Goal: Task Accomplishment & Management: Manage account settings

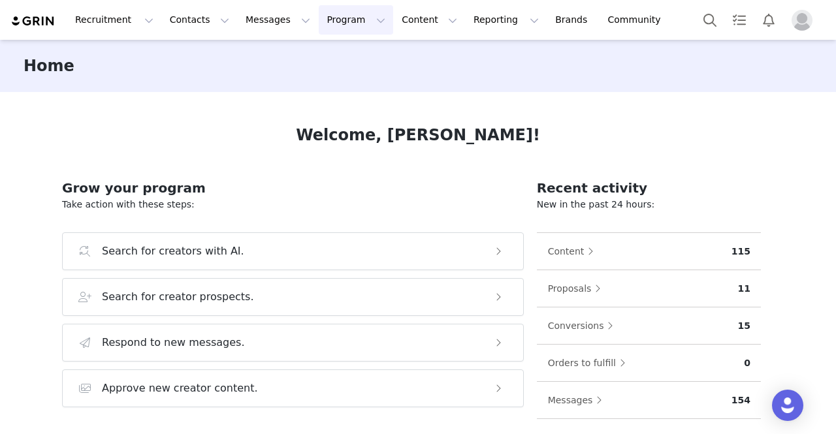
click at [328, 18] on button "Program Program" at bounding box center [356, 19] width 74 height 29
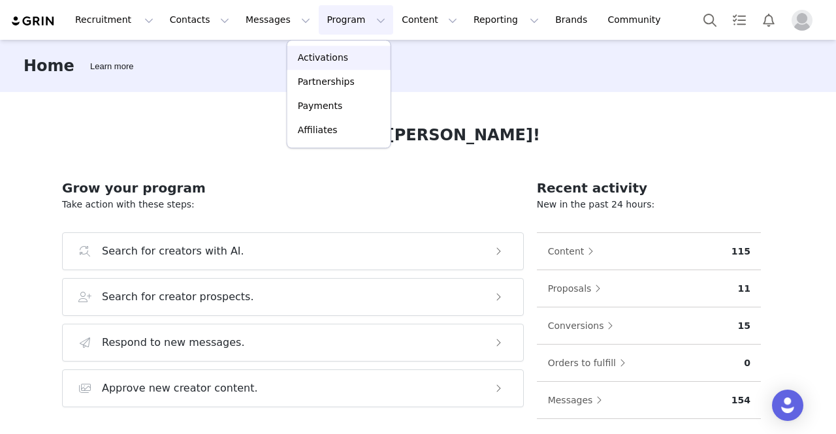
click at [337, 60] on p "Activations" at bounding box center [323, 58] width 50 height 14
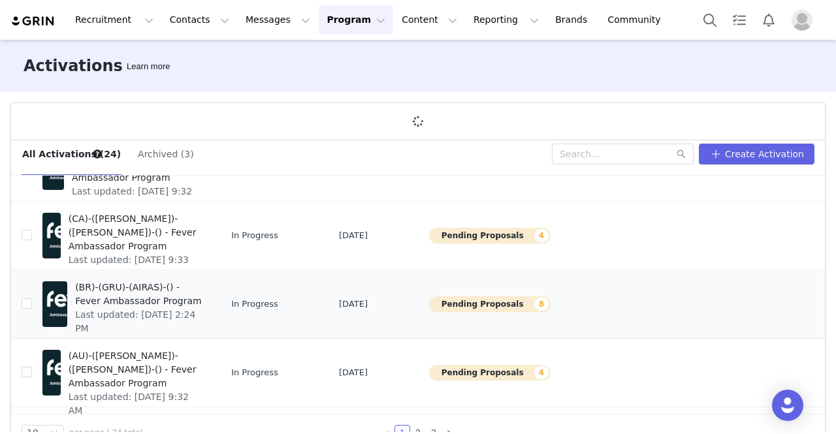
scroll to position [48, 0]
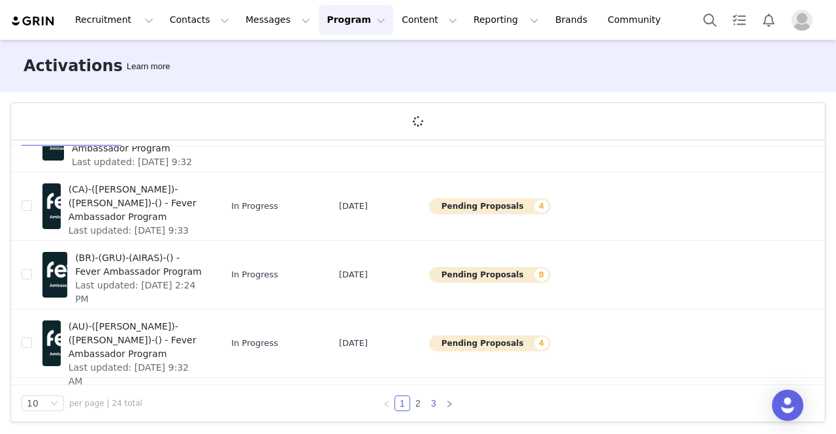
click at [430, 407] on link "3" at bounding box center [433, 403] width 14 height 14
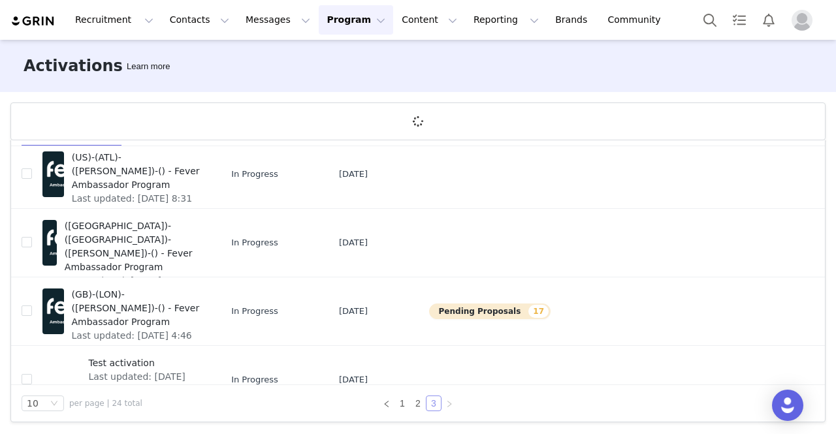
scroll to position [65, 0]
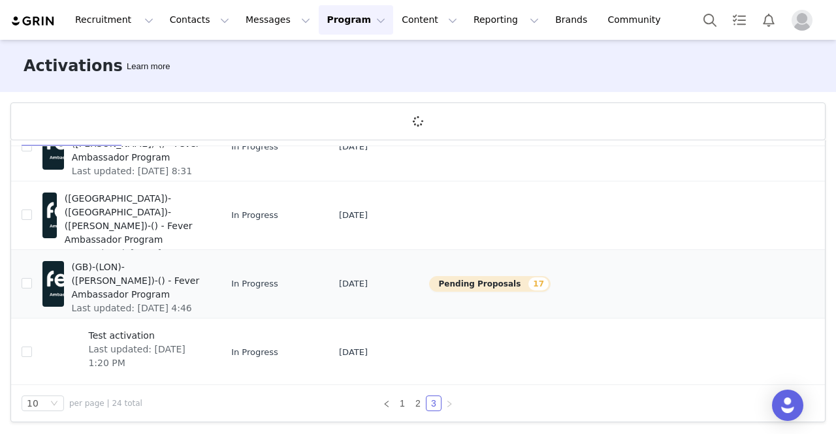
click at [429, 283] on button "Pending Proposals 17" at bounding box center [489, 284] width 121 height 16
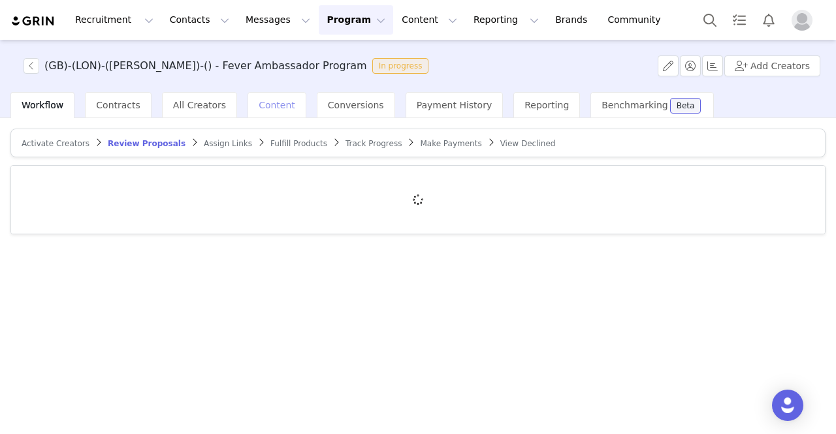
click at [266, 106] on span "Content" at bounding box center [277, 105] width 37 height 10
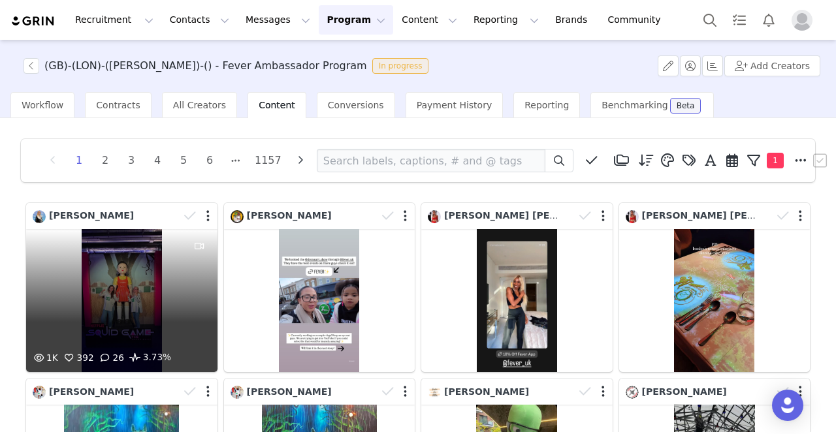
click at [148, 295] on div "1K 392 26 3.73%" at bounding box center [121, 300] width 191 height 143
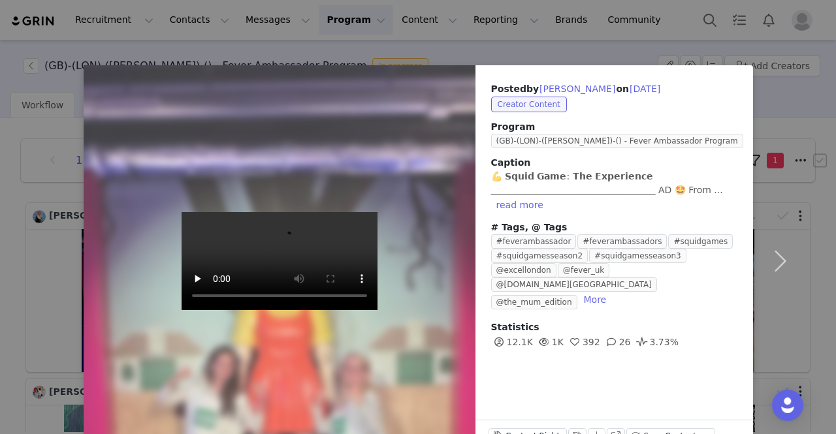
scroll to position [38, 0]
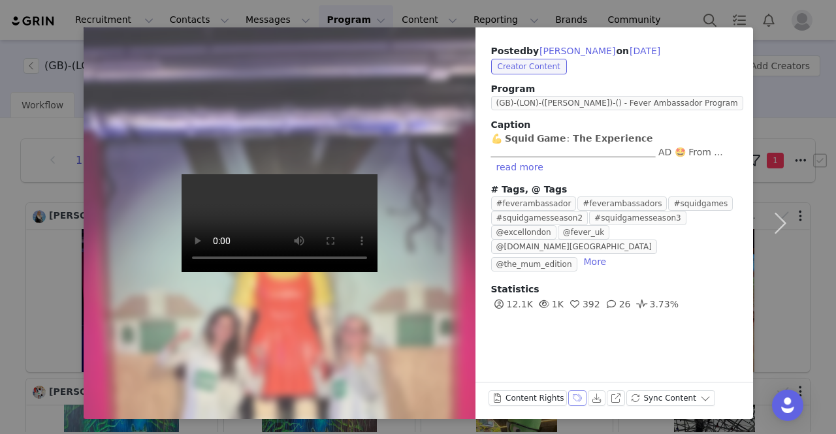
click at [568, 402] on button "Labels & Tags" at bounding box center [577, 399] width 18 height 16
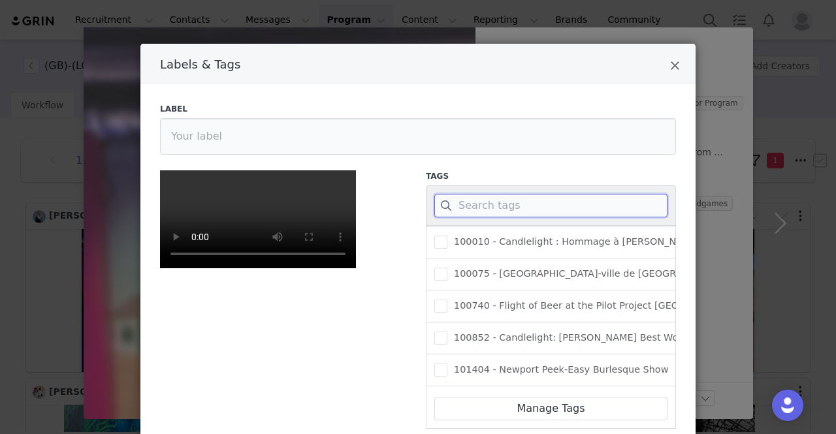
paste input "349872"
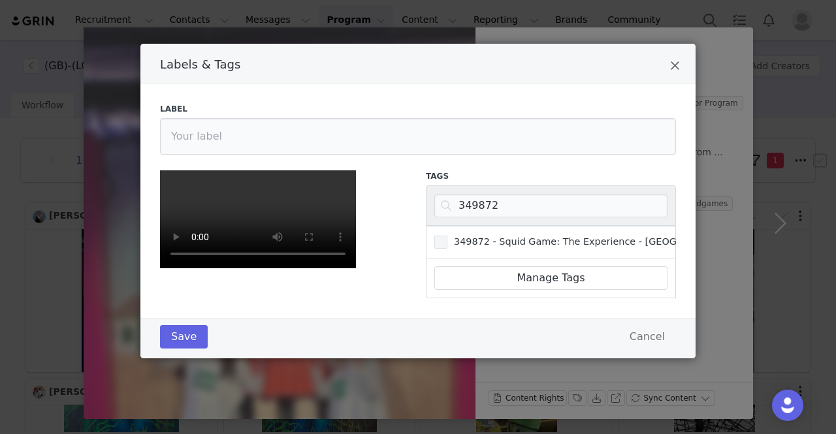
click at [539, 248] on label "349872 - Squid Game: The Experience - [GEOGRAPHIC_DATA]" at bounding box center [589, 242] width 310 height 16
click at [447, 236] on input "349872 - Squid Game: The Experience - [GEOGRAPHIC_DATA]" at bounding box center [447, 236] width 0 height 0
click at [186, 349] on button "Save" at bounding box center [184, 337] width 48 height 24
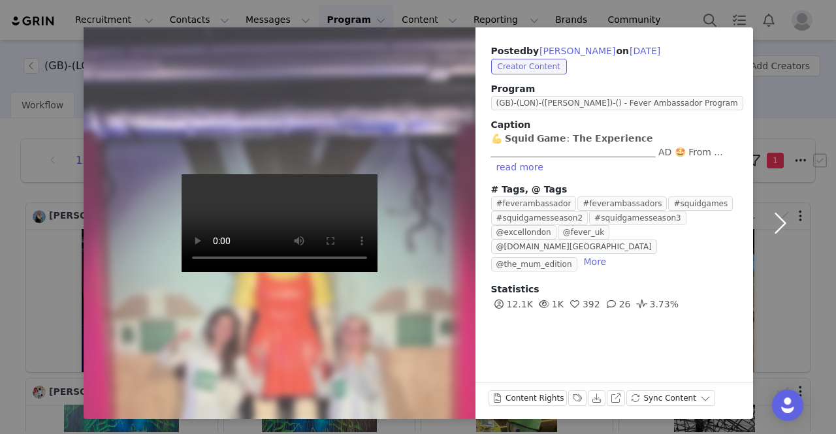
click at [782, 223] on button "button" at bounding box center [780, 223] width 55 height 392
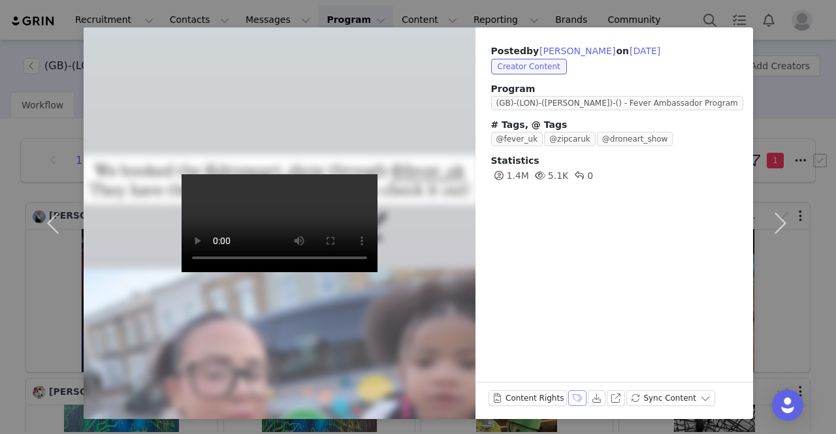
click at [568, 394] on button "Labels & Tags" at bounding box center [577, 399] width 18 height 16
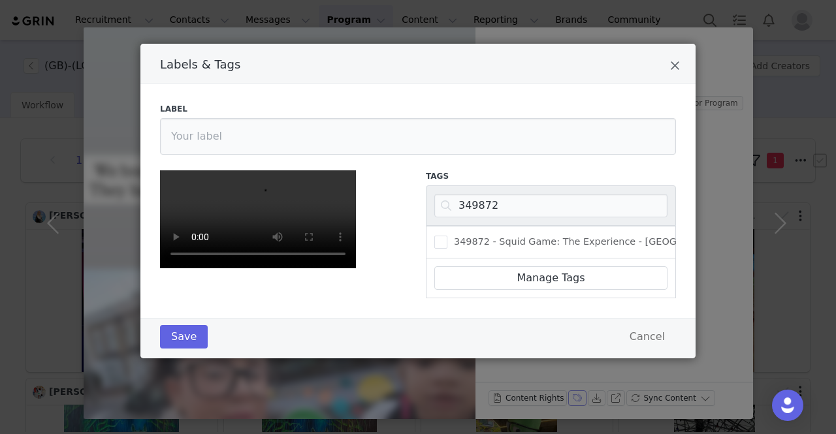
scroll to position [65, 0]
click at [479, 194] on input "349872" at bounding box center [550, 206] width 233 height 24
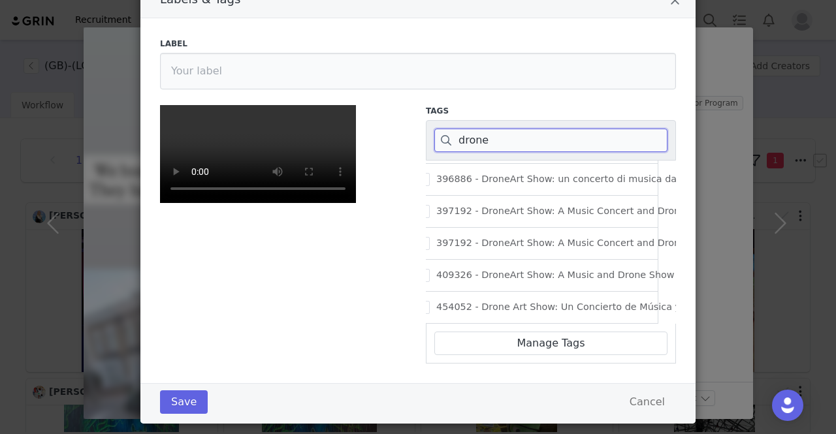
scroll to position [261, 0]
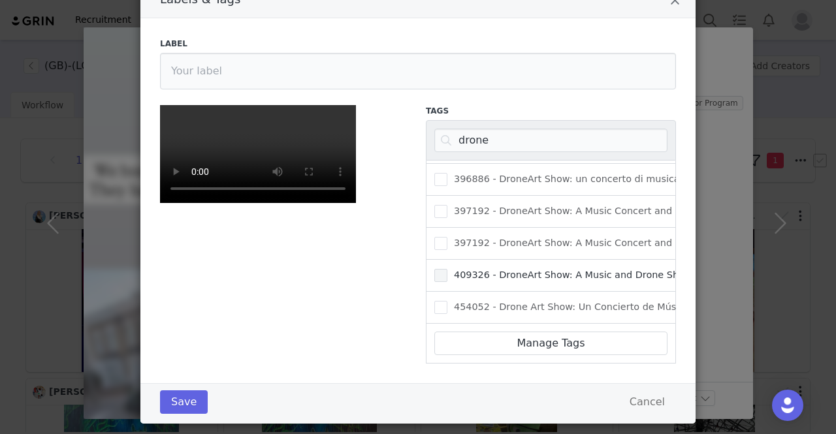
click at [434, 269] on span "Labels & Tags" at bounding box center [440, 275] width 13 height 13
click at [447, 269] on input "409326 - DroneArt Show: A Music and Drone Show - [GEOGRAPHIC_DATA]" at bounding box center [447, 269] width 0 height 0
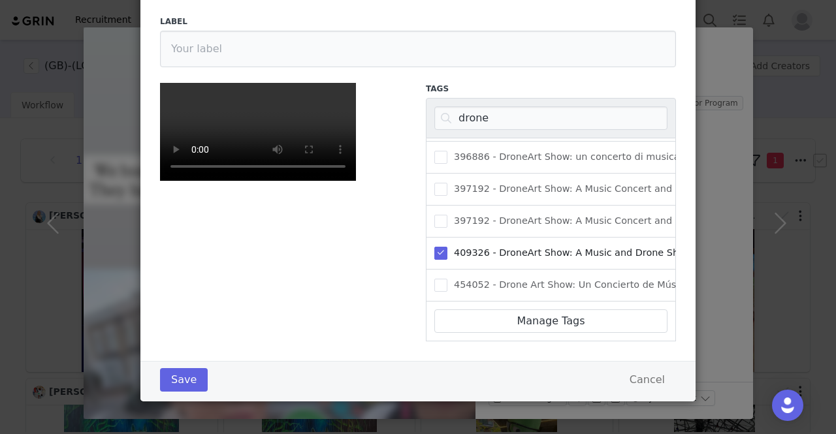
scroll to position [272, 0]
click at [172, 387] on button "Save" at bounding box center [184, 380] width 48 height 24
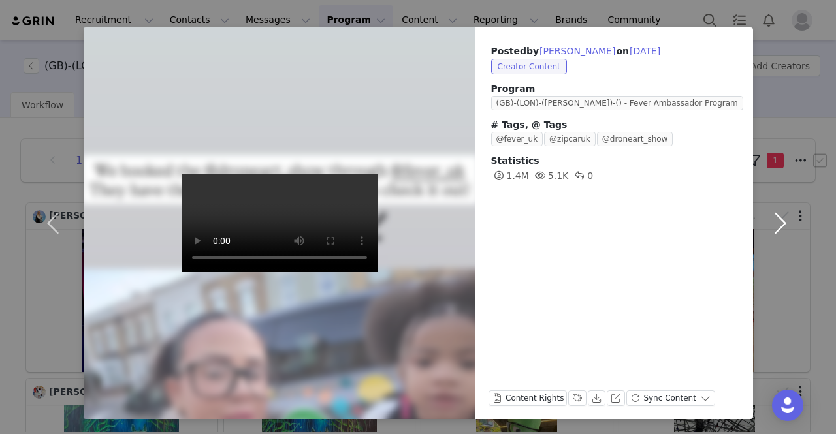
click at [778, 222] on button "button" at bounding box center [780, 223] width 55 height 392
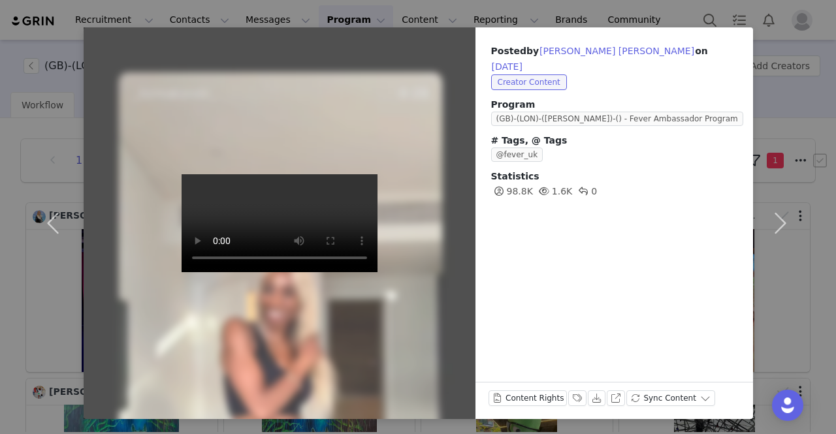
click at [297, 272] on video at bounding box center [280, 223] width 196 height 98
click at [568, 400] on button "Labels & Tags" at bounding box center [577, 399] width 18 height 16
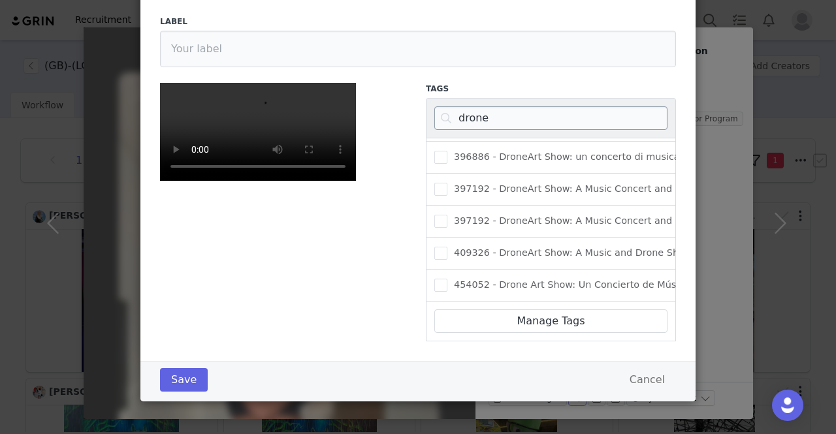
scroll to position [76, 0]
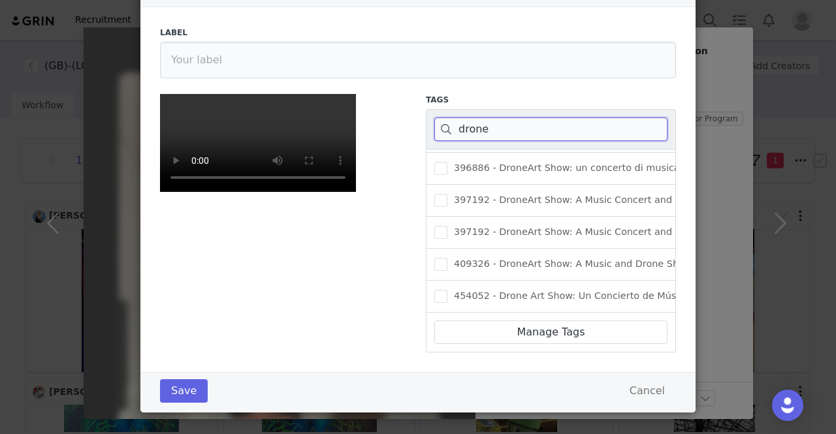
click at [473, 125] on input "drone" at bounding box center [550, 130] width 233 height 24
click at [458, 128] on input "fest" at bounding box center [550, 130] width 233 height 24
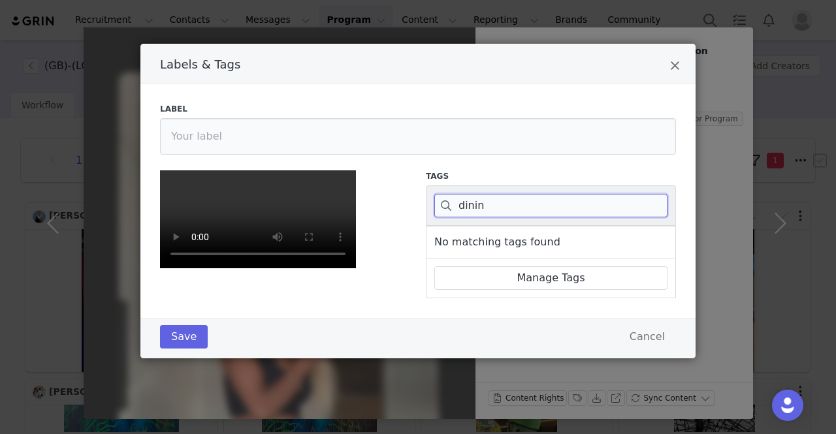
scroll to position [0, 0]
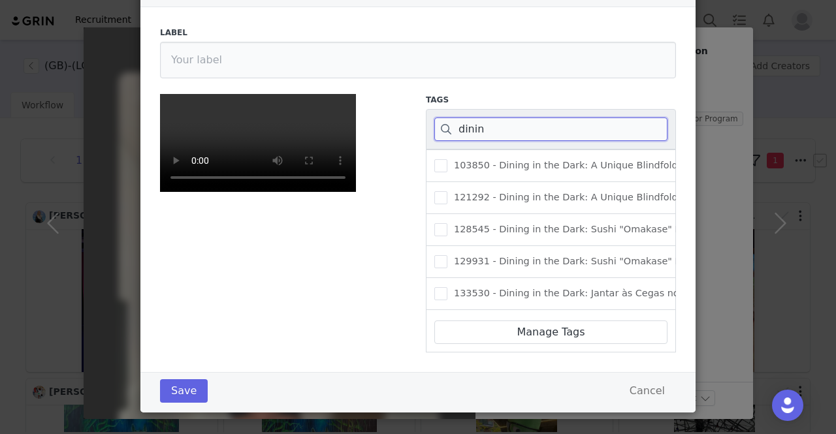
type input "dining"
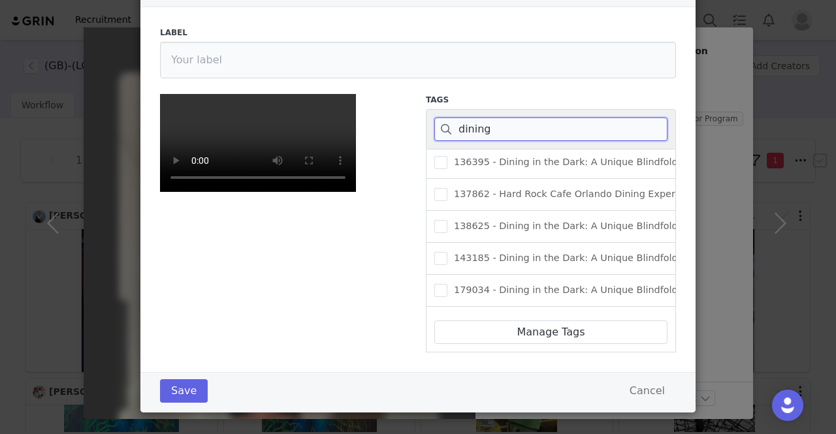
scroll to position [263, 0]
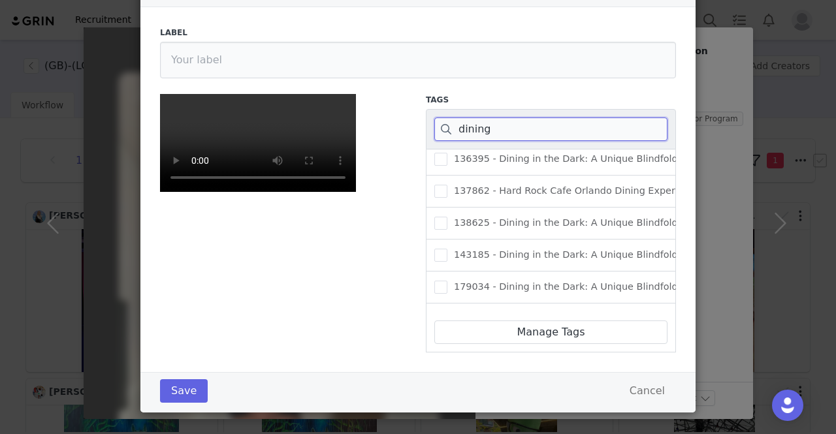
click at [477, 133] on input "dining" at bounding box center [550, 130] width 233 height 24
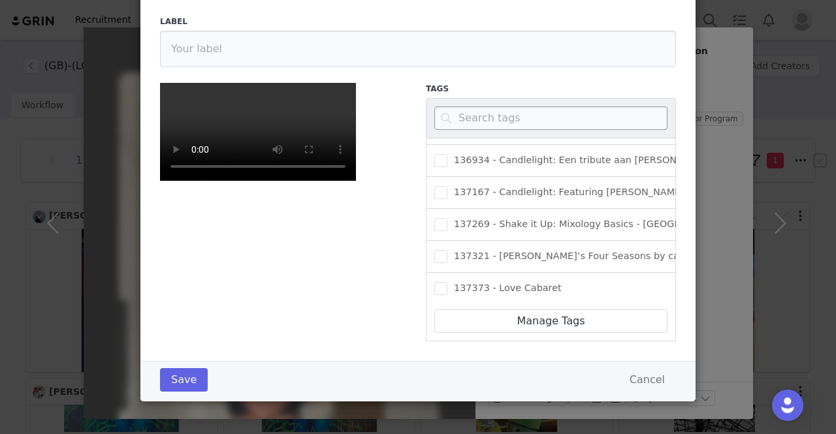
scroll to position [11, 0]
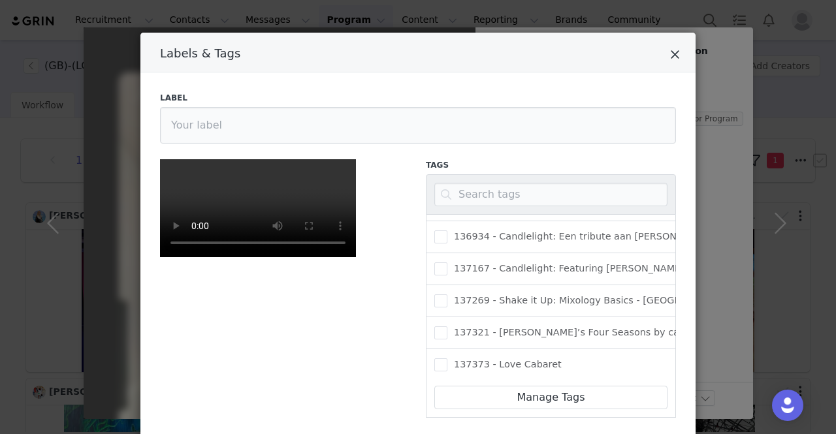
click at [670, 53] on icon "Close" at bounding box center [675, 54] width 10 height 13
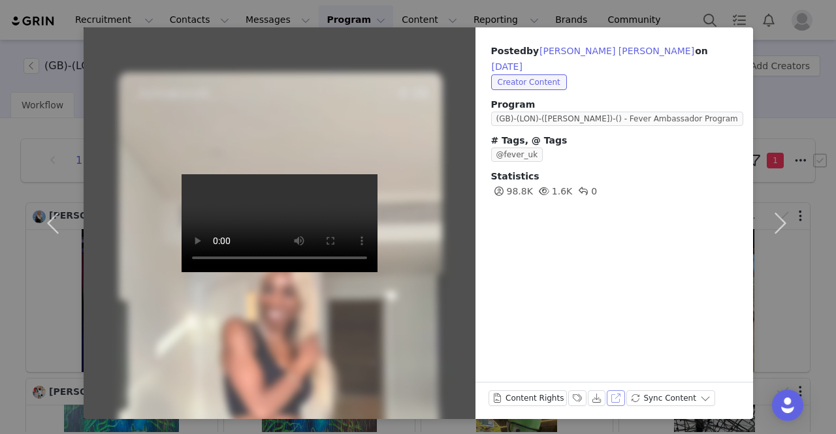
click at [607, 400] on button "View on Instagram" at bounding box center [616, 399] width 18 height 16
drag, startPoint x: 565, startPoint y: 400, endPoint x: 568, endPoint y: 389, distance: 12.0
click at [568, 400] on button "Labels & Tags" at bounding box center [577, 399] width 18 height 16
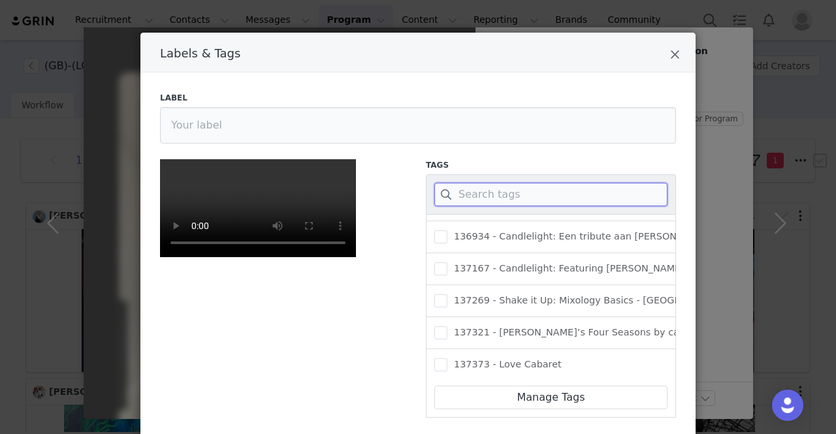
click at [515, 199] on input "Labels & Tags" at bounding box center [550, 195] width 233 height 24
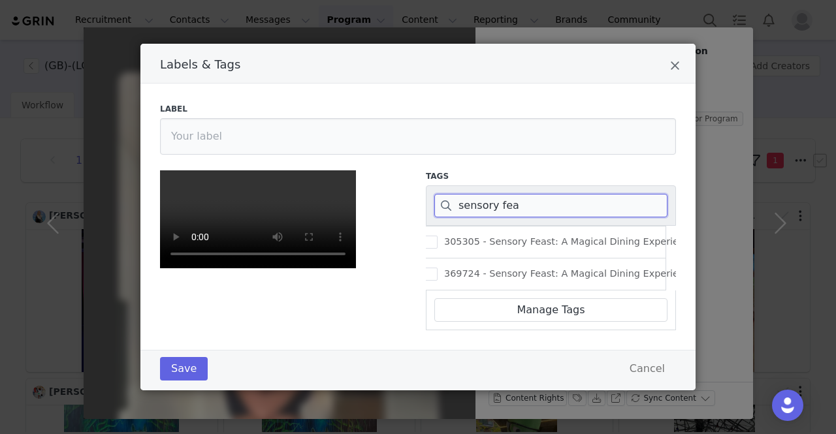
scroll to position [0, 0]
click at [447, 268] on span "369724 - Sensory Feast: A Magical Dining Experience [GEOGRAPHIC_DATA]" at bounding box center [627, 274] width 360 height 12
click at [447, 268] on input "369724 - Sensory Feast: A Magical Dining Experience [GEOGRAPHIC_DATA]" at bounding box center [447, 268] width 0 height 0
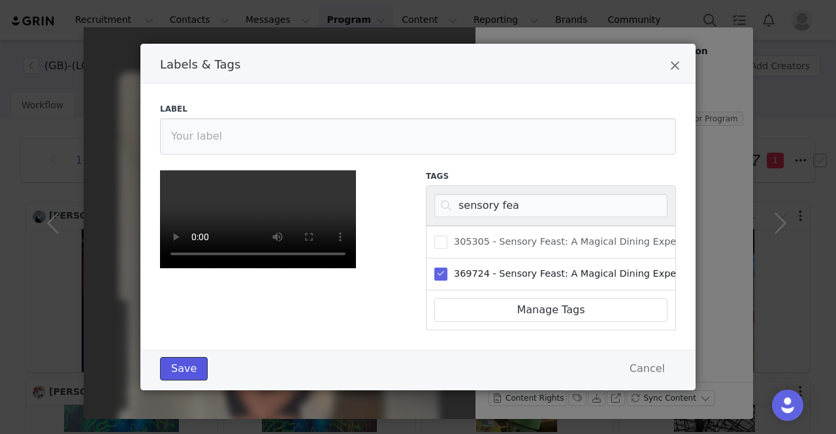
click at [178, 374] on button "Save" at bounding box center [184, 369] width 48 height 24
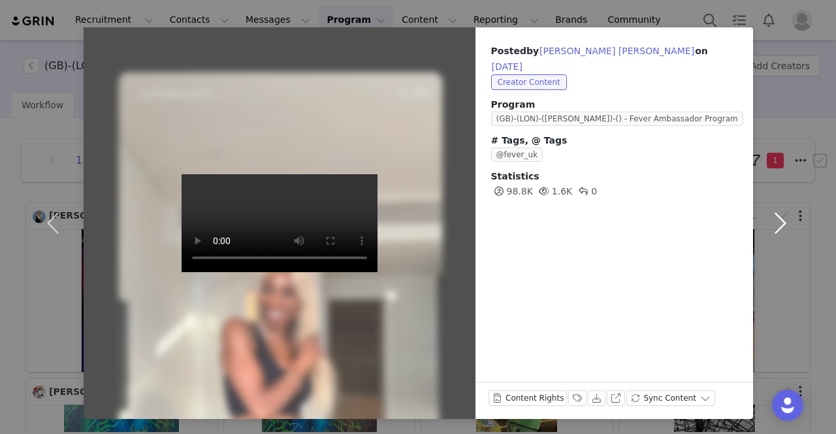
click at [781, 219] on button "button" at bounding box center [780, 223] width 55 height 392
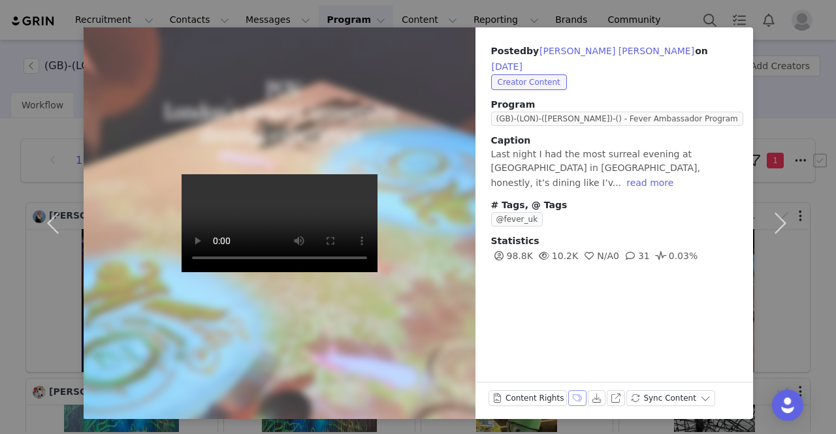
click at [568, 396] on button "Labels & Tags" at bounding box center [577, 399] width 18 height 16
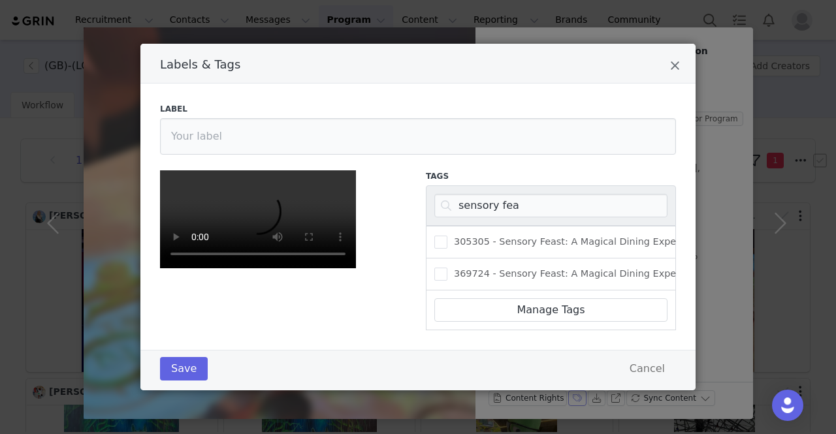
scroll to position [207, 0]
click at [496, 268] on span "369724 - Sensory Feast: A Magical Dining Experience [GEOGRAPHIC_DATA]" at bounding box center [627, 274] width 360 height 12
click at [447, 268] on input "369724 - Sensory Feast: A Magical Dining Experience [GEOGRAPHIC_DATA]" at bounding box center [447, 268] width 0 height 0
click at [177, 381] on button "Save" at bounding box center [184, 369] width 48 height 24
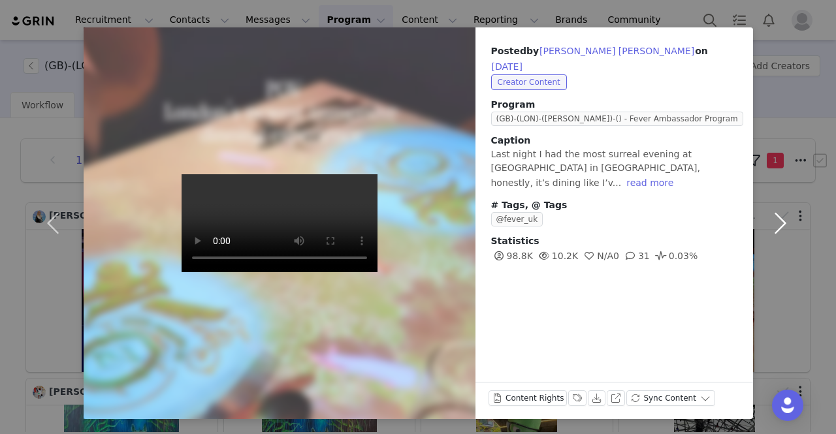
click at [784, 219] on button "button" at bounding box center [780, 223] width 55 height 392
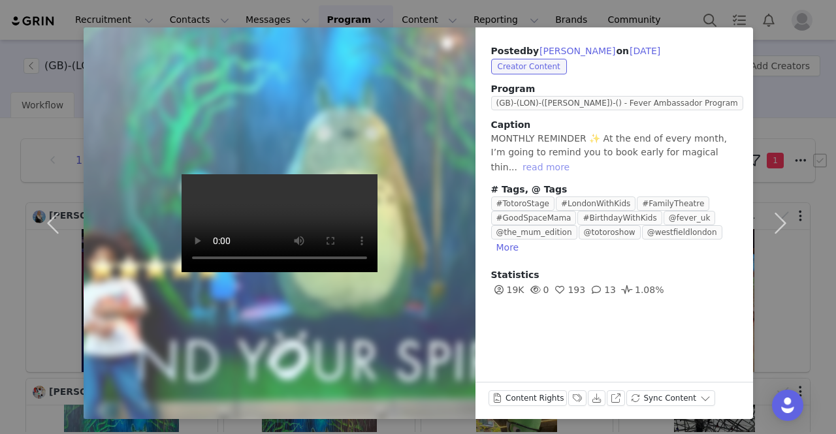
click at [523, 172] on button "read more" at bounding box center [545, 167] width 57 height 16
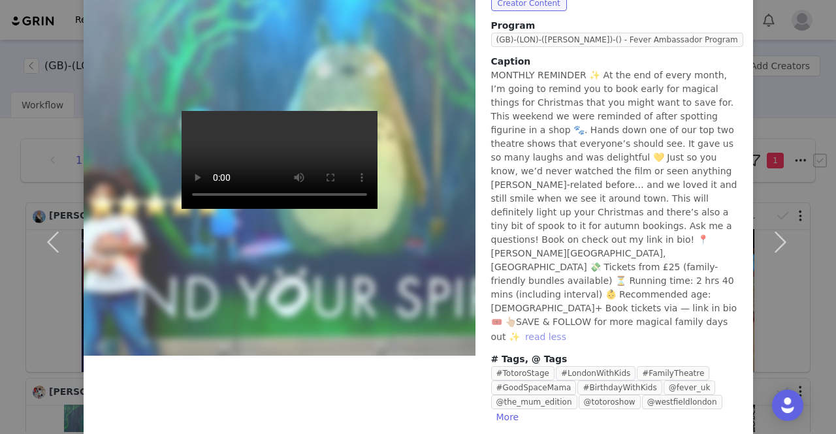
scroll to position [81, 0]
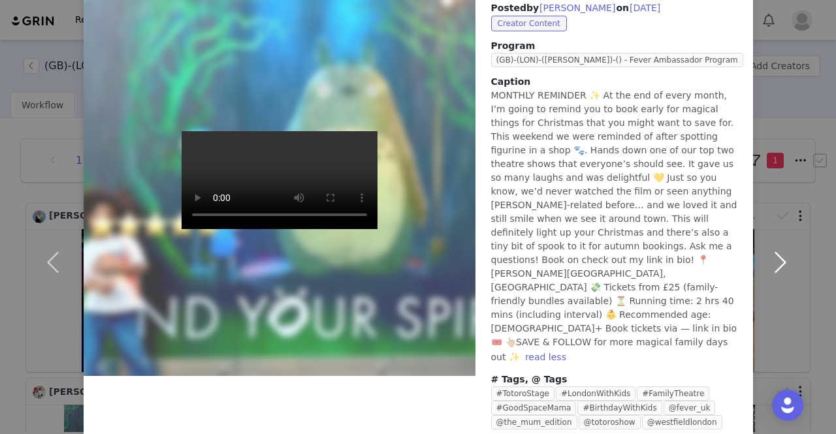
click at [775, 227] on button "button" at bounding box center [780, 262] width 55 height 556
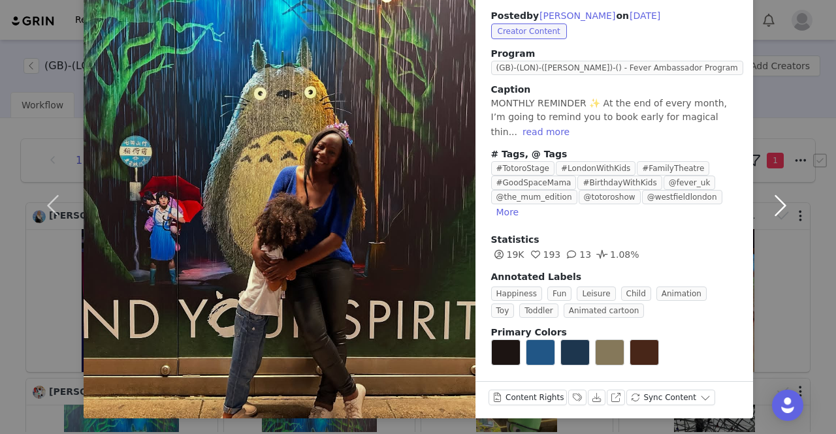
scroll to position [36, 0]
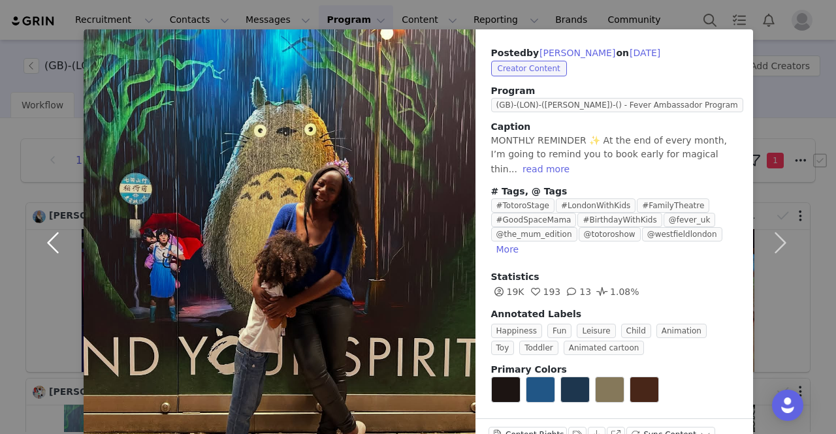
click at [46, 233] on button "button" at bounding box center [56, 242] width 55 height 426
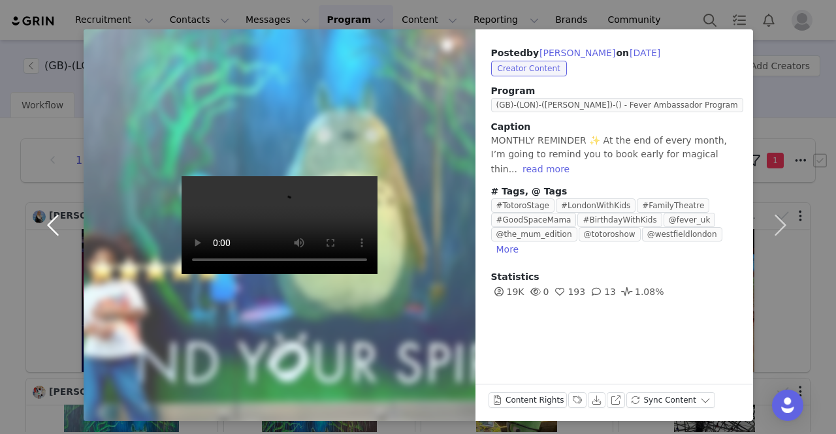
scroll to position [27, 0]
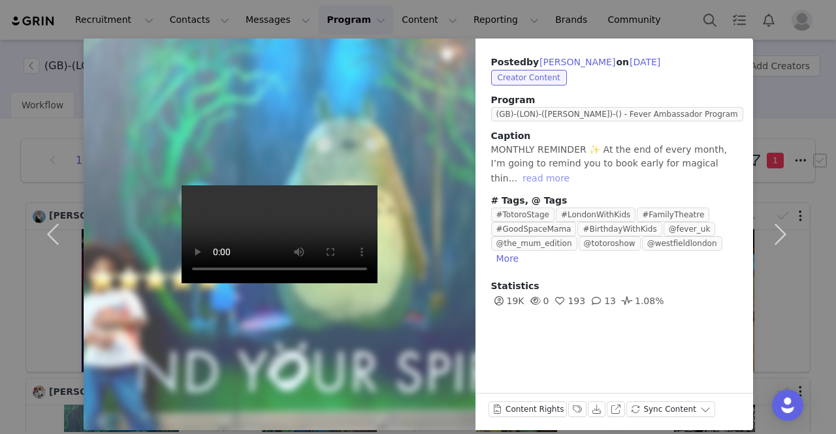
click at [517, 177] on button "read more" at bounding box center [545, 178] width 57 height 16
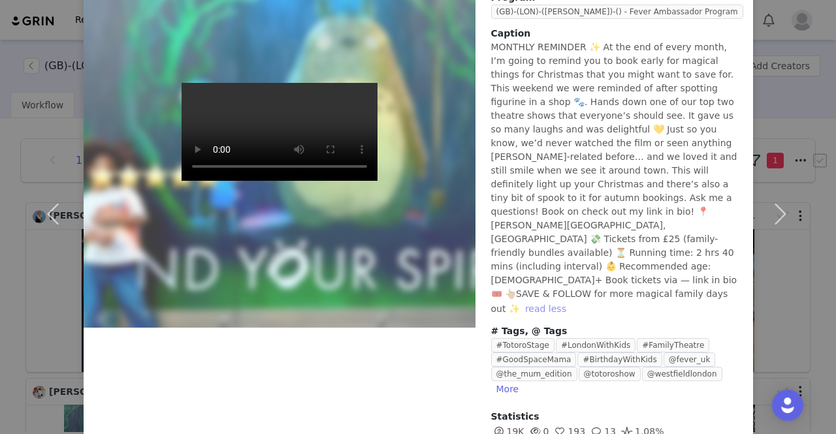
scroll to position [146, 0]
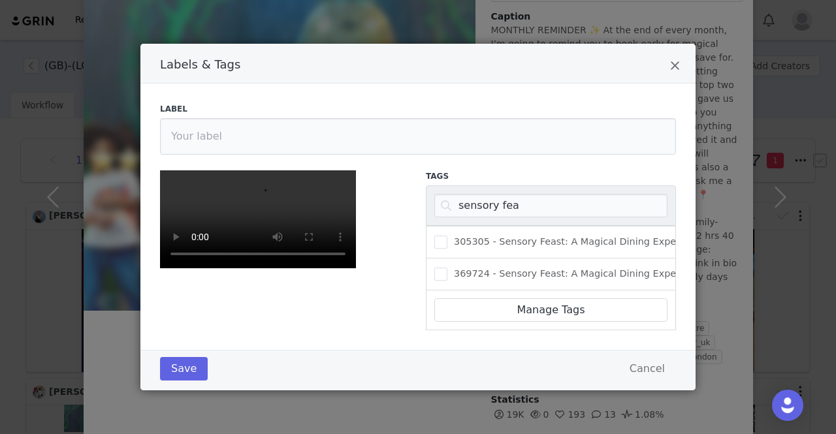
scroll to position [10, 0]
click at [489, 199] on input "sensory fea" at bounding box center [550, 206] width 233 height 24
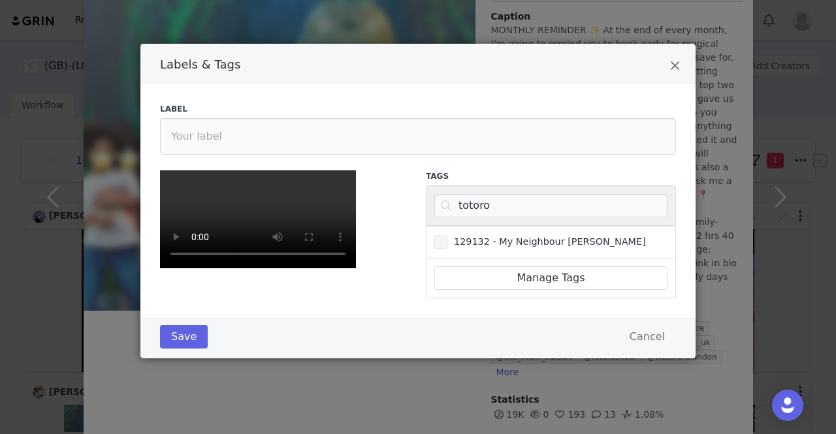
click at [530, 236] on span "129132 - My Neighbour [PERSON_NAME]" at bounding box center [546, 242] width 199 height 12
click at [447, 236] on input "129132 - My Neighbour [PERSON_NAME]" at bounding box center [447, 236] width 0 height 0
click at [182, 349] on button "Save" at bounding box center [184, 337] width 48 height 24
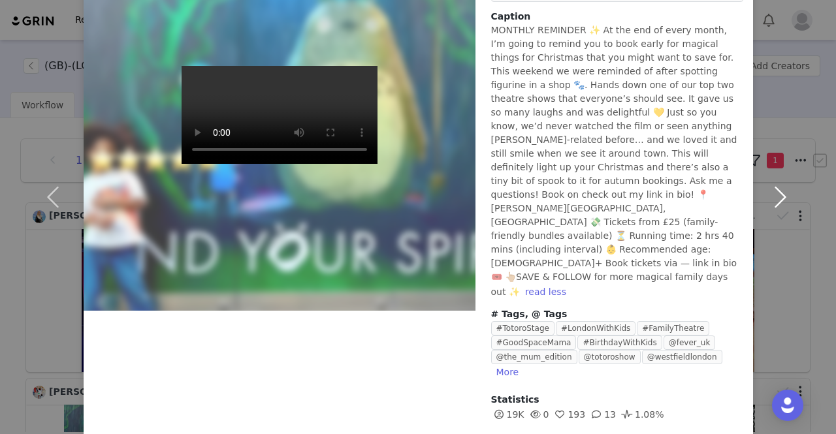
click at [777, 169] on button "button" at bounding box center [780, 197] width 55 height 556
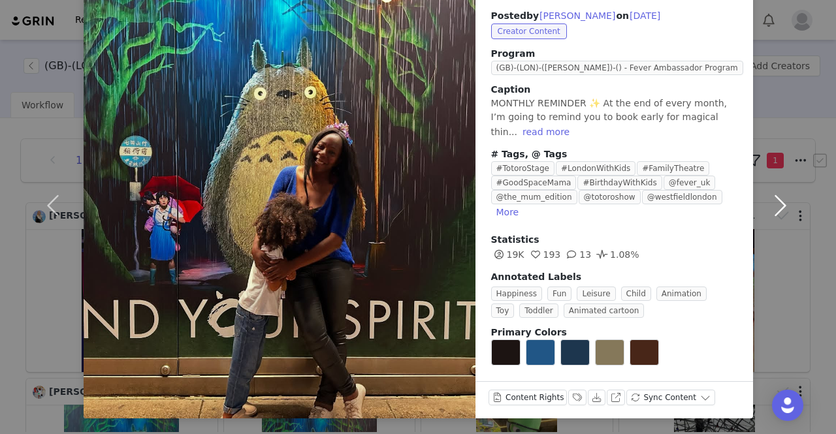
scroll to position [56, 0]
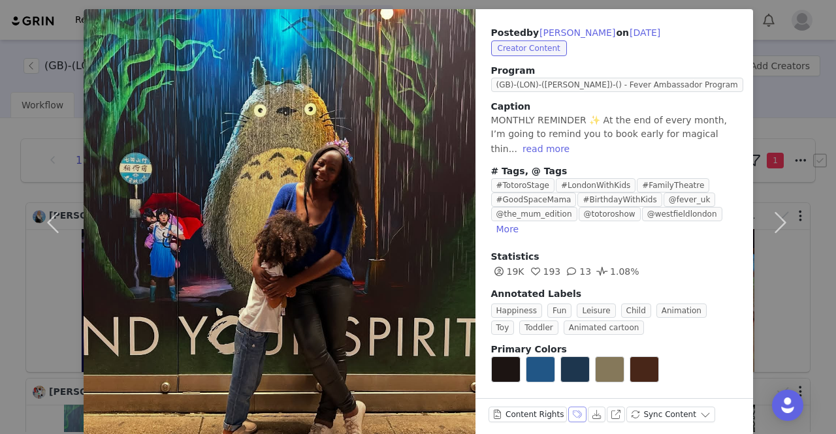
click at [568, 407] on button "Labels & Tags" at bounding box center [577, 415] width 18 height 16
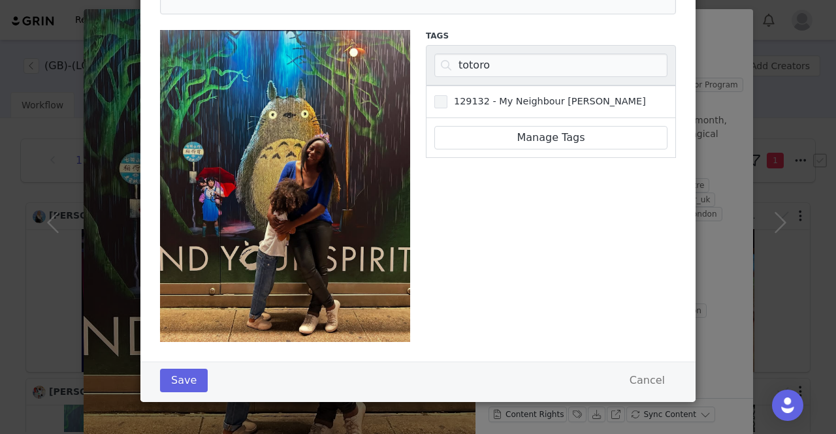
click at [515, 100] on span "129132 - My Neighbour [PERSON_NAME]" at bounding box center [546, 101] width 199 height 12
click at [447, 95] on input "129132 - My Neighbour [PERSON_NAME]" at bounding box center [447, 95] width 0 height 0
click at [178, 376] on button "Save" at bounding box center [184, 381] width 48 height 24
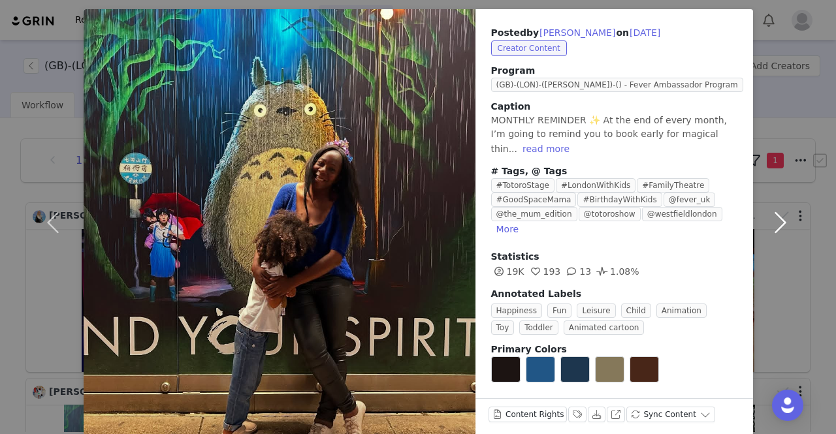
click at [781, 214] on button "button" at bounding box center [780, 222] width 55 height 426
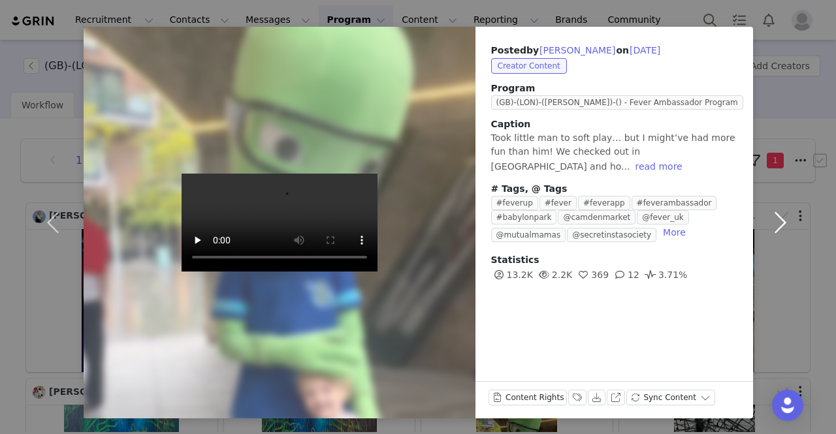
scroll to position [38, 0]
click at [687, 159] on button "read more" at bounding box center [658, 167] width 57 height 16
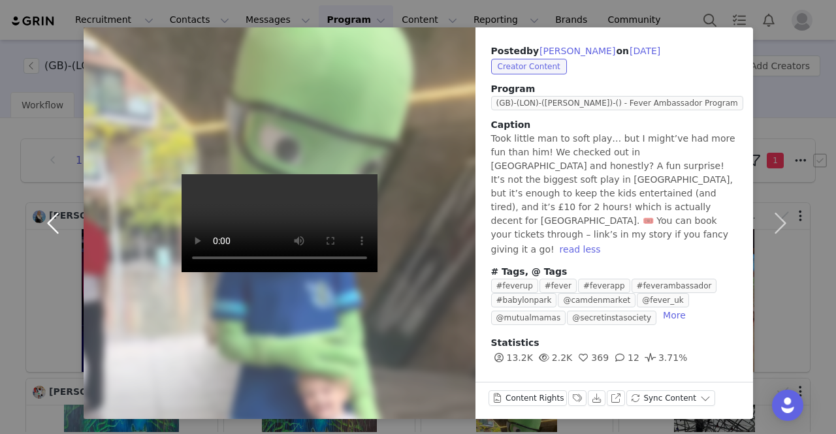
click at [53, 214] on button "button" at bounding box center [56, 223] width 55 height 392
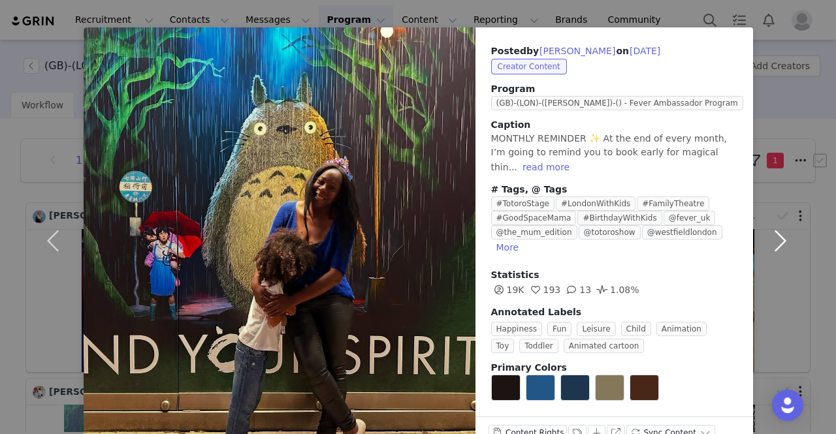
click at [773, 235] on button "button" at bounding box center [780, 240] width 55 height 426
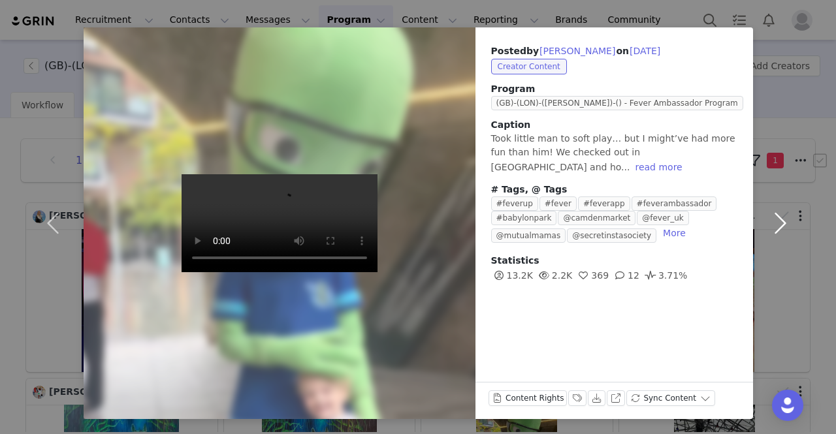
scroll to position [29, 0]
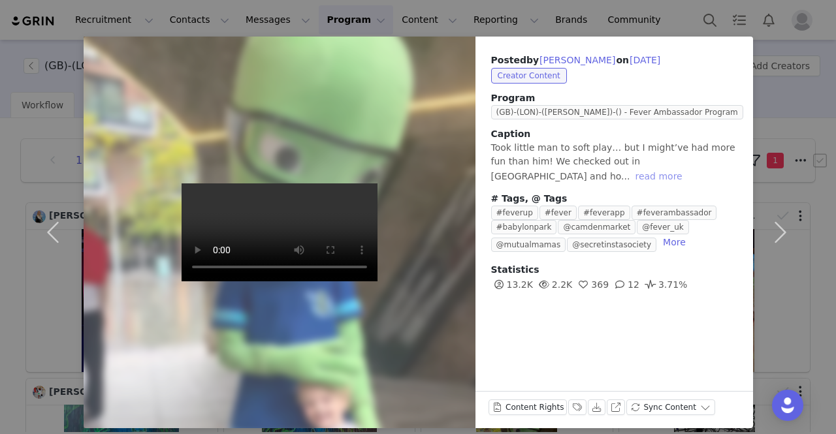
click at [687, 169] on button "read more" at bounding box center [658, 177] width 57 height 16
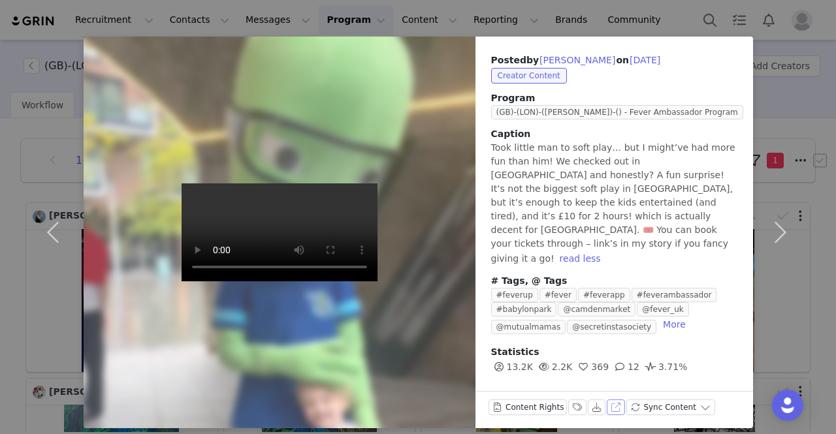
click at [607, 407] on button "View on Instagram" at bounding box center [616, 408] width 18 height 16
click at [574, 406] on div "Content Rights Labels & Tags Download View on Instagram Sync Content" at bounding box center [602, 410] width 227 height 21
click at [568, 406] on button "Labels & Tags" at bounding box center [577, 408] width 18 height 16
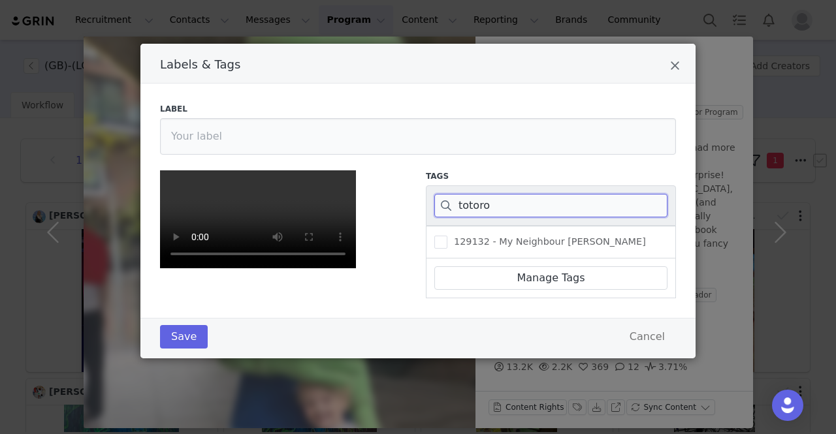
click at [479, 194] on input "totoro" at bounding box center [550, 206] width 233 height 24
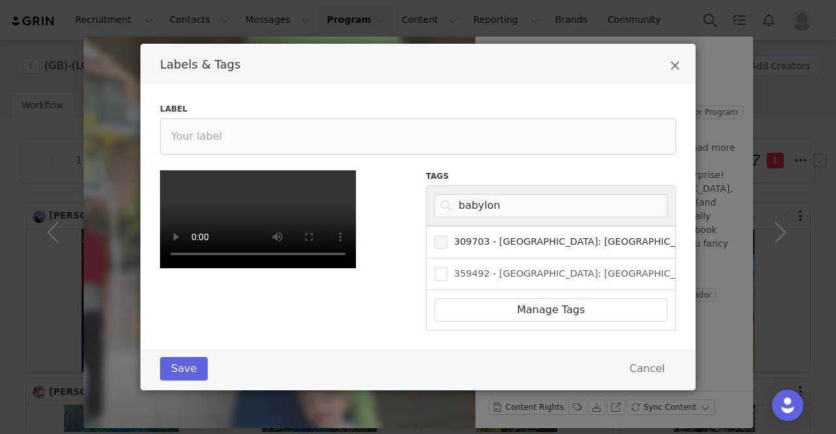
click at [613, 236] on span "309703 - [GEOGRAPHIC_DATA]: [GEOGRAPHIC_DATA]" at bounding box center [574, 242] width 255 height 12
click at [447, 236] on input "309703 - [GEOGRAPHIC_DATA]: [GEOGRAPHIC_DATA]" at bounding box center [447, 236] width 0 height 0
click at [182, 381] on button "Save" at bounding box center [184, 369] width 48 height 24
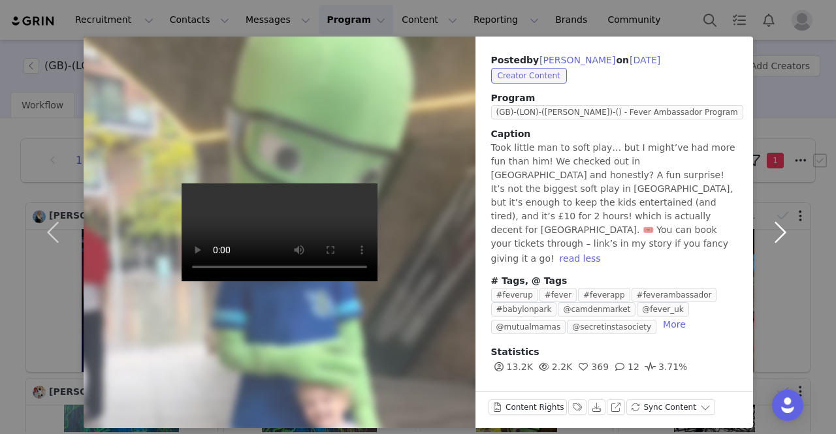
click at [773, 238] on button "button" at bounding box center [780, 233] width 55 height 392
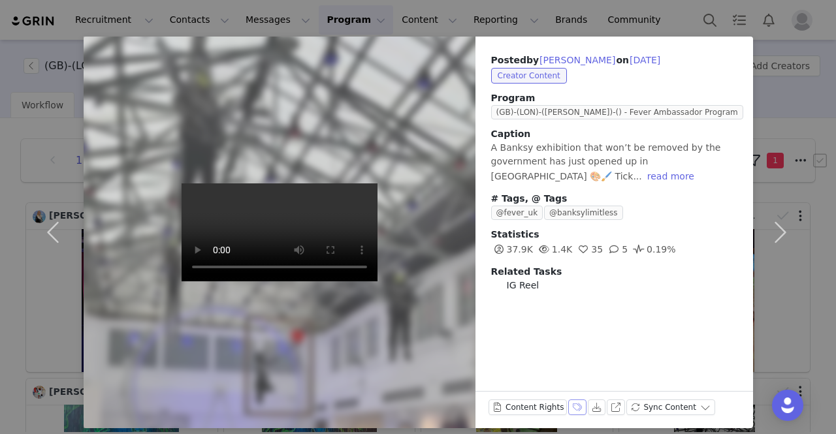
click at [568, 406] on button "Labels & Tags" at bounding box center [577, 408] width 18 height 16
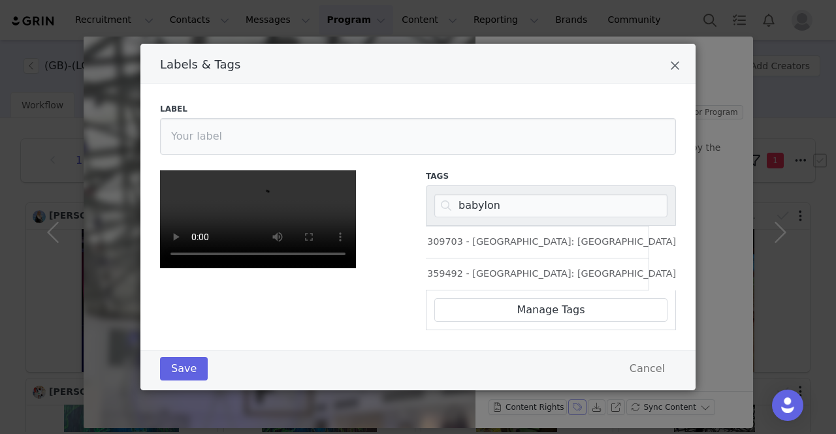
scroll to position [142, 0]
click at [474, 194] on input "babylon" at bounding box center [550, 206] width 233 height 24
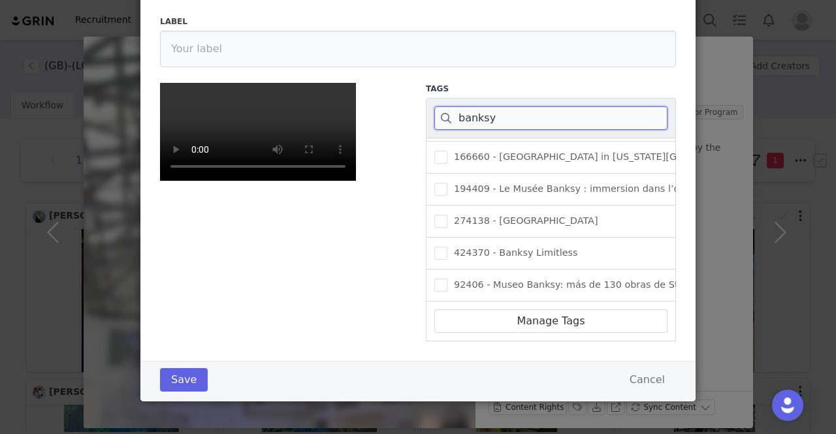
scroll to position [71, 0]
click at [445, 238] on div "424370 - Banksy Limitless" at bounding box center [551, 254] width 250 height 32
click at [447, 247] on span "424370 - Banksy Limitless" at bounding box center [512, 253] width 131 height 12
click at [447, 247] on input "424370 - Banksy Limitless" at bounding box center [447, 247] width 0 height 0
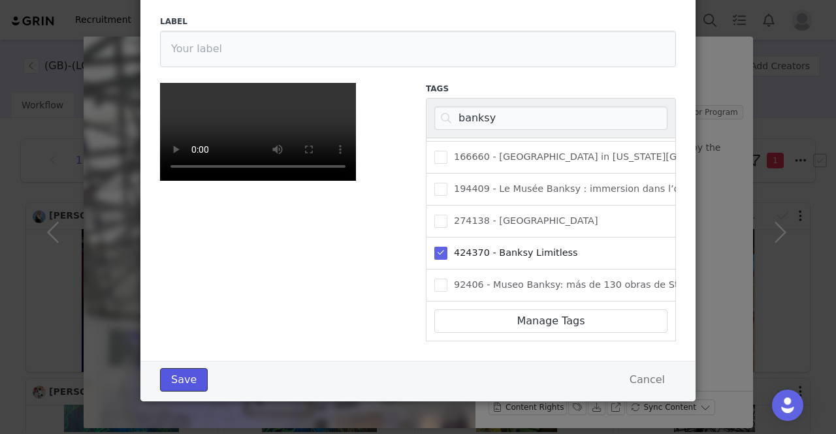
click at [180, 378] on button "Save" at bounding box center [184, 380] width 48 height 24
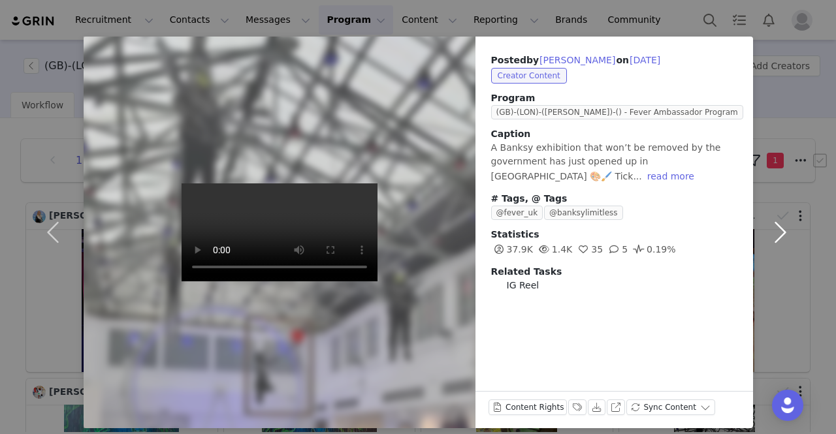
click at [780, 227] on button "button" at bounding box center [780, 233] width 55 height 392
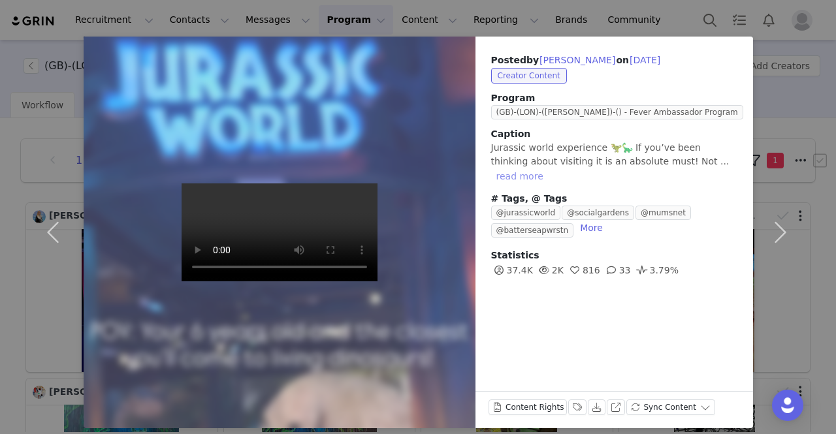
click at [549, 169] on button "read more" at bounding box center [519, 177] width 57 height 16
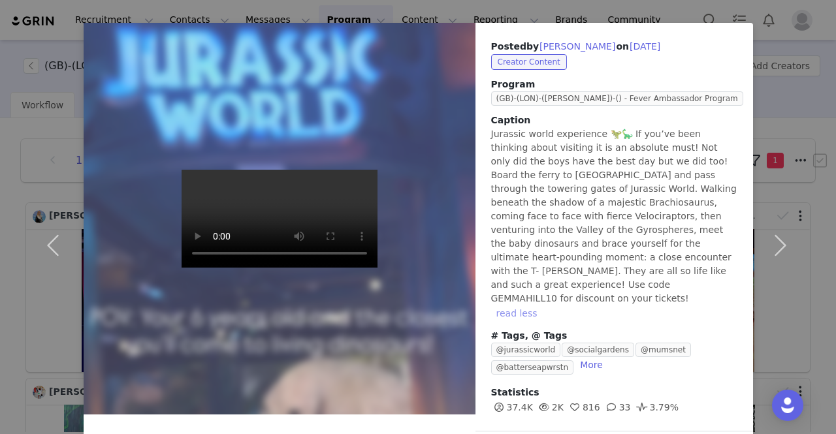
scroll to position [50, 0]
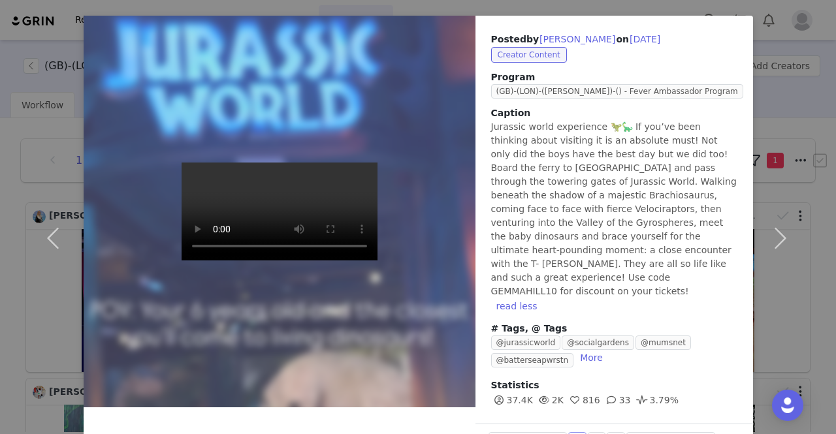
click at [568, 432] on button "Labels & Tags" at bounding box center [577, 440] width 18 height 16
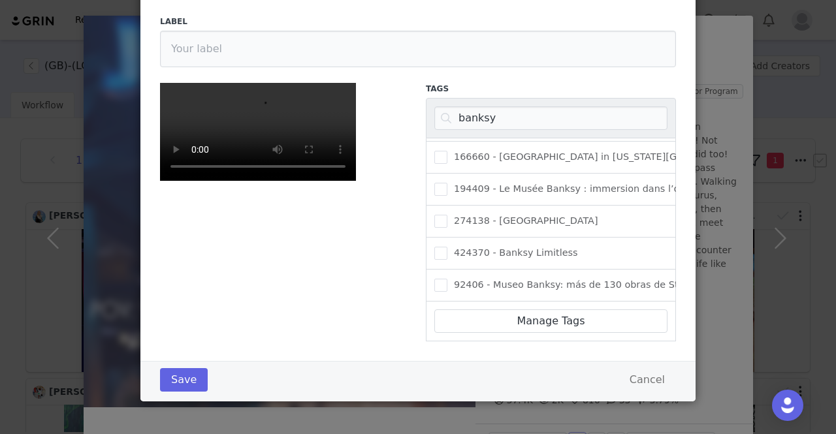
scroll to position [142, 0]
click at [480, 106] on input "banksy" at bounding box center [550, 118] width 233 height 24
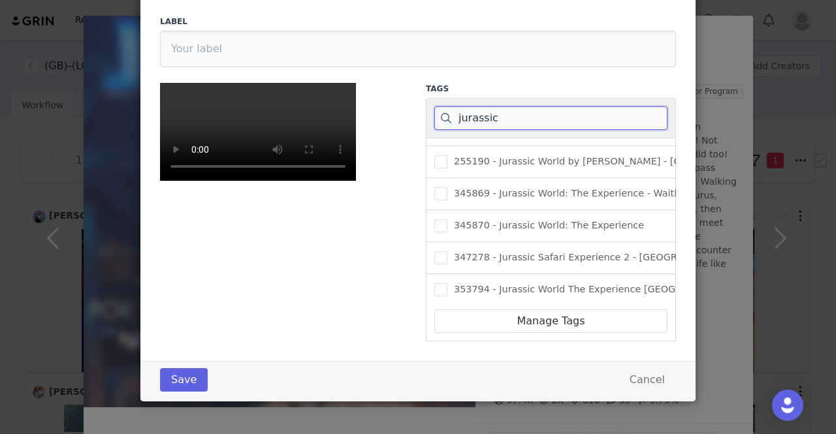
scroll to position [0, 0]
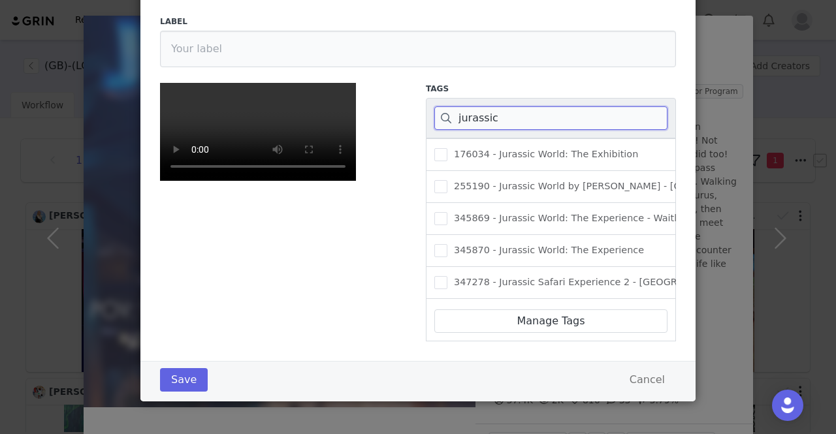
click at [460, 106] on input "jurassic" at bounding box center [550, 118] width 233 height 24
paste input "345870"
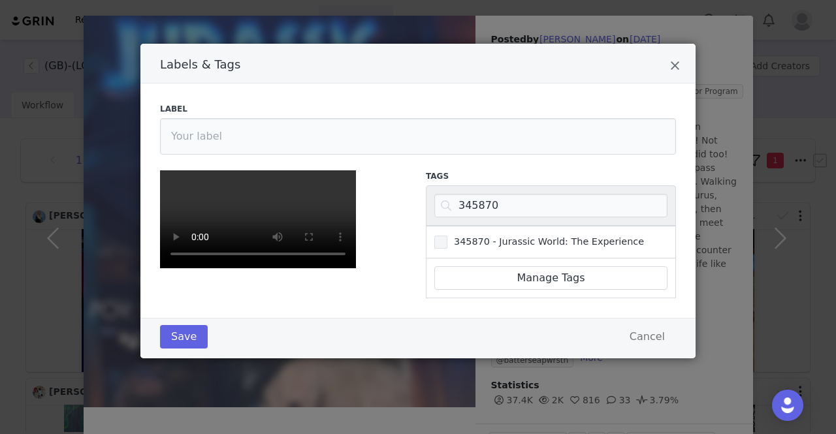
click at [472, 236] on span "345870 - Jurassic World: The Experience" at bounding box center [545, 242] width 197 height 12
click at [447, 236] on input "345870 - Jurassic World: The Experience" at bounding box center [447, 236] width 0 height 0
click at [191, 349] on button "Save" at bounding box center [184, 337] width 48 height 24
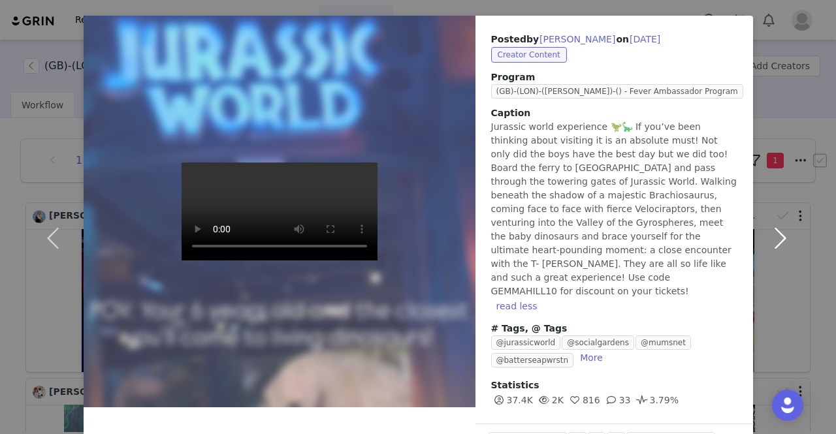
click at [775, 224] on button "button" at bounding box center [780, 238] width 55 height 445
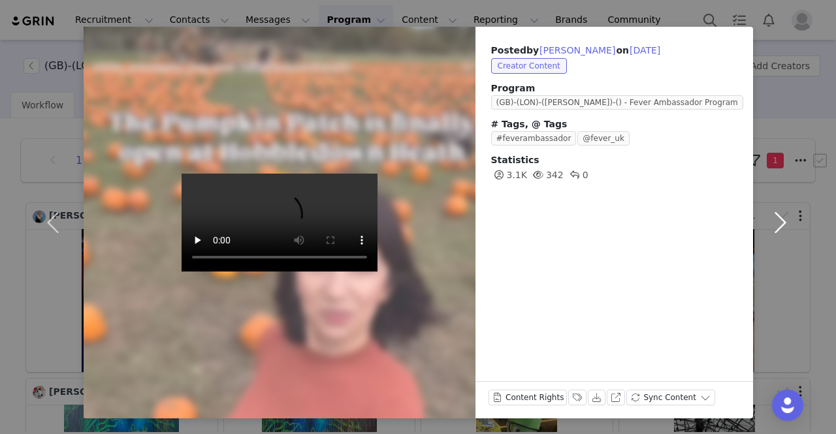
scroll to position [38, 0]
click at [568, 400] on button "Labels & Tags" at bounding box center [577, 399] width 18 height 16
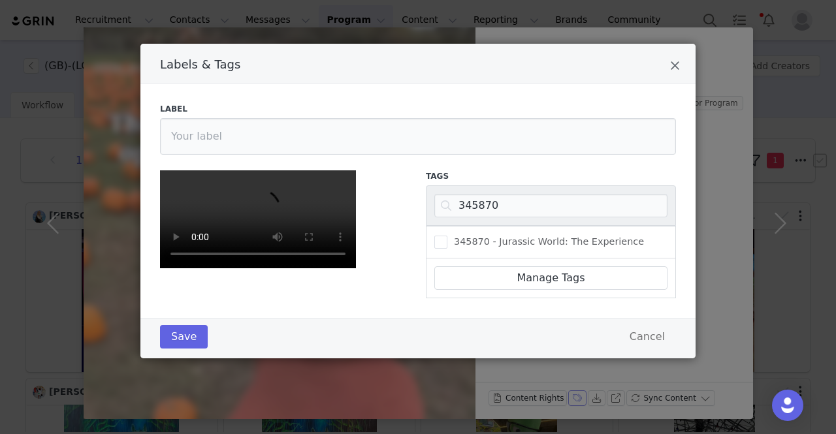
scroll to position [76, 0]
click at [468, 194] on input "345870" at bounding box center [550, 206] width 233 height 24
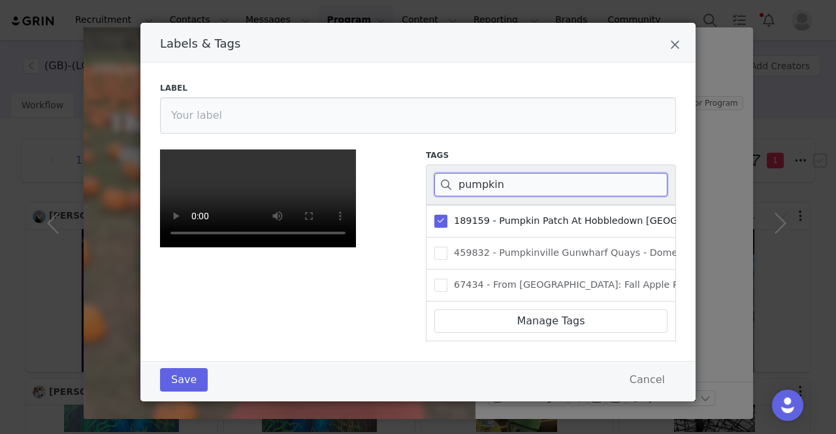
scroll to position [272, 0]
type input "pumpkin"
click at [175, 381] on button "Save" at bounding box center [184, 380] width 48 height 24
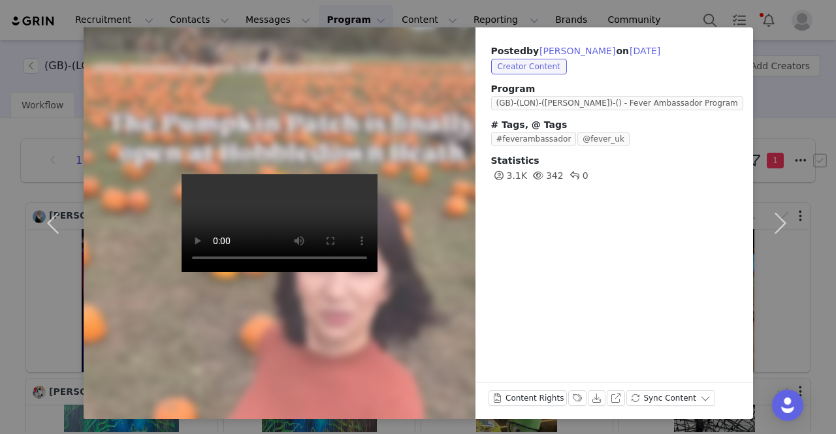
scroll to position [0, 0]
click at [37, 14] on div "Posted by [PERSON_NAME] on [DATE] Creator Content Program (GB)-(LON)-([PERSON_N…" at bounding box center [418, 217] width 836 height 434
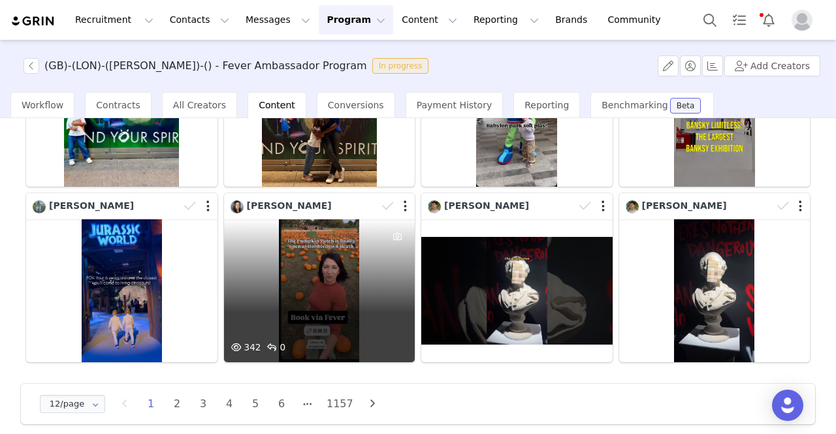
scroll to position [368, 0]
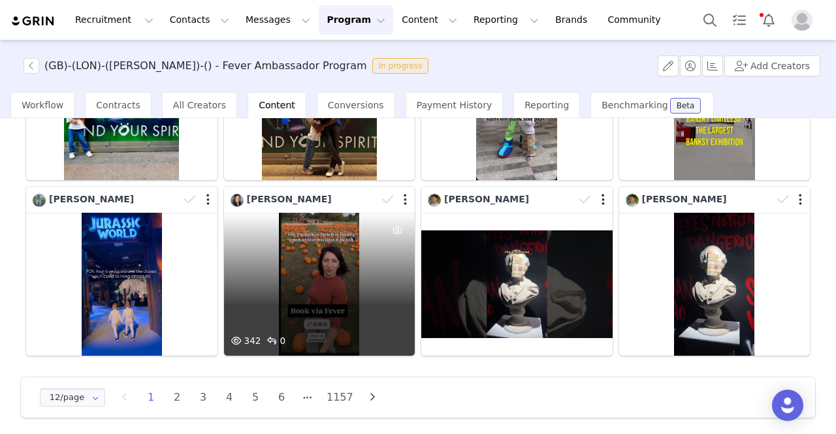
click at [310, 253] on div "342 0" at bounding box center [319, 284] width 191 height 143
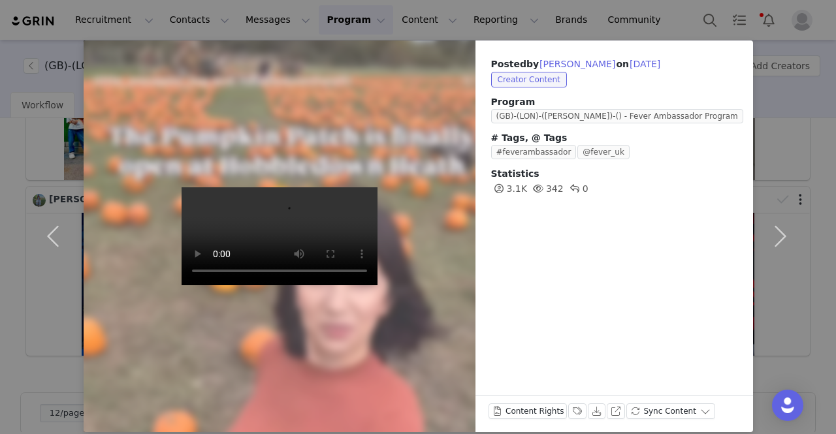
scroll to position [38, 0]
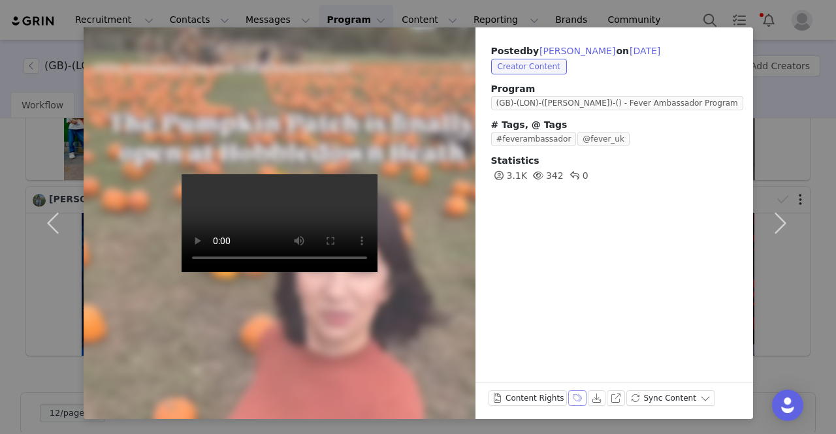
click at [568, 396] on button "Labels & Tags" at bounding box center [577, 399] width 18 height 16
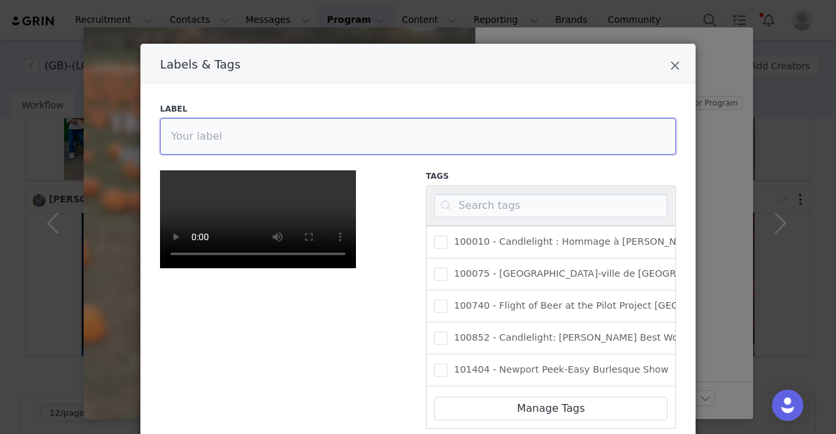
click at [351, 137] on input "Labels & Tags" at bounding box center [418, 136] width 516 height 37
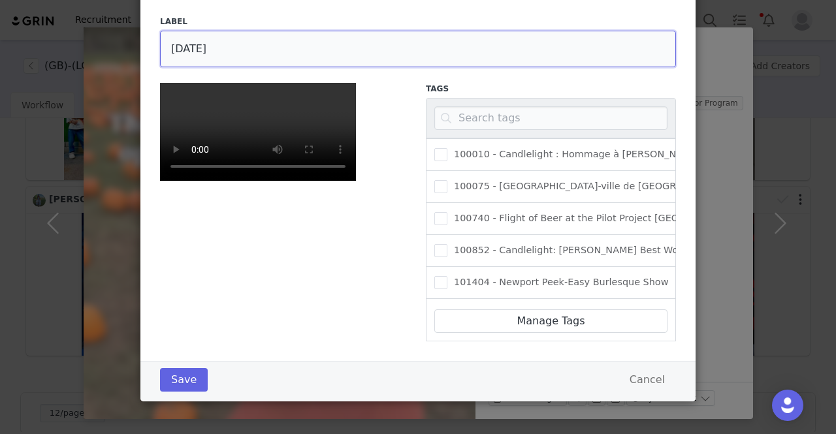
scroll to position [272, 0]
type input "[DATE]"
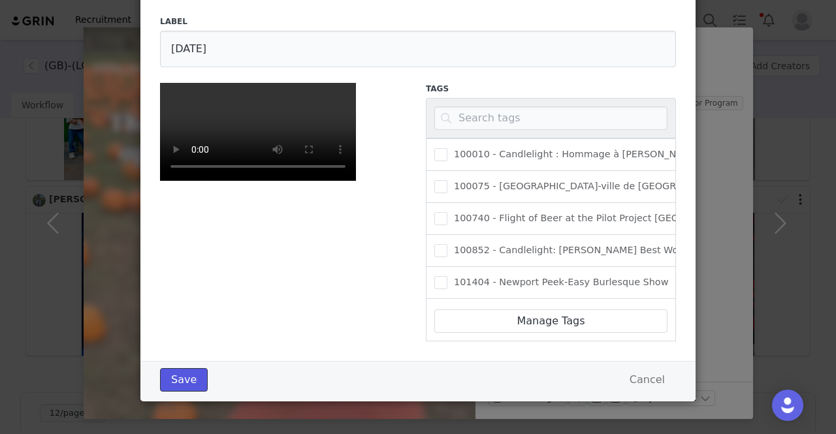
click at [185, 377] on button "Save" at bounding box center [184, 380] width 48 height 24
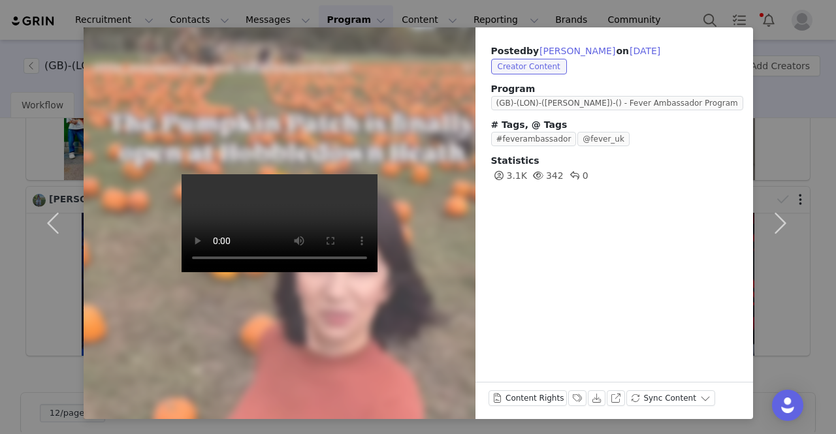
click at [31, 15] on div "Posted by [PERSON_NAME] on [DATE] Creator Content Program (GB)-(LON)-([PERSON_N…" at bounding box center [418, 217] width 836 height 434
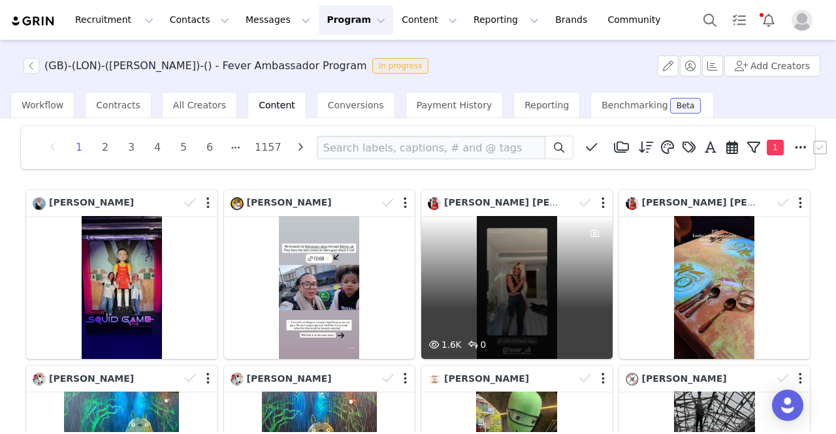
scroll to position [0, 0]
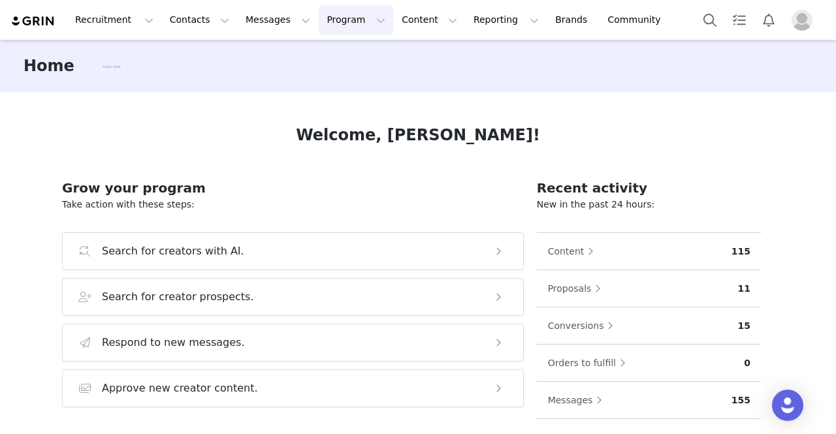
click at [325, 20] on button "Program Program" at bounding box center [356, 19] width 74 height 29
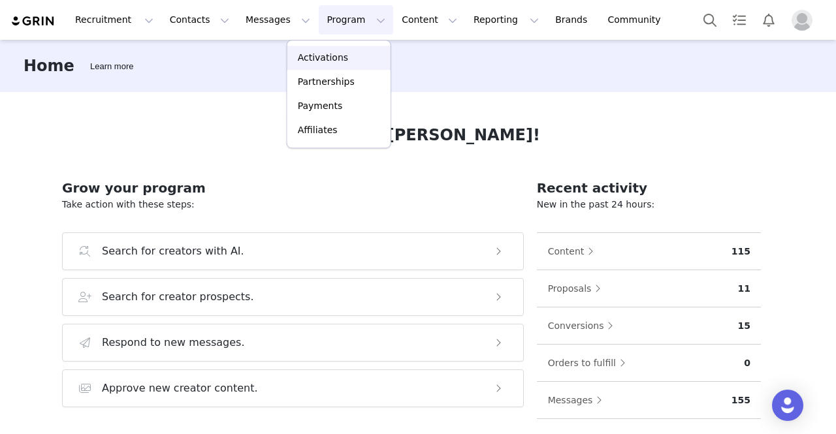
click at [315, 61] on p "Activations" at bounding box center [323, 58] width 50 height 14
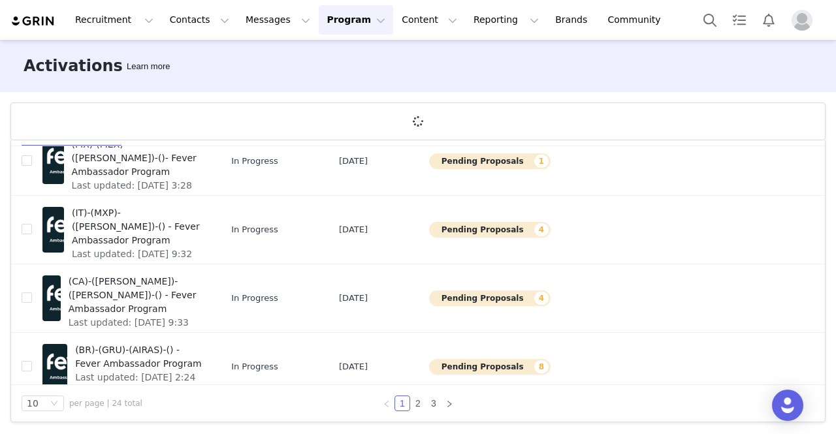
scroll to position [355, 0]
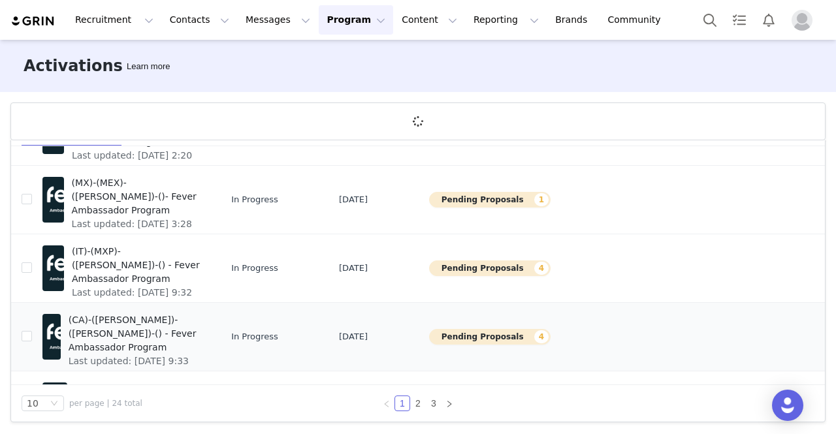
click at [146, 327] on span "(CA)-([PERSON_NAME])-([PERSON_NAME])-() - Fever Ambassador Program" at bounding box center [136, 333] width 134 height 41
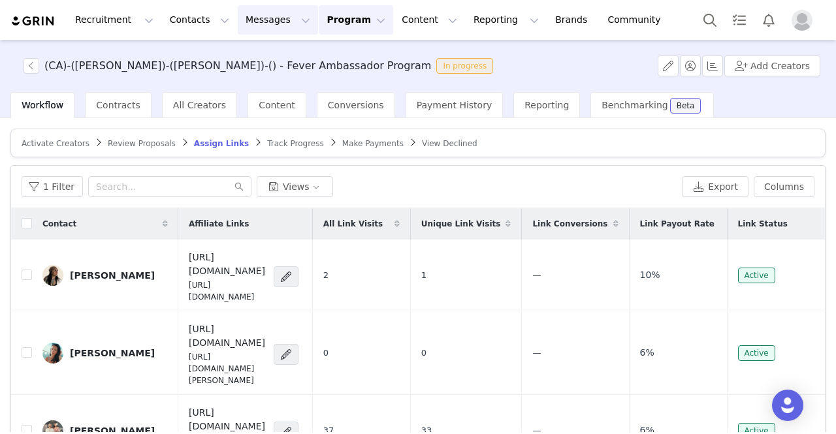
click at [238, 20] on button "Messages Messages" at bounding box center [278, 19] width 80 height 29
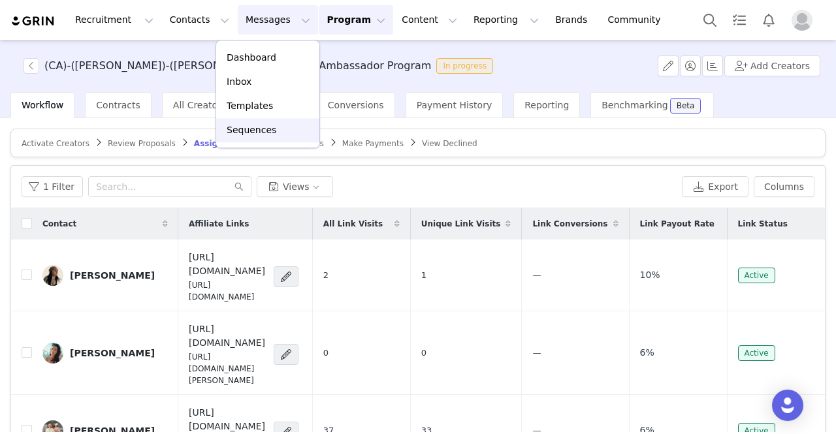
click at [272, 127] on div "Sequences" at bounding box center [268, 130] width 88 height 14
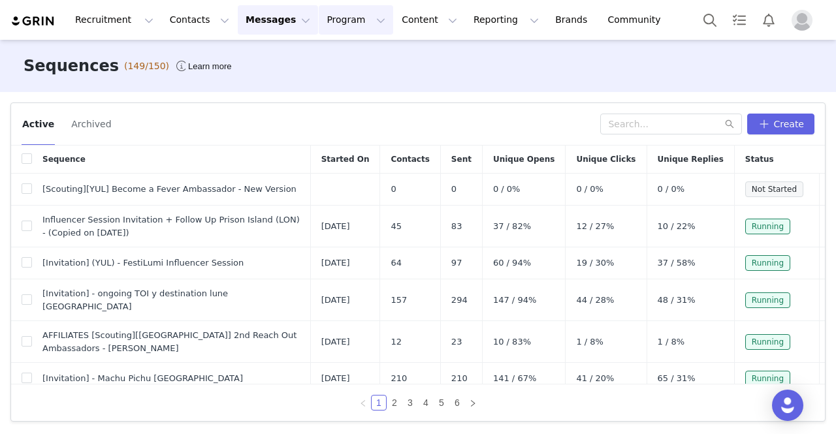
click at [336, 18] on button "Program Program" at bounding box center [356, 19] width 74 height 29
click at [333, 59] on p "Activations" at bounding box center [323, 58] width 50 height 14
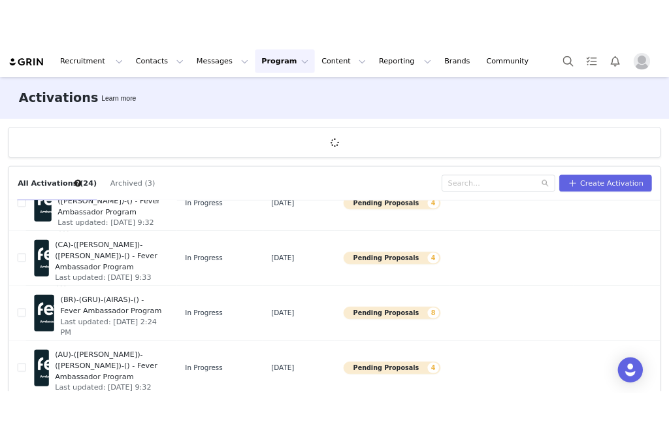
scroll to position [486, 0]
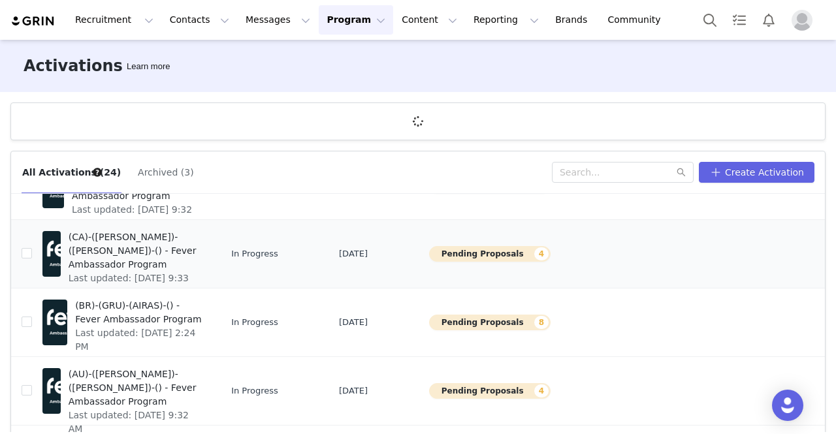
click at [142, 244] on span "(CA)-([PERSON_NAME])-([PERSON_NAME])-() - Fever Ambassador Program" at bounding box center [136, 251] width 134 height 41
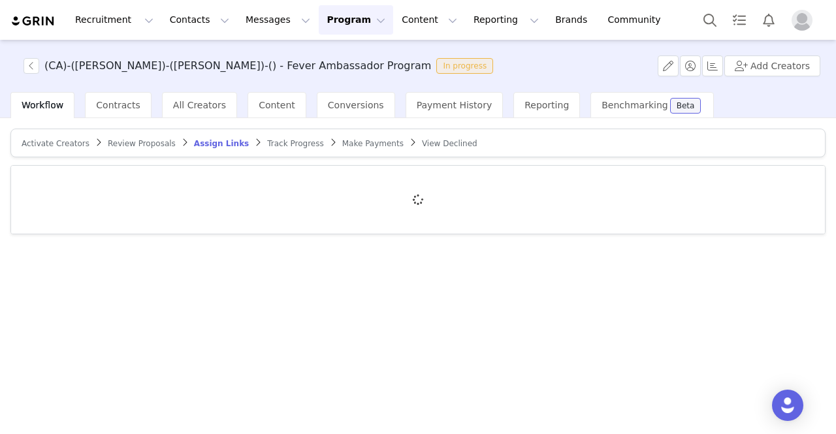
click at [52, 140] on span "Activate Creators" at bounding box center [56, 143] width 68 height 9
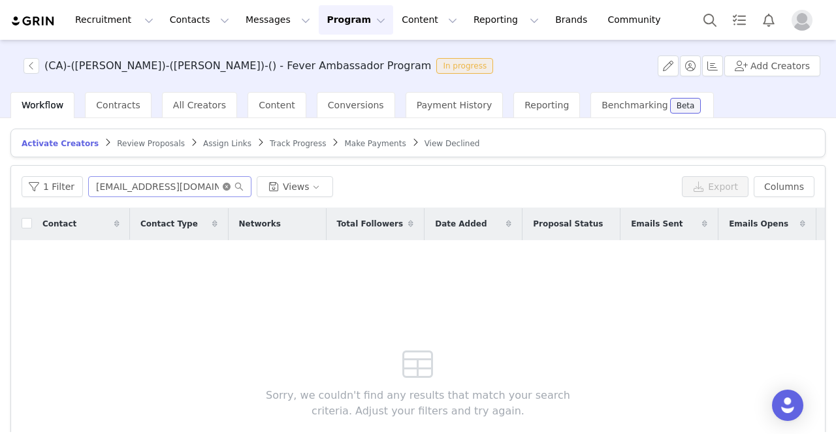
click at [223, 185] on icon "icon: close-circle" at bounding box center [227, 187] width 8 height 8
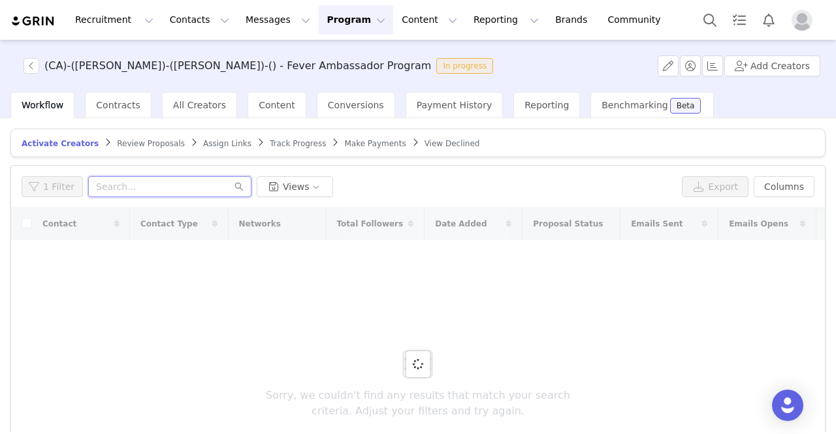
click at [169, 192] on input "text" at bounding box center [169, 186] width 163 height 21
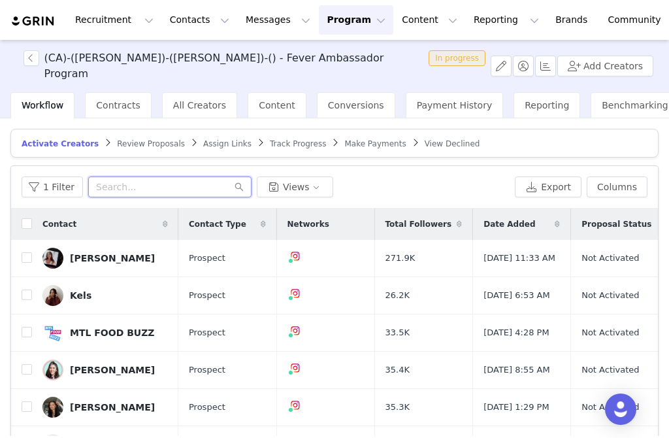
click at [178, 184] on input "text" at bounding box center [169, 186] width 163 height 21
paste input "vanessapettorelli@gmail.com"
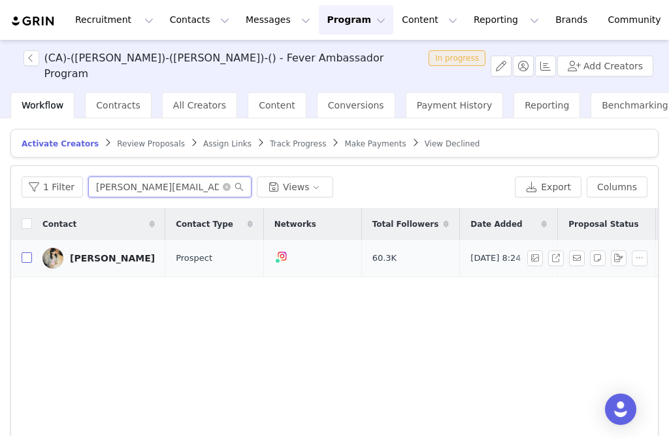
type input "vanessapettorelli@gmail.com"
click at [26, 255] on input "checkbox" at bounding box center [27, 257] width 10 height 10
checkbox input "true"
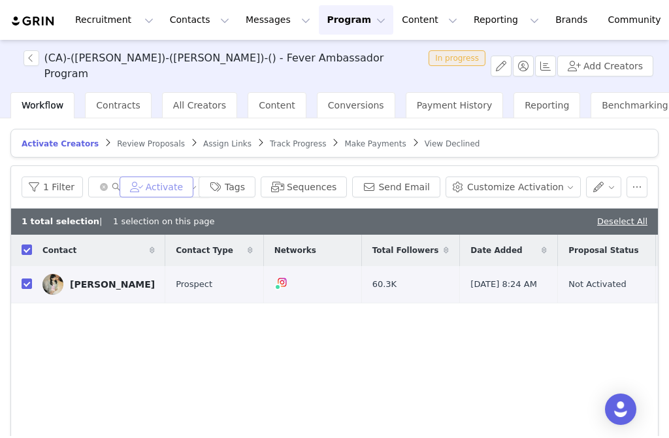
drag, startPoint x: 200, startPoint y: 184, endPoint x: 191, endPoint y: 182, distance: 9.2
click at [191, 182] on button "Activate" at bounding box center [157, 186] width 74 height 21
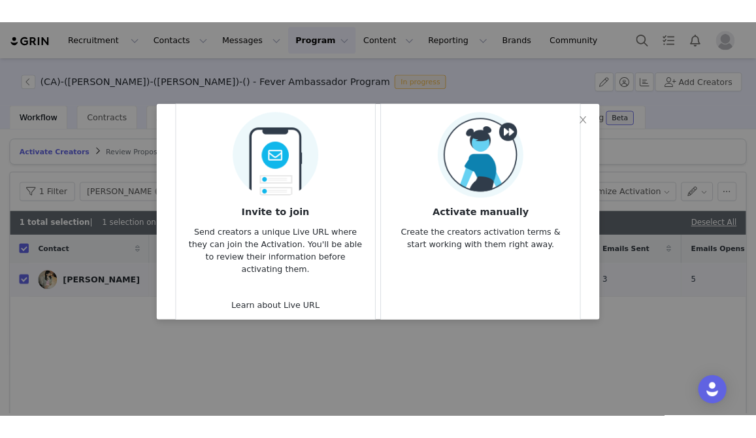
scroll to position [27, 0]
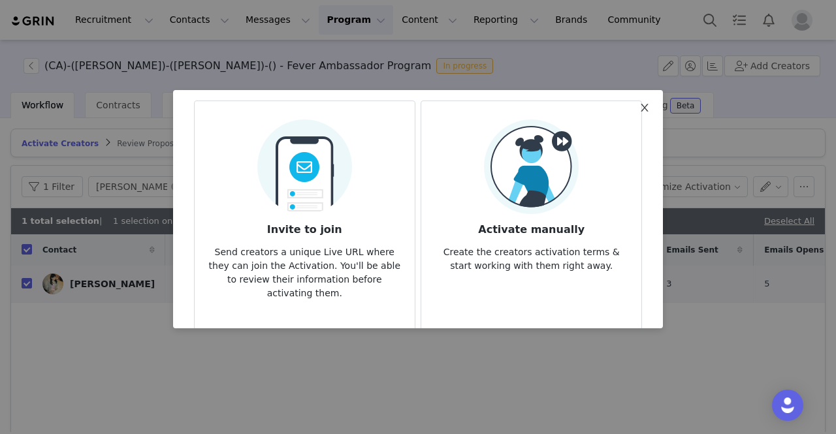
click at [643, 108] on icon "icon: close" at bounding box center [644, 108] width 10 height 10
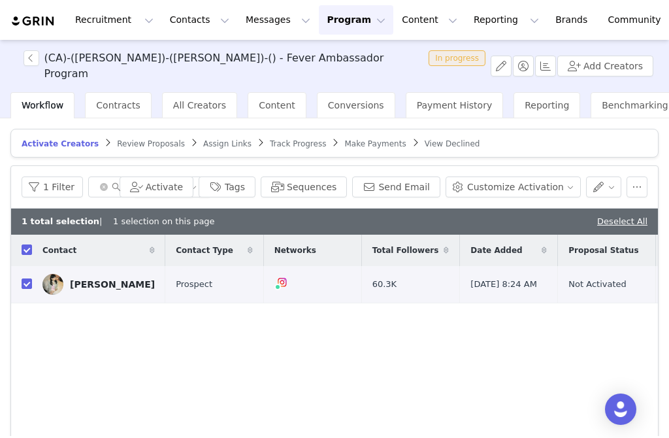
click at [120, 350] on div "Contact Contact Type Networks Total Followers Date Added Proposal Status Emails…" at bounding box center [334, 376] width 647 height 285
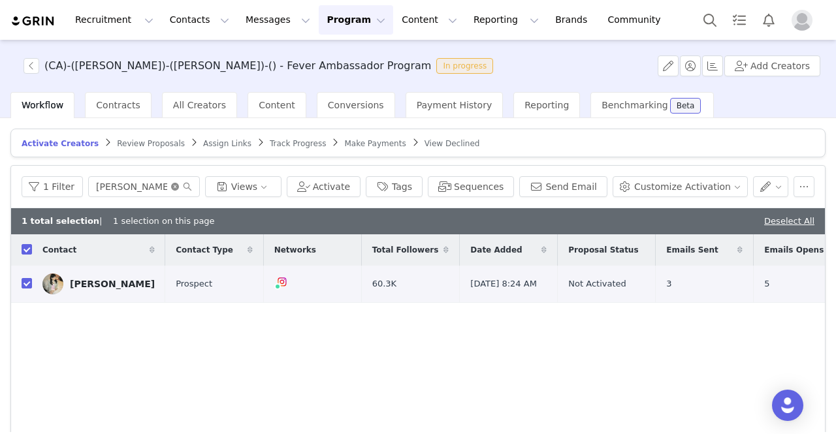
click at [179, 185] on icon "icon: close-circle" at bounding box center [175, 187] width 8 height 8
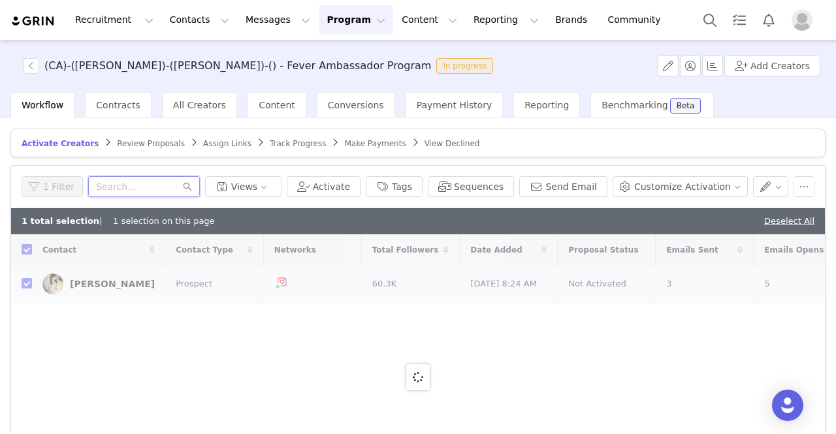
paste input "stefa.saddi@gmail.com"
type input "stefa.saddi@gmail.com"
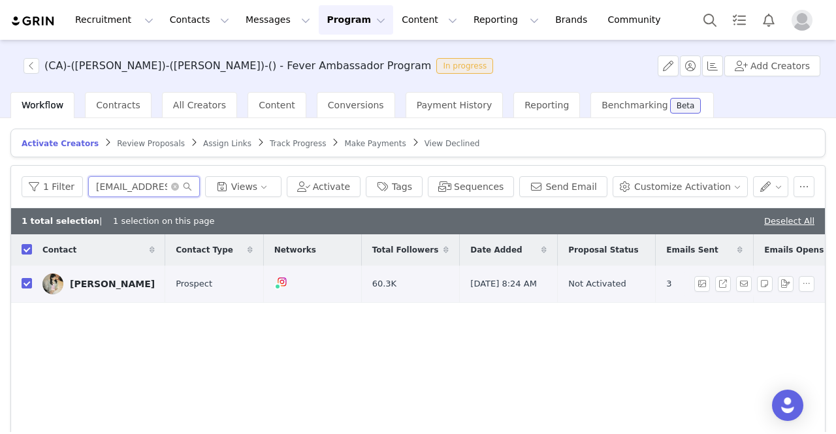
checkbox input "false"
type input "stefa.saddi@gmail.com"
click at [31, 285] on input "checkbox" at bounding box center [27, 283] width 10 height 10
checkbox input "true"
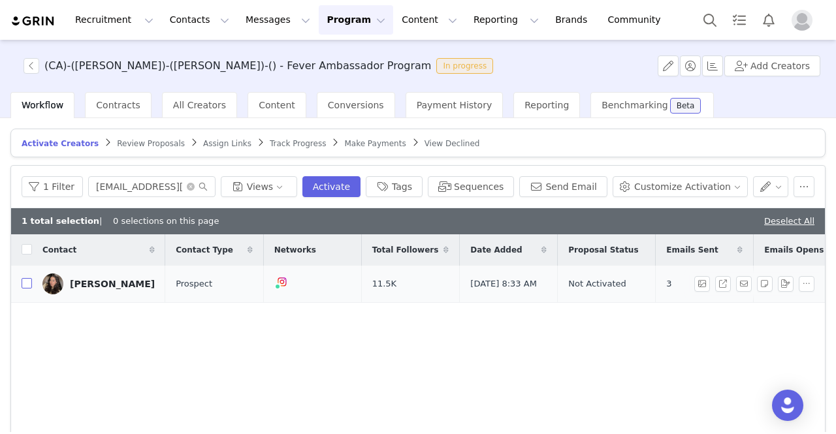
checkbox input "true"
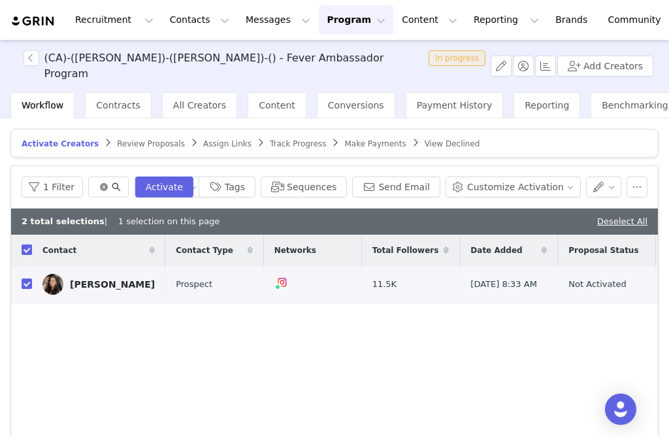
click at [100, 185] on icon "icon: close-circle" at bounding box center [104, 187] width 8 height 8
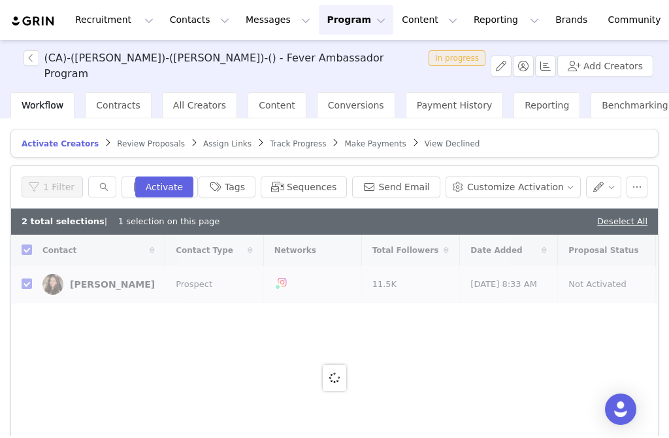
drag, startPoint x: 101, startPoint y: 185, endPoint x: 63, endPoint y: 346, distance: 165.7
click at [63, 346] on div at bounding box center [334, 376] width 647 height 285
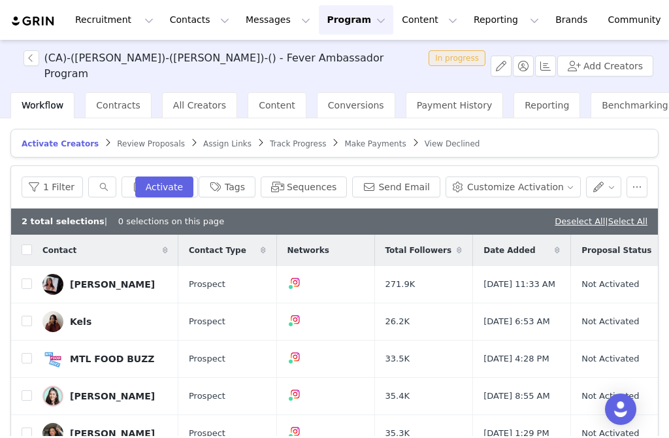
checkbox input "false"
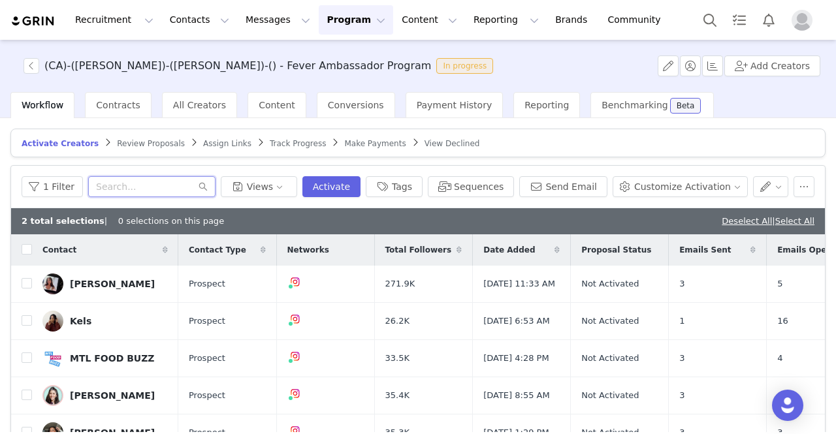
paste input "vanessa.luttrell@gmail.com"
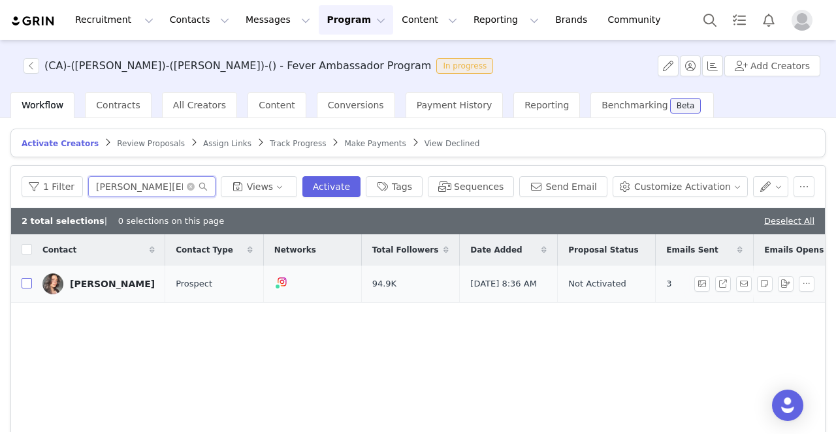
type input "vanessa.luttrell@gmail.com"
click at [27, 283] on input "checkbox" at bounding box center [27, 283] width 10 height 10
checkbox input "true"
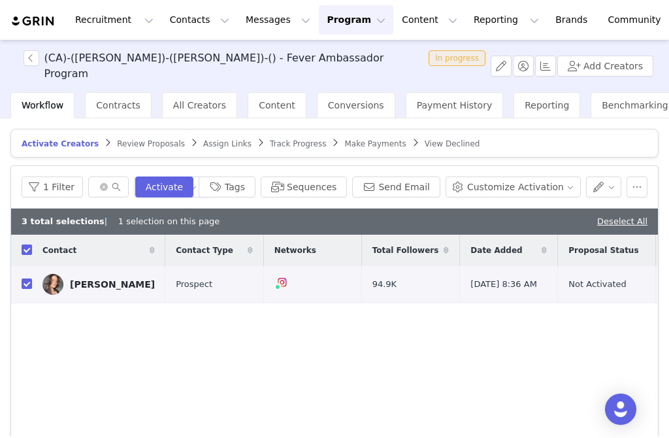
drag, startPoint x: 205, startPoint y: 392, endPoint x: 200, endPoint y: 385, distance: 8.4
click at [205, 392] on div "Contact Contact Type Networks Total Followers Date Added Proposal Status Emails…" at bounding box center [334, 376] width 647 height 285
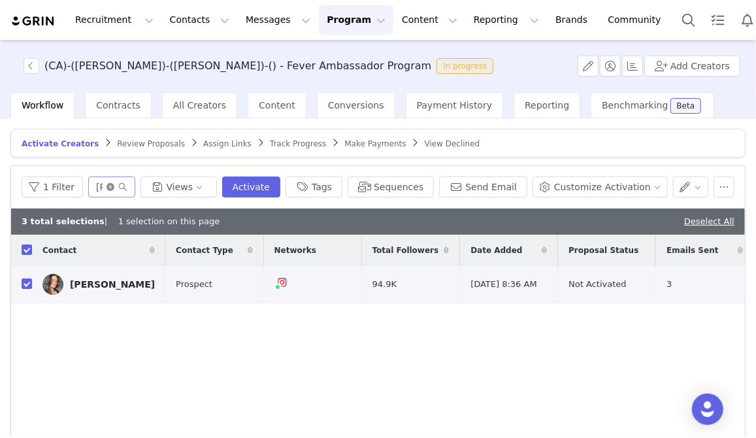
click at [114, 184] on icon "icon: close-circle" at bounding box center [110, 187] width 8 height 8
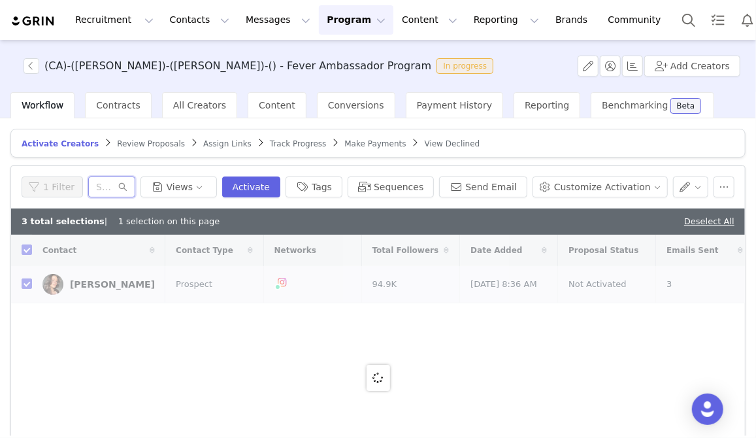
paste input "vevchevrier@outlook.com"
type input "vevchevrier@outlook.com"
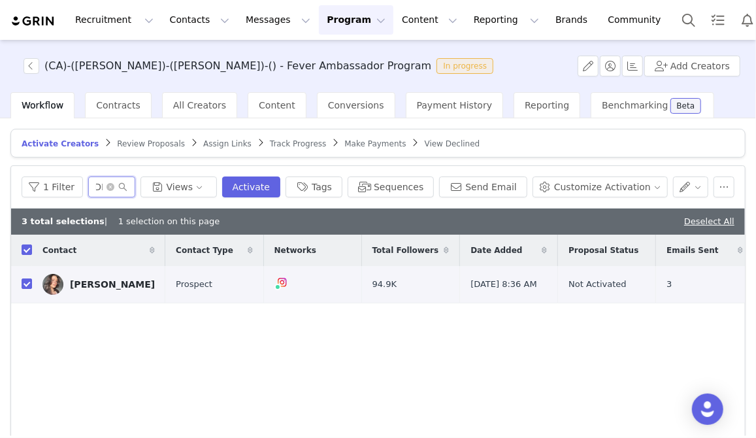
checkbox input "false"
type input "vevchevrier@outlook.com"
click at [25, 284] on input "checkbox" at bounding box center [27, 283] width 10 height 10
checkbox input "true"
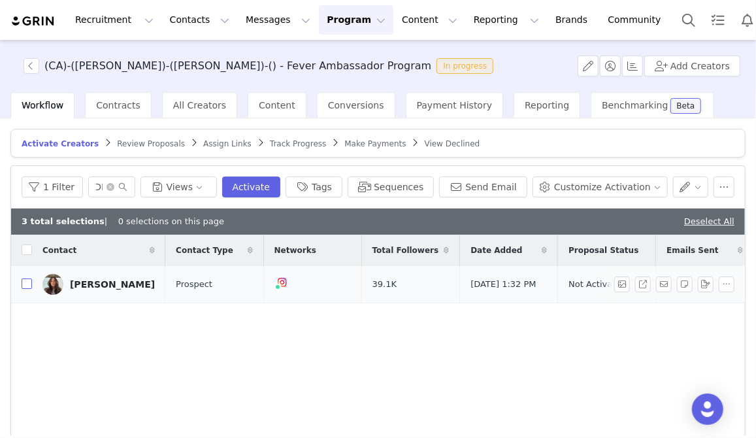
checkbox input "true"
click at [114, 186] on icon "icon: close-circle" at bounding box center [110, 187] width 8 height 8
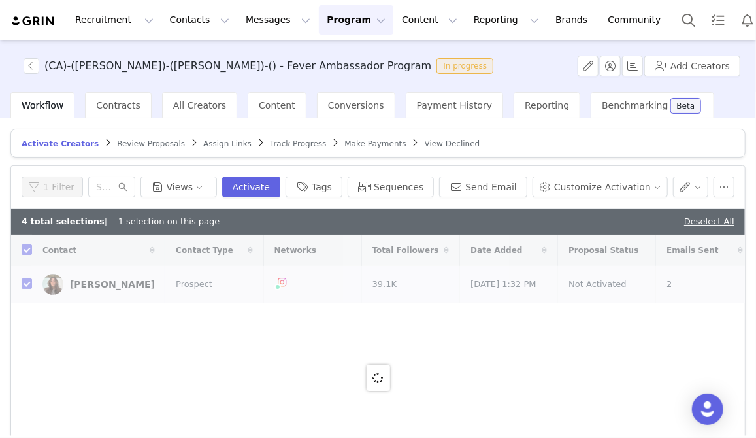
checkbox input "false"
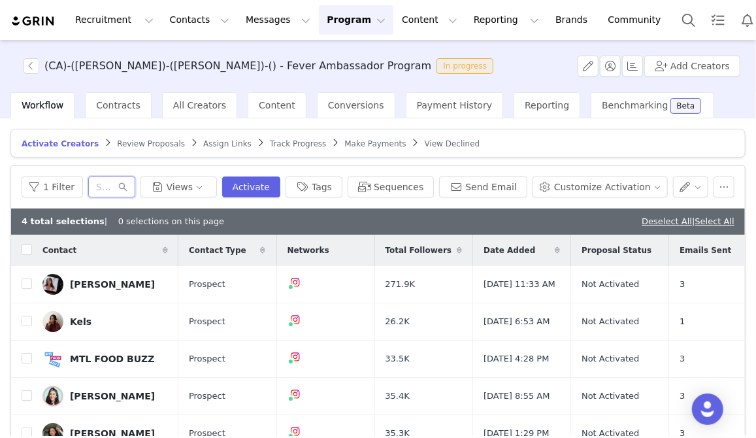
click at [131, 186] on input "text" at bounding box center [111, 186] width 47 height 21
paste input "tanya@by-millennials.com"
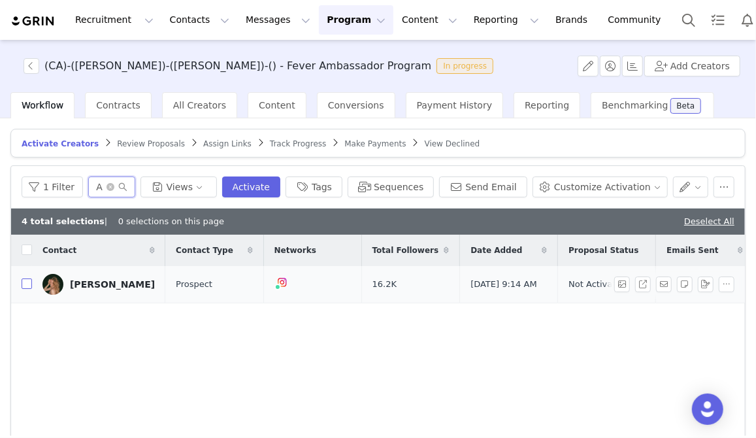
type input "tanya@by-millennials.com"
click at [25, 285] on input "checkbox" at bounding box center [27, 283] width 10 height 10
checkbox input "true"
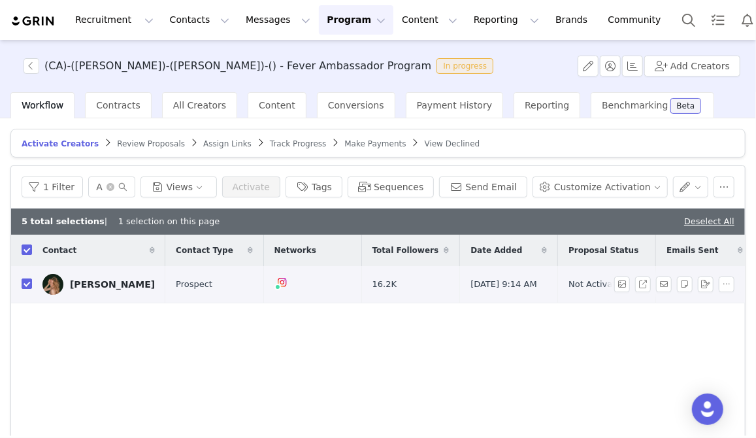
scroll to position [0, 0]
click at [114, 184] on icon "icon: close-circle" at bounding box center [110, 187] width 8 height 8
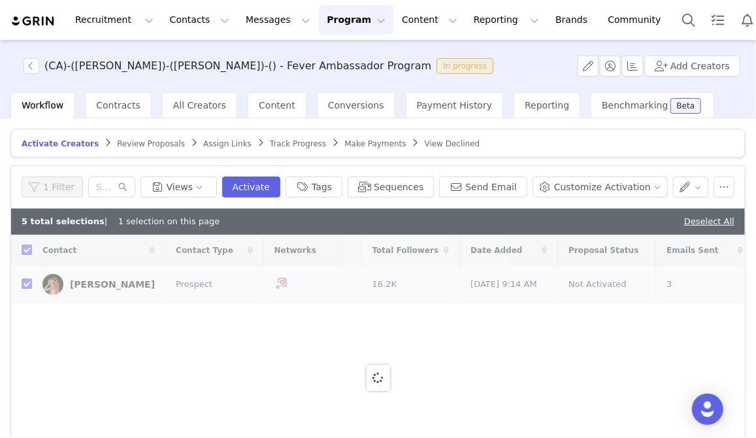
checkbox input "false"
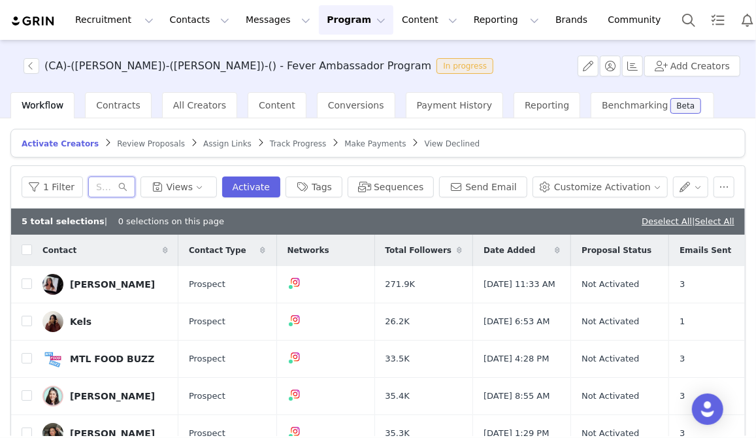
click at [121, 187] on input "text" at bounding box center [111, 186] width 47 height 21
paste input "mw3bourgeois@gmail.com"
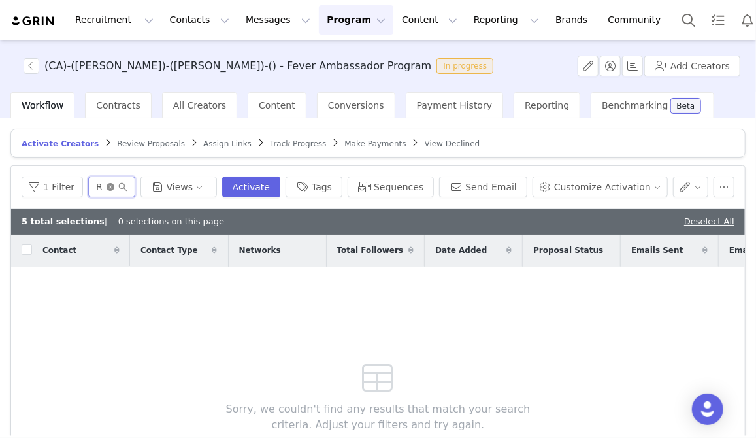
type input "mw3bourgeois@gmail.com"
click at [114, 183] on icon "icon: close-circle" at bounding box center [110, 187] width 8 height 8
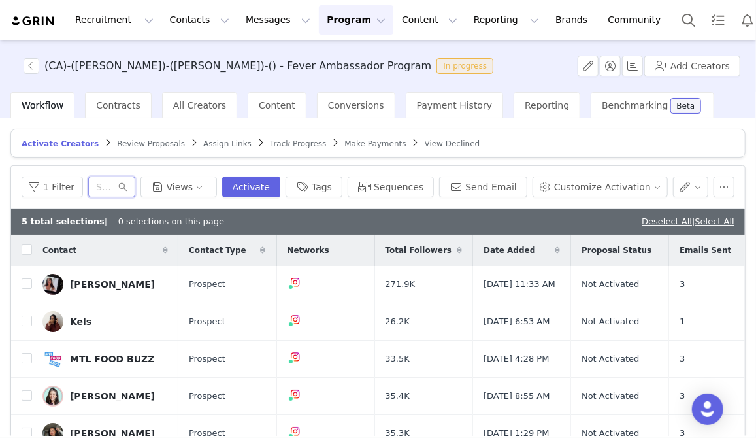
click at [117, 184] on input "text" at bounding box center [111, 186] width 47 height 21
paste input "mtlfoodbuzz@gmail.com"
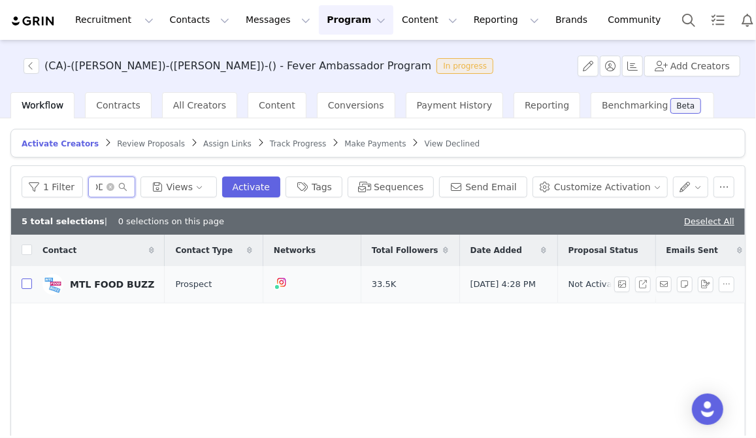
type input "mtlfoodbuzz@gmail.com"
click at [22, 283] on input "checkbox" at bounding box center [27, 283] width 10 height 10
checkbox input "true"
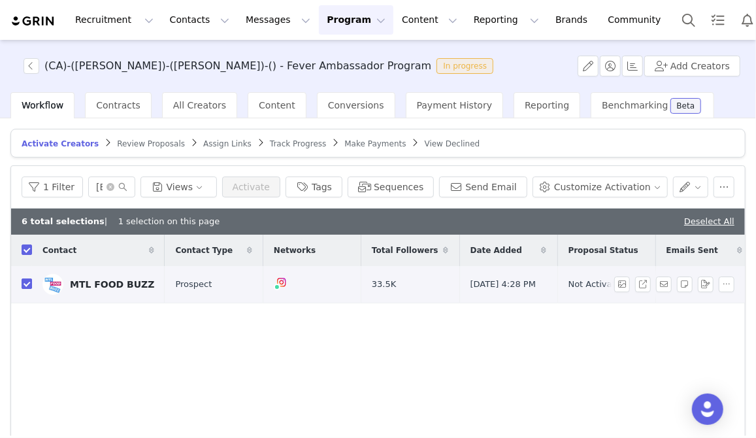
checkbox input "true"
click at [114, 187] on icon "icon: close-circle" at bounding box center [110, 187] width 8 height 8
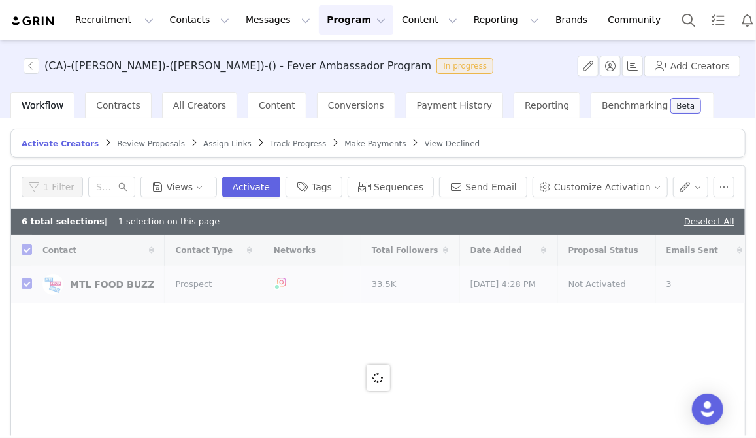
checkbox input "false"
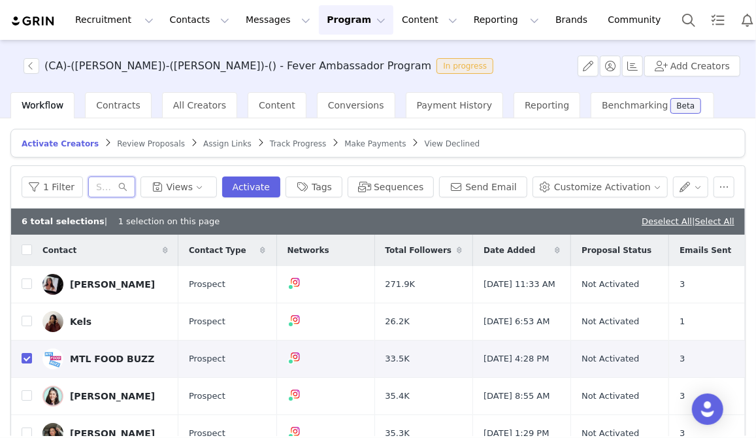
click at [101, 180] on input "text" at bounding box center [111, 186] width 47 height 21
paste input "randomcuisine@gmail.com"
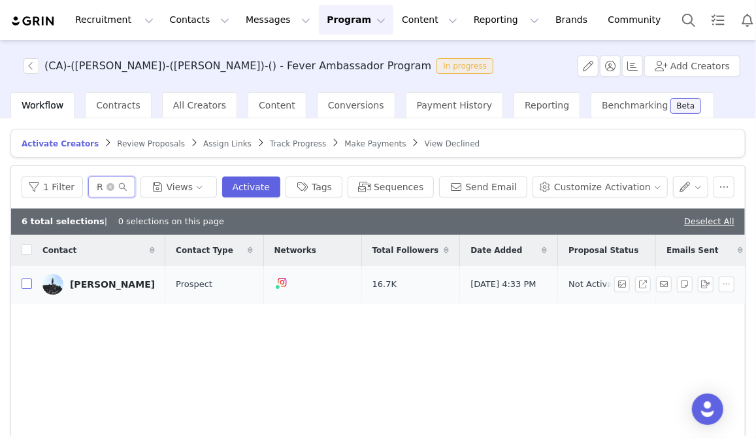
type input "randomcuisine@gmail.com"
click at [24, 285] on input "checkbox" at bounding box center [27, 283] width 10 height 10
checkbox input "true"
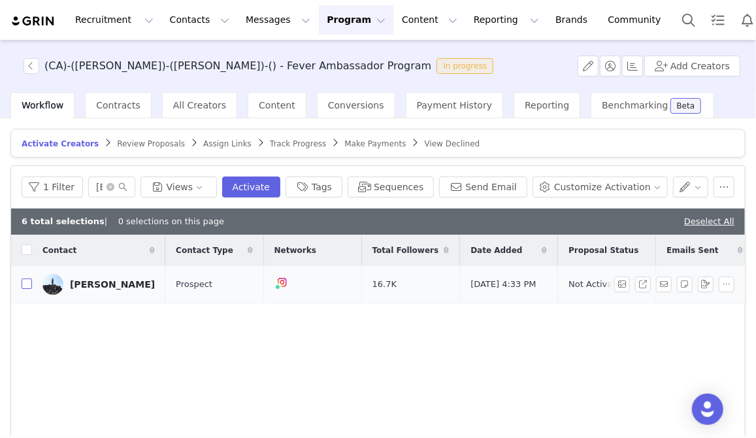
checkbox input "true"
click at [114, 184] on icon "icon: close-circle" at bounding box center [110, 187] width 8 height 8
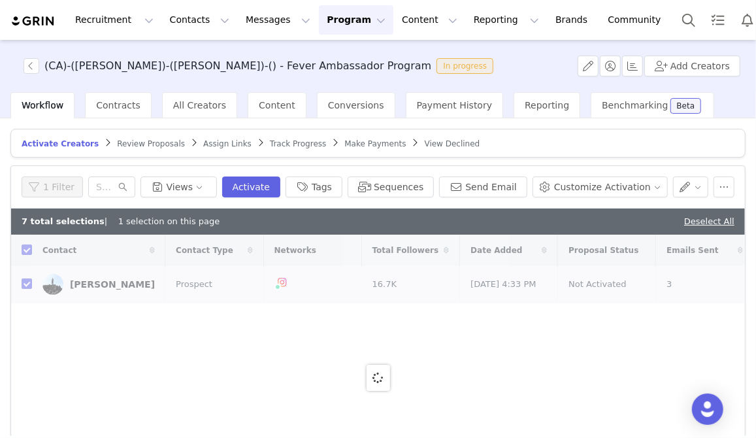
checkbox input "false"
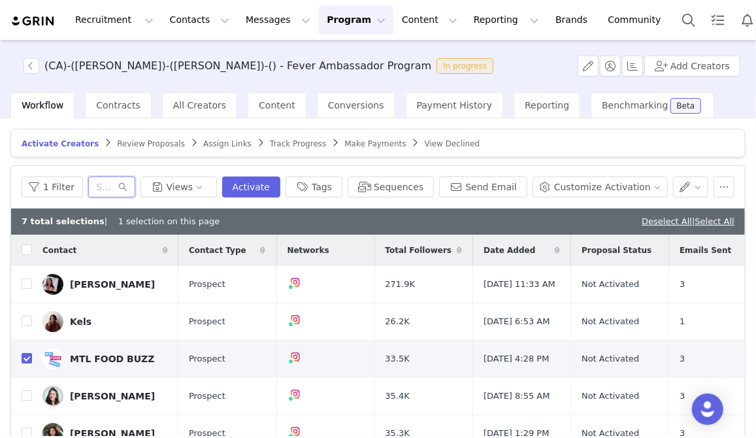
click at [104, 191] on input "text" at bounding box center [111, 186] width 47 height 21
paste input "info.themosttrusted@gmail.com"
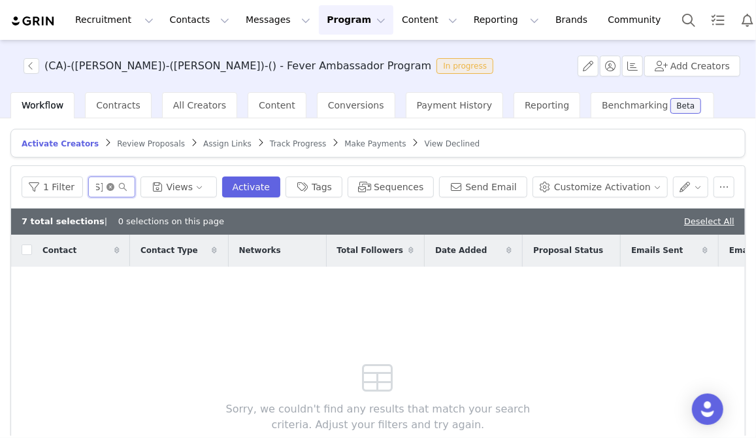
type input "info.themosttrusted@gmail.com"
click at [114, 184] on icon "icon: close-circle" at bounding box center [110, 187] width 8 height 8
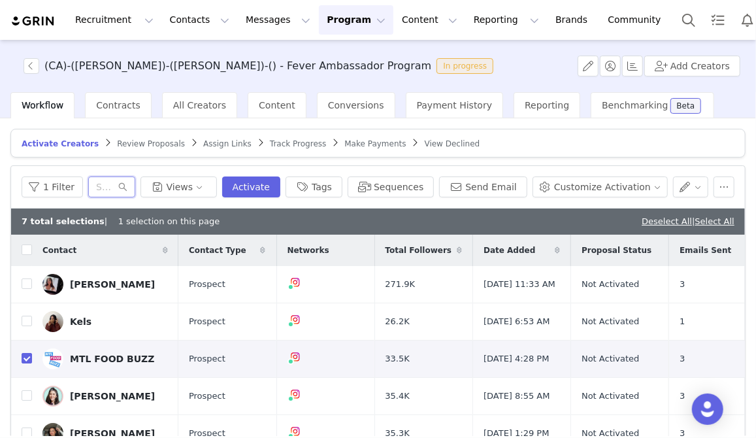
click at [125, 189] on input "text" at bounding box center [111, 186] width 47 height 21
paste input "contact@stevedaniel.ca"
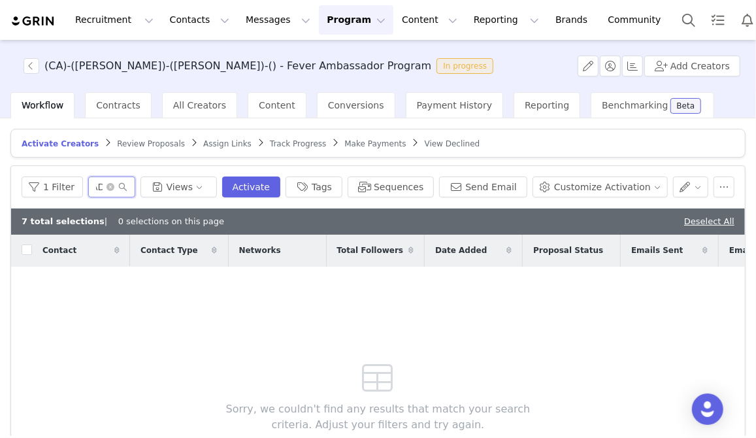
type input "contact@stevedaniel.ca"
click at [114, 183] on icon "icon: close-circle" at bounding box center [110, 187] width 8 height 8
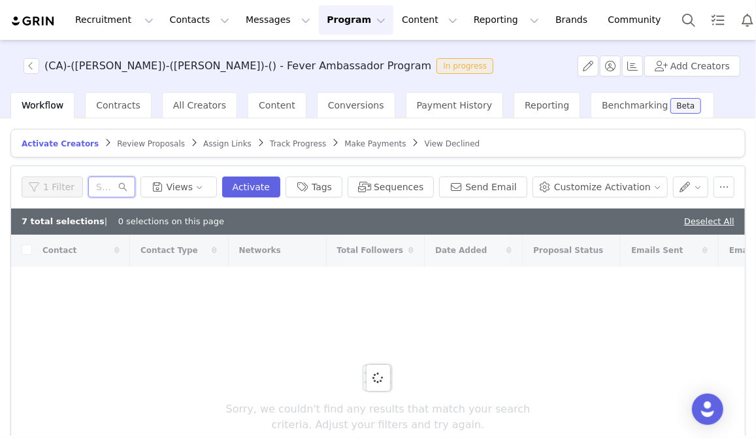
paste input "2differentbackgrounds@gmail.com"
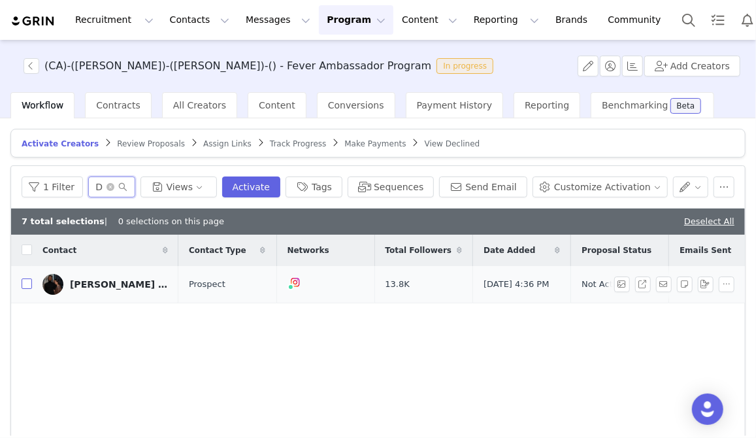
type input "2differentbackgrounds@gmail.com"
click at [25, 286] on input "checkbox" at bounding box center [27, 283] width 10 height 10
checkbox input "true"
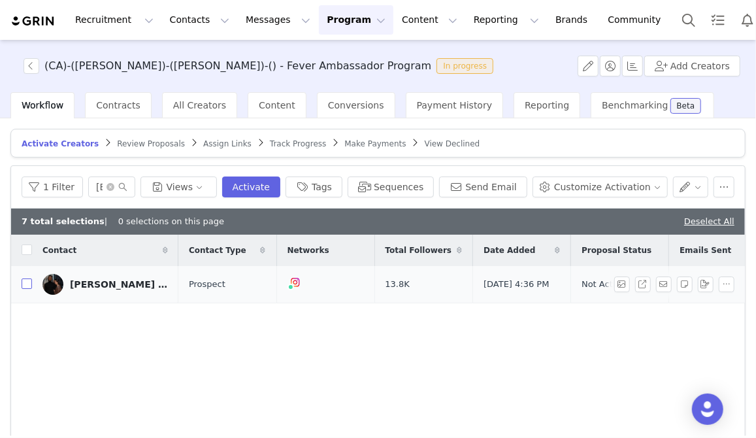
checkbox input "true"
click at [114, 184] on icon "icon: close-circle" at bounding box center [110, 187] width 8 height 8
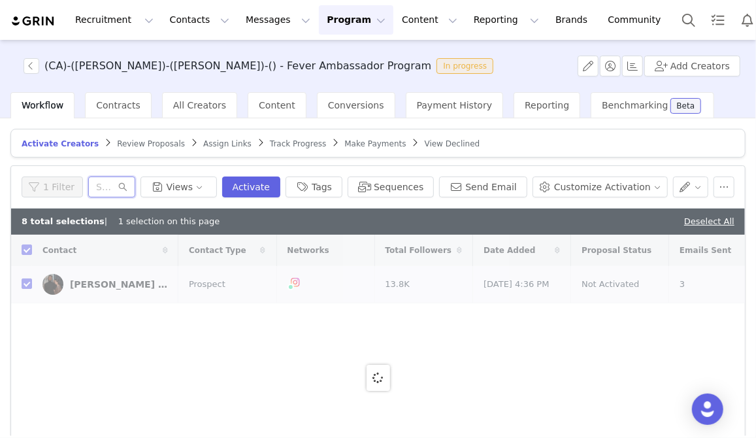
paste input "vanessa@kebweb.ca"
type input "vanessa@kebweb.ca"
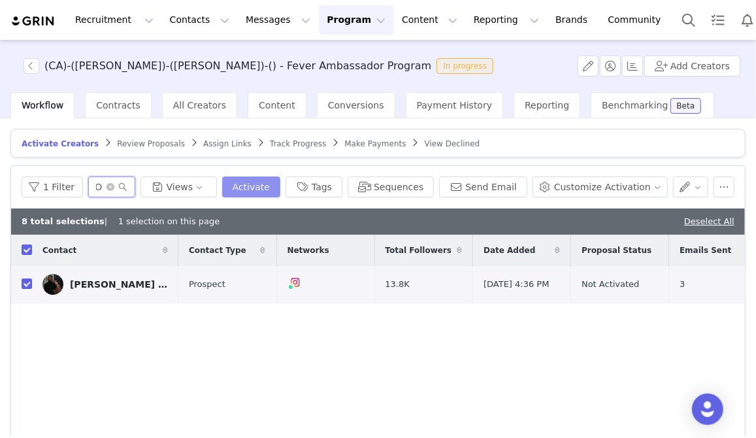
checkbox input "false"
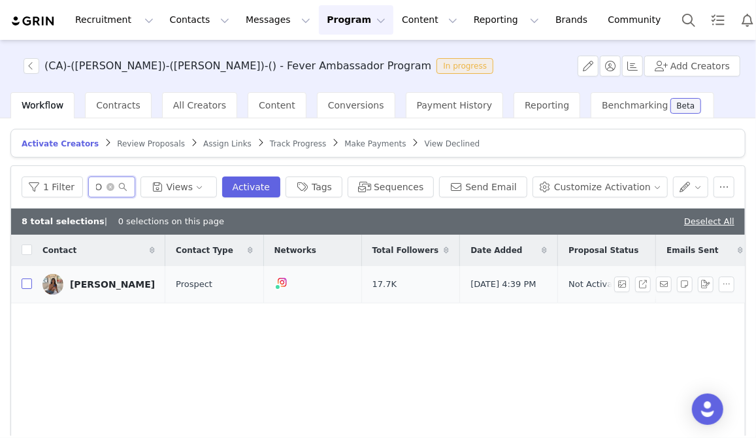
type input "vanessa@kebweb.ca"
click at [25, 287] on input "checkbox" at bounding box center [27, 283] width 10 height 10
checkbox input "true"
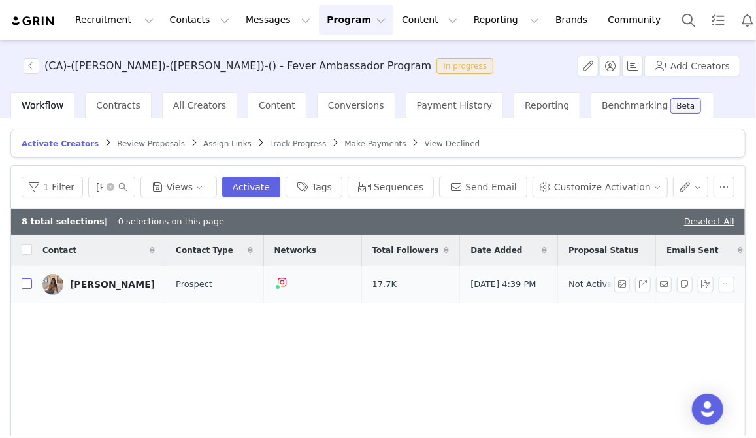
checkbox input "true"
click at [114, 184] on icon "icon: close-circle" at bounding box center [110, 187] width 8 height 8
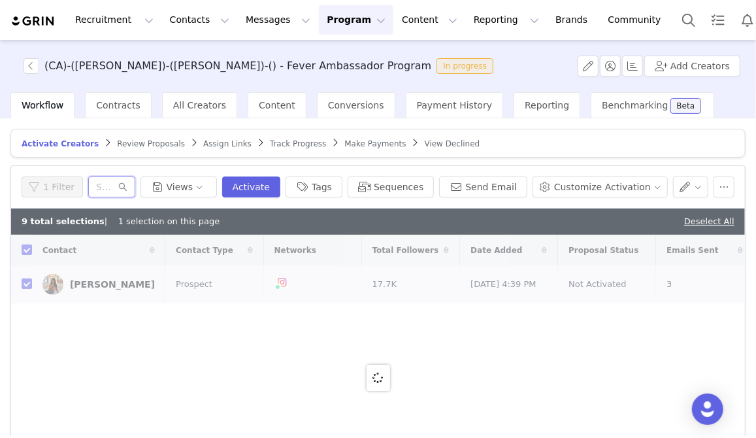
paste input "contactanacruz@gmail.com"
type input "contactanacruz@gmail.com"
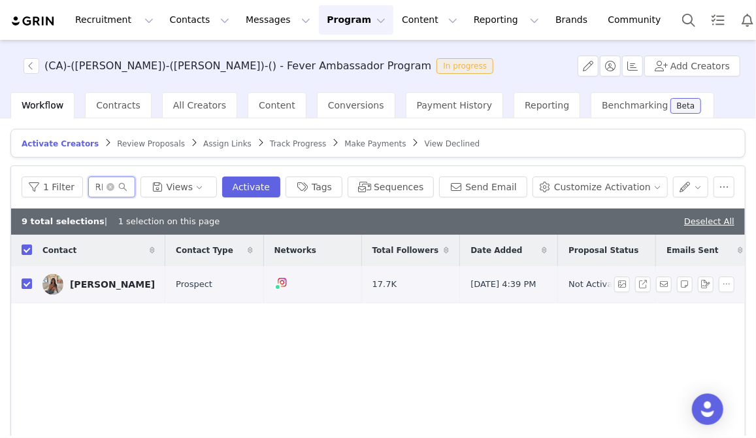
checkbox input "false"
type input "contactanacruz@gmail.com"
click at [28, 283] on input "checkbox" at bounding box center [27, 283] width 10 height 10
checkbox input "true"
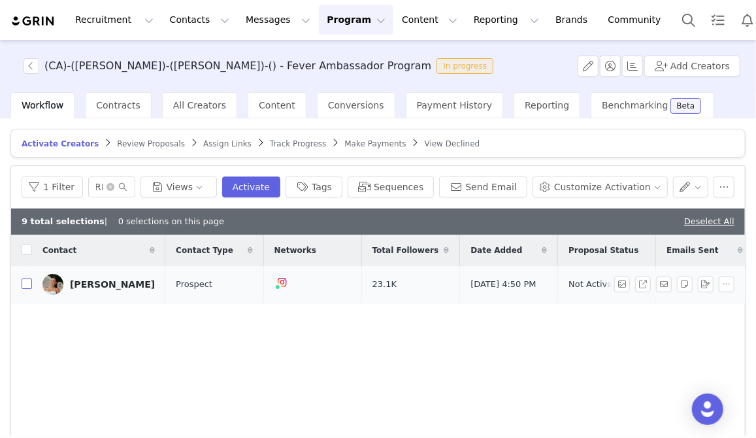
checkbox input "true"
click at [114, 186] on icon "icon: close-circle" at bounding box center [110, 187] width 8 height 8
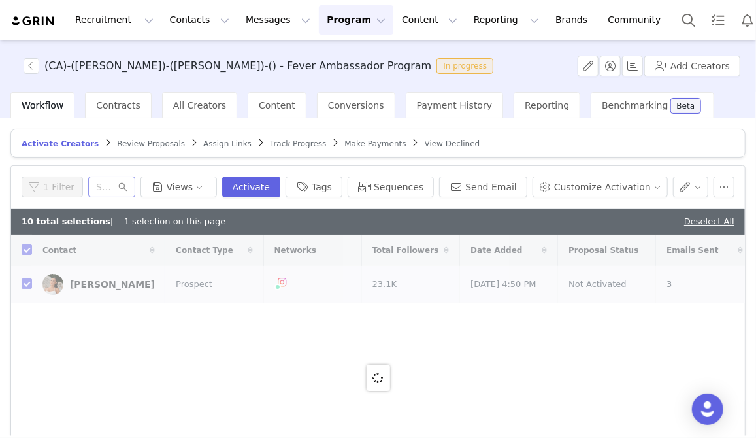
checkbox input "false"
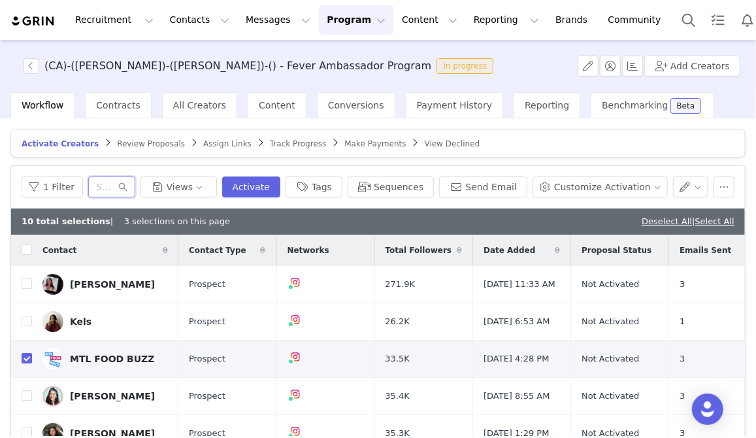
click at [123, 184] on input "text" at bounding box center [111, 186] width 47 height 21
paste input "camille@laboitedinfluence.com"
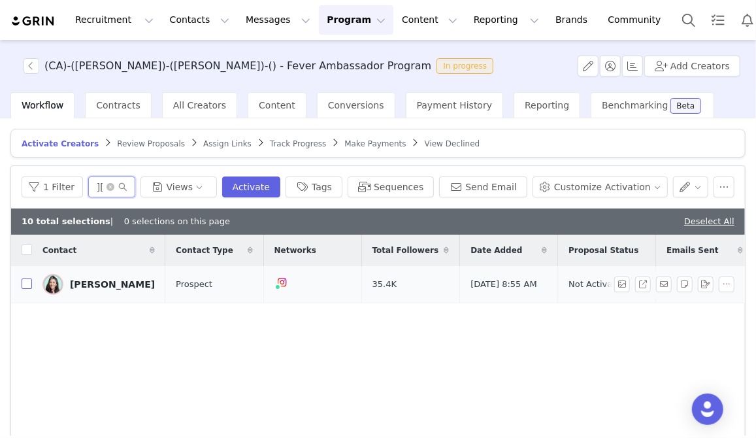
type input "camille@laboitedinfluence.com"
click at [25, 282] on input "checkbox" at bounding box center [27, 283] width 10 height 10
checkbox input "true"
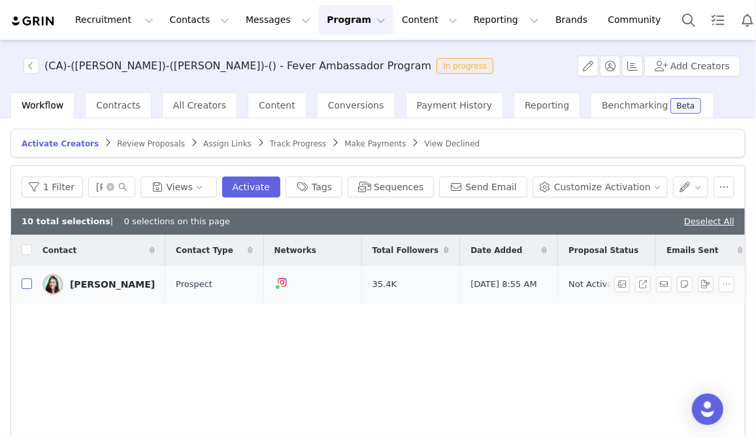
checkbox input "true"
click at [114, 186] on icon "icon: close-circle" at bounding box center [110, 187] width 8 height 8
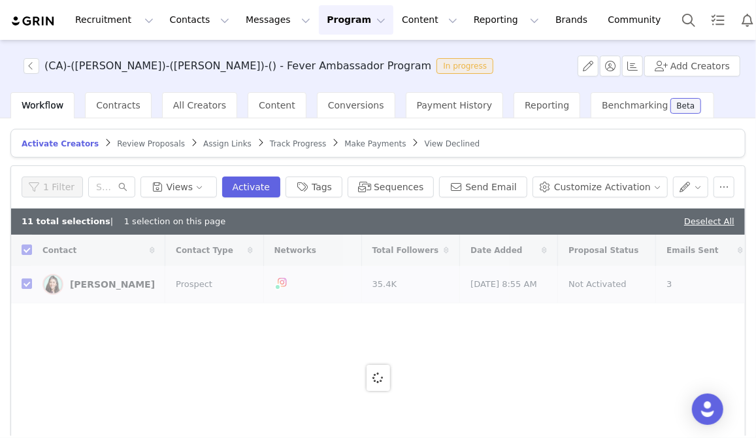
checkbox input "false"
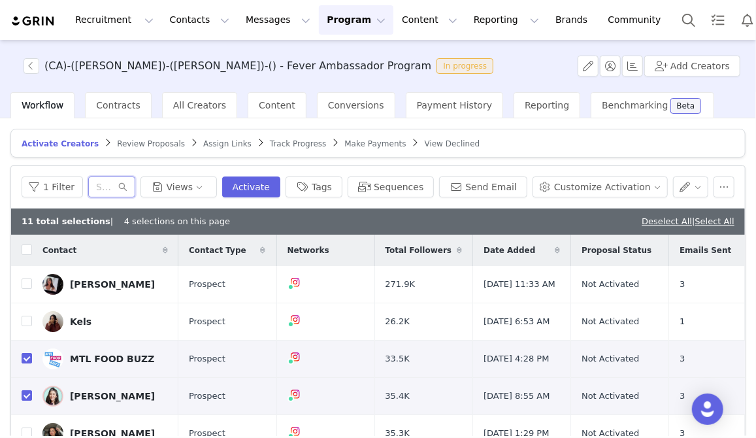
click at [108, 182] on input "text" at bounding box center [111, 186] width 47 height 21
paste input "dussault.charlotte@hotmail.ca"
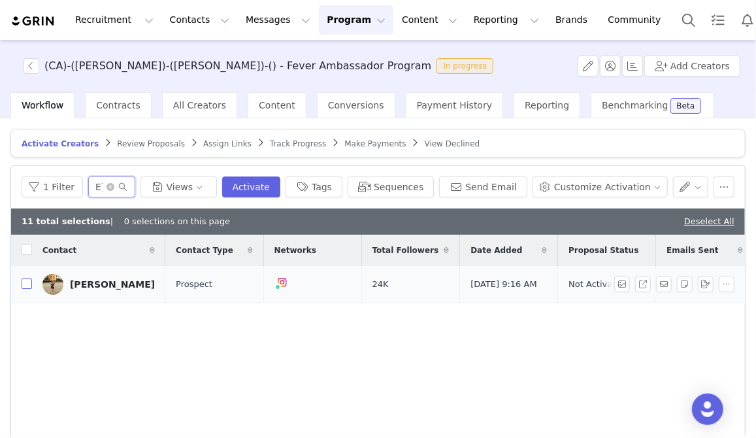
type input "dussault.charlotte@hotmail.ca"
click at [29, 284] on input "checkbox" at bounding box center [27, 283] width 10 height 10
checkbox input "true"
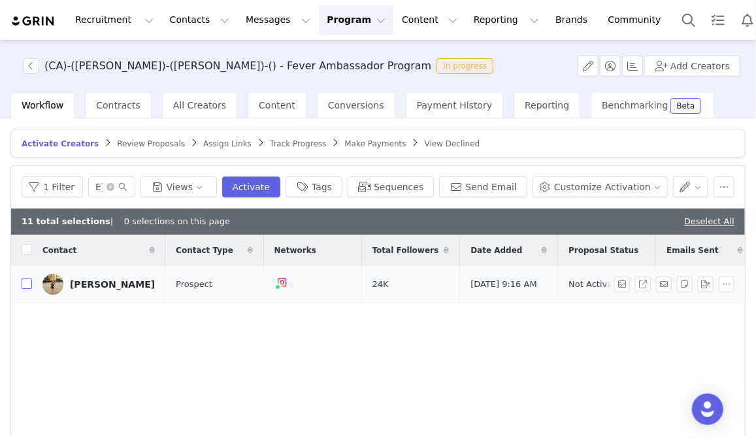
scroll to position [0, 0]
click at [114, 184] on icon "icon: close-circle" at bounding box center [110, 187] width 8 height 8
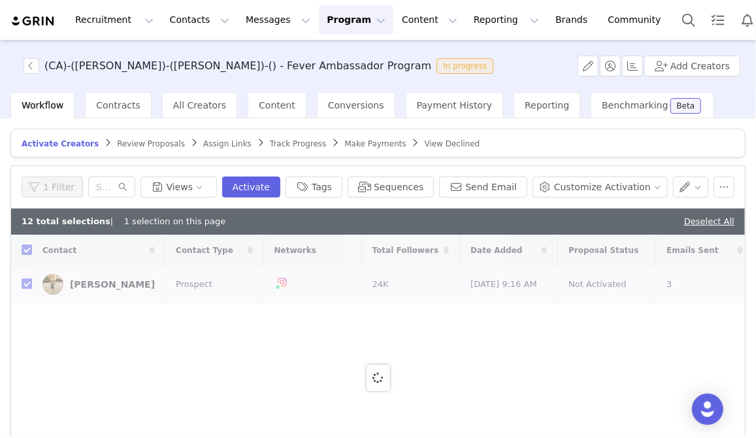
checkbox input "false"
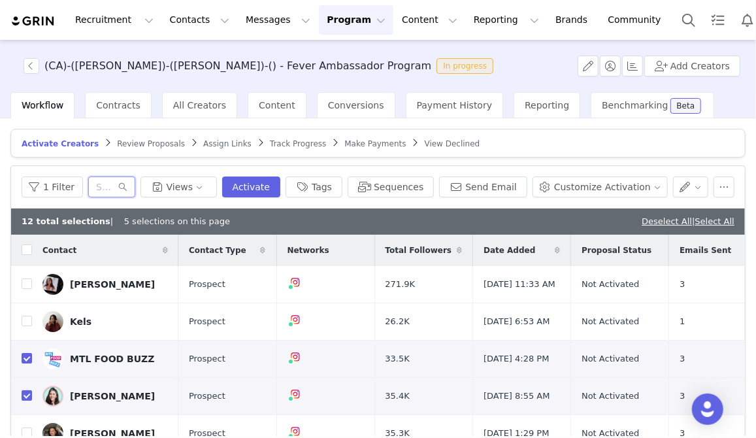
click at [108, 187] on input "text" at bounding box center [111, 186] width 47 height 21
paste input "sarahstem23@gmail.com"
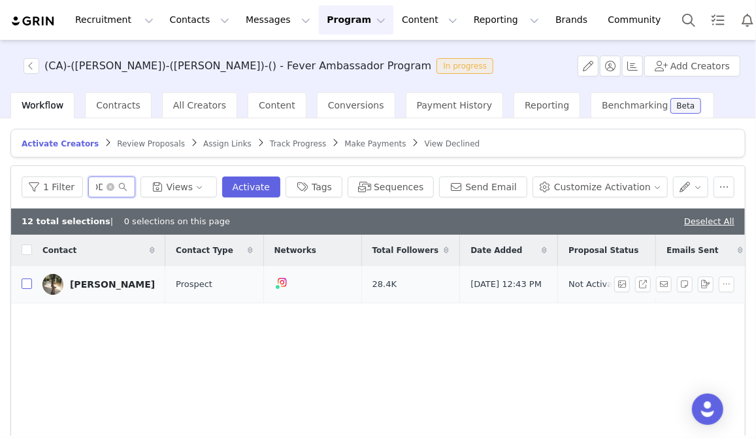
type input "sarahstem23@gmail.com"
click at [29, 283] on input "checkbox" at bounding box center [27, 283] width 10 height 10
checkbox input "true"
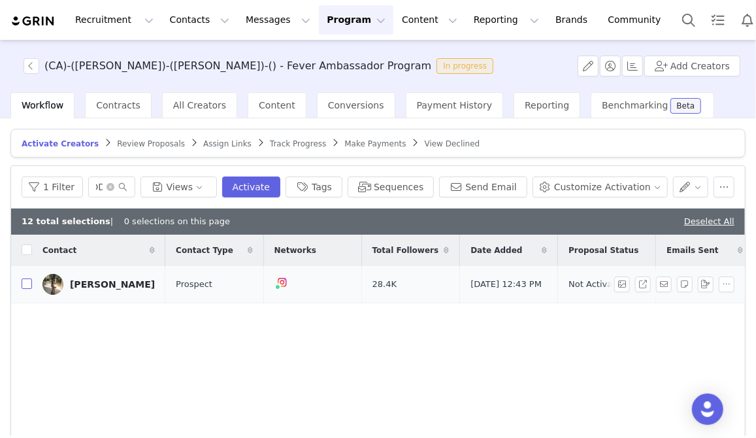
scroll to position [0, 0]
click at [114, 187] on icon "icon: close-circle" at bounding box center [110, 187] width 8 height 8
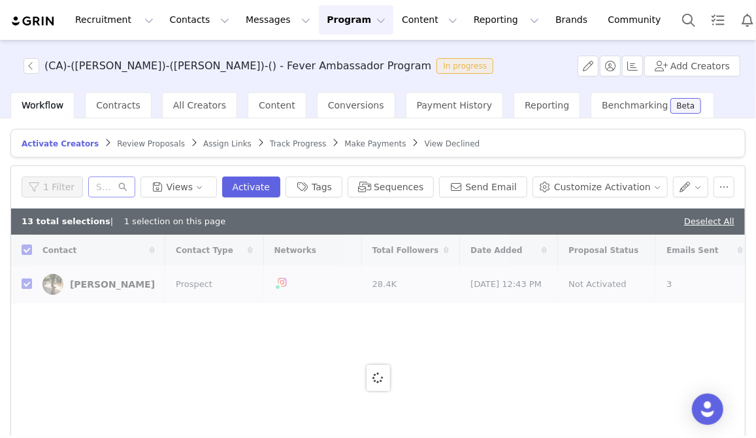
checkbox input "false"
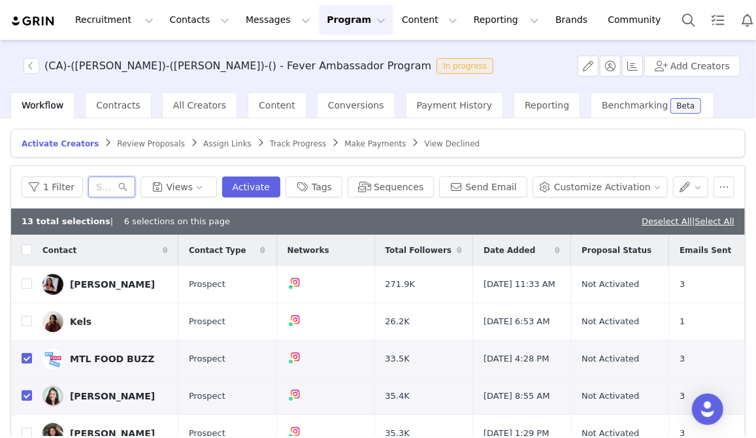
click at [135, 184] on input "text" at bounding box center [111, 186] width 47 height 21
paste input "kimwilliams@live.ca"
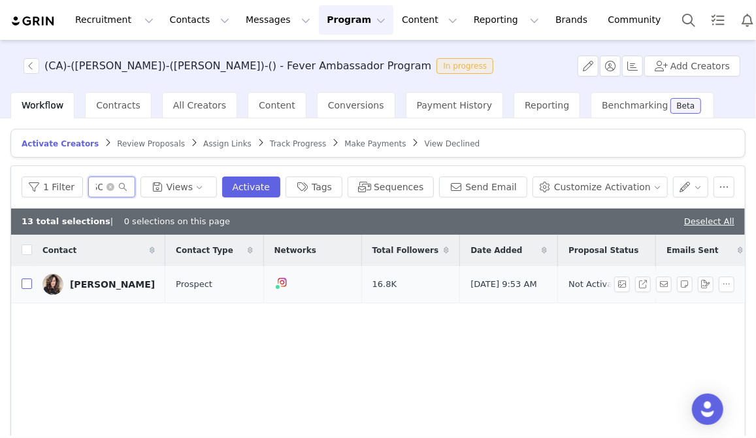
type input "kimwilliams@live.ca"
click at [24, 287] on input "checkbox" at bounding box center [27, 283] width 10 height 10
checkbox input "true"
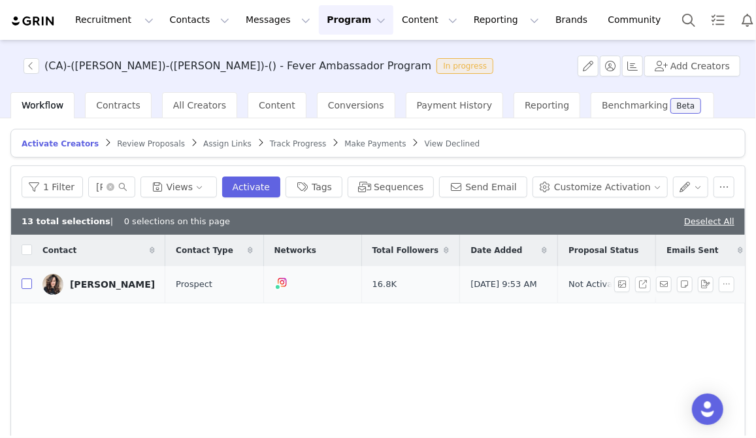
checkbox input "true"
click at [114, 186] on icon "icon: close-circle" at bounding box center [110, 187] width 8 height 8
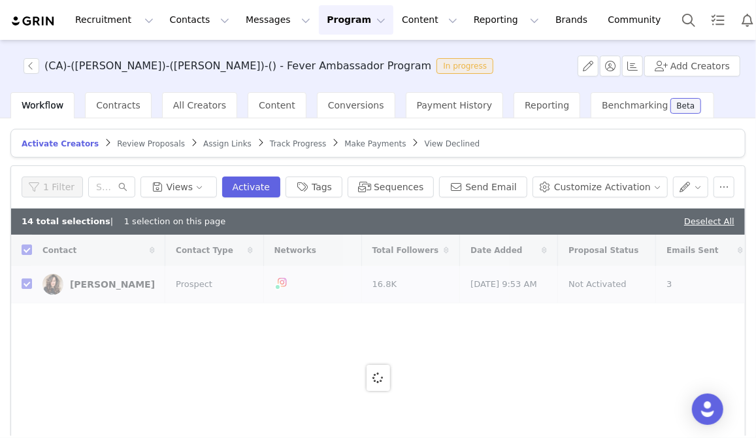
checkbox input "false"
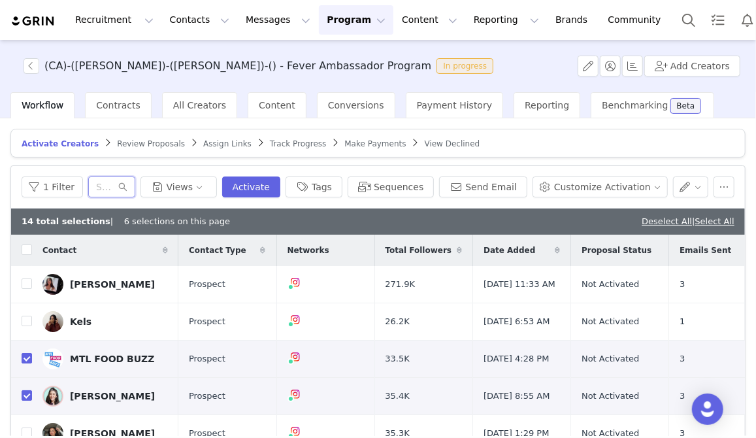
click at [116, 188] on input "text" at bounding box center [111, 186] width 47 height 21
paste input "info.claudiac@gmail.com"
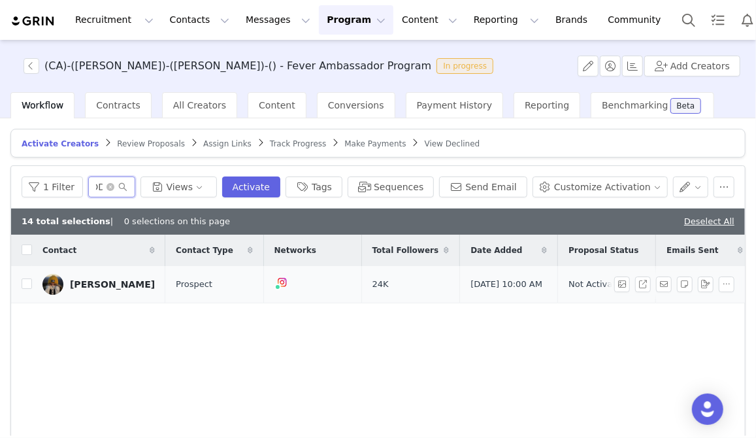
type input "info.claudiac@gmail.com"
click at [80, 284] on div "Claudia Coulombe" at bounding box center [112, 284] width 85 height 10
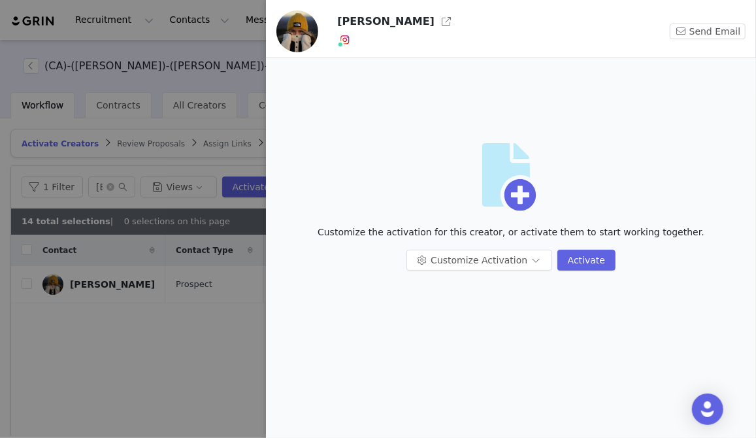
click at [134, 336] on div at bounding box center [378, 219] width 756 height 438
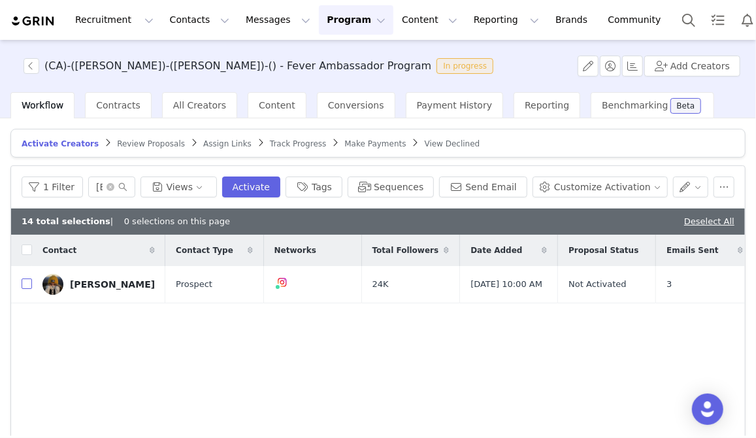
click at [27, 285] on input "checkbox" at bounding box center [27, 283] width 10 height 10
checkbox input "true"
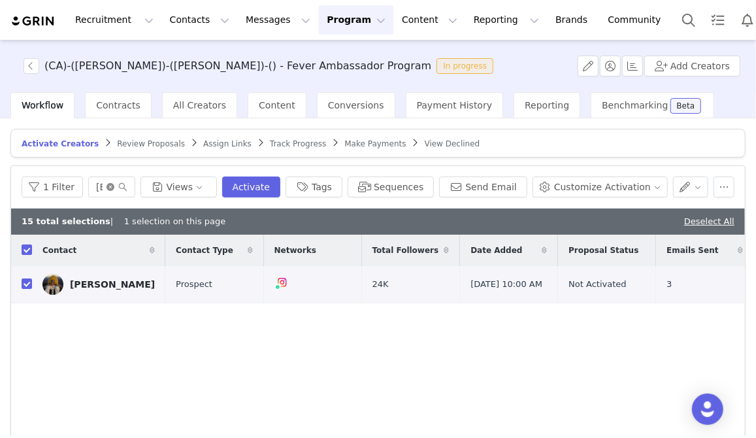
click at [114, 185] on icon "icon: close-circle" at bounding box center [110, 187] width 8 height 8
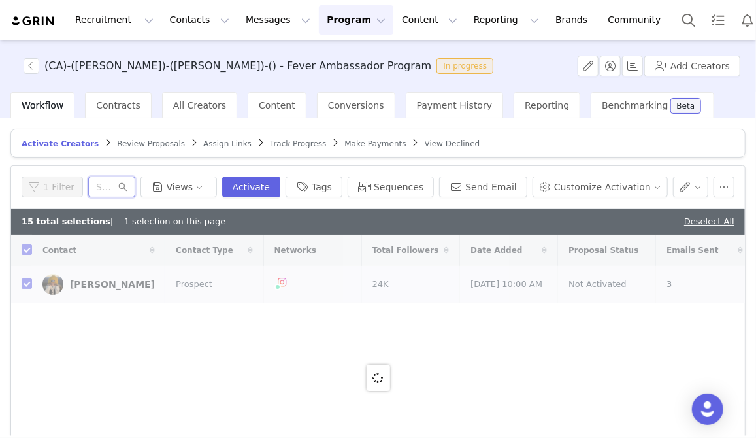
paste input "hello.mtlfoodsnob@gmail.com"
type input "hello.mtlfoodsnob@gmail.com"
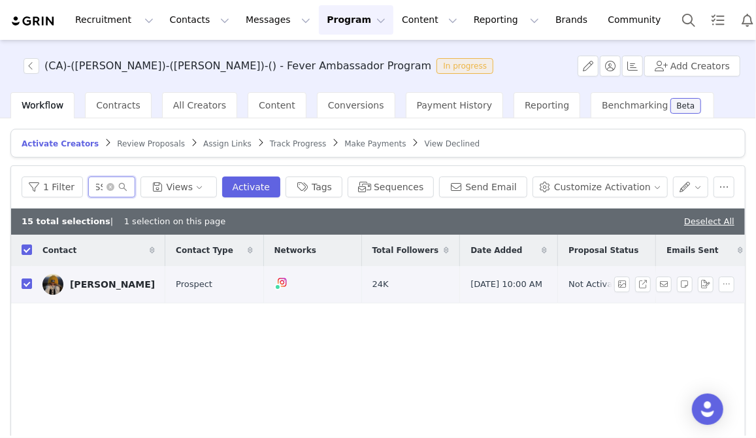
checkbox input "false"
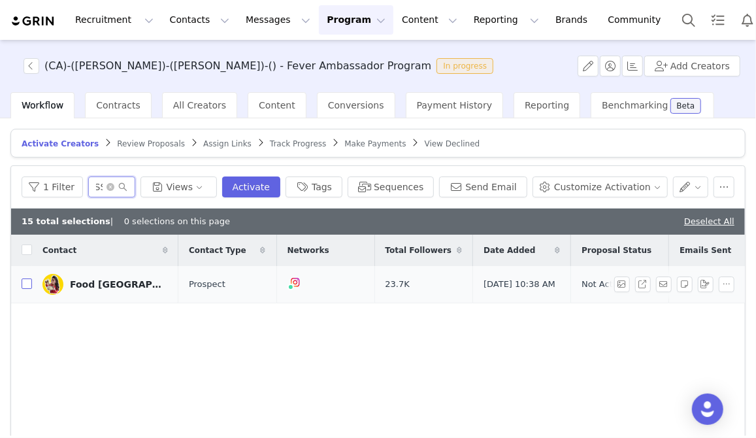
type input "hello.mtlfoodsnob@gmail.com"
click at [28, 285] on input "checkbox" at bounding box center [27, 283] width 10 height 10
checkbox input "true"
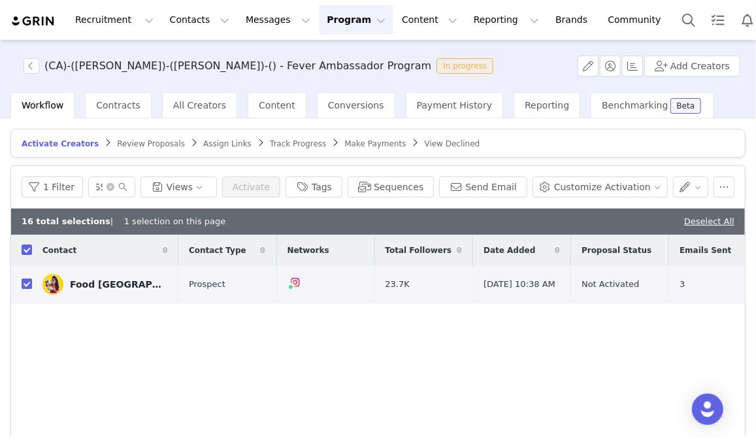
scroll to position [0, 0]
click at [114, 185] on icon "icon: close-circle" at bounding box center [110, 187] width 8 height 8
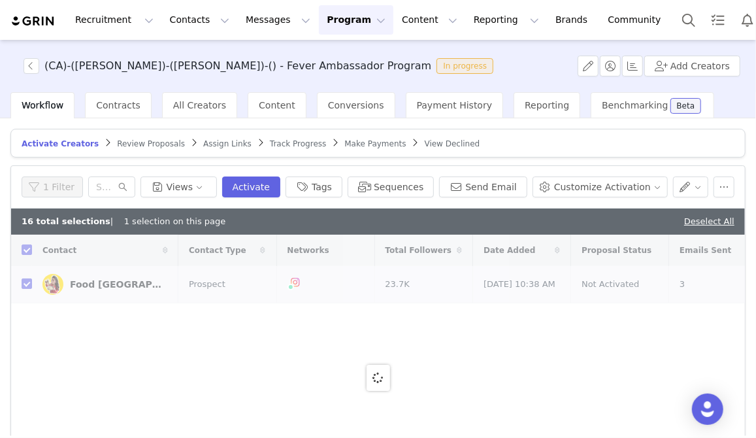
checkbox input "false"
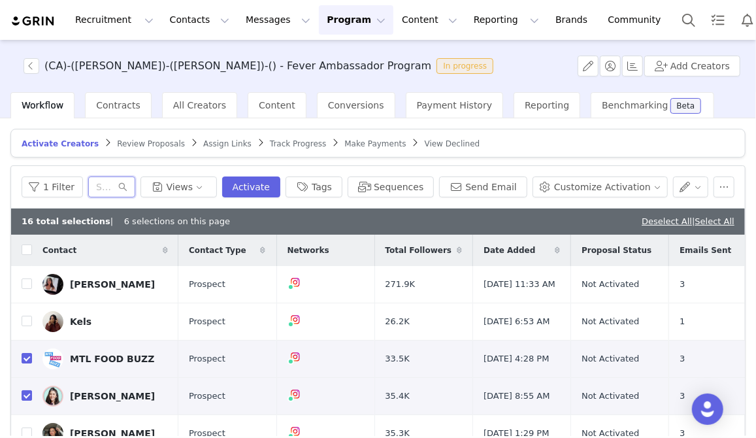
click at [103, 187] on input "text" at bounding box center [111, 186] width 47 height 21
paste input "ouelletlamontagnem@gmail.com"
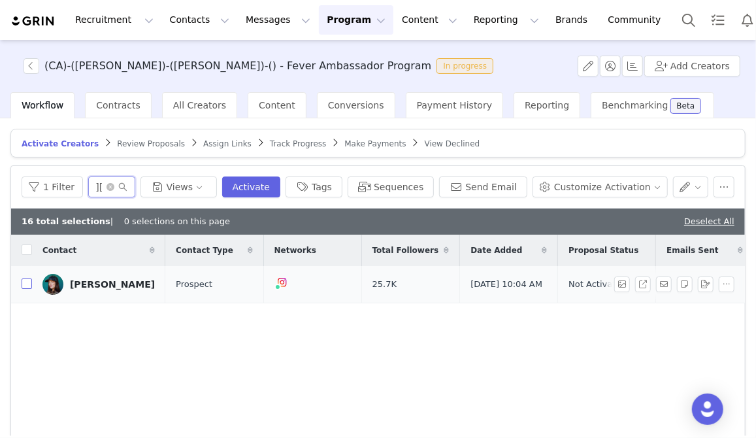
type input "ouelletlamontagnem@gmail.com"
click at [29, 285] on input "checkbox" at bounding box center [27, 283] width 10 height 10
checkbox input "true"
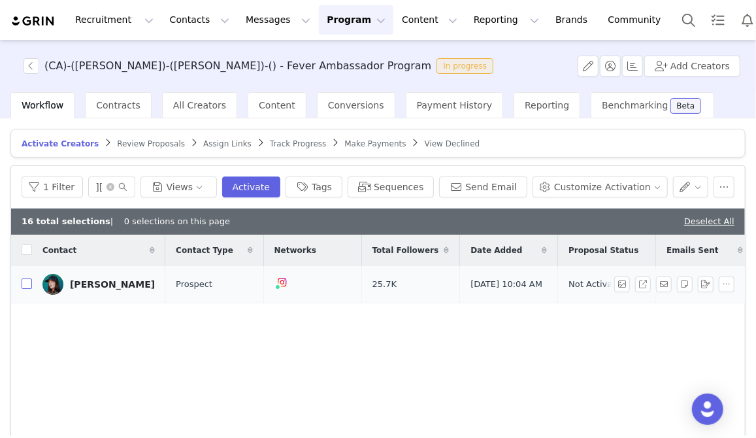
scroll to position [0, 0]
click at [114, 186] on icon "icon: close-circle" at bounding box center [110, 187] width 8 height 8
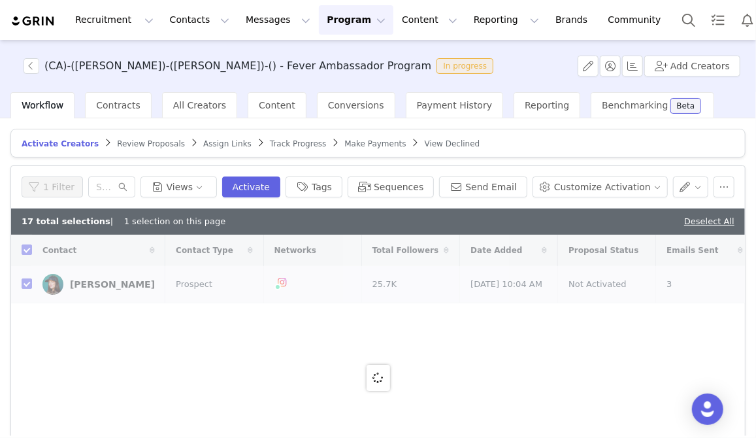
checkbox input "false"
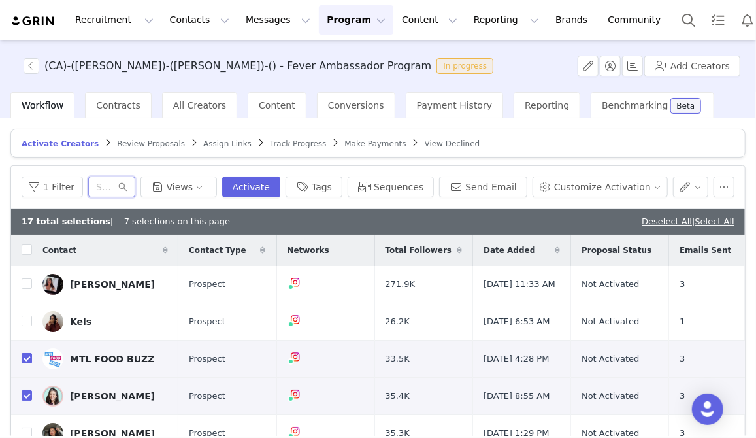
click at [116, 183] on input "text" at bounding box center [111, 186] width 47 height 21
paste input "david.maman7@gmail.com"
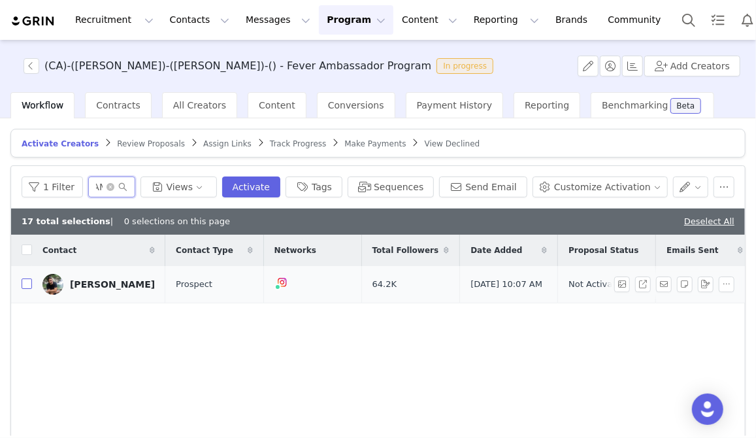
type input "david.maman7@gmail.com"
click at [25, 283] on input "checkbox" at bounding box center [27, 283] width 10 height 10
checkbox input "true"
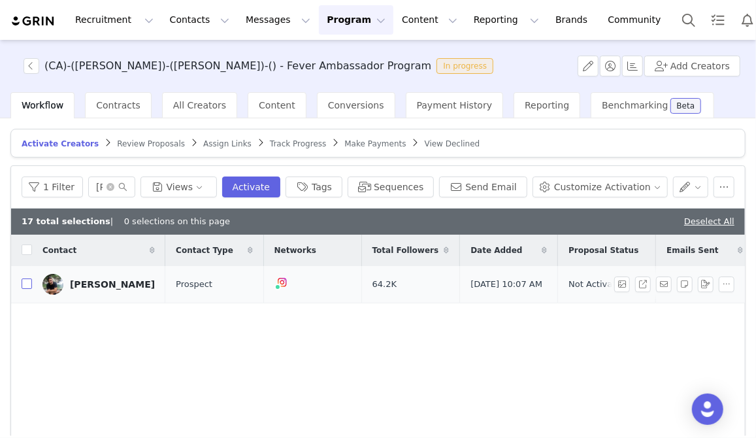
checkbox input "true"
click at [114, 185] on icon "icon: close-circle" at bounding box center [110, 187] width 8 height 8
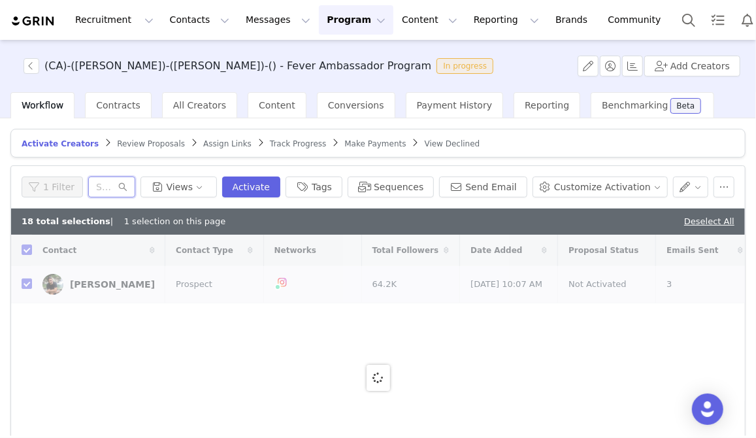
paste input "travelandcanada@gmail.com"
type input "travelandcanada@gmail.com"
checkbox input "false"
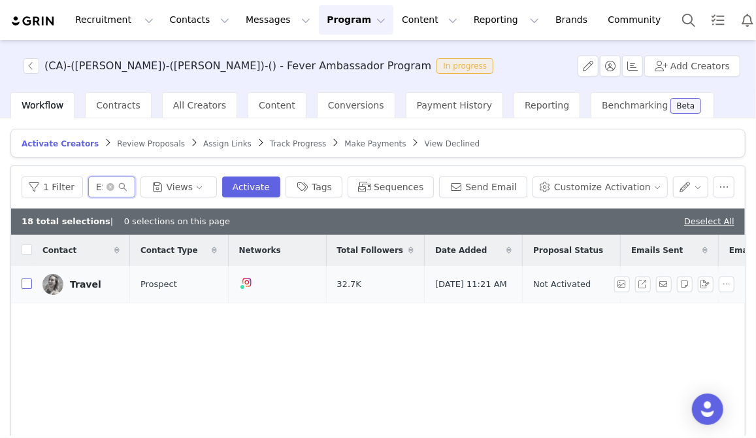
type input "travelandcanada@gmail.com"
click at [26, 285] on input "checkbox" at bounding box center [27, 283] width 10 height 10
checkbox input "true"
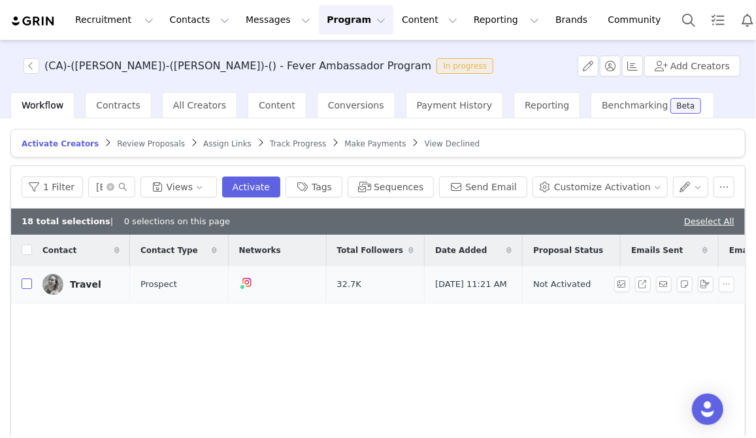
checkbox input "true"
click at [114, 184] on icon "icon: close-circle" at bounding box center [110, 187] width 8 height 8
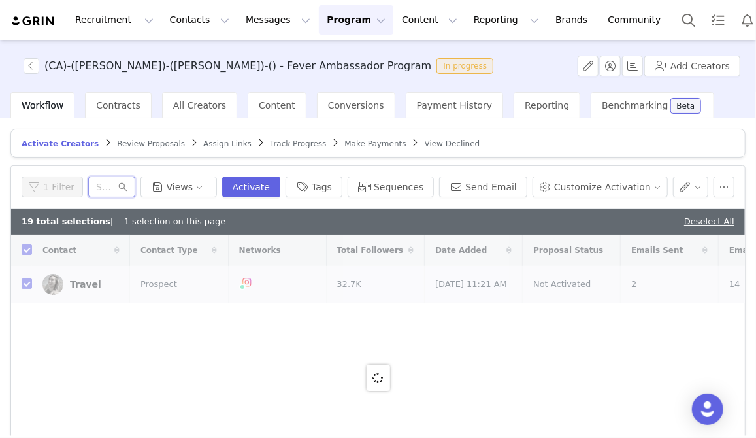
paste input "audreydcreation@hotmail.com"
type input "audreydcreation@hotmail.com"
checkbox input "false"
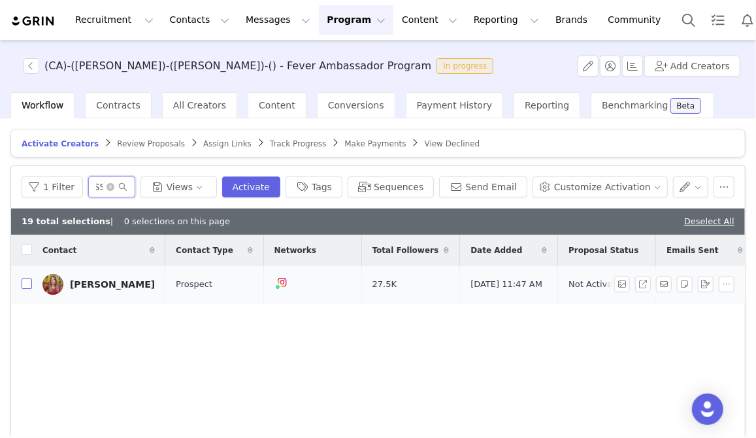
type input "audreydcreation@hotmail.com"
click at [25, 285] on input "checkbox" at bounding box center [27, 283] width 10 height 10
checkbox input "true"
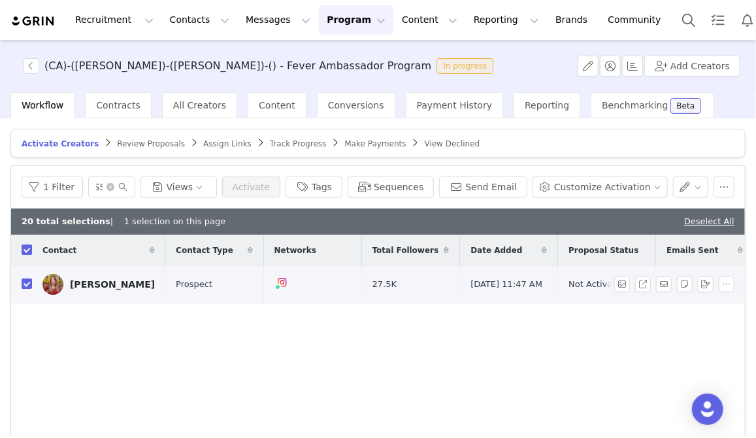
scroll to position [0, 0]
click at [114, 184] on icon "icon: close-circle" at bounding box center [110, 187] width 8 height 8
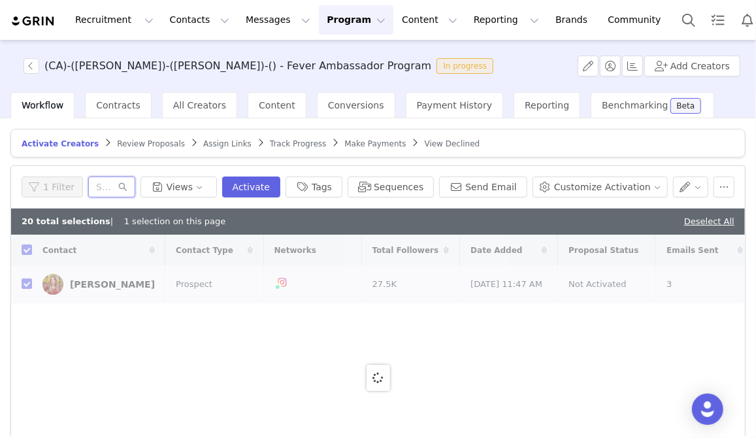
paste input "jessmegan.info@gmail.com"
type input "jessmegan.info@gmail.com"
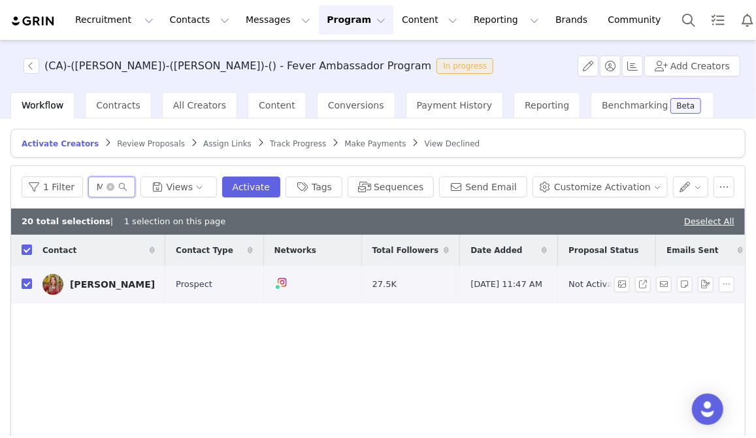
checkbox input "false"
type input "jessmegan.info@gmail.com"
click at [26, 283] on input "checkbox" at bounding box center [27, 283] width 10 height 10
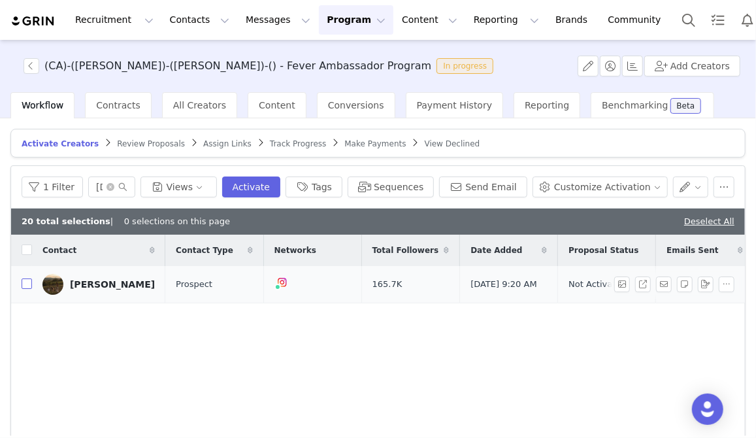
checkbox input "true"
drag, startPoint x: 142, startPoint y: 183, endPoint x: 97, endPoint y: 178, distance: 45.3
click at [114, 183] on icon "icon: close-circle" at bounding box center [110, 187] width 8 height 8
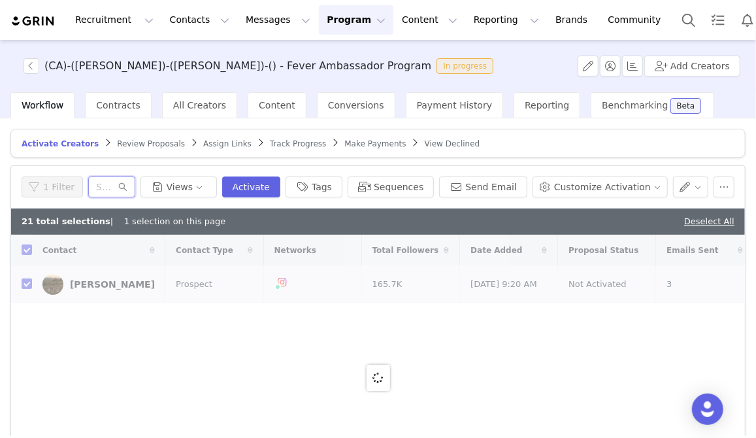
paste input "Info@alanisdesilets.com"
type input "Info@alanisdesilets.com"
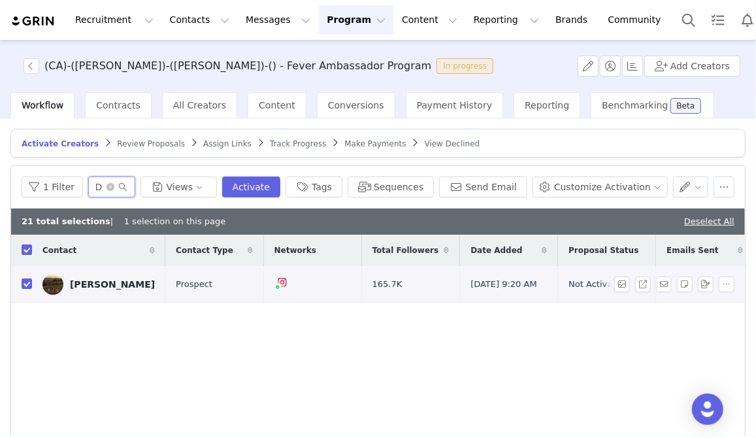
checkbox input "false"
type input "Info@alanisdesilets.com"
click at [22, 280] on input "checkbox" at bounding box center [27, 283] width 10 height 10
checkbox input "true"
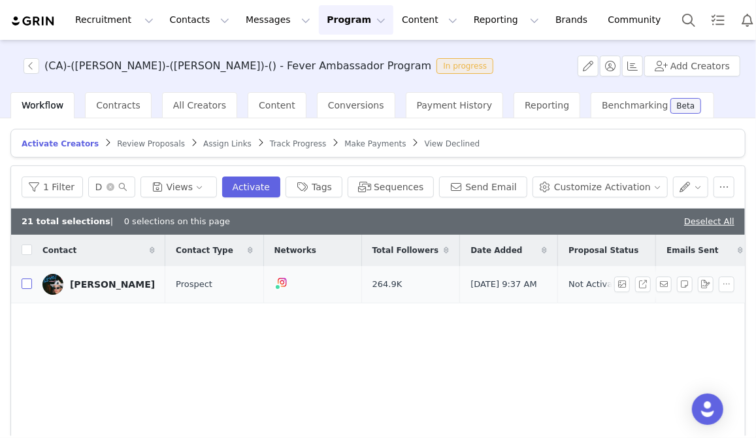
checkbox input "true"
click at [114, 185] on icon "icon: close-circle" at bounding box center [110, 187] width 8 height 8
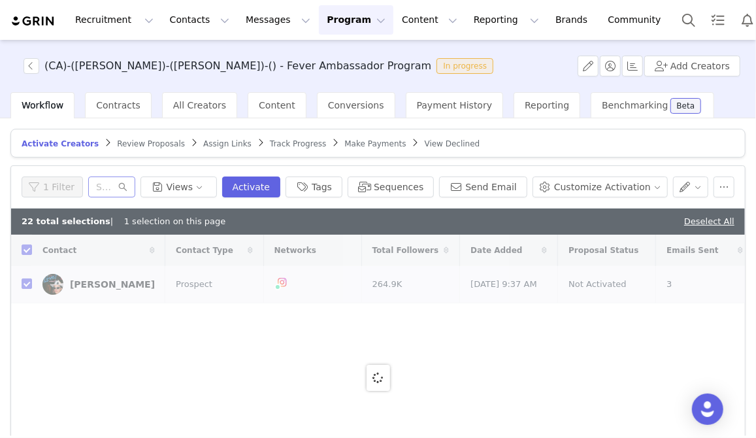
checkbox input "false"
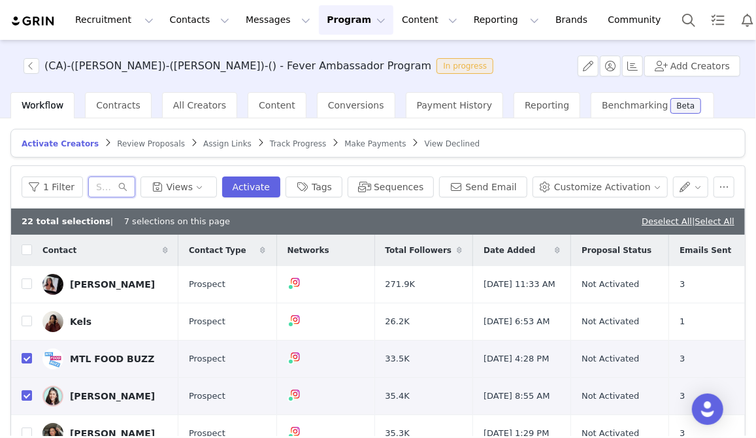
click at [125, 189] on input "text" at bounding box center [111, 186] width 47 height 21
paste input "collabwithzai@gmail.com"
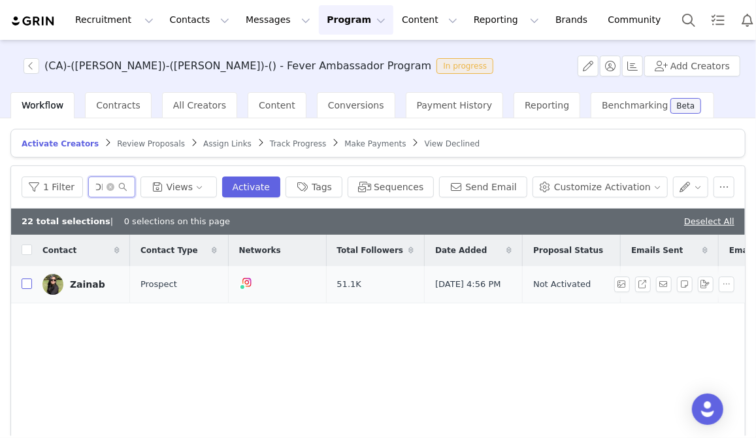
type input "collabwithzai@gmail.com"
click at [25, 281] on input "checkbox" at bounding box center [27, 283] width 10 height 10
checkbox input "true"
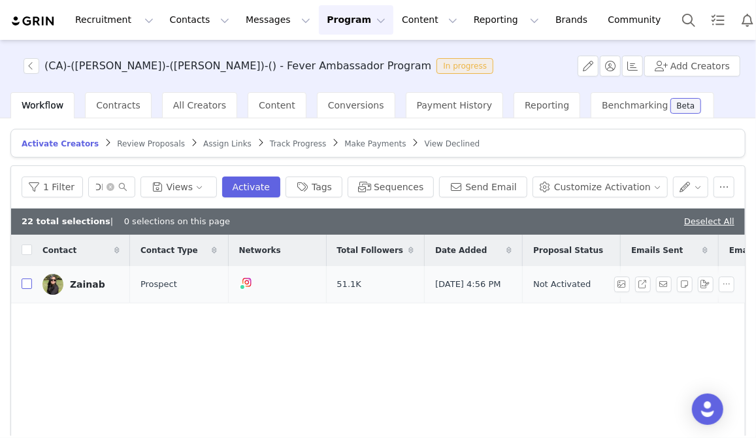
scroll to position [0, 0]
click at [114, 183] on icon "icon: close-circle" at bounding box center [110, 187] width 8 height 8
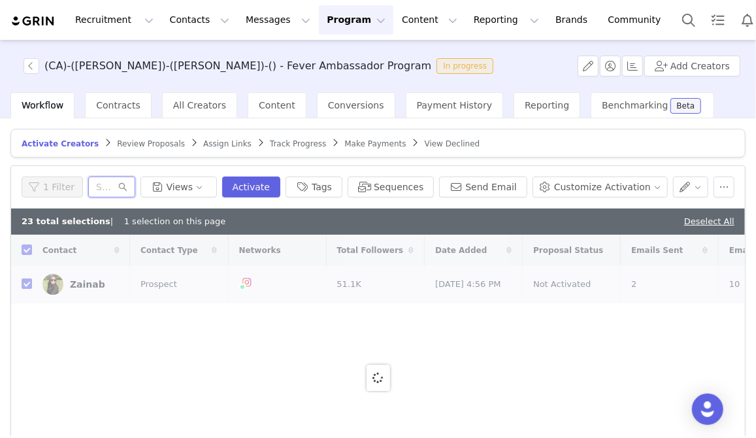
paste input "mangozzle@gmail.com"
type input "mangozzle@gmail.com"
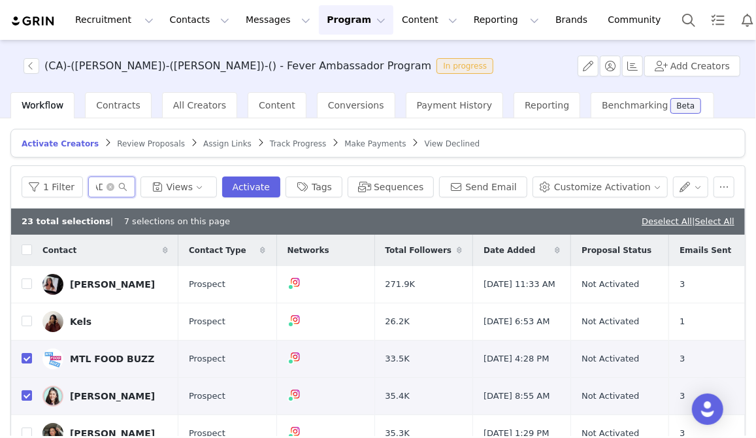
checkbox input "false"
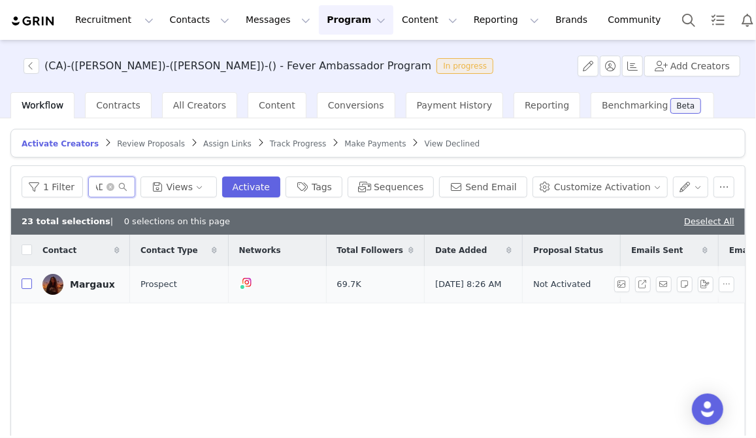
type input "mangozzle@gmail.com"
click at [28, 282] on input "checkbox" at bounding box center [27, 283] width 10 height 10
checkbox input "true"
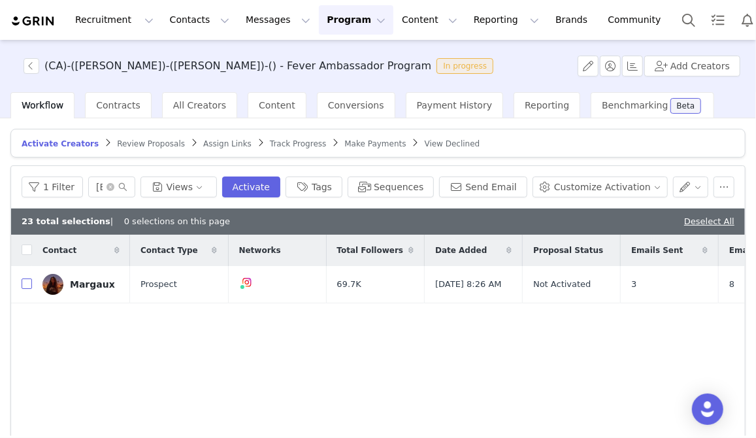
checkbox input "true"
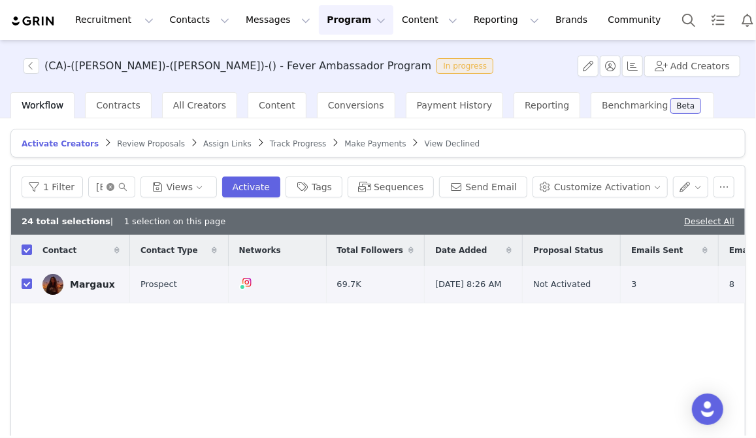
click at [114, 189] on icon "icon: close-circle" at bounding box center [110, 187] width 8 height 8
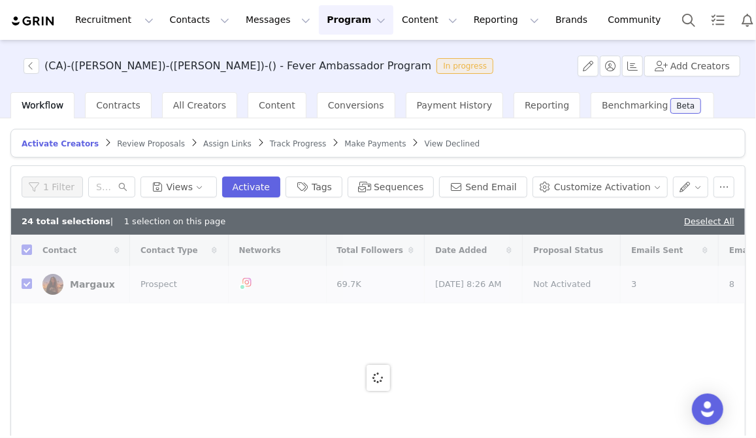
checkbox input "false"
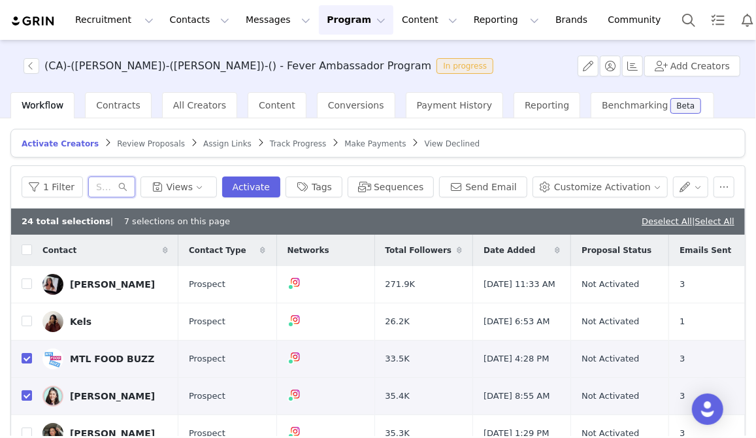
click at [124, 187] on input "text" at bounding box center [111, 186] width 47 height 21
paste input "Pro.zaydil@gmail.com"
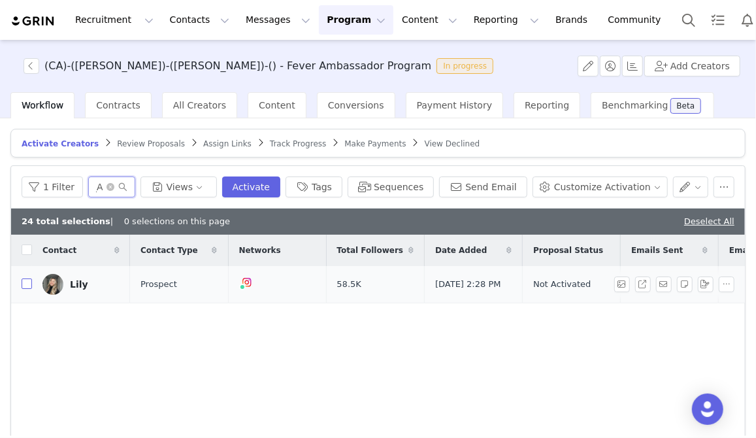
type input "Pro.zaydil@gmail.com"
drag, startPoint x: 27, startPoint y: 284, endPoint x: 36, endPoint y: 283, distance: 8.5
click at [27, 284] on input "checkbox" at bounding box center [27, 283] width 10 height 10
checkbox input "true"
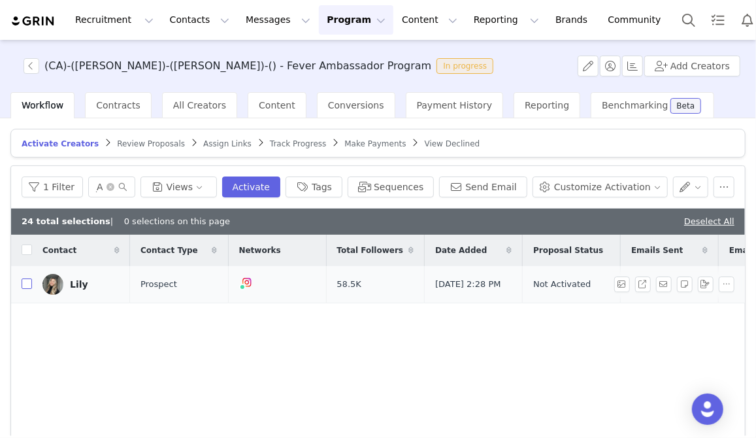
checkbox input "true"
click at [114, 188] on icon "icon: close-circle" at bounding box center [110, 187] width 8 height 8
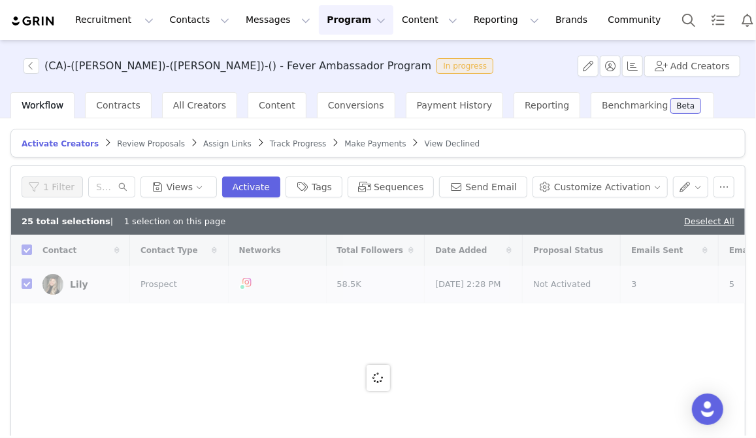
checkbox input "false"
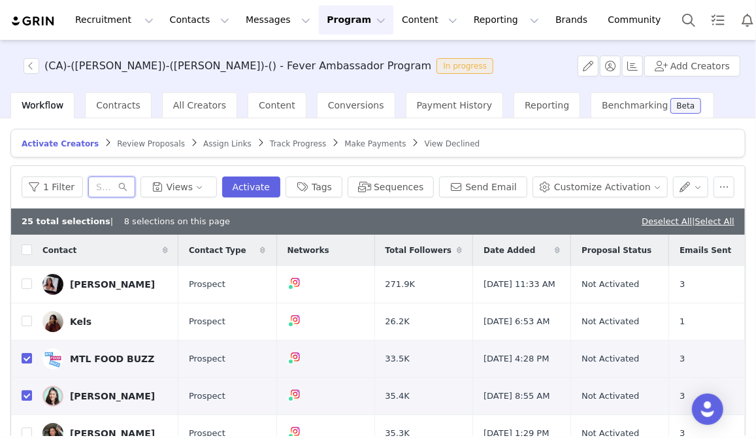
click at [124, 182] on input "text" at bounding box center [111, 186] width 47 height 21
paste input "Pro.zaydil@gmail.com"
type input "Pro.zaydil@gmail.com"
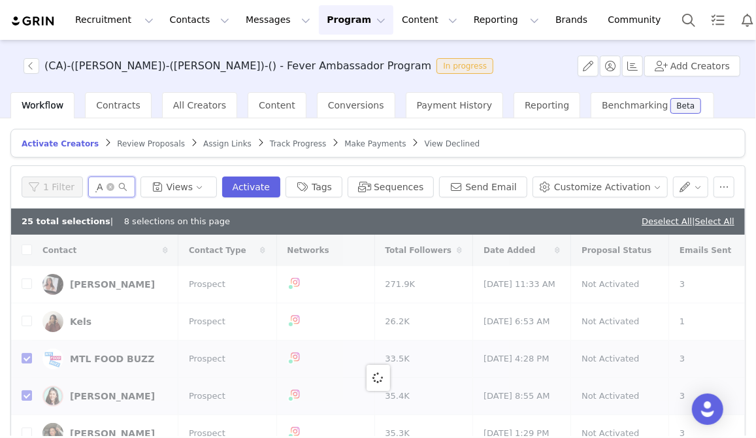
checkbox input "true"
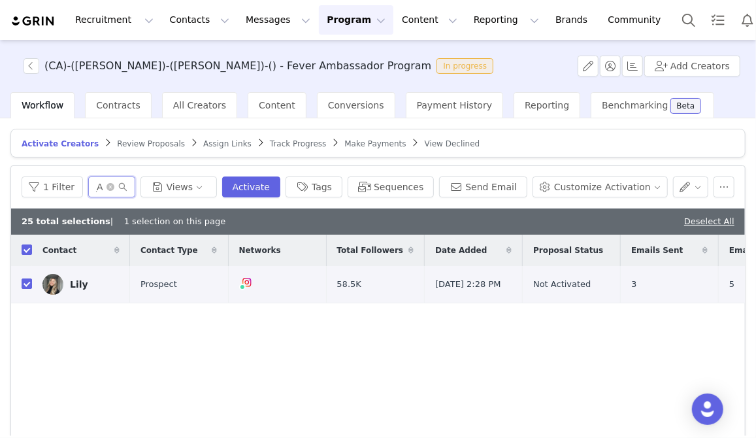
type input "Pro.zaydil@gmail.com"
drag, startPoint x: 140, startPoint y: 185, endPoint x: 130, endPoint y: 185, distance: 10.4
click at [114, 185] on icon "icon: close-circle" at bounding box center [110, 187] width 8 height 8
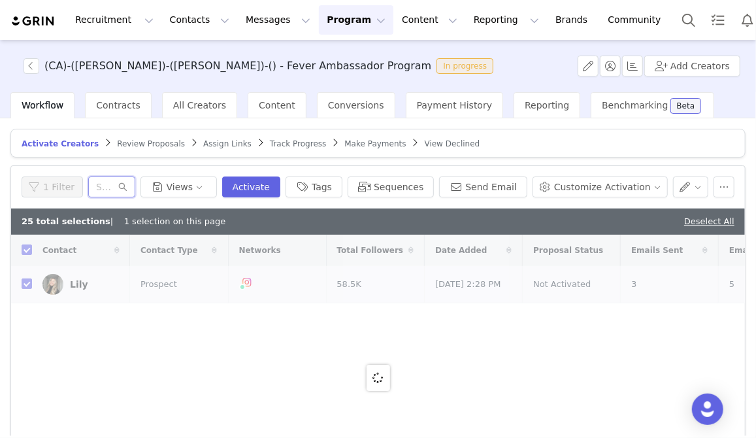
paste input "caroline@e-idols.com"
type input "caroline@e-idols.com"
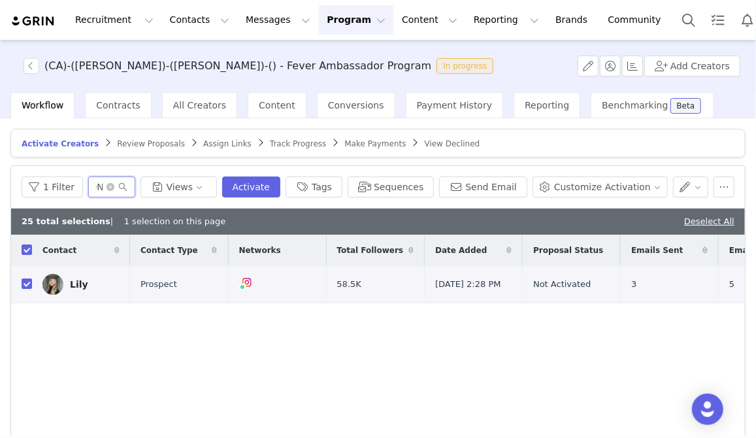
checkbox input "false"
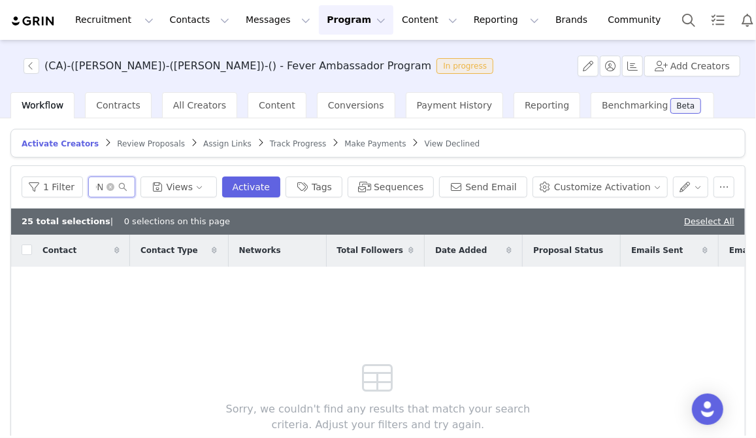
type input "caroline@e-idols.com"
click at [114, 186] on icon "icon: close-circle" at bounding box center [110, 187] width 8 height 8
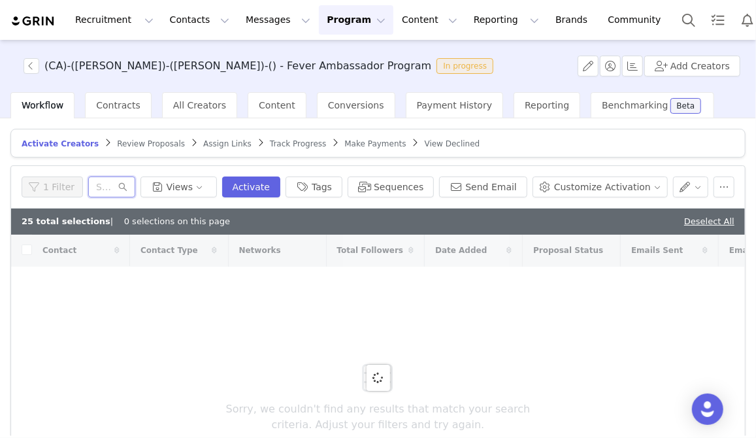
paste input "gloriabellabusiness@gmail.com"
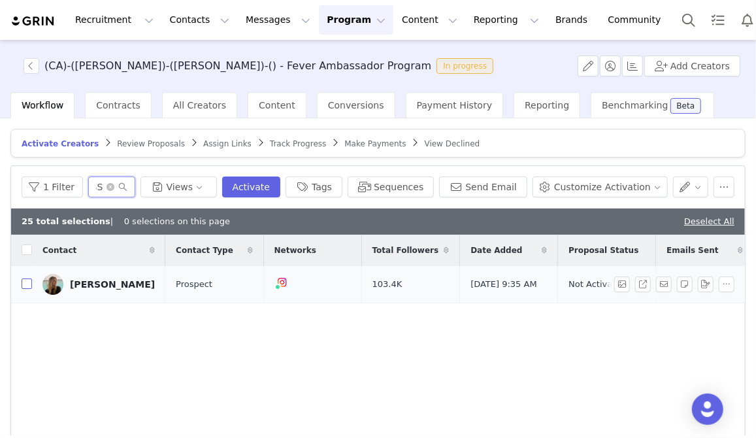
type input "gloriabellabusiness@gmail.com"
click at [25, 285] on input "checkbox" at bounding box center [27, 283] width 10 height 10
checkbox input "true"
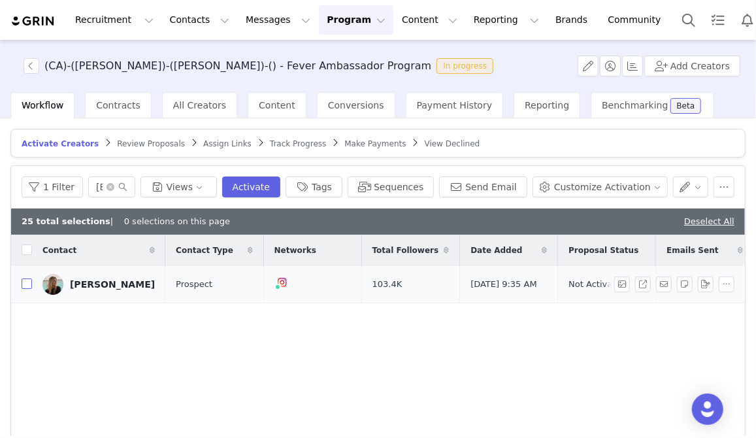
checkbox input "true"
click at [114, 188] on icon "icon: close-circle" at bounding box center [110, 187] width 8 height 8
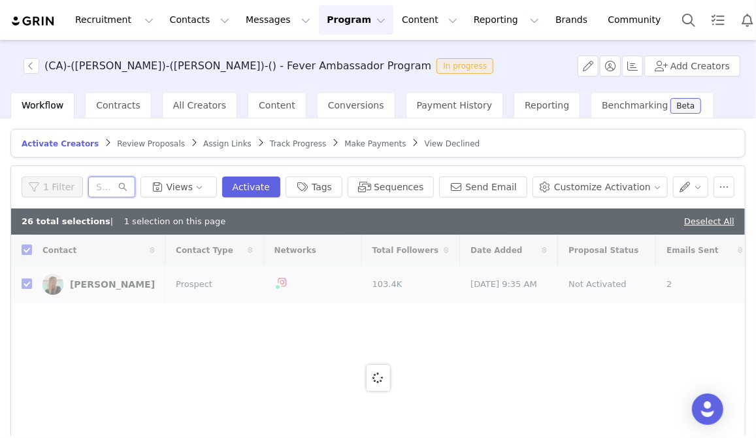
paste input "ameliehenry02@gmail.com"
type input "ameliehenry02@gmail.com"
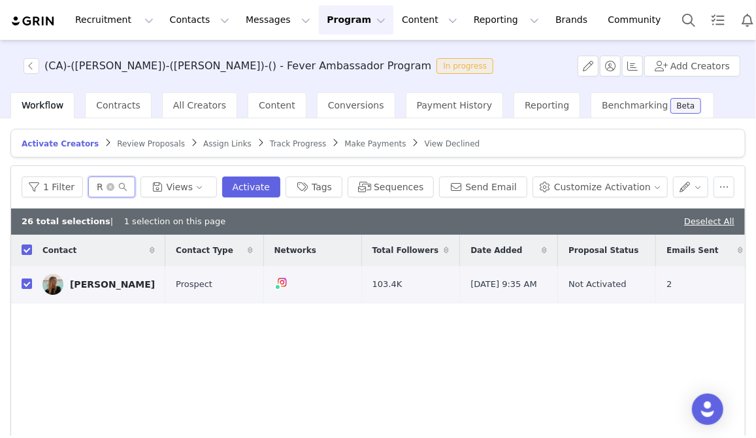
checkbox input "false"
type input "ameliehenry02@gmail.com"
click at [24, 283] on input "checkbox" at bounding box center [27, 283] width 10 height 10
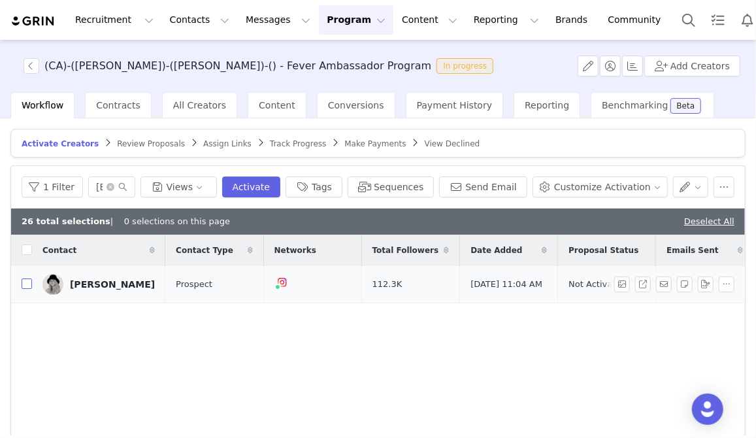
checkbox input "true"
click at [114, 186] on icon "icon: close-circle" at bounding box center [110, 187] width 8 height 8
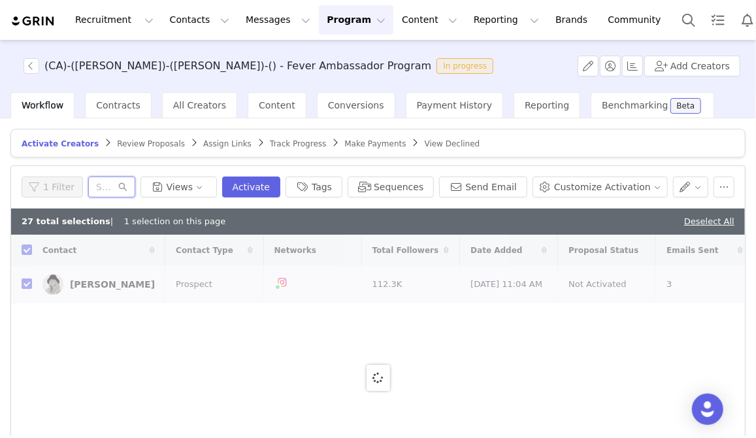
paste input "emmaverde@dulcedo.com"
type input "emmaverde@dulcedo.com"
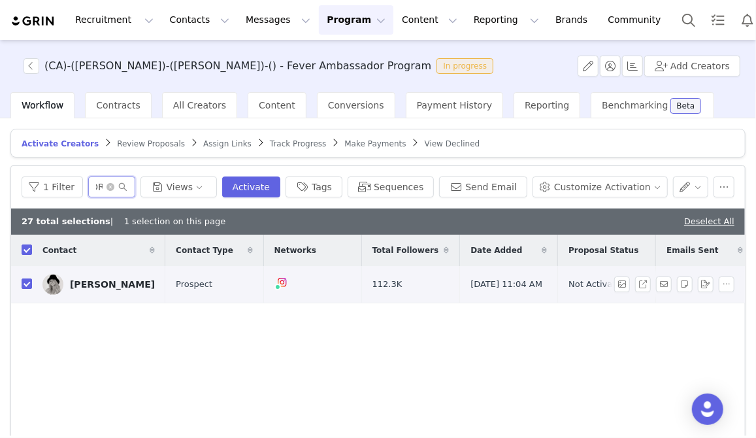
checkbox input "false"
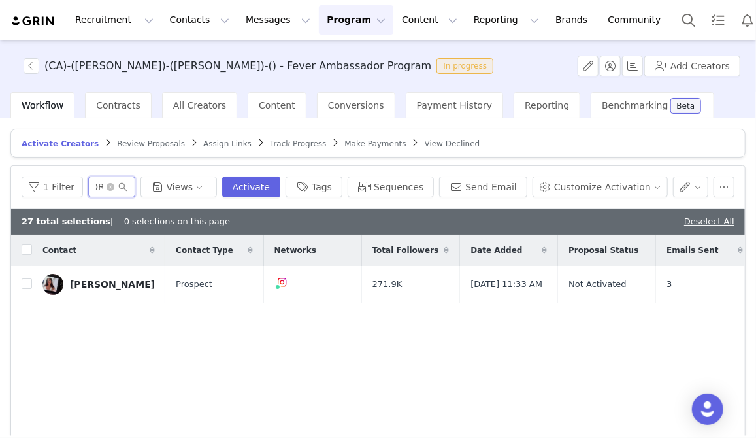
type input "emmaverde@dulcedo.com"
click at [24, 285] on input "checkbox" at bounding box center [27, 283] width 10 height 10
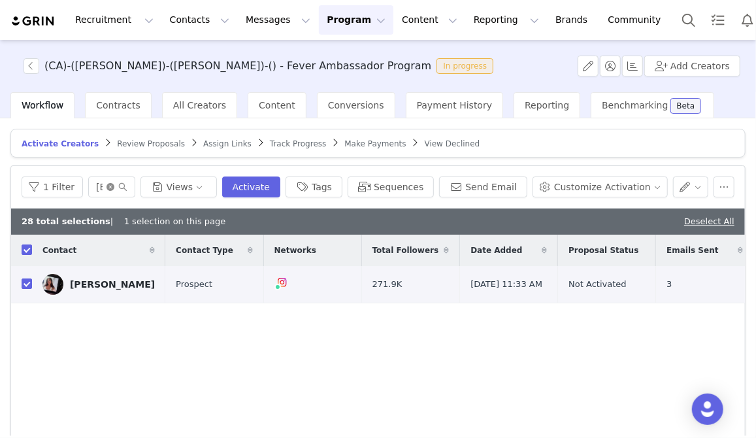
click at [114, 188] on icon "icon: close-circle" at bounding box center [110, 187] width 8 height 8
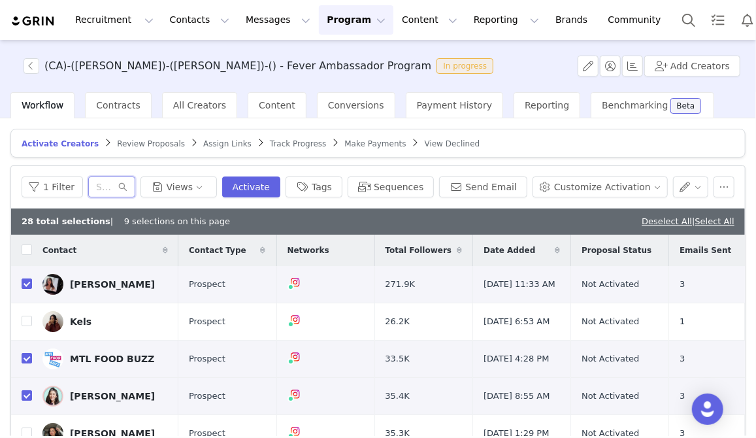
click at [95, 187] on input "text" at bounding box center [111, 186] width 47 height 21
paste input "camille.ds@hotmail.com"
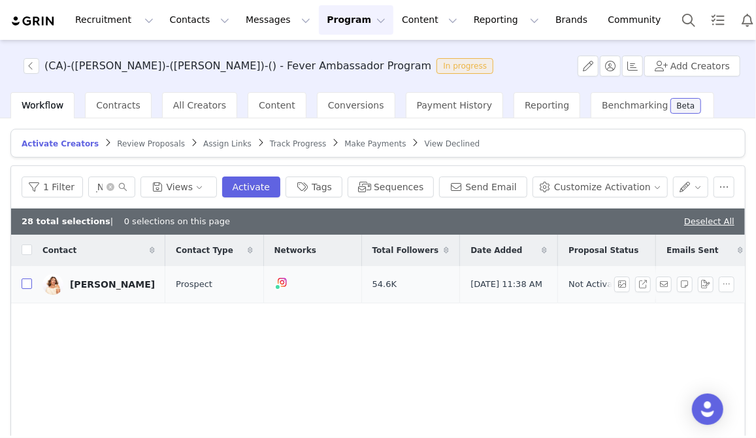
click at [26, 285] on input "checkbox" at bounding box center [27, 283] width 10 height 10
click at [114, 187] on icon "icon: close-circle" at bounding box center [110, 187] width 8 height 8
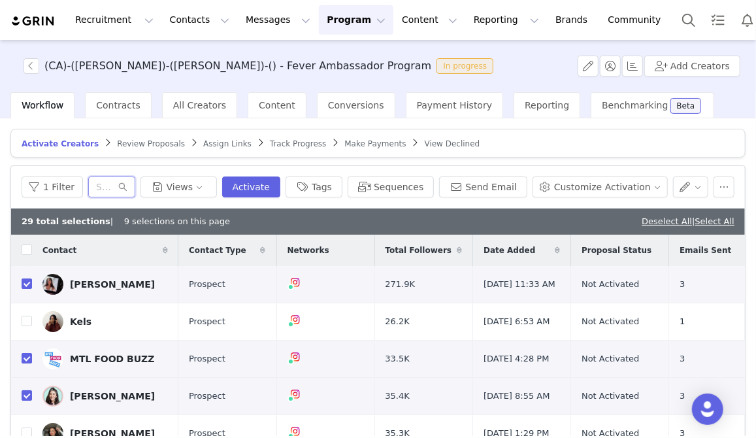
click at [101, 185] on input "text" at bounding box center [111, 186] width 47 height 21
paste input "vevchevrier@outlook.com"
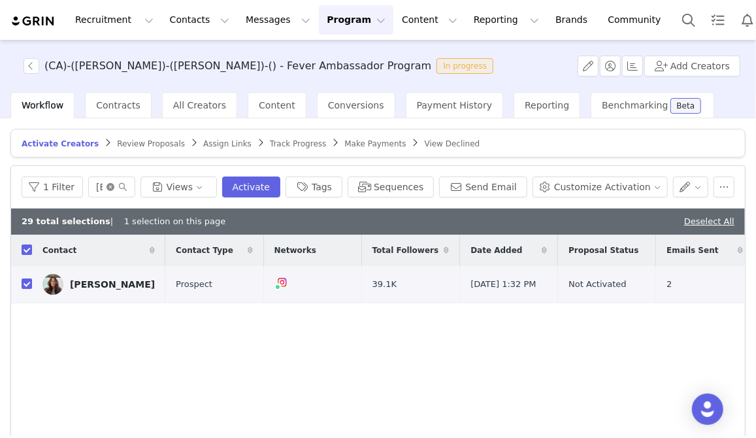
click at [114, 184] on icon "icon: close-circle" at bounding box center [110, 187] width 8 height 8
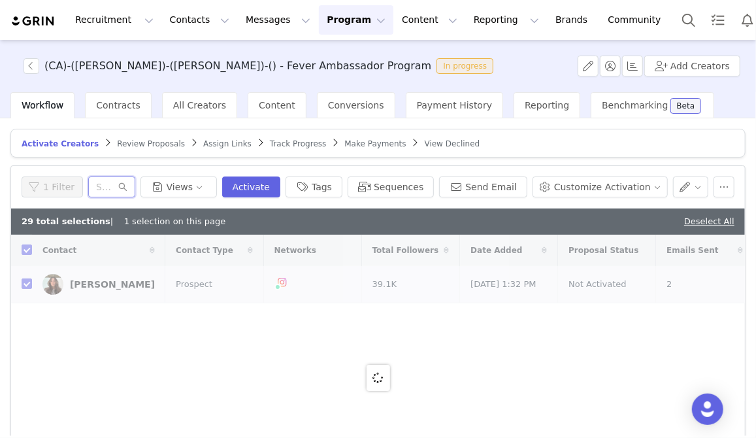
paste input "tanya@by-millennials.com"
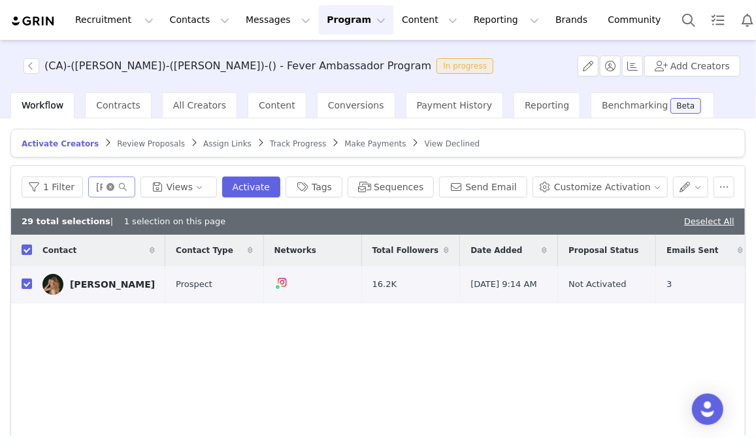
drag, startPoint x: 138, startPoint y: 185, endPoint x: 131, endPoint y: 185, distance: 7.2
click at [114, 185] on icon "icon: close-circle" at bounding box center [110, 187] width 8 height 8
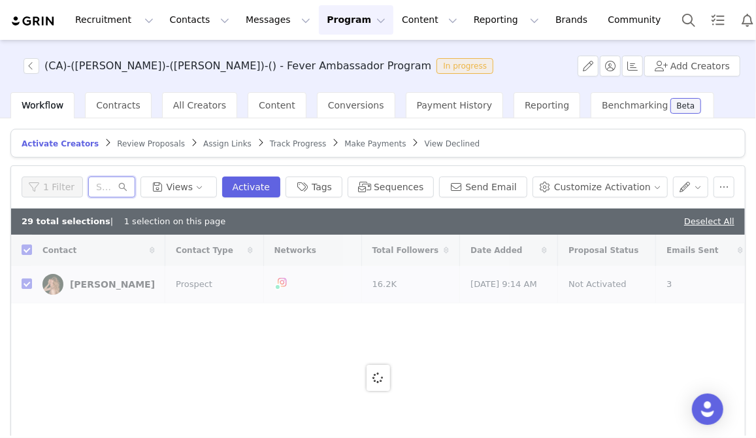
paste input "mw3bourgeois@gmail.com"
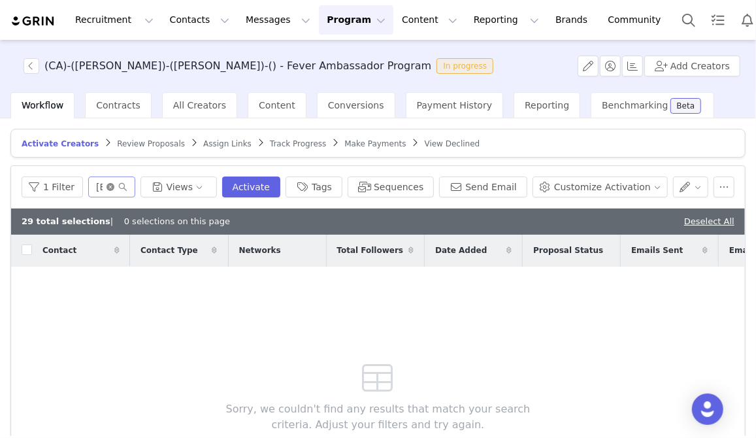
click at [114, 186] on icon "icon: close-circle" at bounding box center [110, 187] width 8 height 8
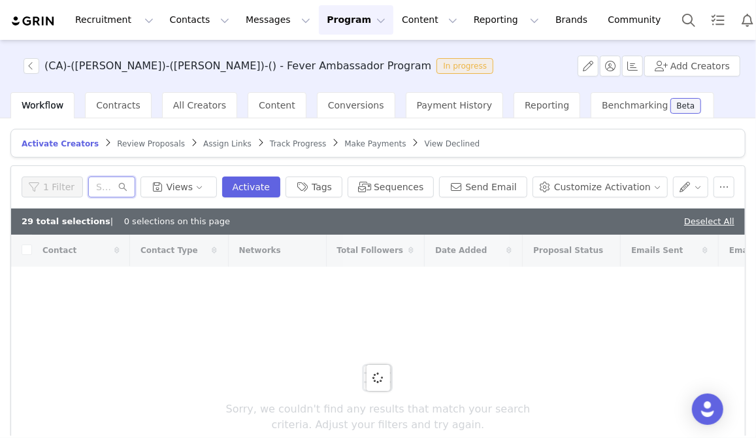
paste input "mtlfoodbuzz@gmail.com"
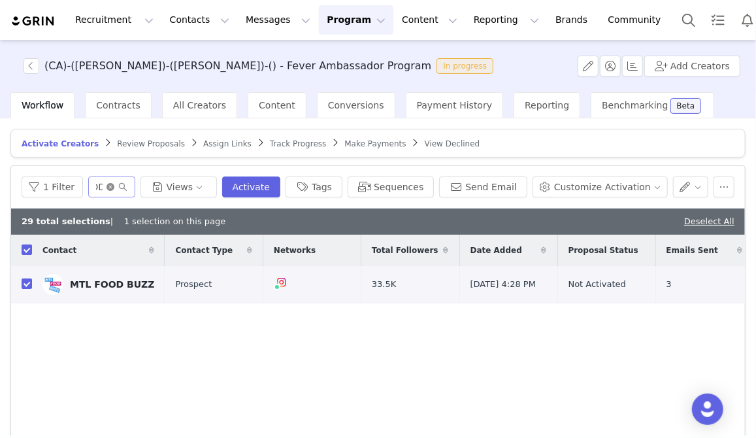
click at [114, 184] on icon "icon: close-circle" at bounding box center [110, 187] width 8 height 8
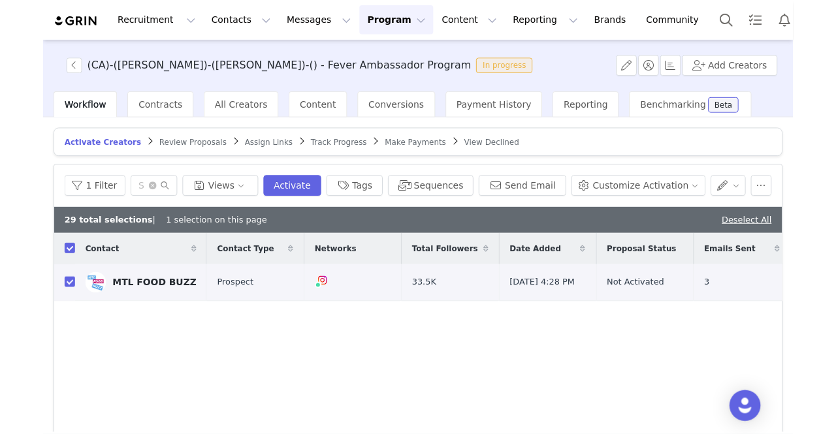
scroll to position [0, 0]
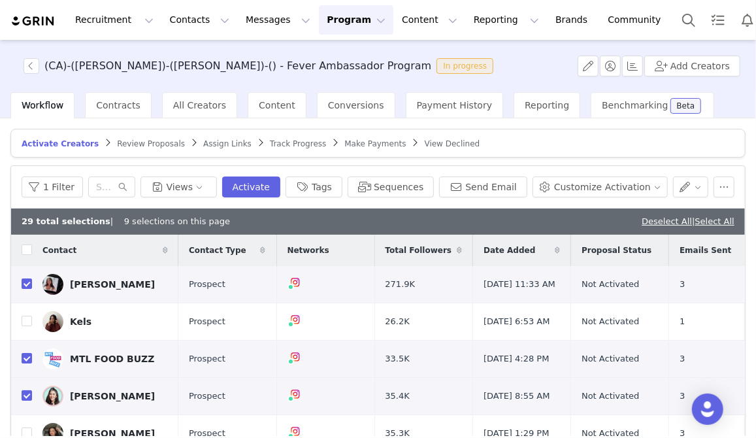
click at [516, 69] on div "(CA)-(YUL)-(ANTONIETTA)-() - Fever Ambassador Program In progress Add Creators" at bounding box center [378, 66] width 756 height 52
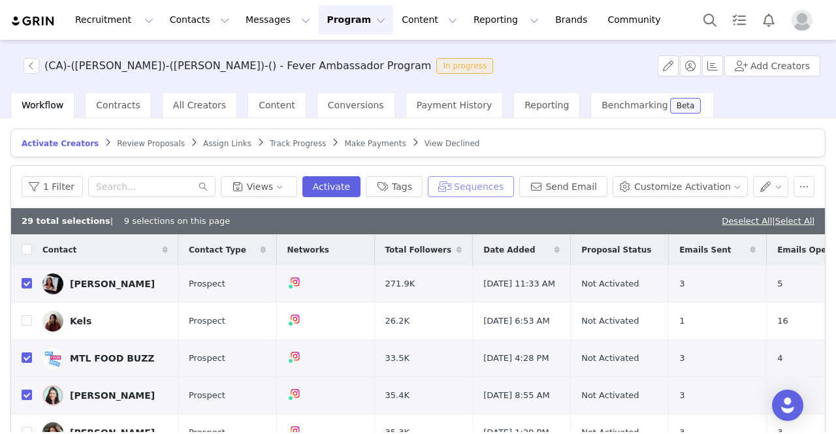
click at [503, 184] on button "Sequences" at bounding box center [471, 186] width 86 height 21
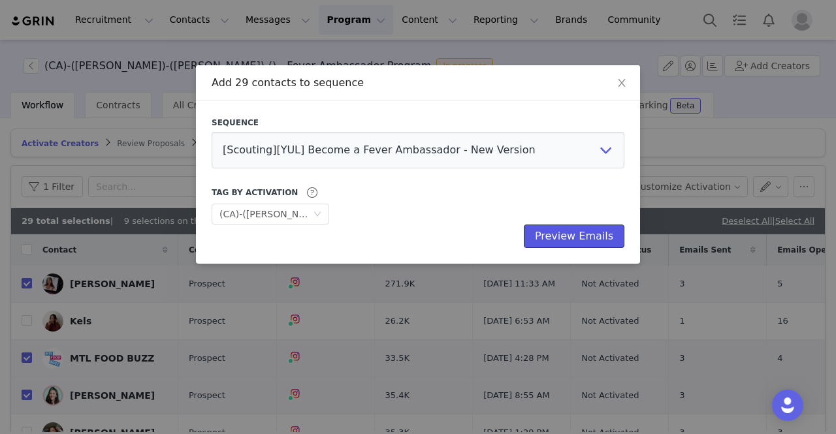
click at [556, 234] on button "Preview Emails" at bounding box center [574, 237] width 101 height 24
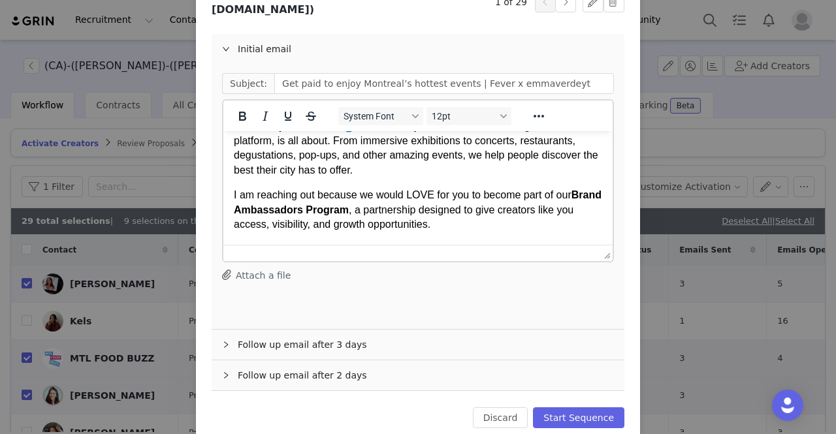
scroll to position [131, 0]
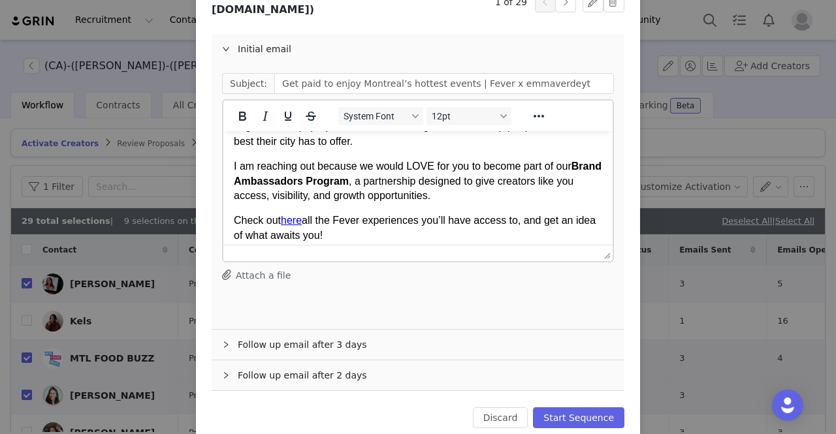
click at [400, 183] on p "I am reaching out because we would LOVE for you to become part of our Brand Amb…" at bounding box center [418, 181] width 368 height 44
copy p "I am reaching out because we would LOVE for you to become part of our Brand Amb…"
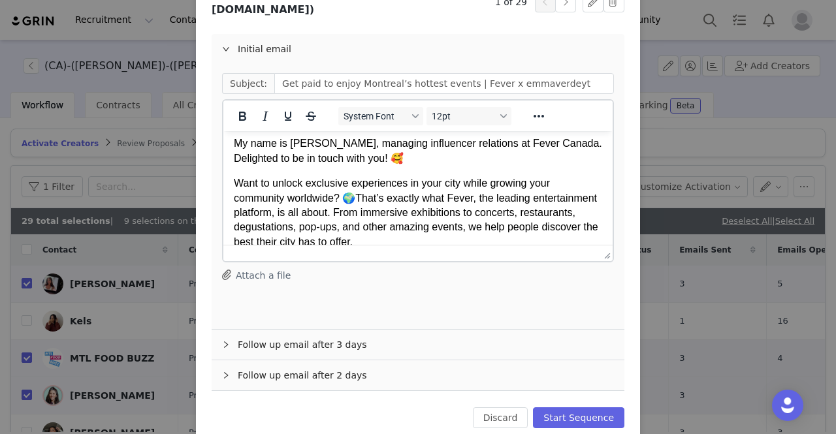
scroll to position [0, 0]
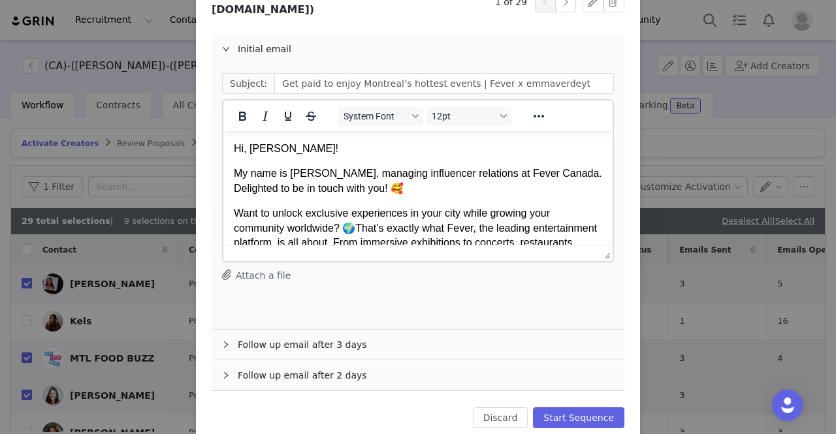
click at [394, 186] on p "My name is Giulia, managing influencer relations at Fever Canada. Delighted to …" at bounding box center [418, 181] width 368 height 29
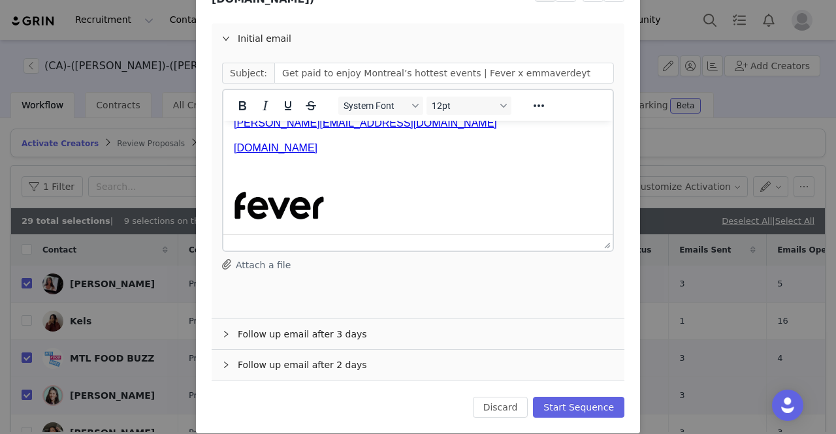
scroll to position [144, 0]
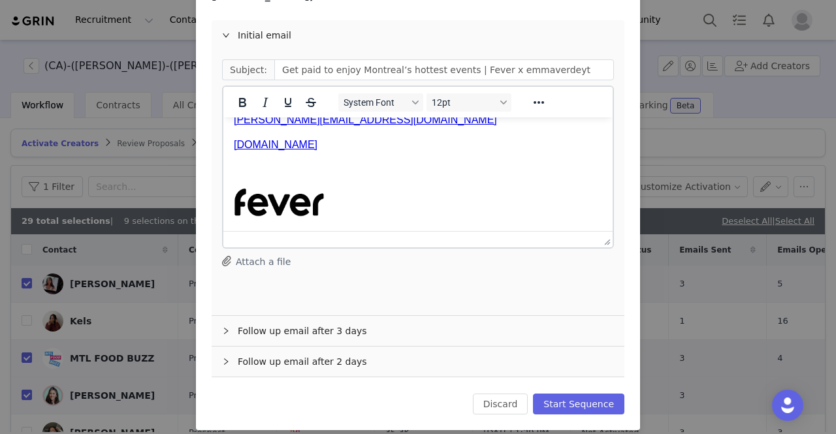
click at [298, 316] on div "Follow up email after 3 days" at bounding box center [418, 331] width 413 height 30
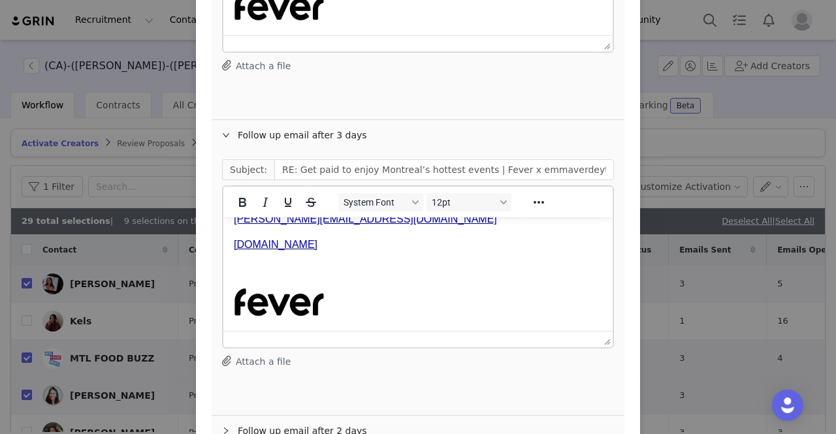
scroll to position [409, 0]
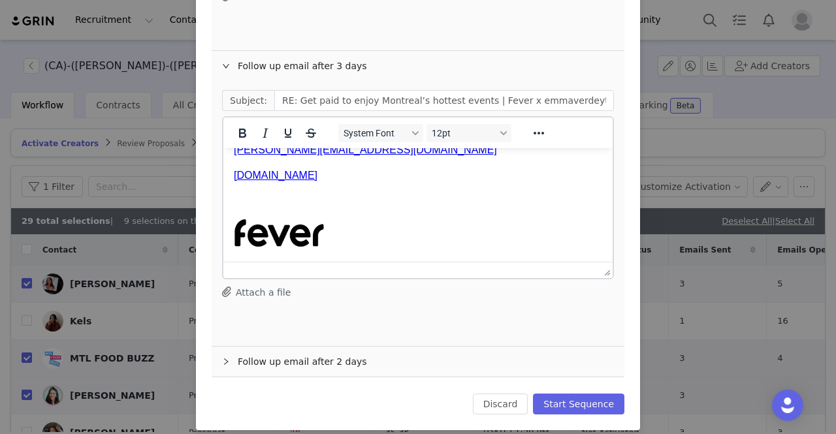
click at [311, 351] on div "Follow up email after 2 days" at bounding box center [418, 362] width 413 height 30
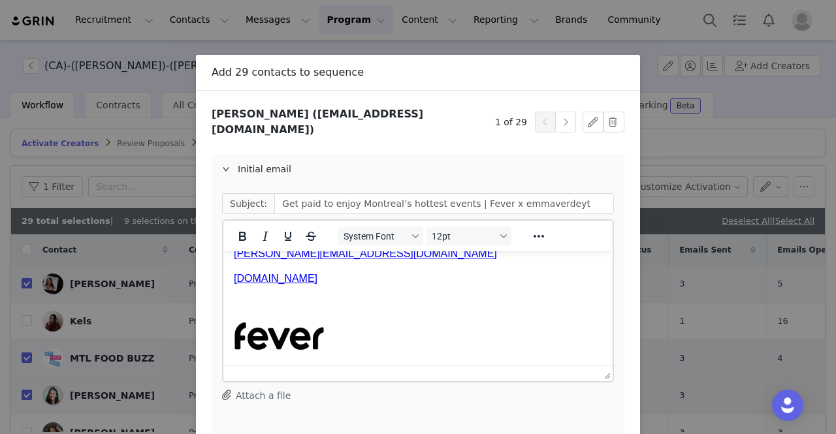
scroll to position [0, 0]
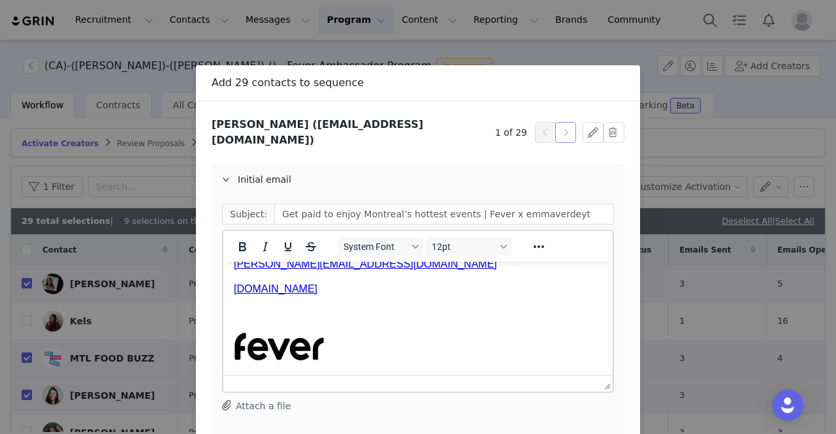
click at [562, 126] on button "button" at bounding box center [565, 132] width 21 height 21
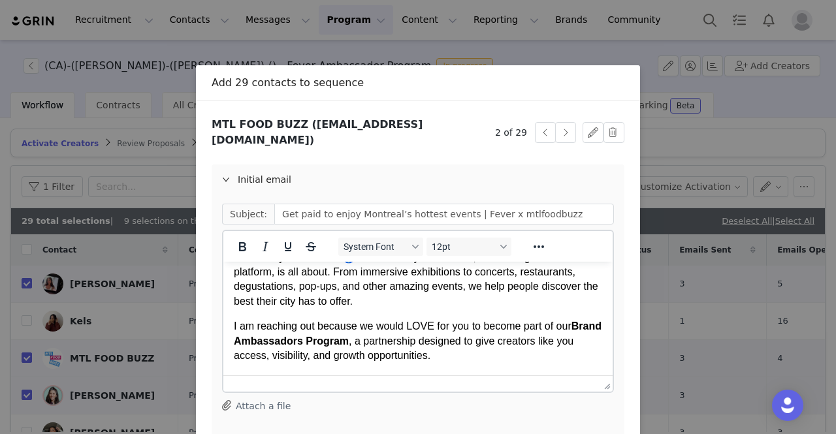
scroll to position [131, 0]
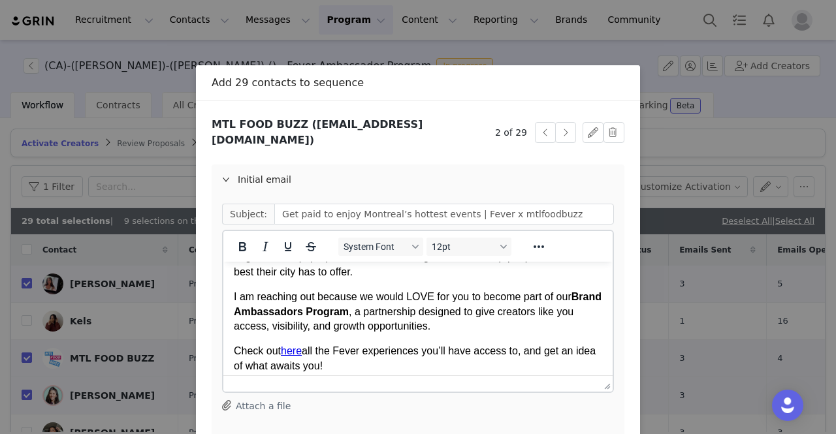
click at [417, 317] on p "I am reaching out because we would LOVE for you to become part of our Brand Amb…" at bounding box center [418, 312] width 368 height 44
copy p "I am reaching out because we would LOVE for you to become part of our Brand Amb…"
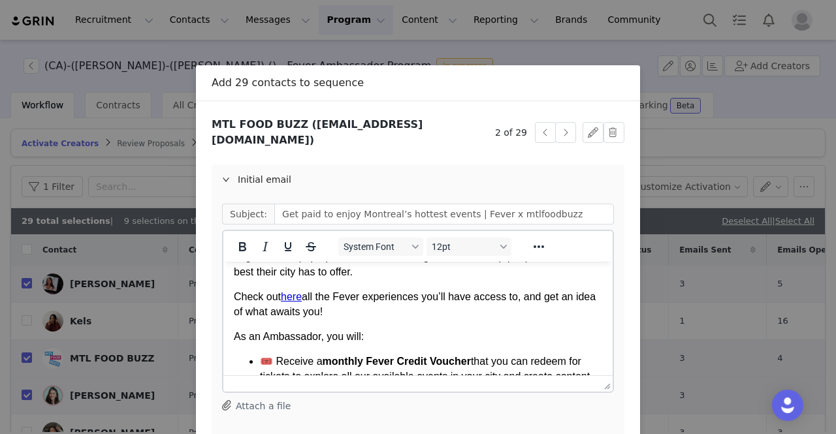
scroll to position [0, 0]
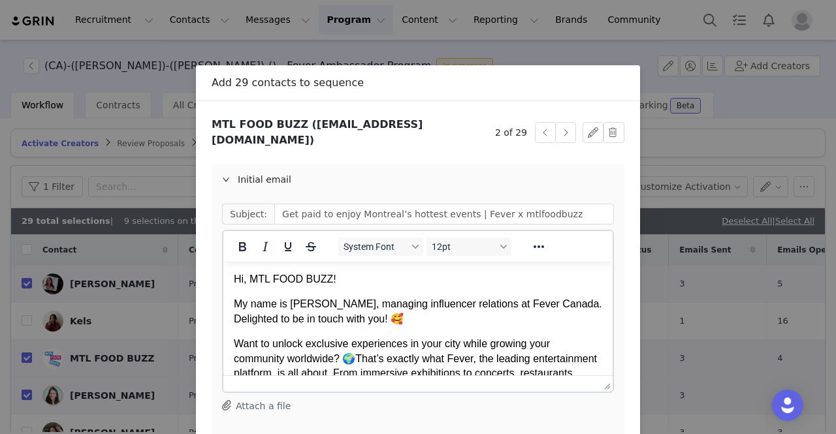
click at [368, 323] on p "My name is Giulia, managing influencer relations at Fever Canada. Delighted to …" at bounding box center [418, 311] width 368 height 29
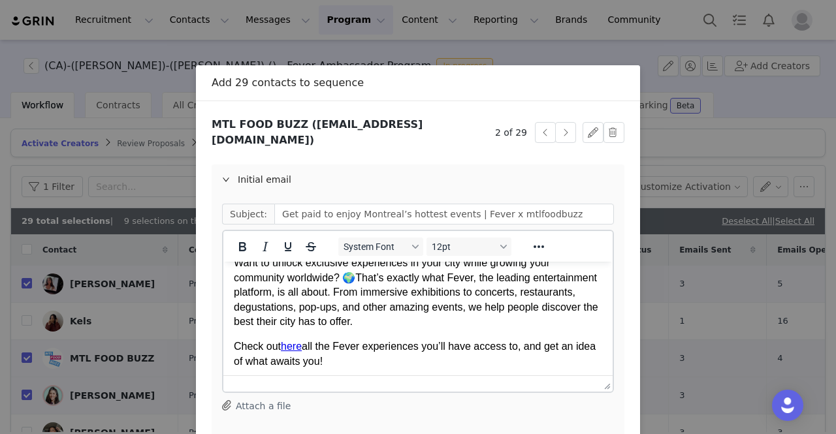
scroll to position [70, 0]
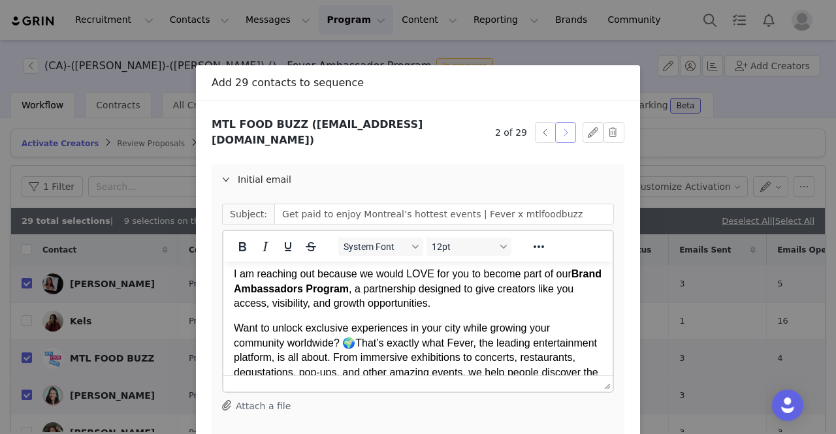
click at [557, 124] on button "button" at bounding box center [565, 132] width 21 height 21
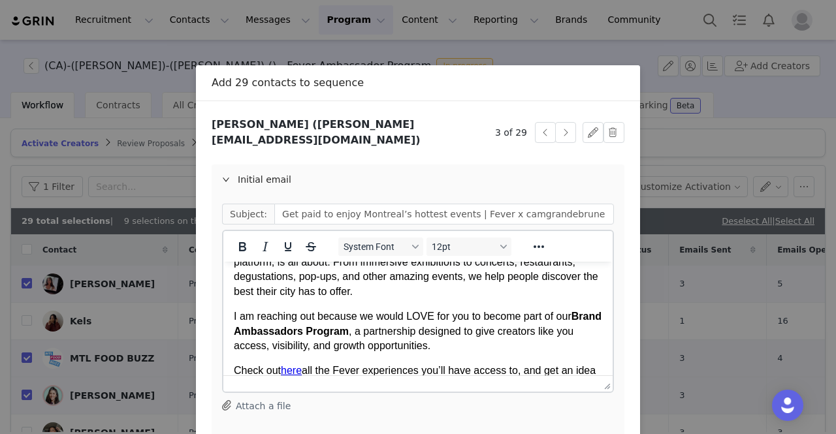
scroll to position [131, 0]
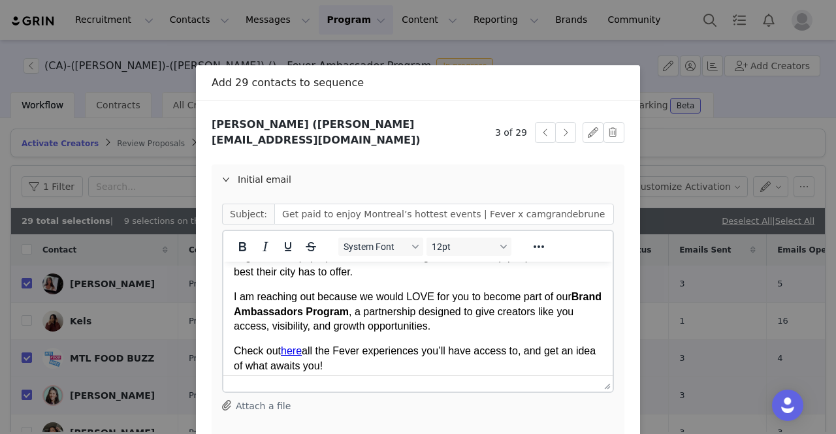
click at [404, 322] on p "I am reaching out because we would LOVE for you to become part of our Brand Amb…" at bounding box center [418, 312] width 368 height 44
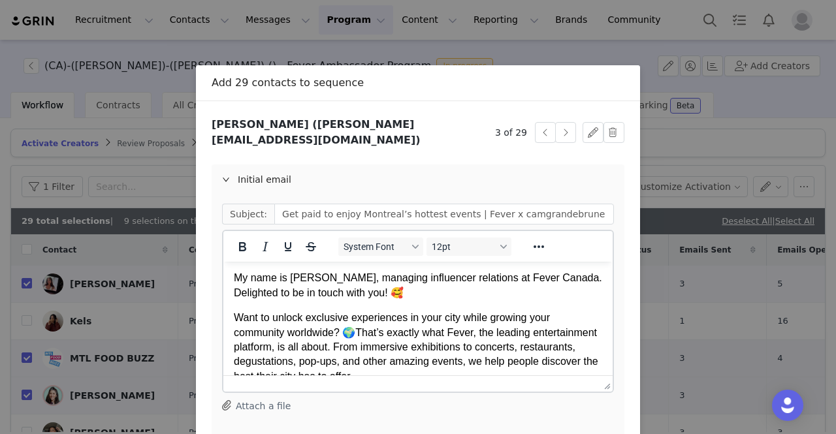
scroll to position [0, 0]
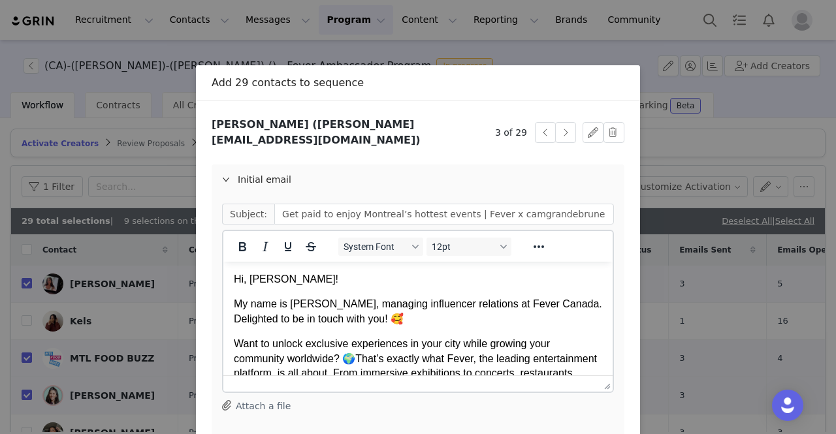
click at [388, 323] on p "My name is Giulia, managing influencer relations at Fever Canada. Delighted to …" at bounding box center [418, 311] width 368 height 29
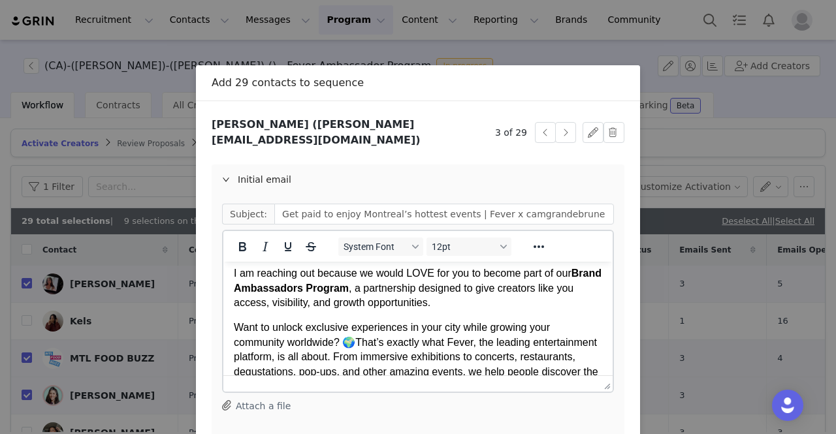
scroll to position [70, 0]
click at [559, 127] on button "button" at bounding box center [565, 132] width 21 height 21
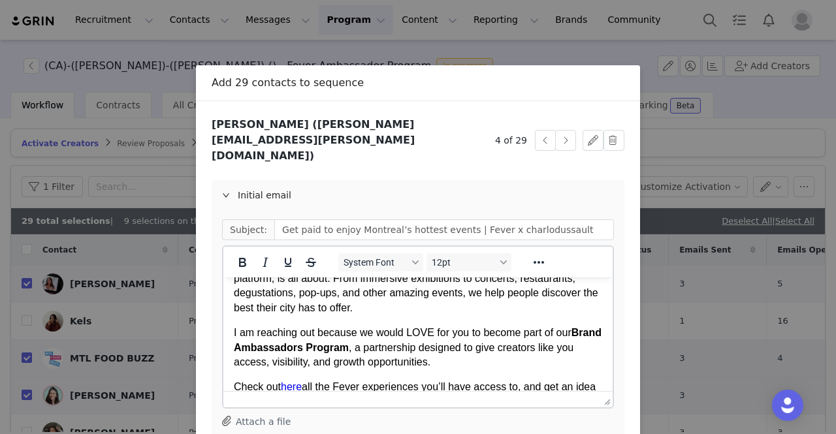
scroll to position [131, 0]
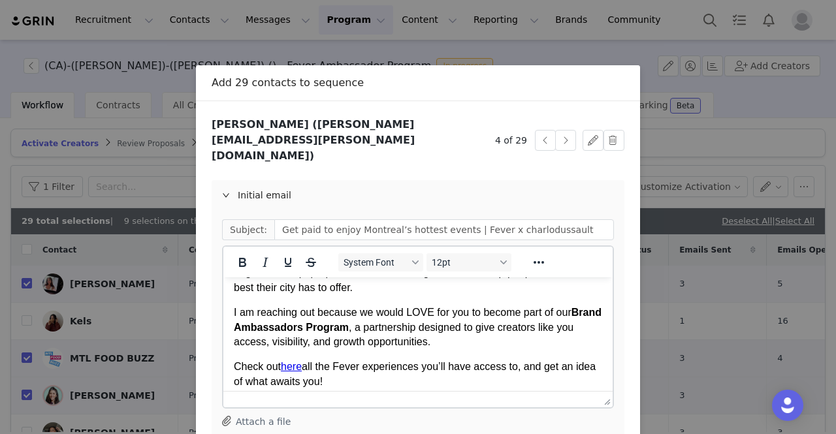
click at [374, 332] on strong "Brand Ambassadors Program" at bounding box center [418, 319] width 368 height 25
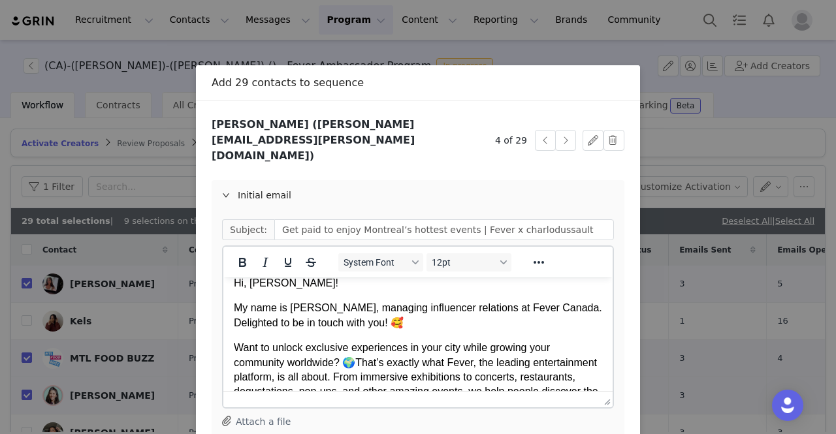
scroll to position [0, 0]
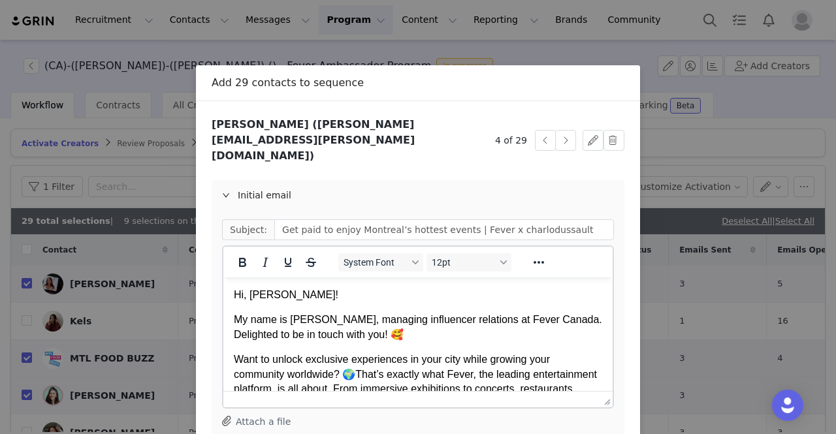
click at [394, 339] on p "My name is Giulia, managing influencer relations at Fever Canada. Delighted to …" at bounding box center [418, 327] width 368 height 29
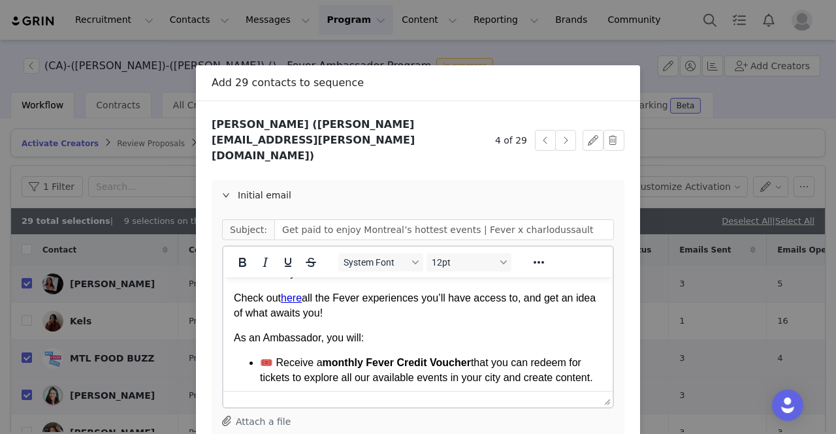
scroll to position [201, 0]
click at [555, 130] on button "button" at bounding box center [565, 140] width 21 height 21
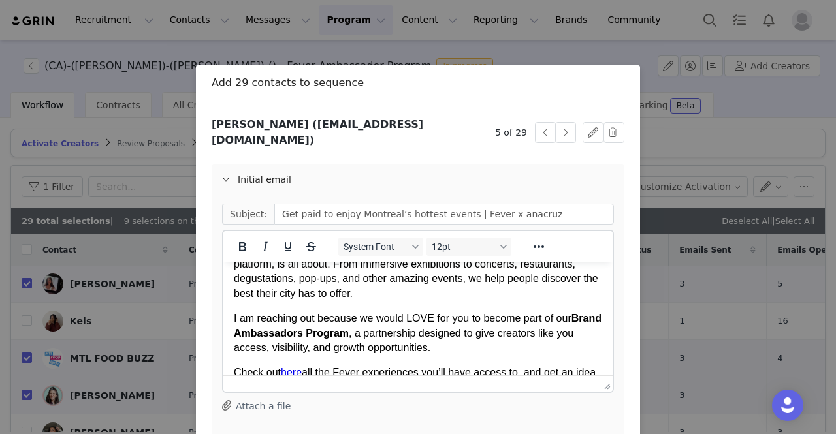
scroll to position [131, 0]
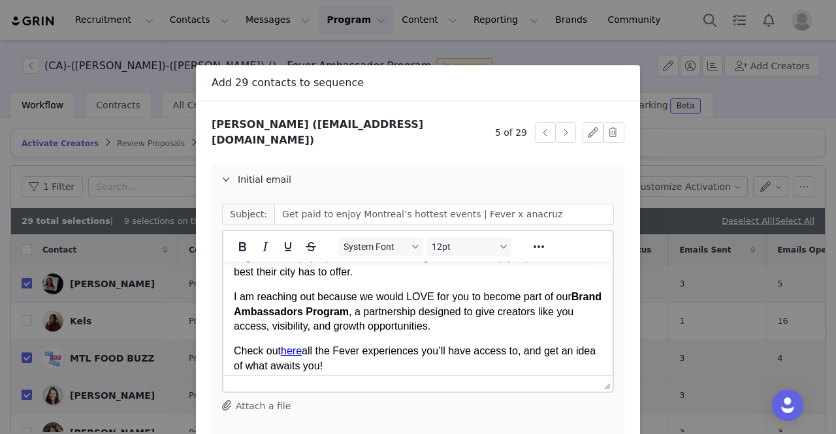
click at [357, 306] on strong "Brand Ambassadors Program" at bounding box center [418, 303] width 368 height 25
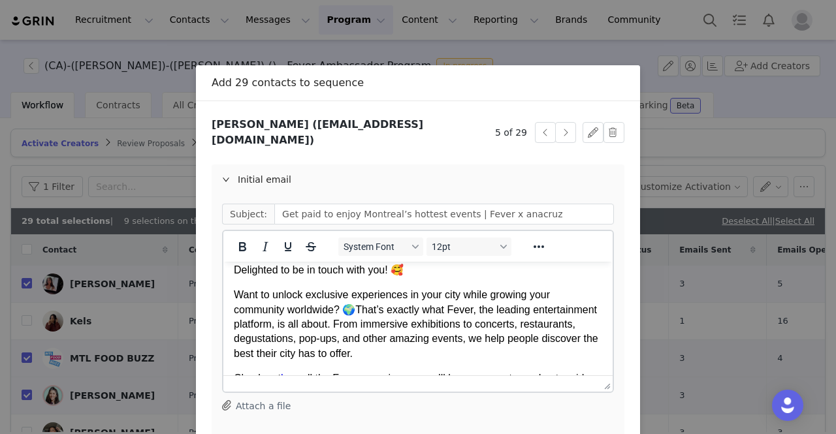
scroll to position [0, 0]
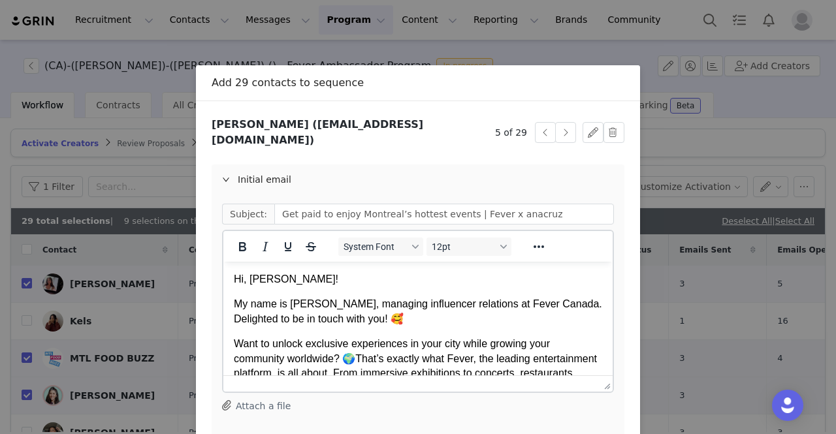
click at [421, 325] on p "My name is Giulia, managing influencer relations at Fever Canada. Delighted to …" at bounding box center [418, 311] width 368 height 29
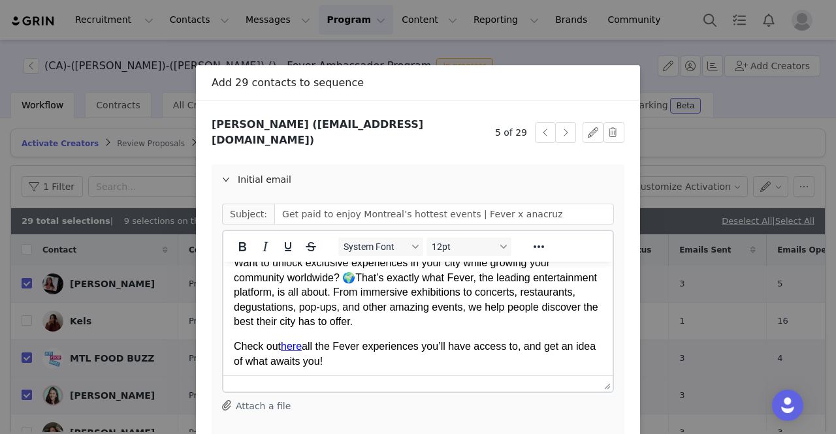
scroll to position [70, 0]
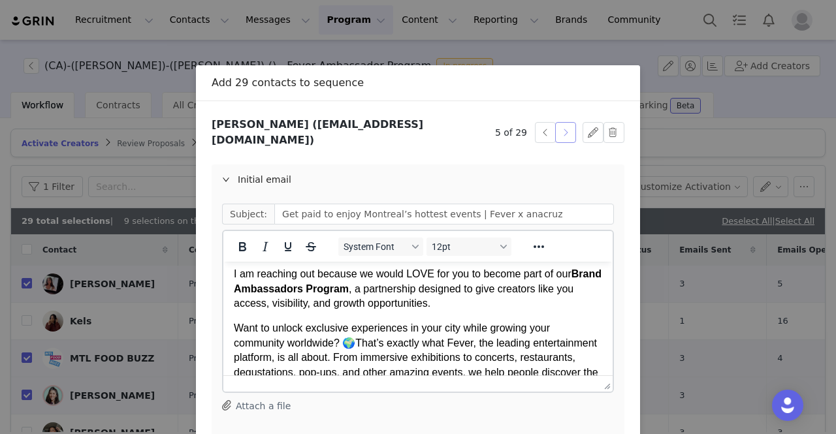
click at [558, 133] on button "button" at bounding box center [565, 132] width 21 height 21
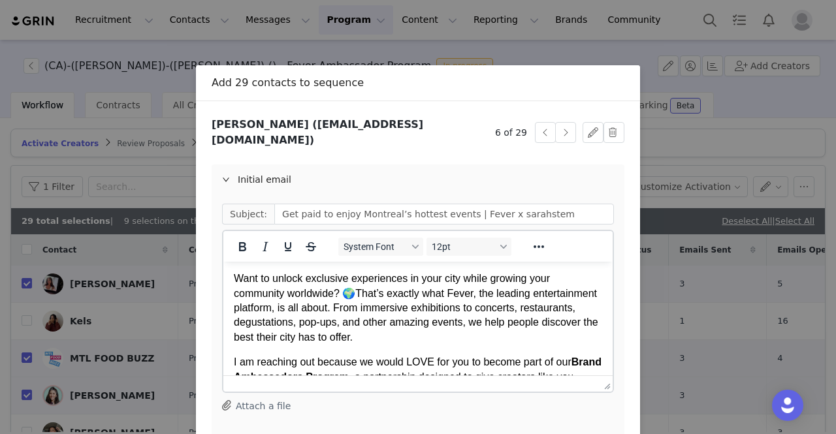
scroll to position [131, 0]
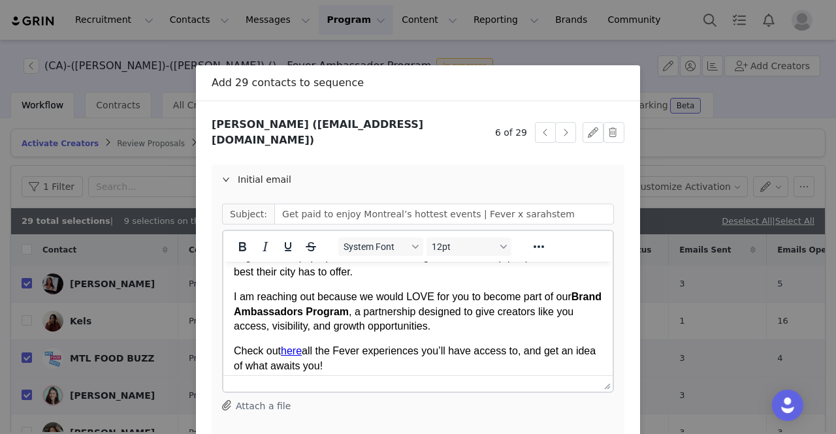
click at [395, 311] on p "I am reaching out because we would LOVE for you to become part of our Brand Amb…" at bounding box center [418, 312] width 368 height 44
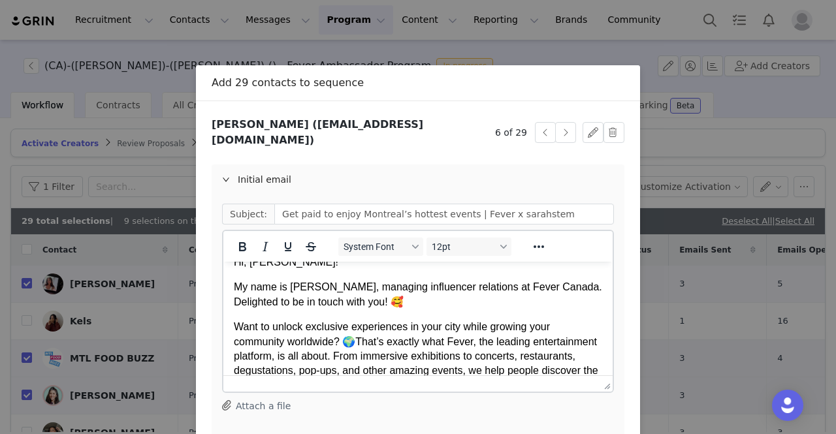
scroll to position [0, 0]
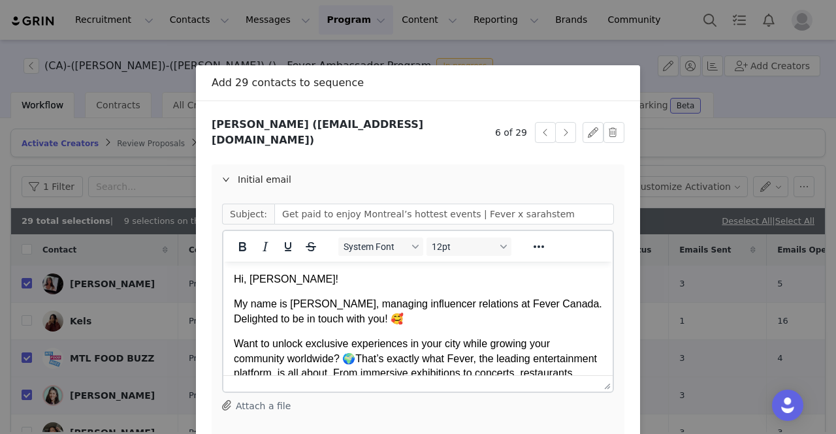
click at [385, 323] on p "My name is Giulia, managing influencer relations at Fever Canada. Delighted to …" at bounding box center [418, 311] width 368 height 29
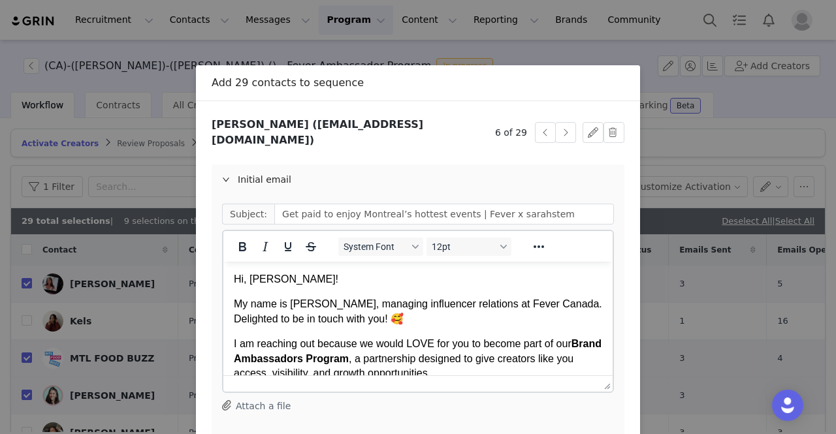
scroll to position [5, 0]
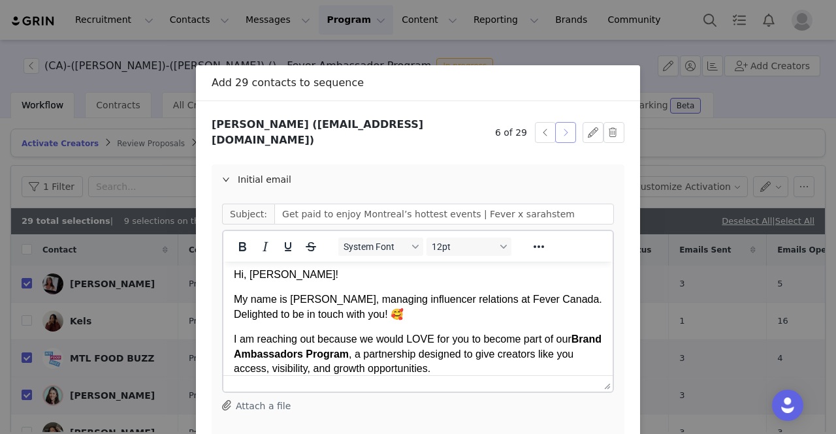
click at [560, 125] on button "button" at bounding box center [565, 132] width 21 height 21
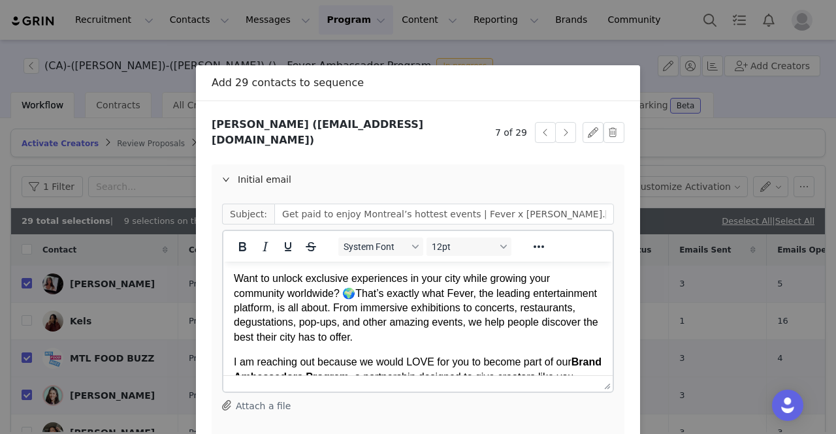
scroll to position [131, 0]
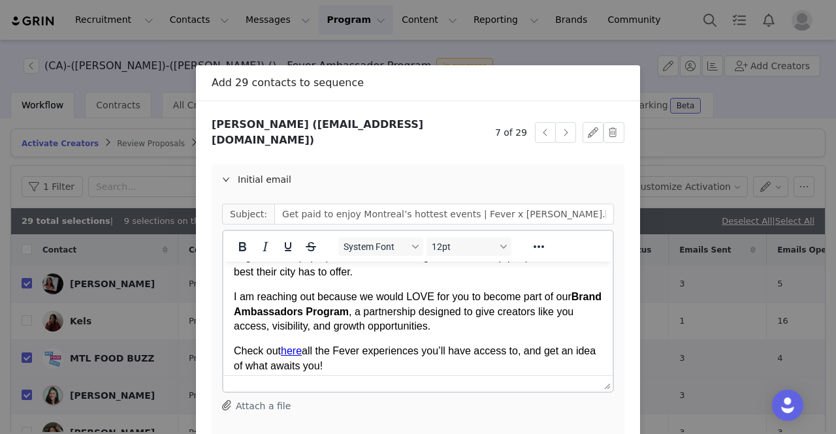
click at [403, 321] on p "I am reaching out because we would LOVE for you to become part of our Brand Amb…" at bounding box center [418, 312] width 368 height 44
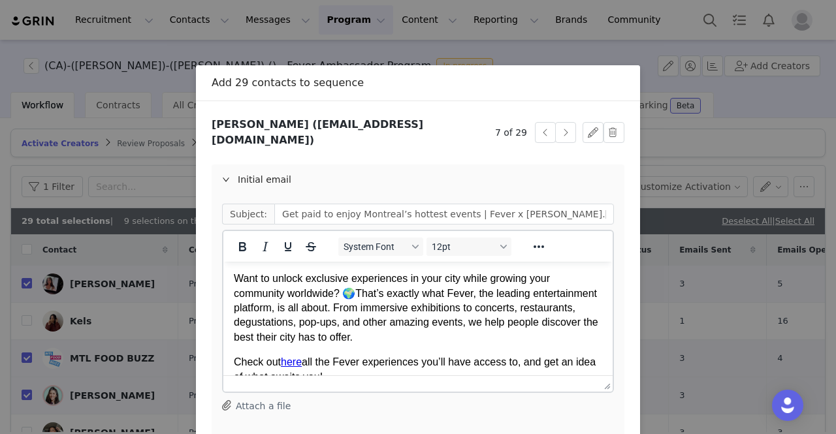
scroll to position [0, 0]
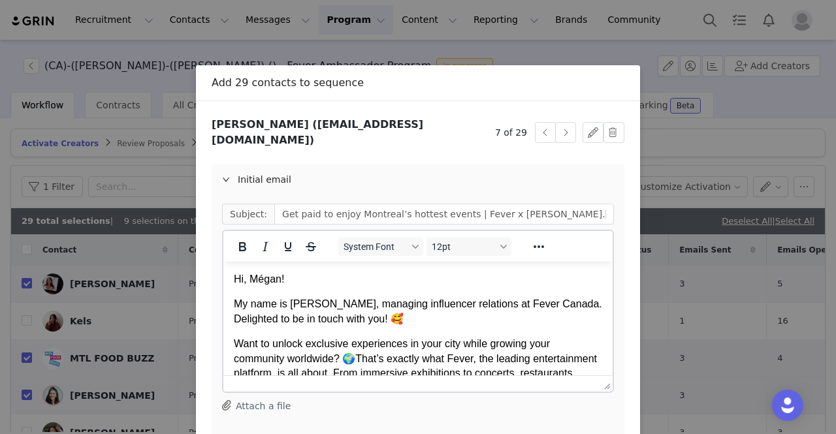
click at [398, 321] on p "My name is Giulia, managing influencer relations at Fever Canada. Delighted to …" at bounding box center [418, 311] width 368 height 29
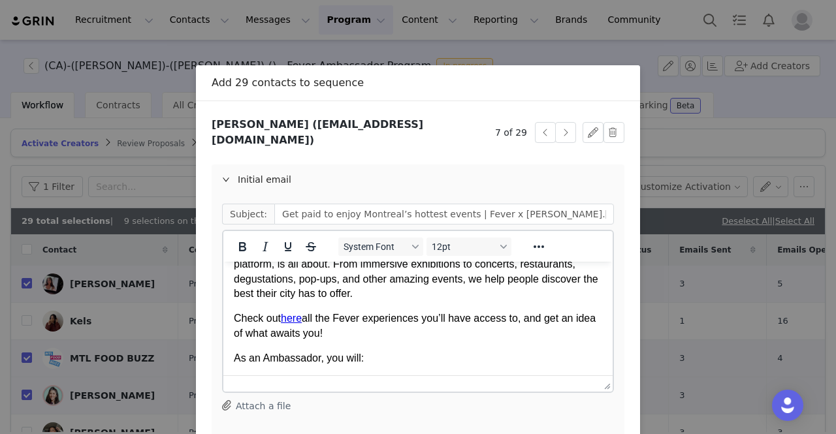
scroll to position [201, 0]
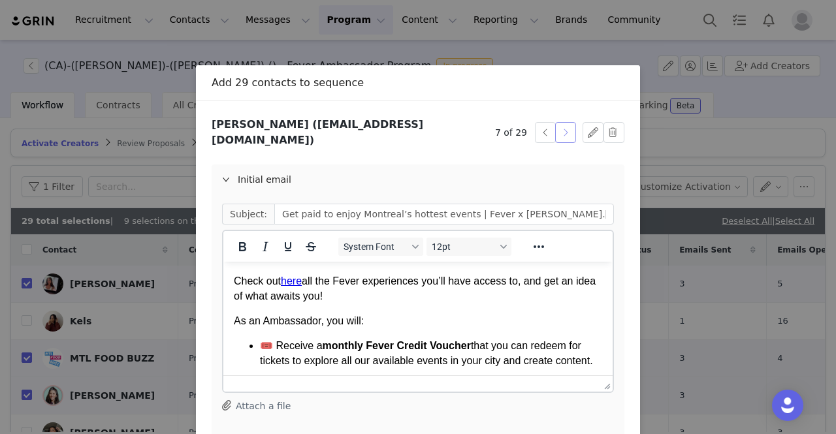
click at [564, 130] on button "button" at bounding box center [565, 132] width 21 height 21
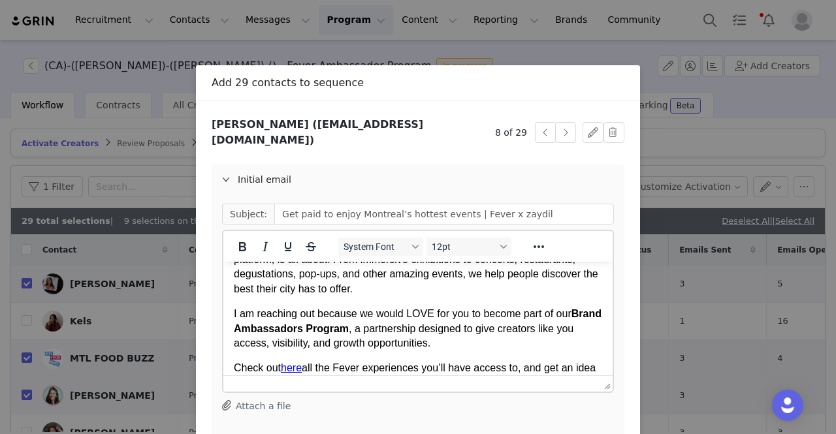
scroll to position [131, 0]
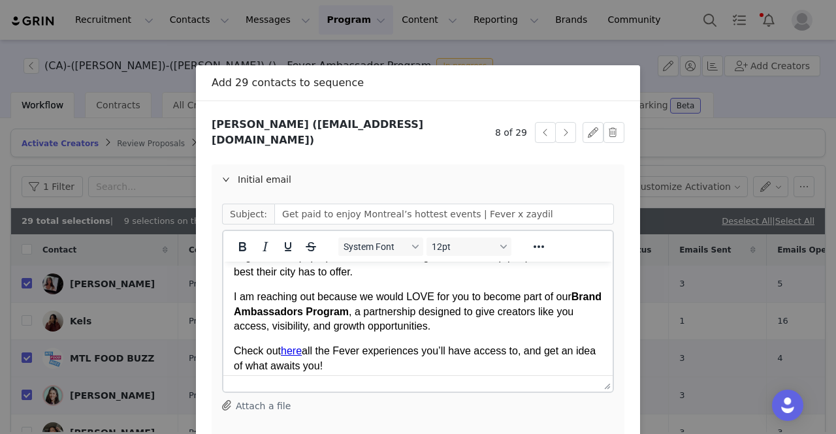
click at [372, 300] on p "I am reaching out because we would LOVE for you to become part of our Brand Amb…" at bounding box center [418, 312] width 368 height 44
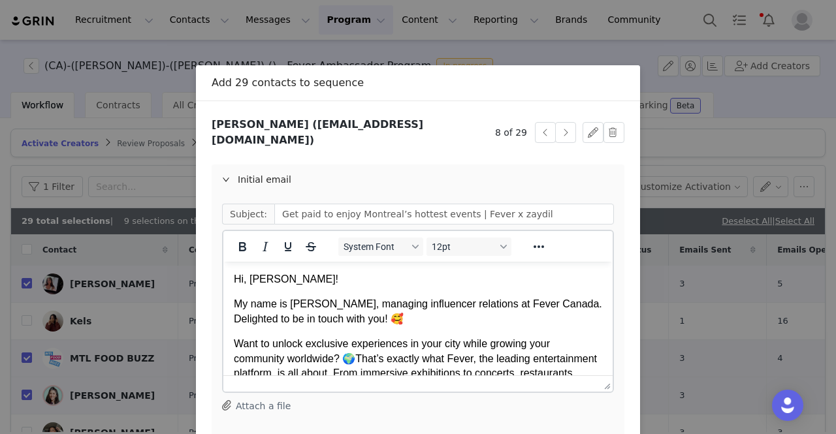
click at [389, 324] on p "My name is Giulia, managing influencer relations at Fever Canada. Delighted to …" at bounding box center [418, 311] width 368 height 29
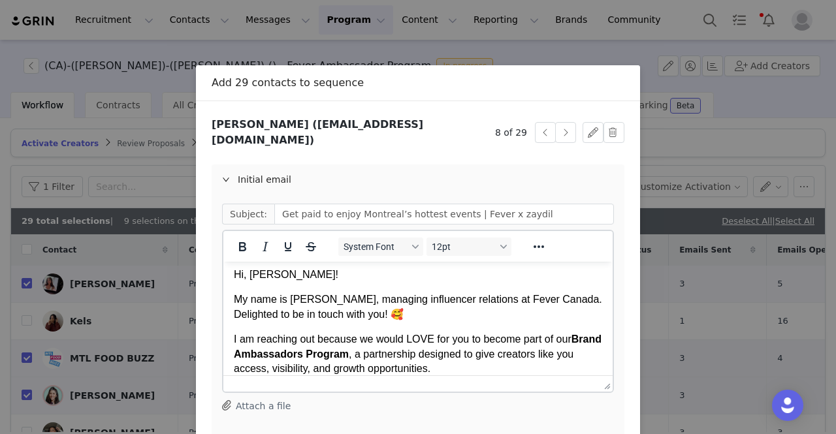
scroll to position [70, 0]
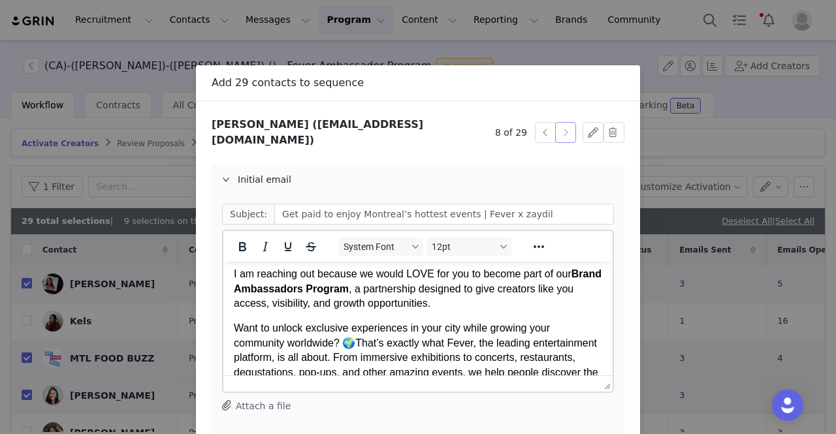
click at [568, 127] on button "button" at bounding box center [565, 132] width 21 height 21
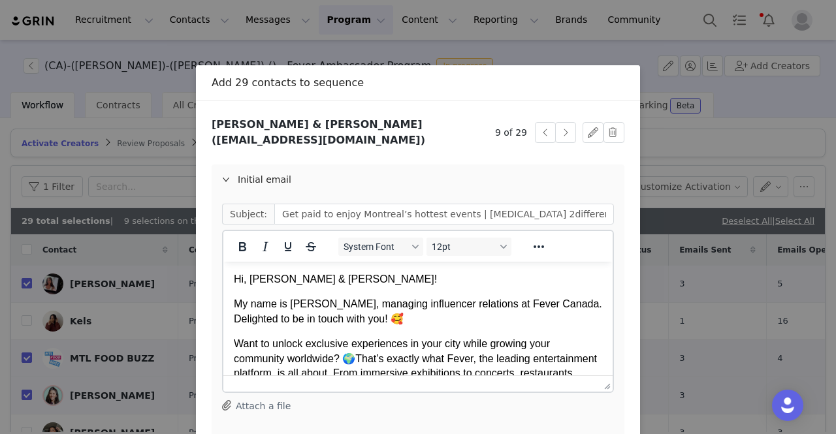
scroll to position [0, 0]
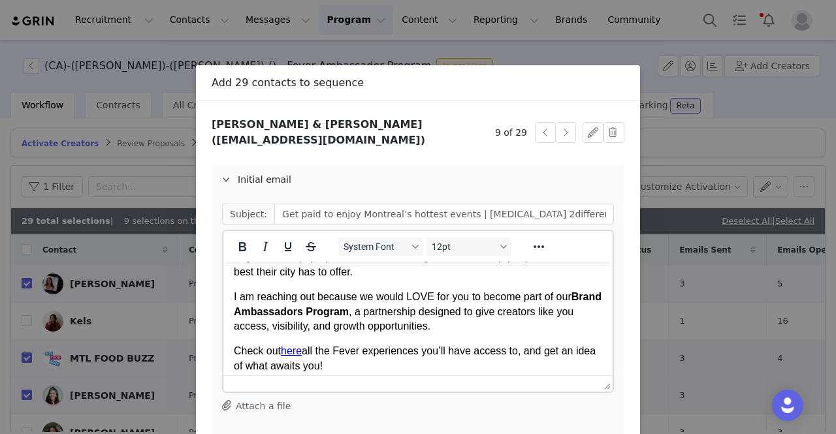
click at [382, 310] on p "I am reaching out because we would LOVE for you to become part of our Brand Amb…" at bounding box center [418, 312] width 368 height 44
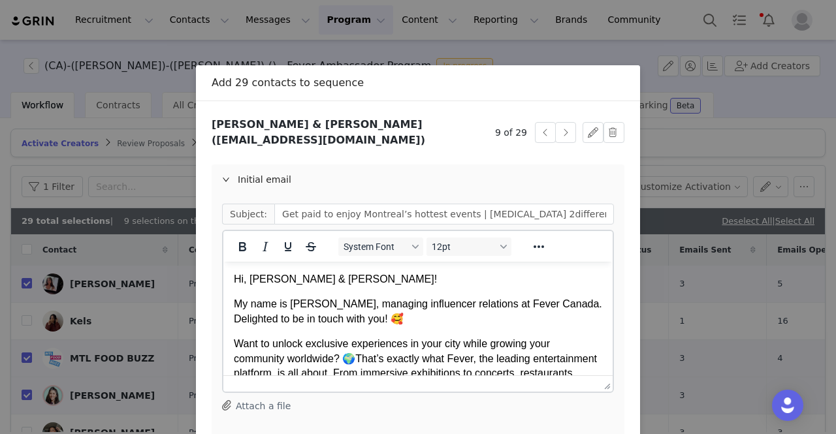
click at [385, 317] on p "My name is Giulia, managing influencer relations at Fever Canada. Delighted to …" at bounding box center [418, 311] width 368 height 29
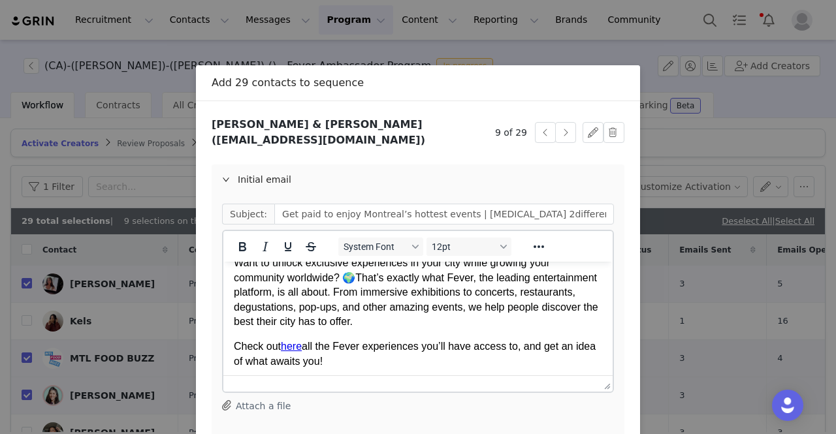
scroll to position [70, 0]
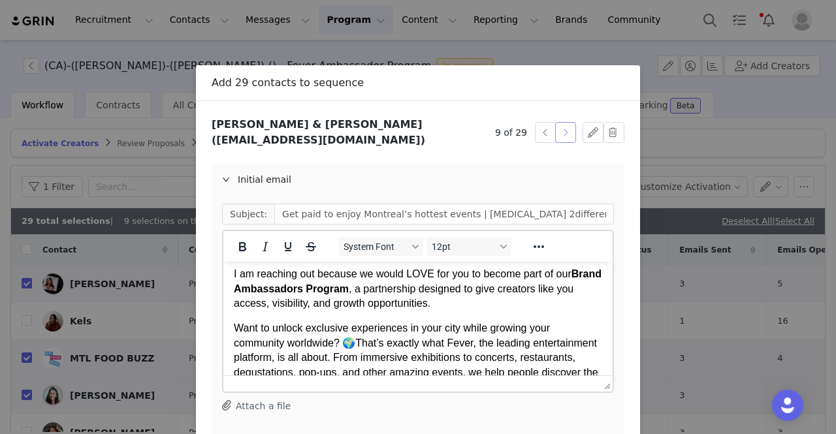
click at [558, 127] on button "button" at bounding box center [565, 132] width 21 height 21
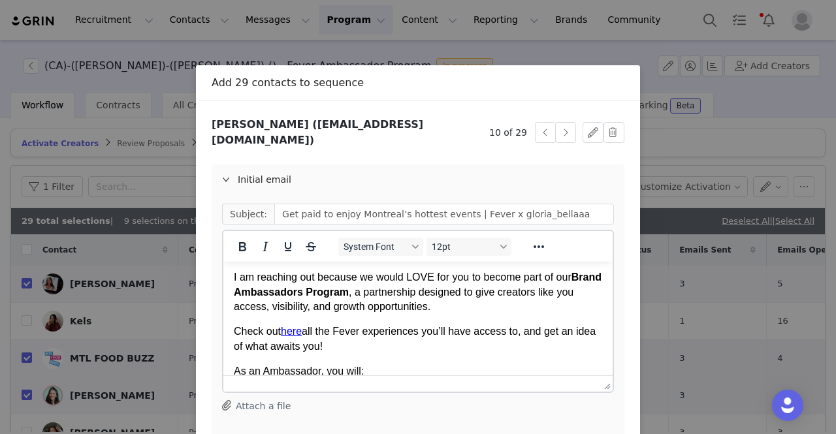
scroll to position [131, 0]
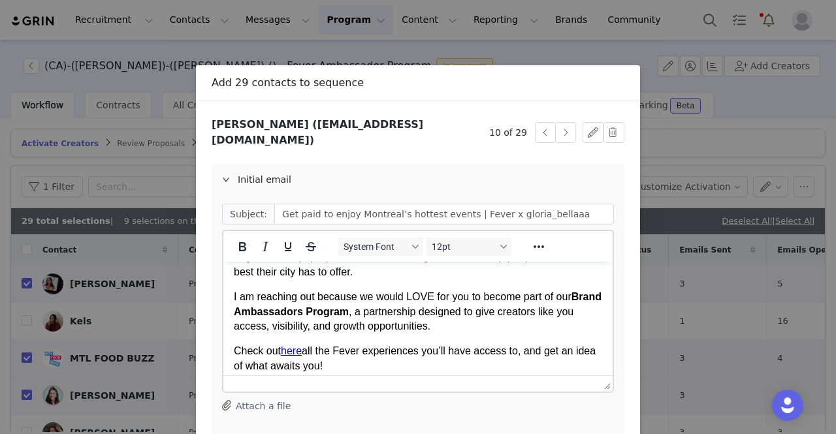
click at [381, 306] on p "I am reaching out because we would LOVE for you to become part of our Brand Amb…" at bounding box center [418, 312] width 368 height 44
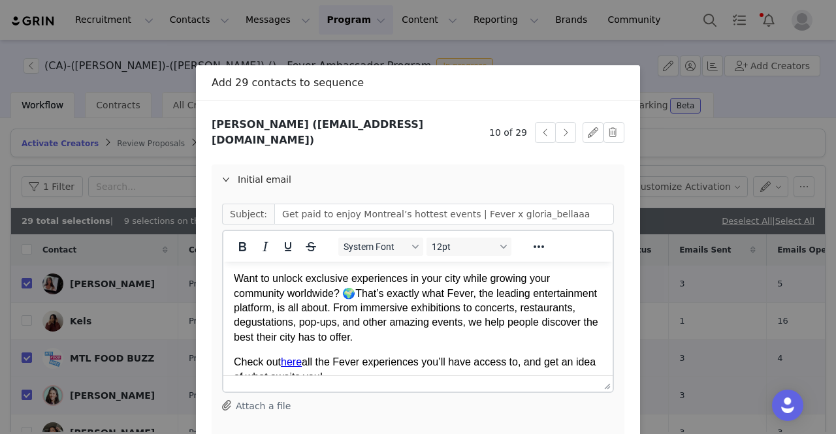
scroll to position [0, 0]
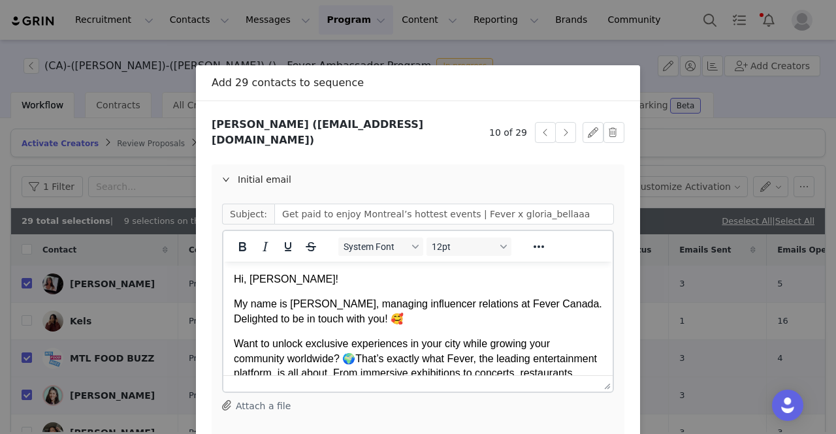
click at [408, 321] on p "My name is Giulia, managing influencer relations at Fever Canada. Delighted to …" at bounding box center [418, 311] width 368 height 29
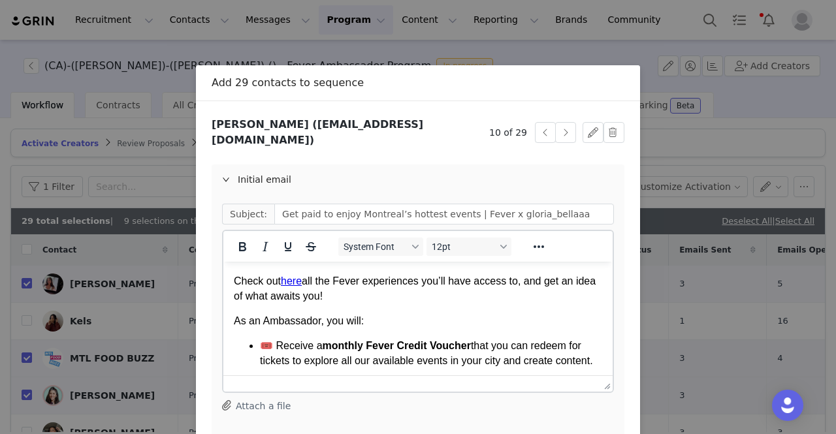
scroll to position [70, 0]
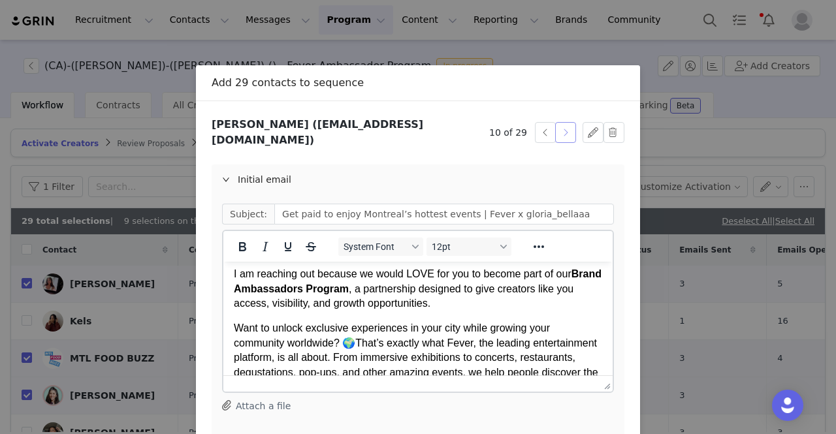
click at [556, 123] on button "button" at bounding box center [565, 132] width 21 height 21
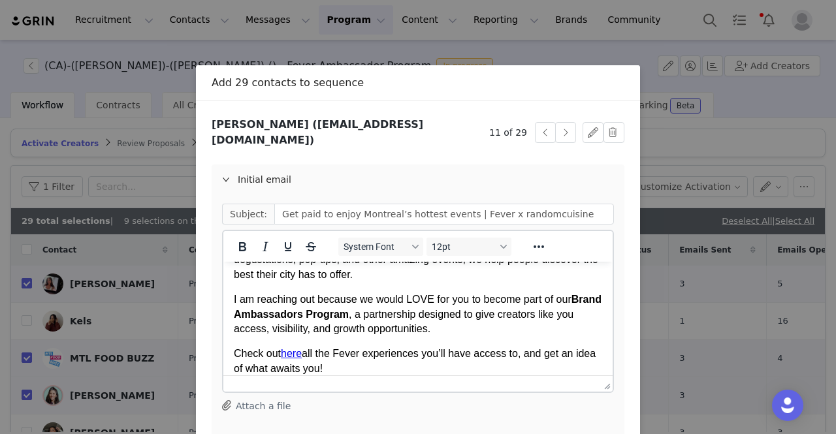
scroll to position [131, 0]
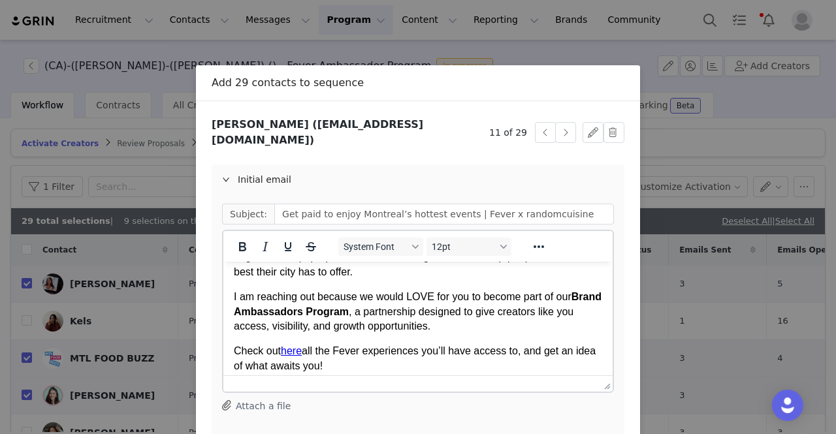
click at [409, 320] on p "I am reaching out because we would LOVE for you to become part of our Brand Amb…" at bounding box center [418, 312] width 368 height 44
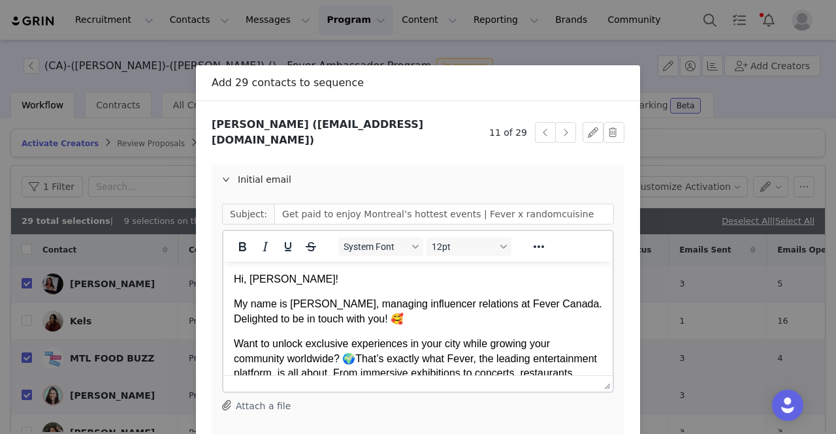
scroll to position [0, 0]
click at [407, 320] on p "My name is Giulia, managing influencer relations at Fever Canada. Delighted to …" at bounding box center [418, 311] width 368 height 29
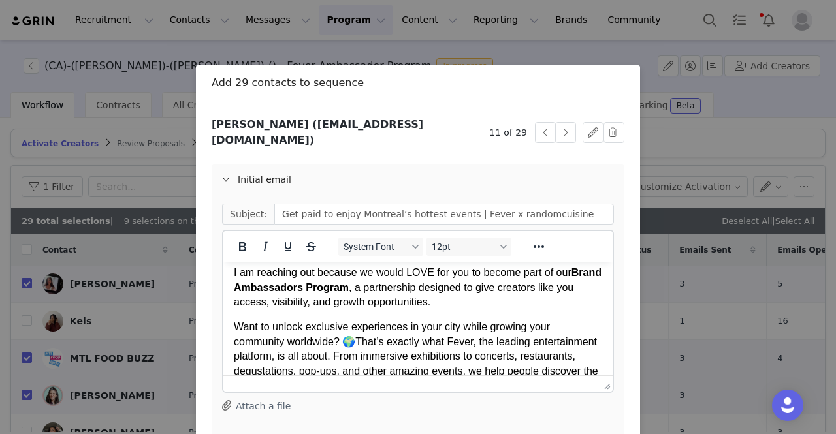
scroll to position [70, 0]
click at [556, 133] on button "button" at bounding box center [565, 132] width 21 height 21
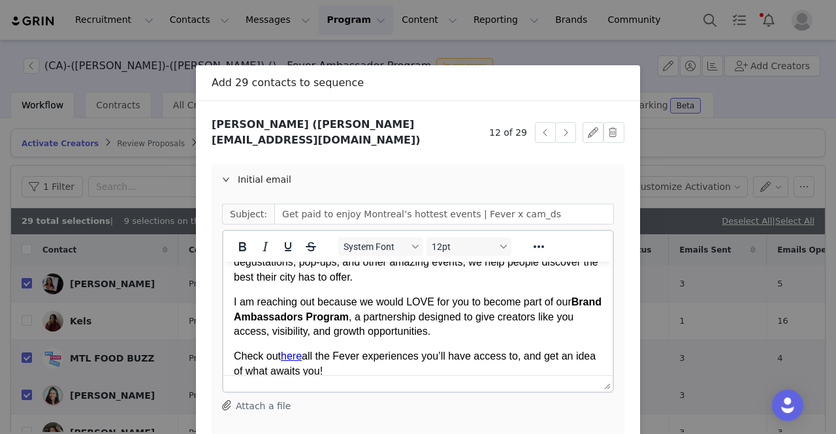
scroll to position [131, 0]
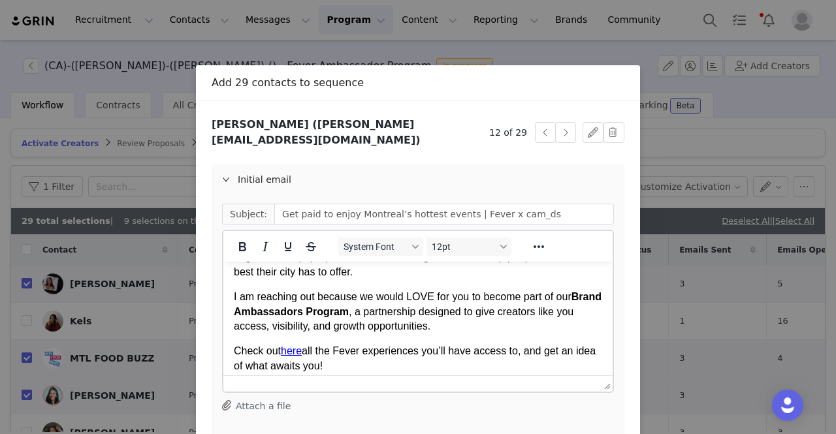
click at [443, 315] on p "I am reaching out because we would LOVE for you to become part of our Brand Amb…" at bounding box center [418, 312] width 368 height 44
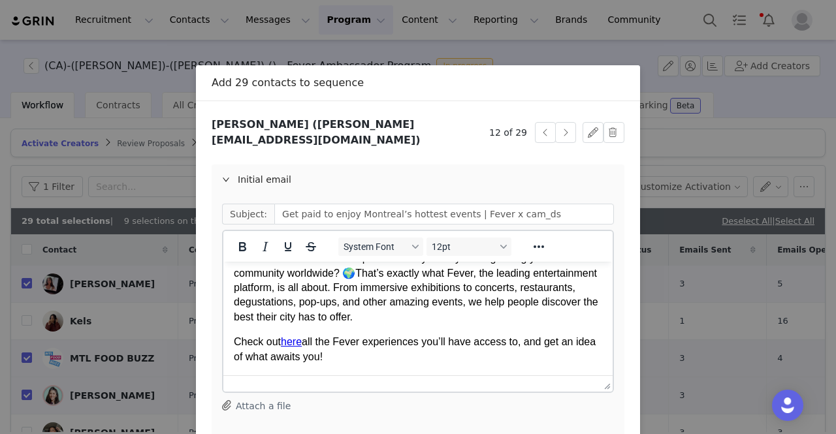
scroll to position [0, 0]
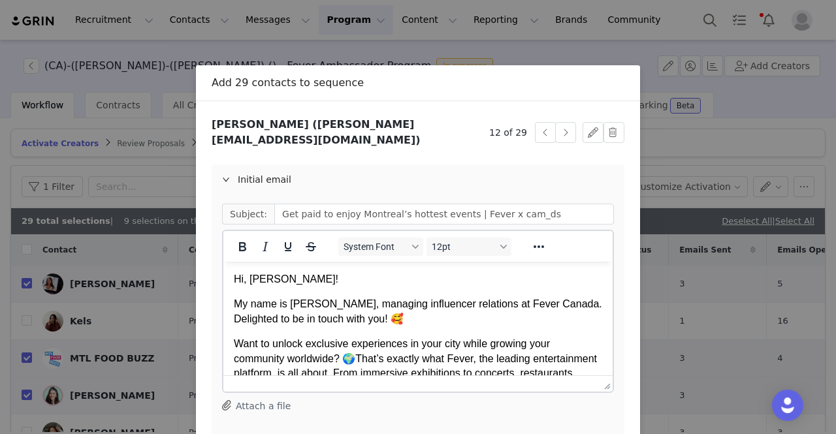
click at [415, 320] on p "My name is Giulia, managing influencer relations at Fever Canada. Delighted to …" at bounding box center [418, 311] width 368 height 29
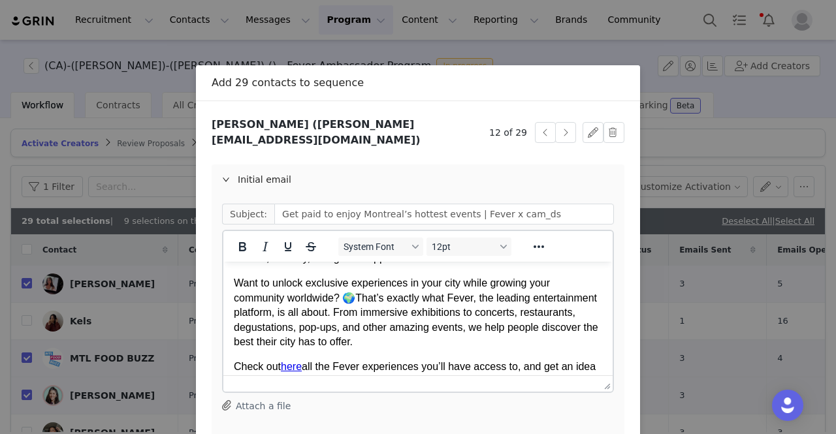
scroll to position [135, 0]
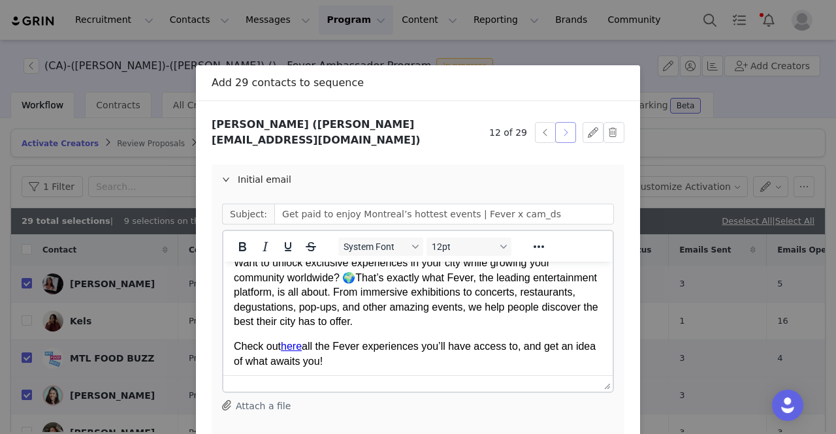
click at [555, 123] on button "button" at bounding box center [565, 132] width 21 height 21
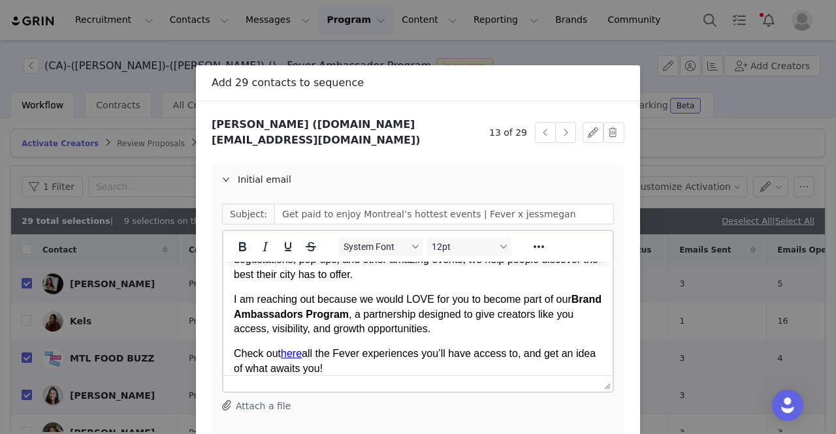
scroll to position [131, 0]
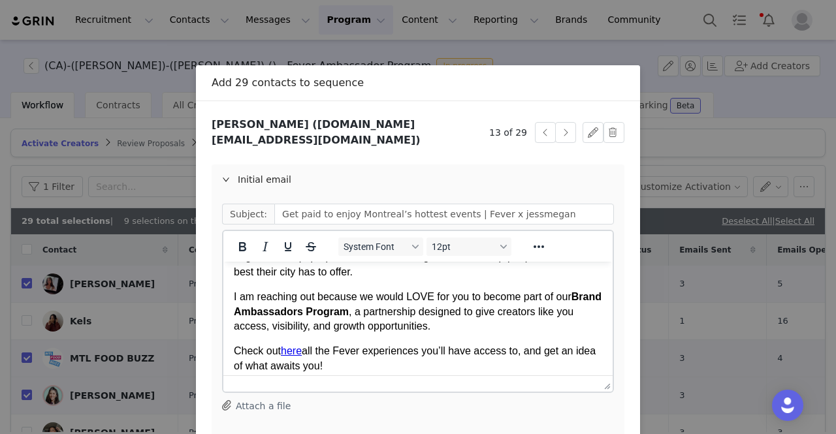
click at [412, 320] on p "I am reaching out because we would LOVE for you to become part of our Brand Amb…" at bounding box center [418, 312] width 368 height 44
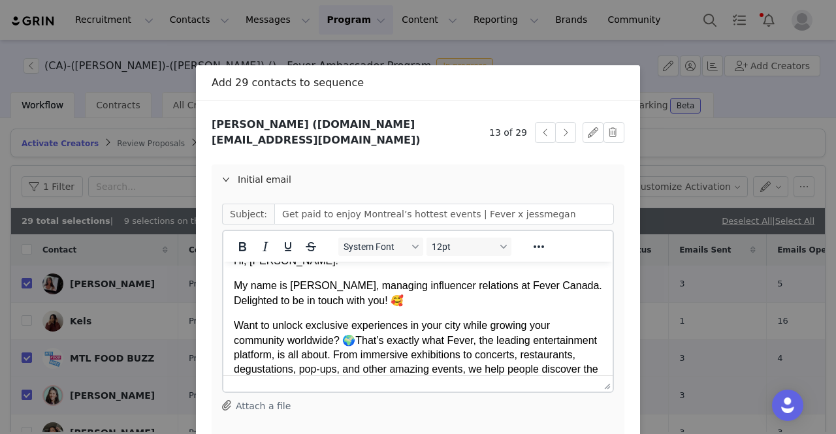
scroll to position [0, 0]
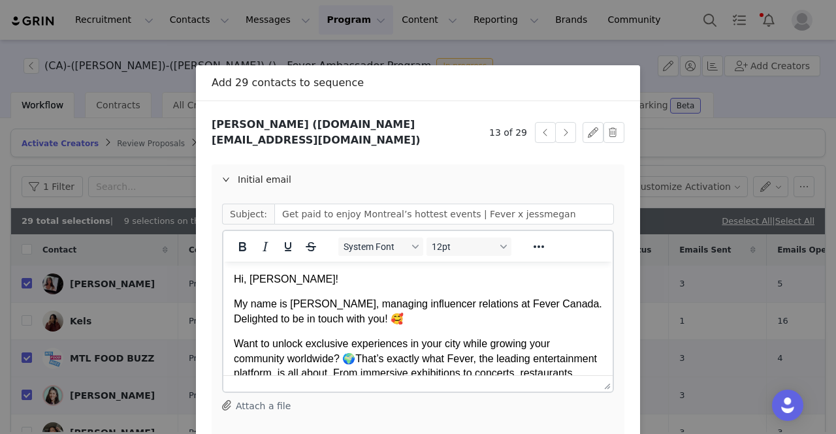
click at [408, 316] on p "My name is Giulia, managing influencer relations at Fever Canada. Delighted to …" at bounding box center [418, 311] width 368 height 29
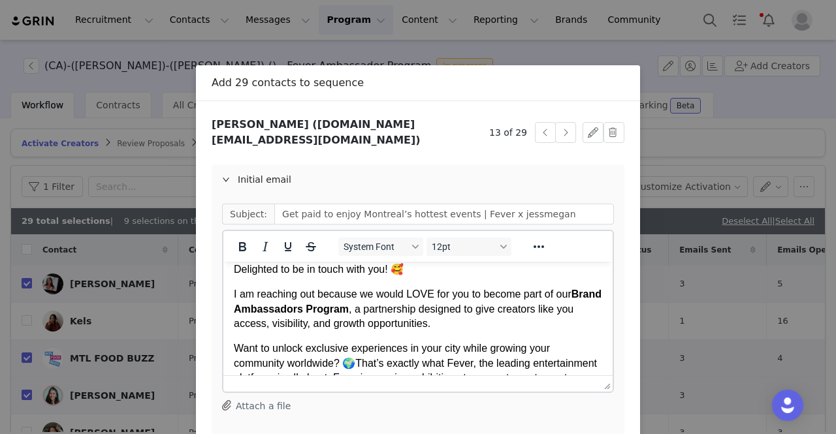
scroll to position [70, 0]
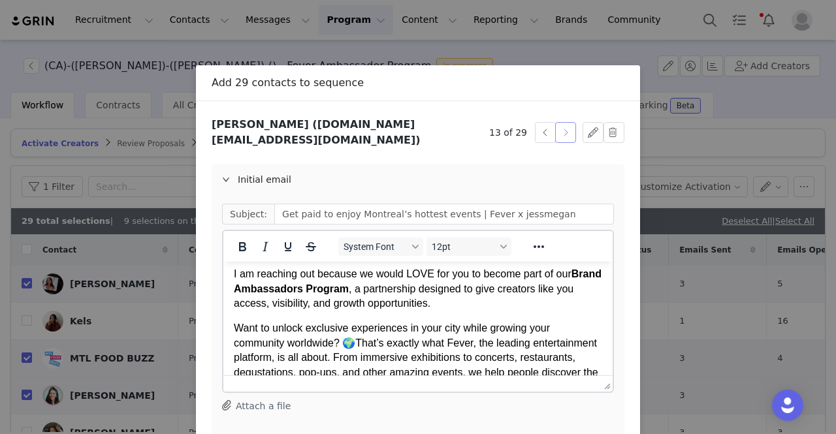
click at [563, 131] on button "button" at bounding box center [565, 132] width 21 height 21
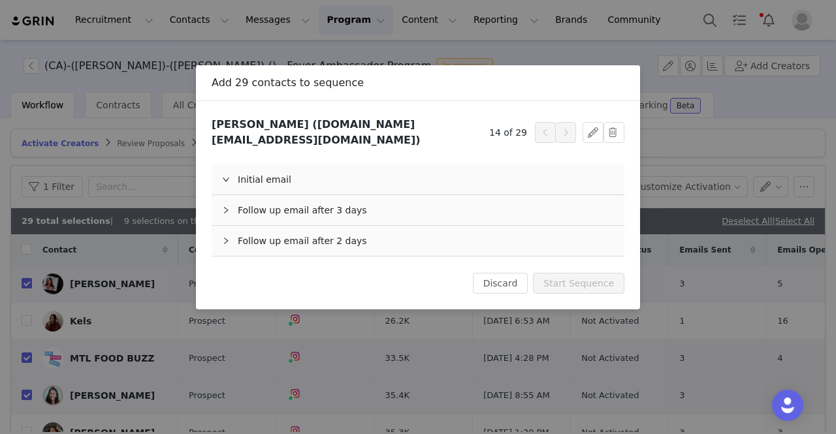
scroll to position [0, 0]
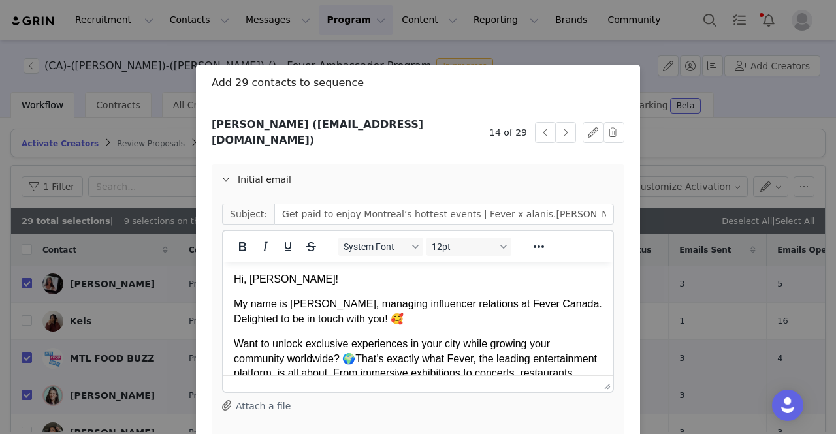
click at [378, 323] on p "My name is Giulia, managing influencer relations at Fever Canada. Delighted to …" at bounding box center [418, 311] width 368 height 29
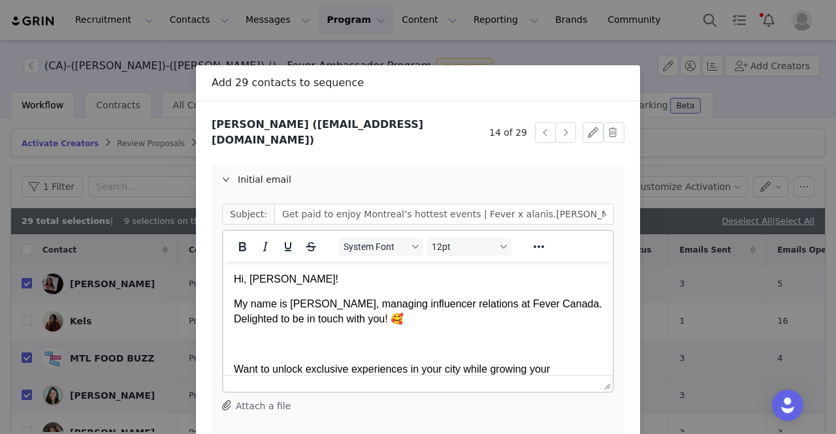
paste body "Rich Text Area. Press ALT-0 for help."
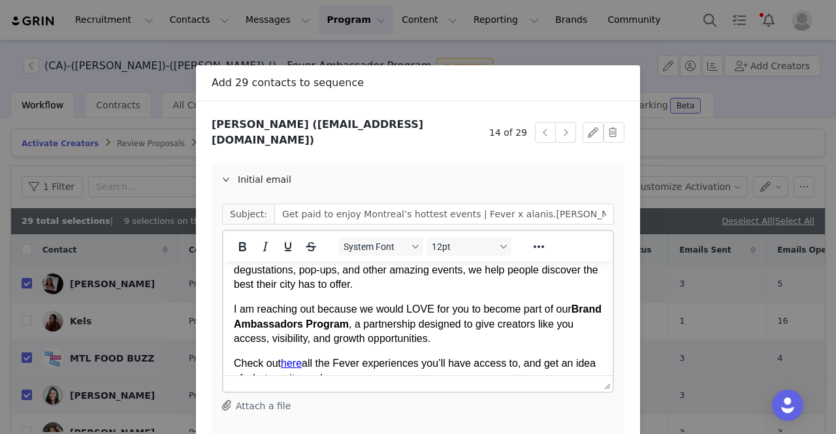
scroll to position [201, 0]
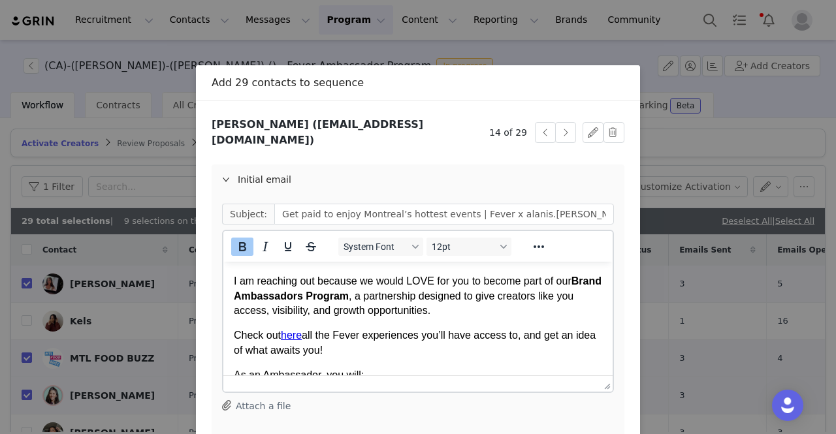
click at [374, 295] on strong "Brand Ambassadors Program" at bounding box center [418, 288] width 368 height 25
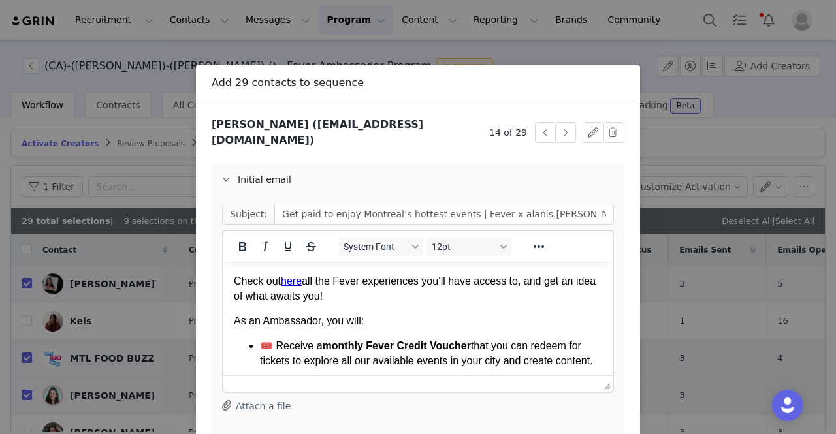
scroll to position [135, 0]
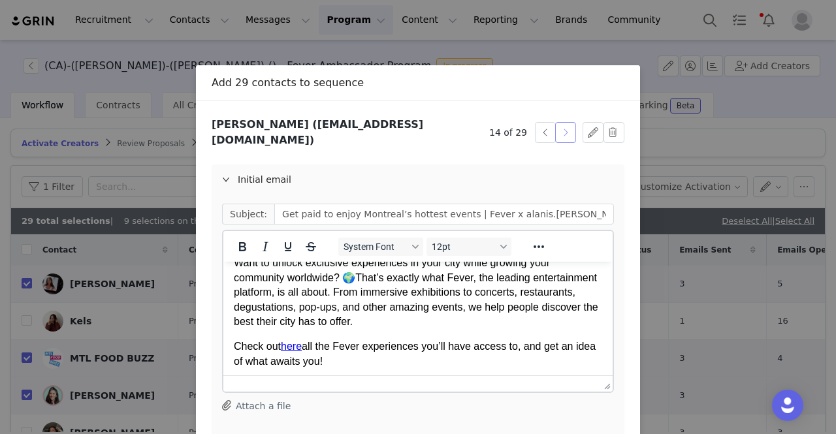
click at [560, 125] on button "button" at bounding box center [565, 132] width 21 height 21
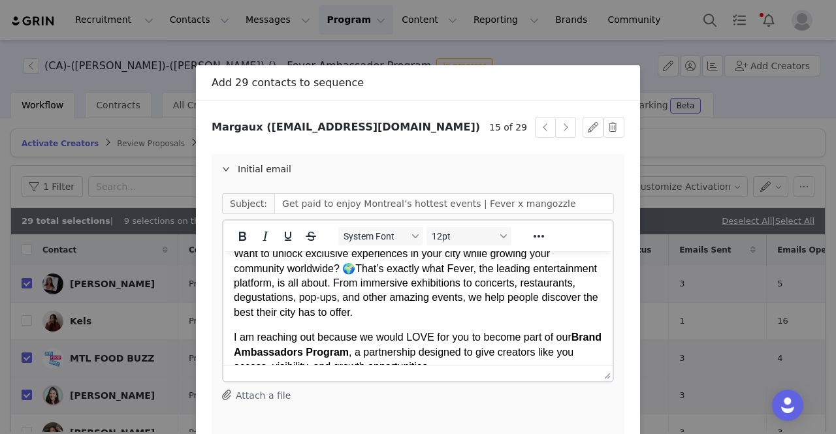
scroll to position [131, 0]
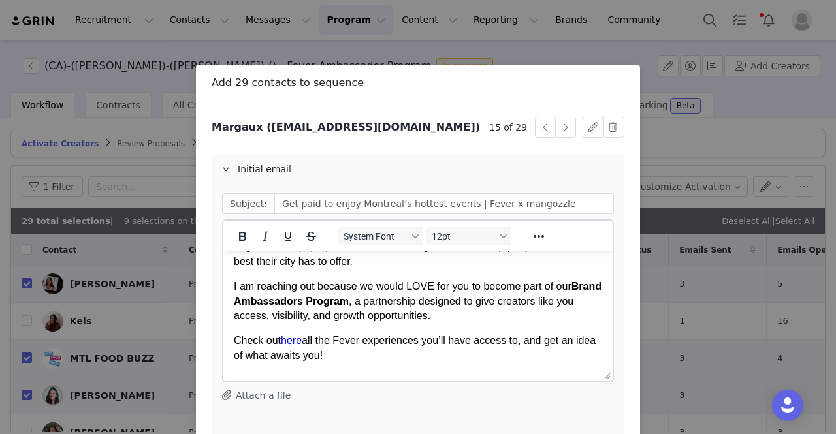
click at [394, 300] on p "I am reaching out because we would LOVE for you to become part of our Brand Amb…" at bounding box center [418, 302] width 368 height 44
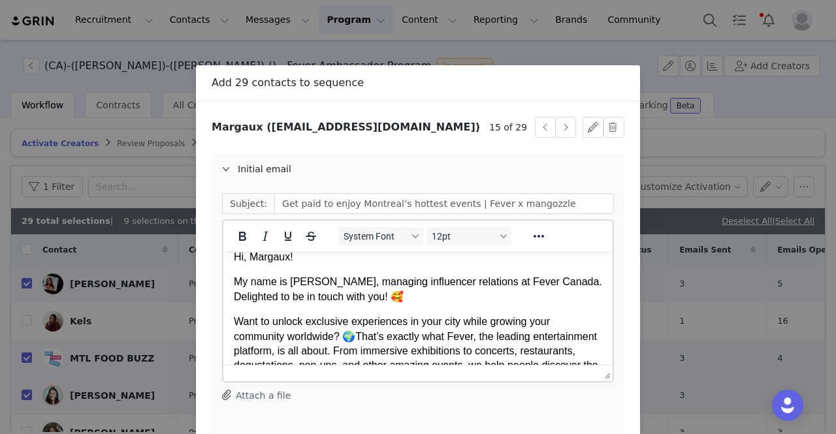
scroll to position [0, 0]
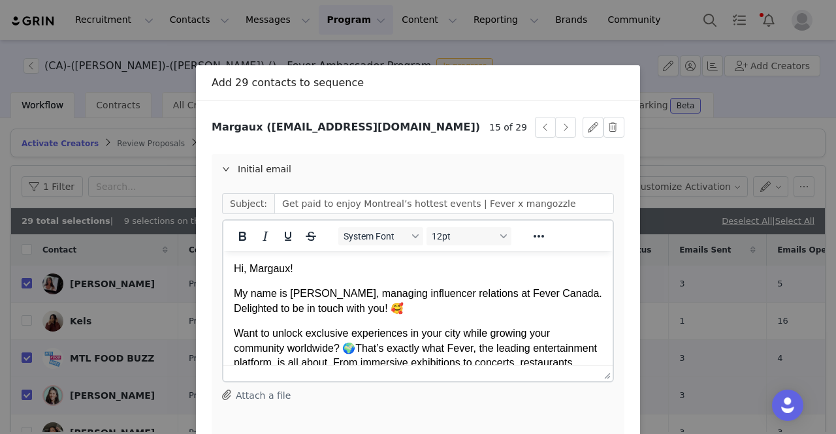
click at [394, 306] on p "My name is Giulia, managing influencer relations at Fever Canada. Delighted to …" at bounding box center [418, 301] width 368 height 29
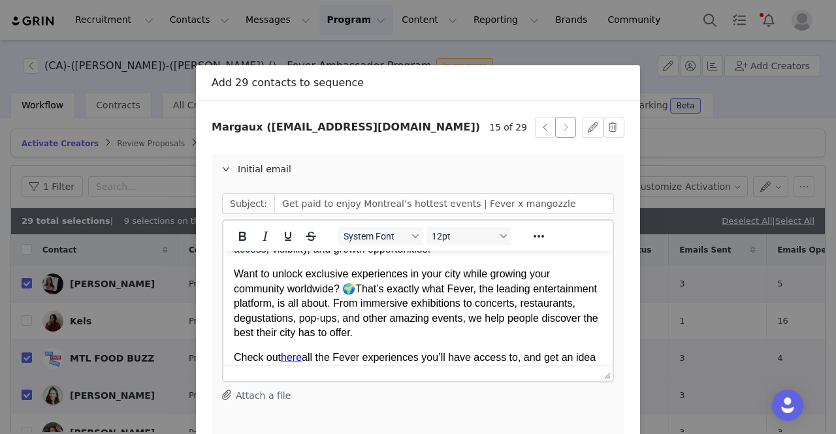
scroll to position [135, 0]
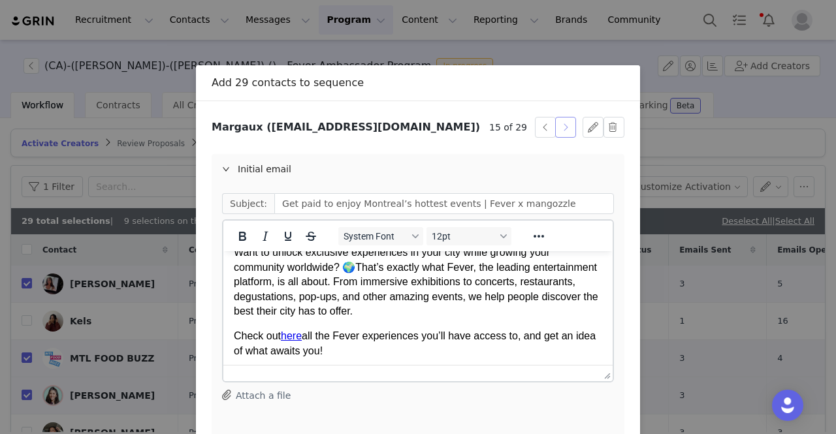
click at [560, 131] on button "button" at bounding box center [565, 127] width 21 height 21
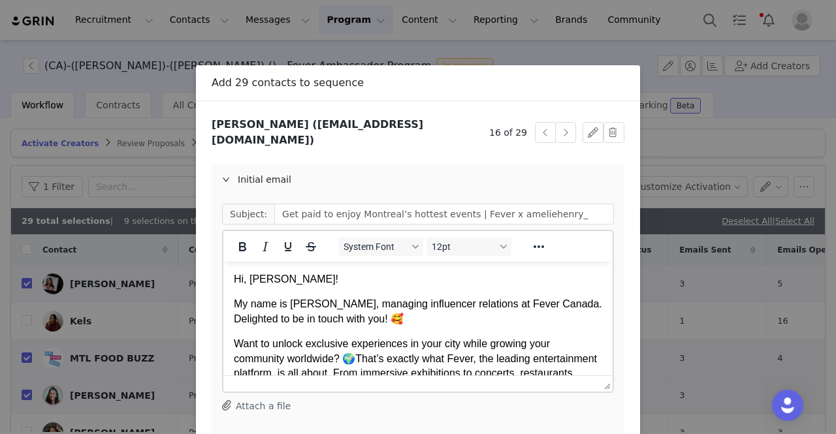
scroll to position [0, 0]
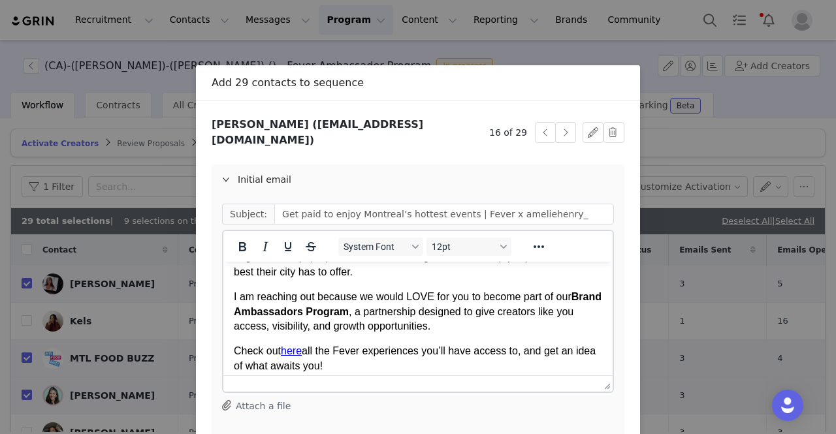
click at [424, 325] on p "I am reaching out because we would LOVE for you to become part of our Brand Amb…" at bounding box center [418, 312] width 368 height 44
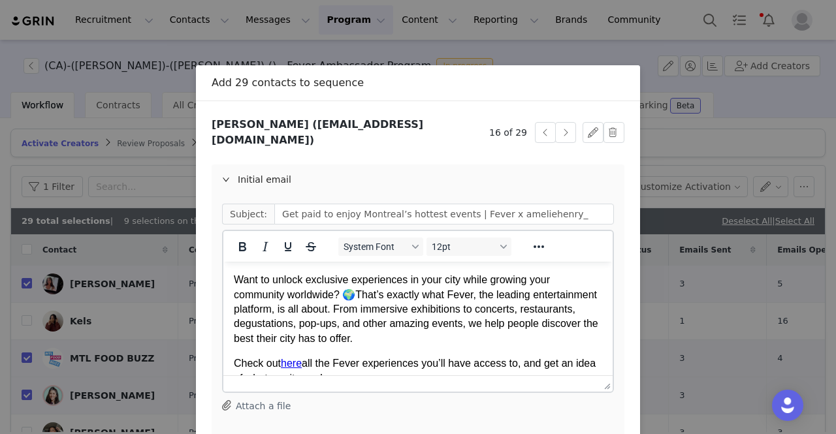
scroll to position [3, 0]
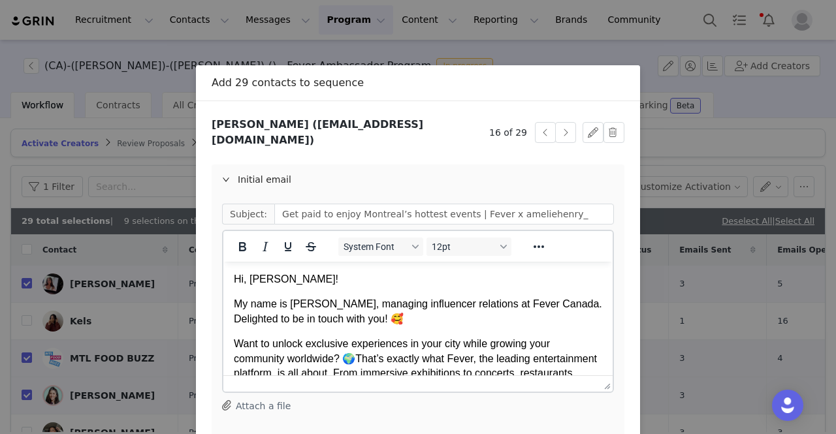
click at [413, 323] on p "My name is Giulia, managing influencer relations at Fever Canada. Delighted to …" at bounding box center [418, 311] width 368 height 29
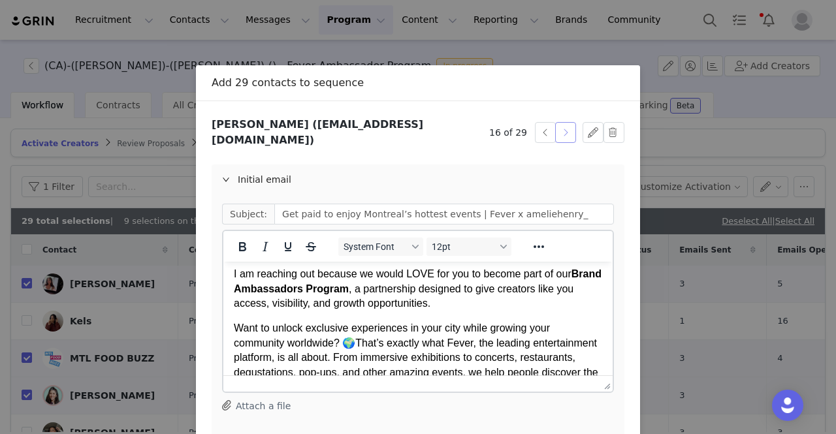
click at [562, 123] on button "button" at bounding box center [565, 132] width 21 height 21
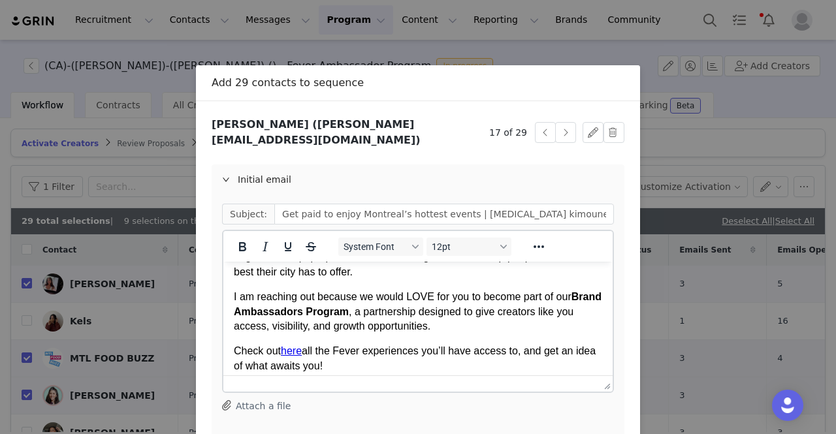
click at [425, 303] on p "I am reaching out because we would LOVE for you to become part of our Brand Amb…" at bounding box center [418, 312] width 368 height 44
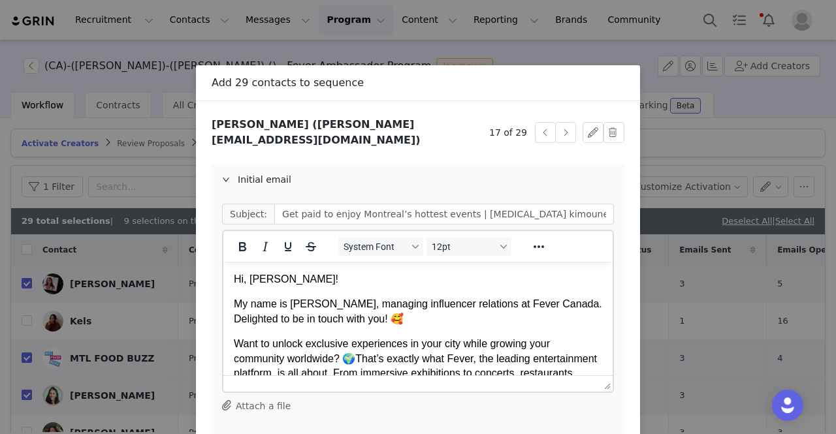
click at [412, 321] on p "My name is Giulia, managing influencer relations at Fever Canada. Delighted to …" at bounding box center [418, 311] width 368 height 29
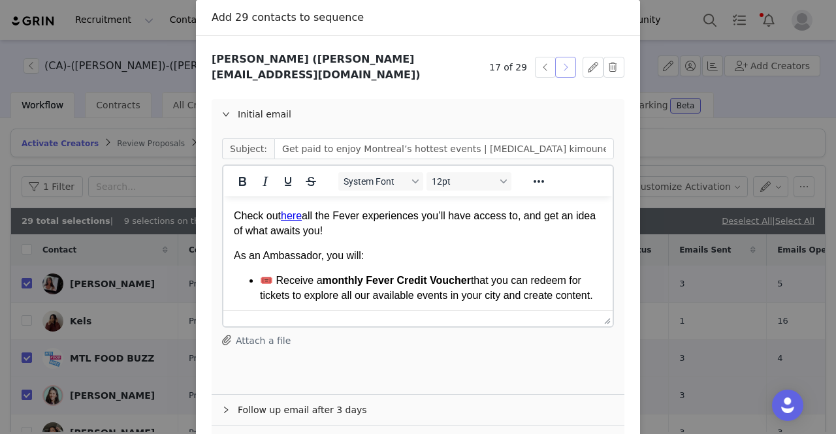
click at [564, 62] on button "button" at bounding box center [565, 67] width 21 height 21
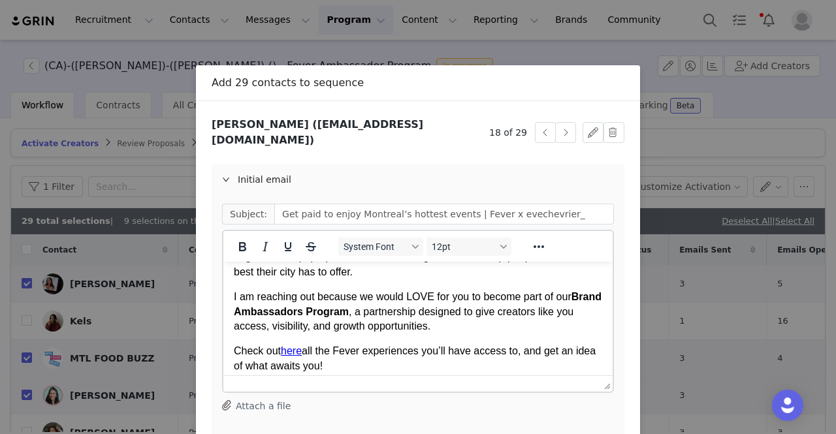
click at [387, 318] on p "I am reaching out because we would LOVE for you to become part of our Brand Amb…" at bounding box center [418, 312] width 368 height 44
click at [387, 317] on p "I am reaching out because we would LOVE for you to become part of our Brand Amb…" at bounding box center [418, 312] width 368 height 44
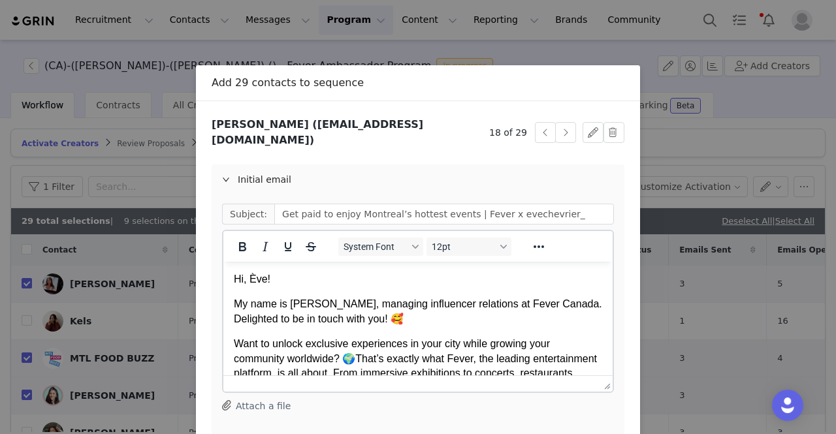
click at [380, 323] on p "My name is Giulia, managing influencer relations at Fever Canada. Delighted to …" at bounding box center [418, 311] width 368 height 29
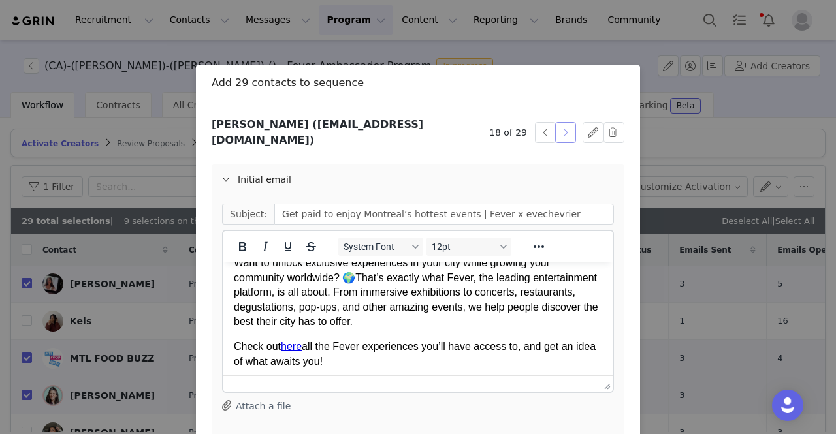
click at [556, 126] on button "button" at bounding box center [565, 132] width 21 height 21
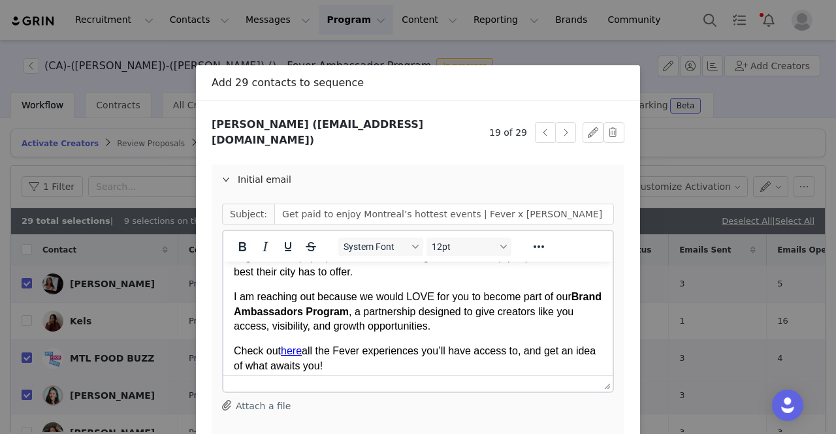
click at [416, 315] on p "I am reaching out because we would LOVE for you to become part of our Brand Amb…" at bounding box center [418, 312] width 368 height 44
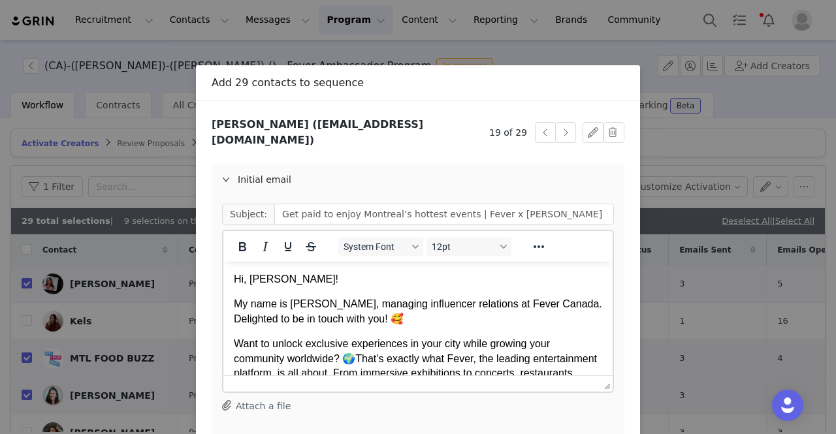
click at [406, 321] on p "My name is Giulia, managing influencer relations at Fever Canada. Delighted to …" at bounding box center [418, 311] width 368 height 29
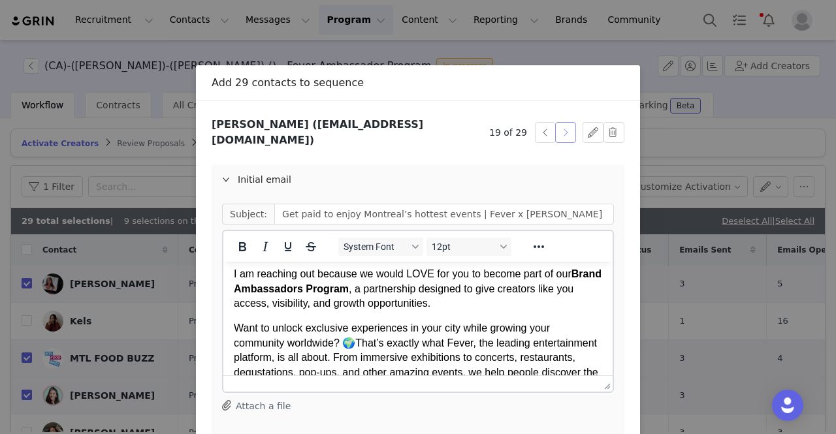
click at [566, 125] on button "button" at bounding box center [565, 132] width 21 height 21
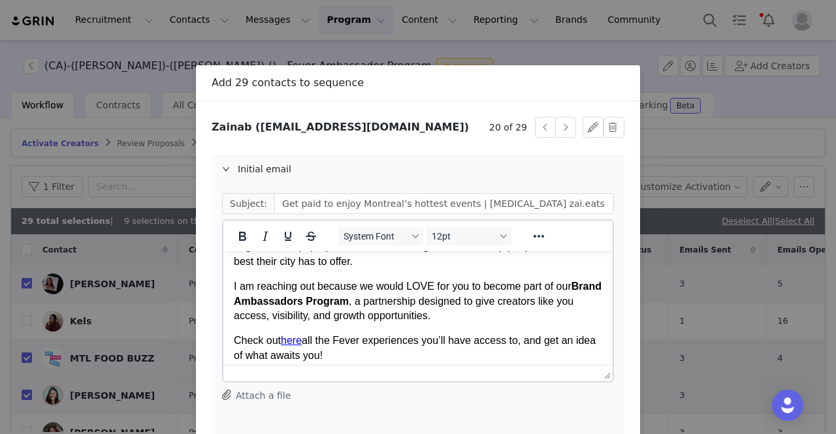
click at [382, 302] on p "I am reaching out because we would LOVE for you to become part of our Brand Amb…" at bounding box center [418, 302] width 368 height 44
click at [381, 302] on p "I am reaching out because we would LOVE for you to become part of our Brand Amb…" at bounding box center [418, 302] width 368 height 44
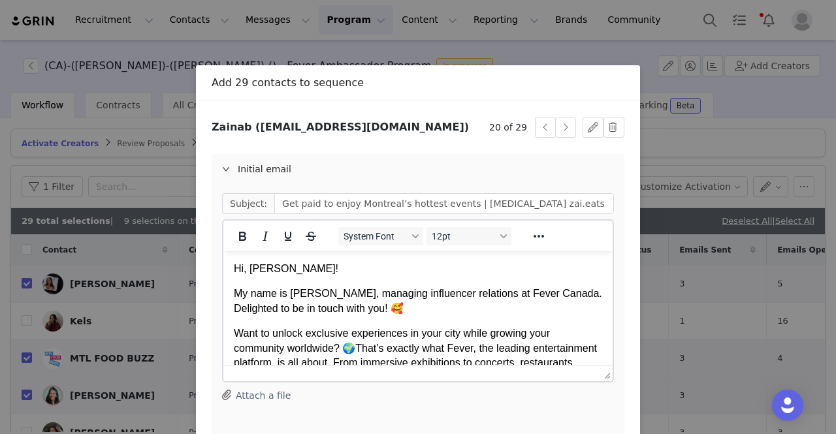
click at [377, 310] on p "My name is Giulia, managing influencer relations at Fever Canada. Delighted to …" at bounding box center [418, 301] width 368 height 29
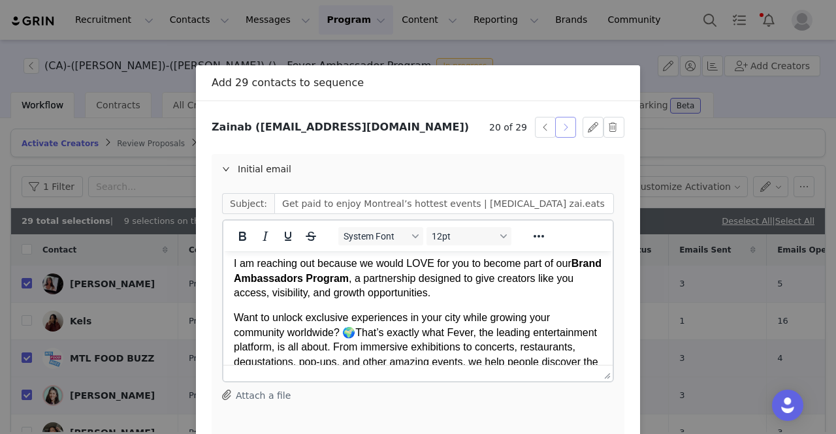
click at [564, 126] on button "button" at bounding box center [565, 127] width 21 height 21
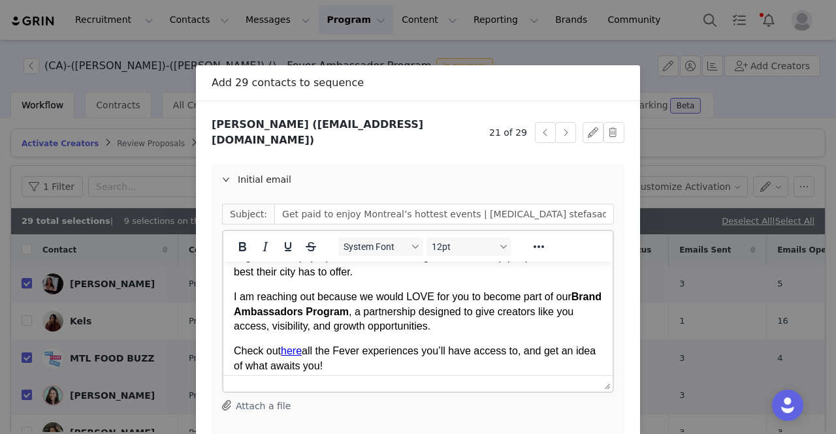
click at [399, 308] on p "I am reaching out because we would LOVE for you to become part of our Brand Amb…" at bounding box center [418, 312] width 368 height 44
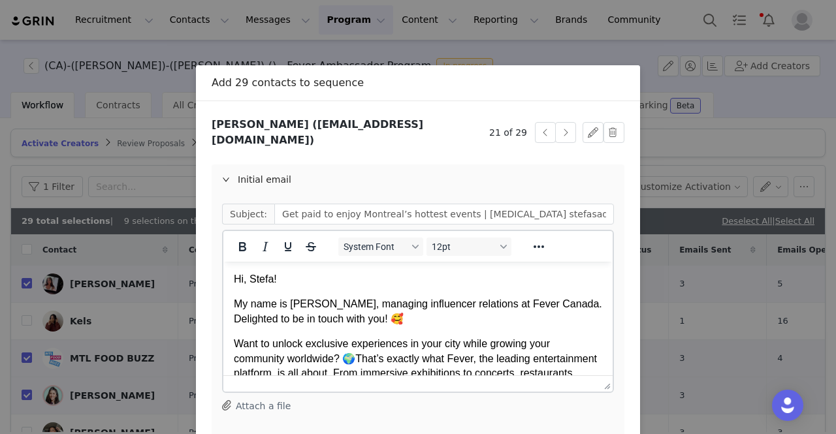
click at [390, 317] on p "My name is Giulia, managing influencer relations at Fever Canada. Delighted to …" at bounding box center [418, 311] width 368 height 29
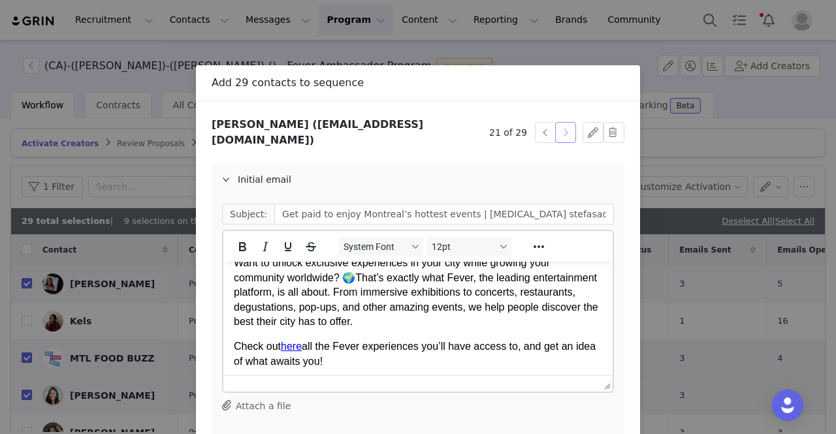
click at [558, 123] on button "button" at bounding box center [565, 132] width 21 height 21
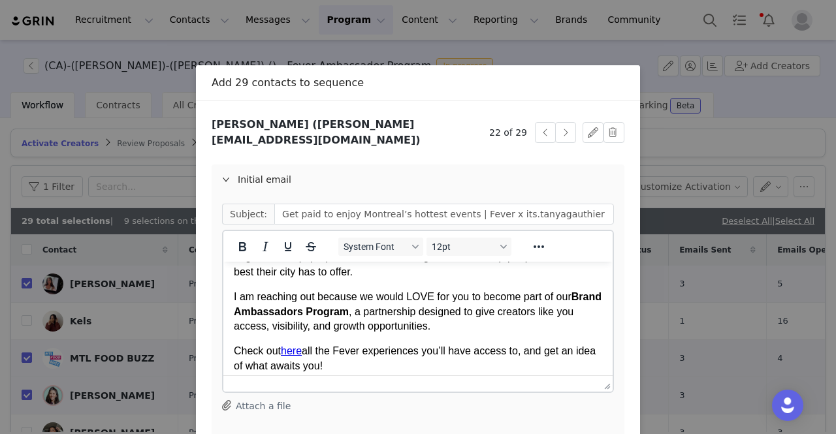
click at [369, 323] on p "I am reaching out because we would LOVE for you to become part of our Brand Amb…" at bounding box center [418, 312] width 368 height 44
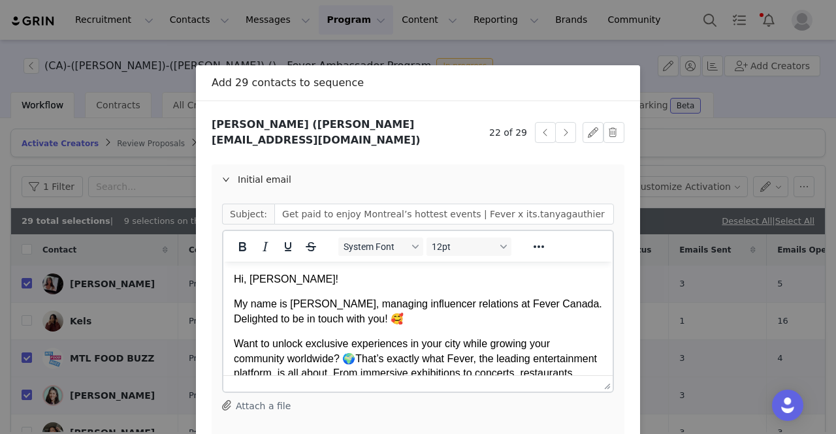
click at [387, 323] on p "My name is Giulia, managing influencer relations at Fever Canada. Delighted to …" at bounding box center [418, 311] width 368 height 29
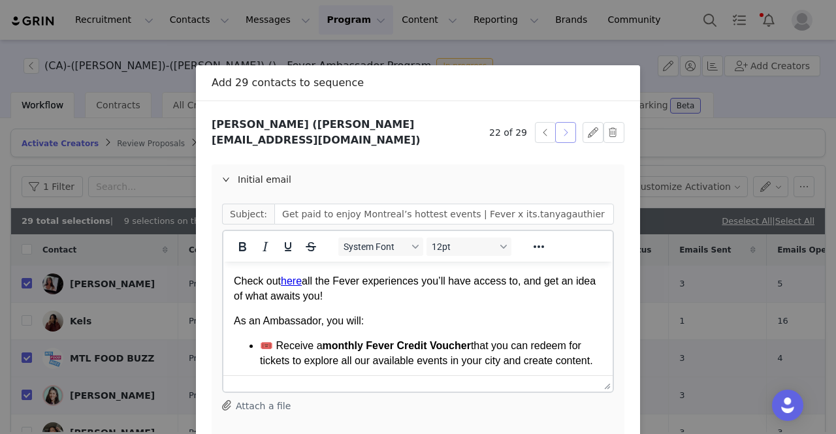
click at [562, 122] on button "button" at bounding box center [565, 132] width 21 height 21
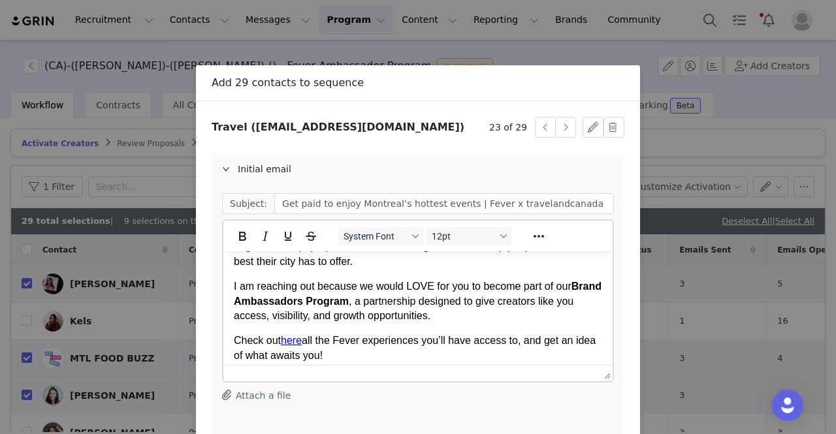
click at [433, 308] on p "I am reaching out because we would LOVE for you to become part of our Brand Amb…" at bounding box center [418, 302] width 368 height 44
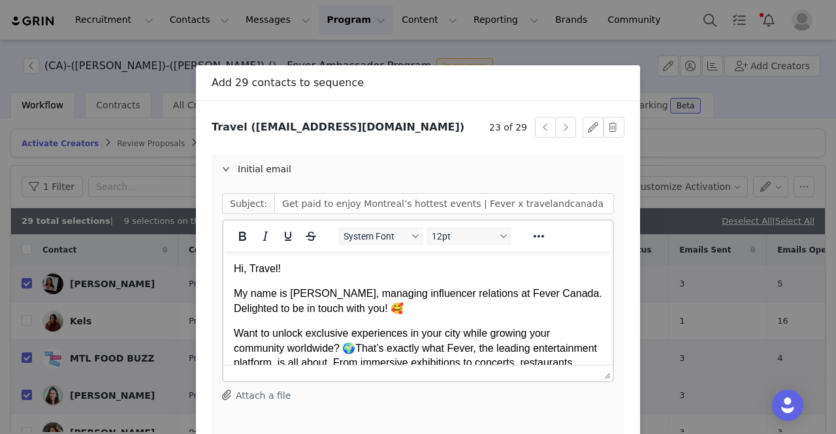
click at [428, 314] on p "My name is Giulia, managing influencer relations at Fever Canada. Delighted to …" at bounding box center [418, 301] width 368 height 29
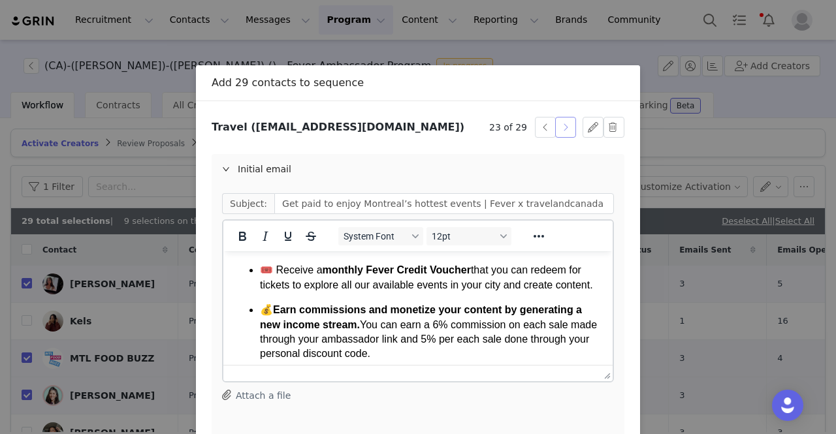
click at [566, 129] on button "button" at bounding box center [565, 127] width 21 height 21
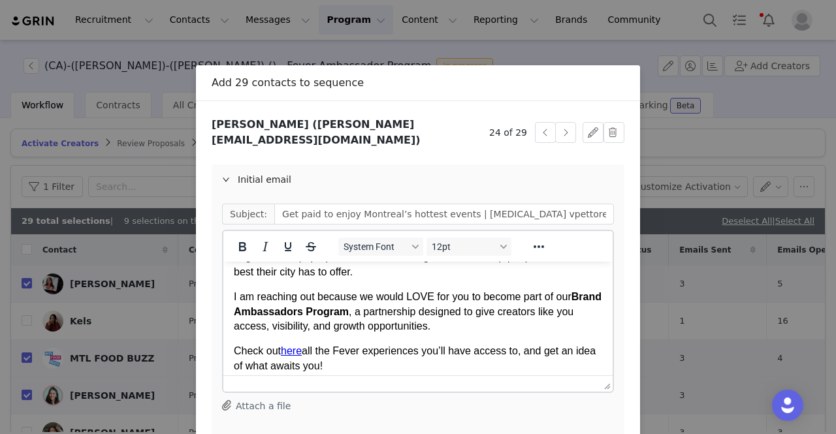
click at [391, 315] on p "I am reaching out because we would LOVE for you to become part of our Brand Amb…" at bounding box center [418, 312] width 368 height 44
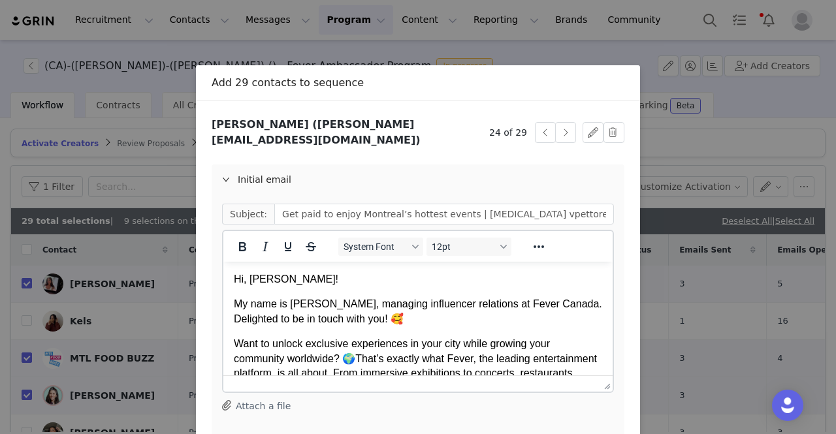
click at [389, 321] on p "My name is Giulia, managing influencer relations at Fever Canada. Delighted to …" at bounding box center [418, 311] width 368 height 29
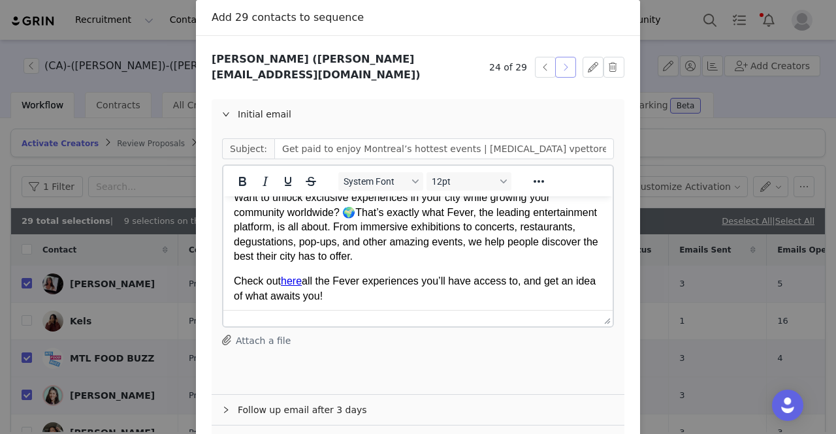
click at [563, 62] on button "button" at bounding box center [565, 67] width 21 height 21
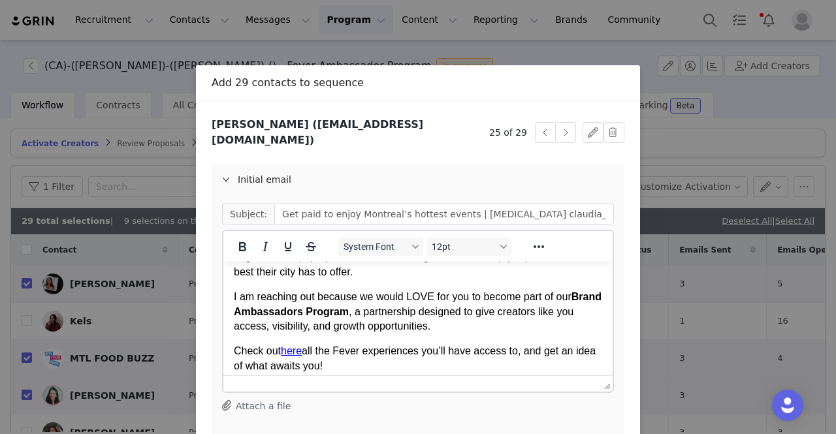
click at [433, 310] on p "I am reaching out because we would LOVE for you to become part of our Brand Amb…" at bounding box center [418, 312] width 368 height 44
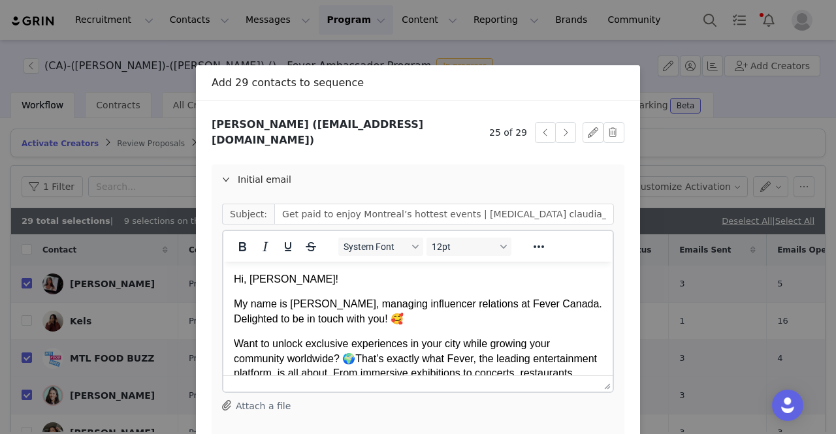
click at [430, 311] on p "My name is Giulia, managing influencer relations at Fever Canada. Delighted to …" at bounding box center [418, 311] width 368 height 29
click at [409, 322] on p "My name is Giulia, managing influencer relations at Fever Canada. Delighted to …" at bounding box center [418, 311] width 368 height 29
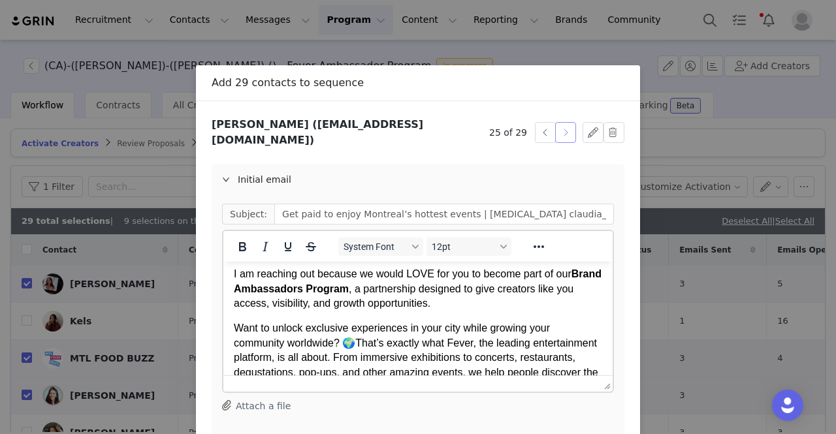
click at [563, 122] on button "button" at bounding box center [565, 132] width 21 height 21
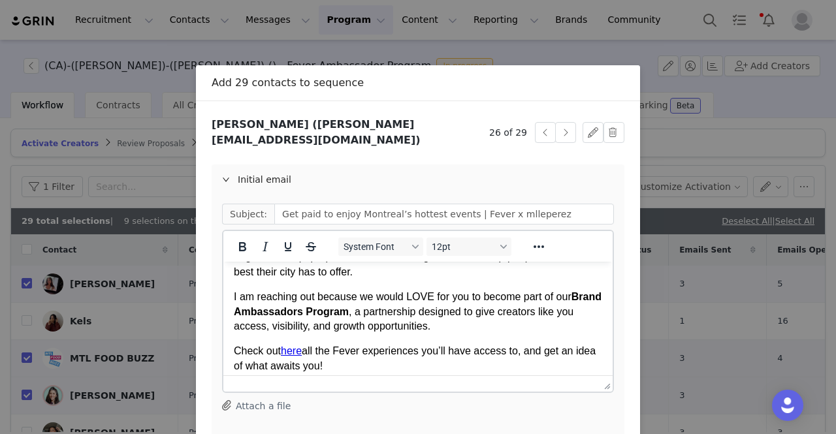
click at [417, 313] on p "I am reaching out because we would LOVE for you to become part of our Brand Amb…" at bounding box center [418, 312] width 368 height 44
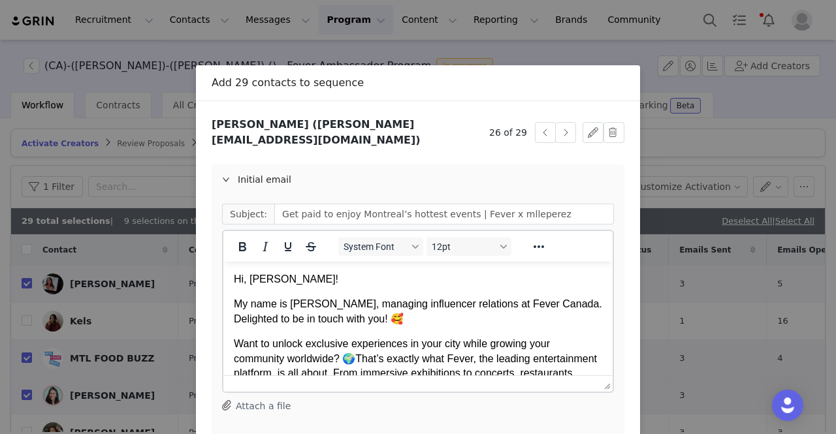
click at [414, 315] on p "My name is Giulia, managing influencer relations at Fever Canada. Delighted to …" at bounding box center [418, 311] width 368 height 29
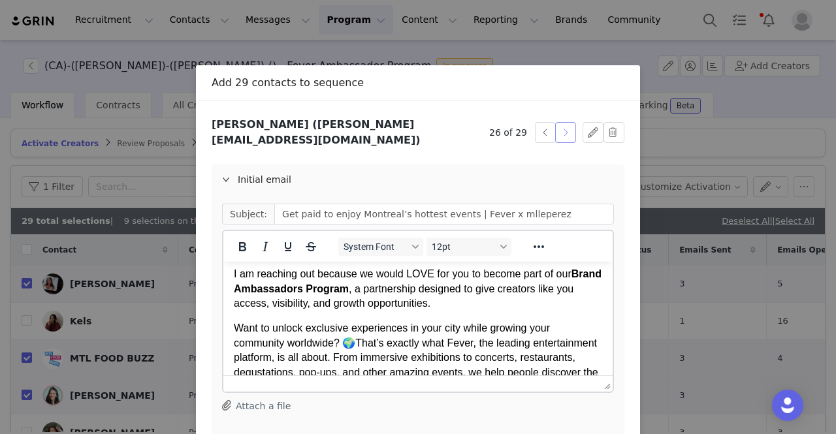
click at [564, 127] on button "button" at bounding box center [565, 132] width 21 height 21
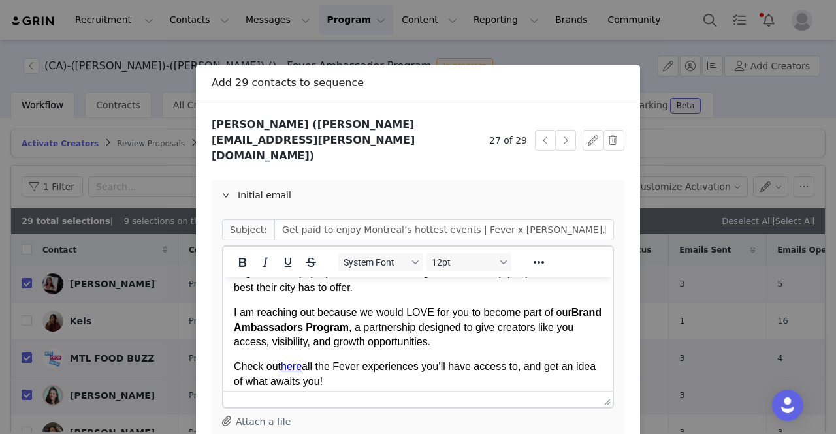
click at [417, 341] on p "I am reaching out because we would LOVE for you to become part of our Brand Amb…" at bounding box center [418, 328] width 368 height 44
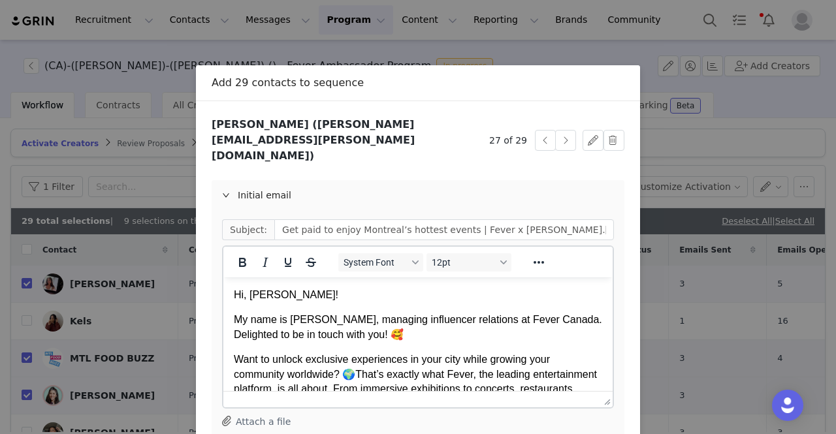
click at [408, 340] on p "My name is Giulia, managing influencer relations at Fever Canada. Delighted to …" at bounding box center [418, 327] width 368 height 29
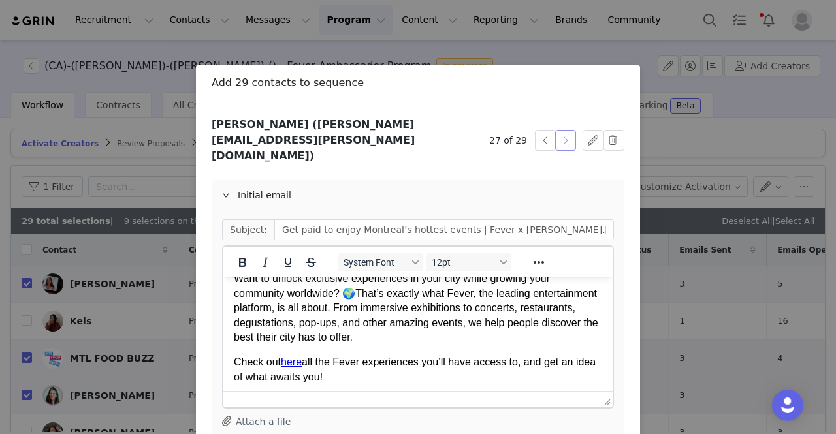
click at [563, 130] on button "button" at bounding box center [565, 140] width 21 height 21
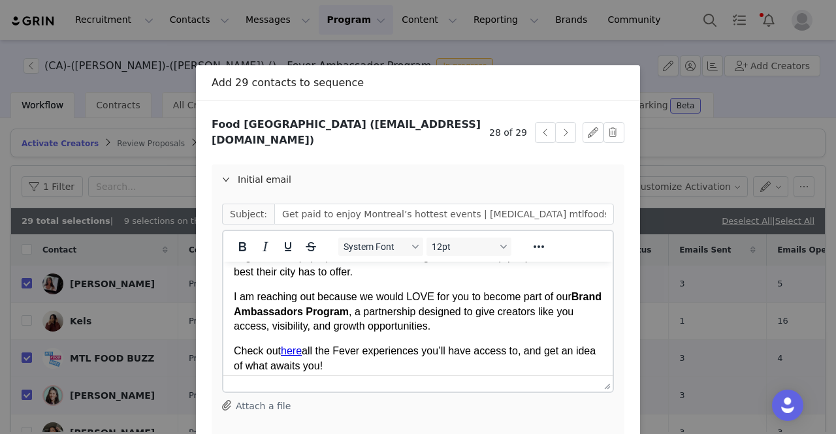
click at [415, 312] on p "I am reaching out because we would LOVE for you to become part of our Brand Amb…" at bounding box center [418, 312] width 368 height 44
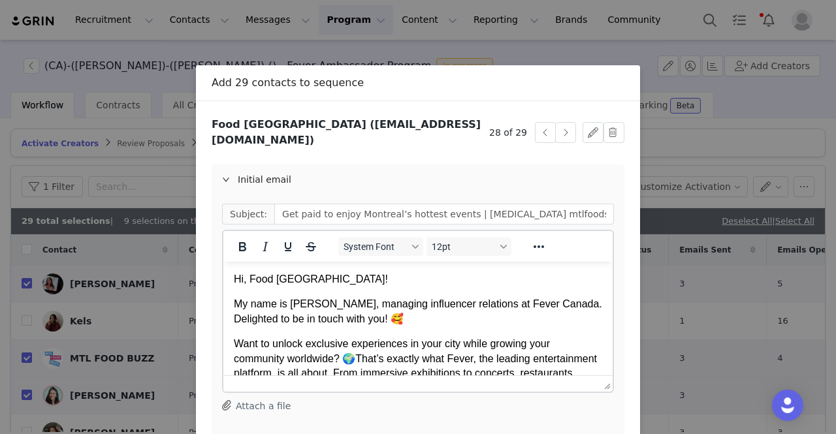
click at [413, 317] on p "My name is Giulia, managing influencer relations at Fever Canada. Delighted to …" at bounding box center [418, 311] width 368 height 29
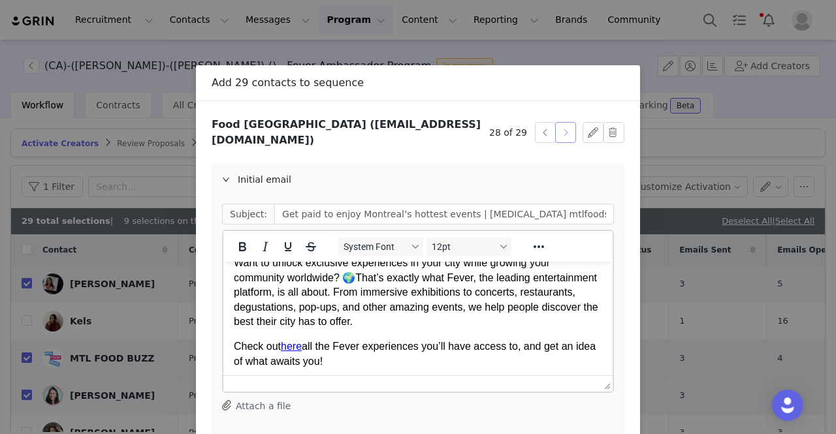
click at [567, 131] on button "button" at bounding box center [565, 132] width 21 height 21
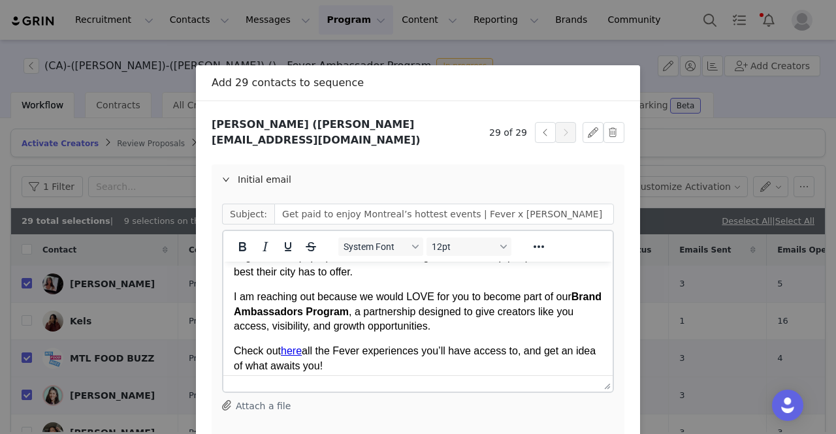
click at [369, 313] on strong "Brand Ambassadors Program" at bounding box center [418, 303] width 368 height 25
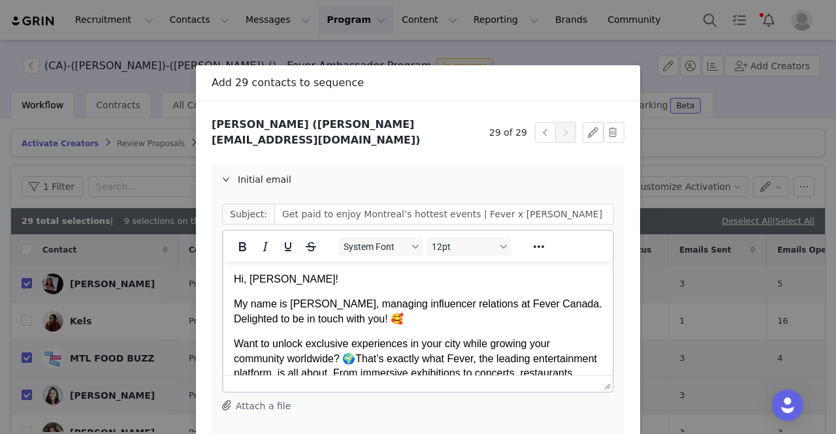
click at [374, 319] on p "My name is Giulia, managing influencer relations at Fever Canada. Delighted to …" at bounding box center [418, 311] width 368 height 29
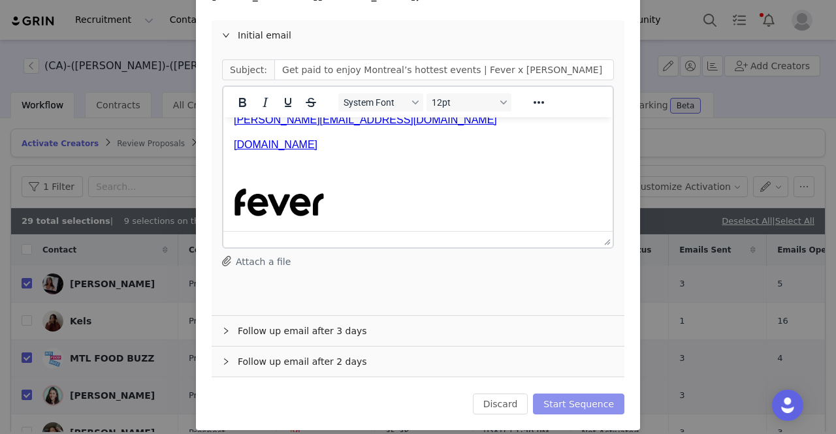
click at [607, 394] on button "Start Sequence" at bounding box center [578, 404] width 91 height 21
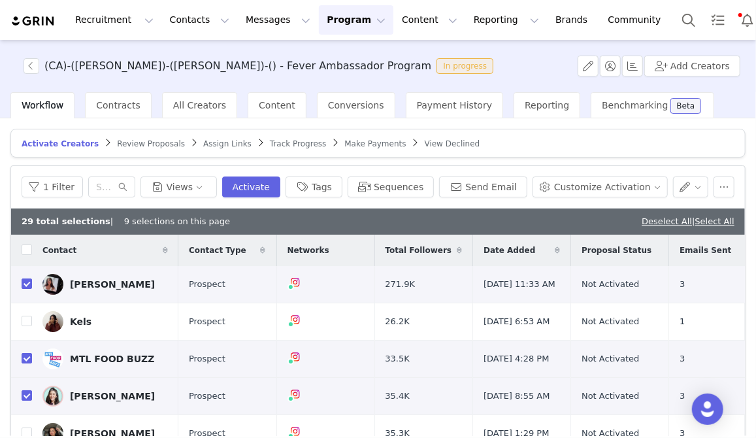
click at [519, 78] on div "(CA)-(YUL)-(ANTONIETTA)-() - Fever Ambassador Program In progress Add Creators" at bounding box center [378, 66] width 756 height 52
click at [641, 219] on link "Deselect All" at bounding box center [666, 221] width 50 height 10
